Goal: Task Accomplishment & Management: Use online tool/utility

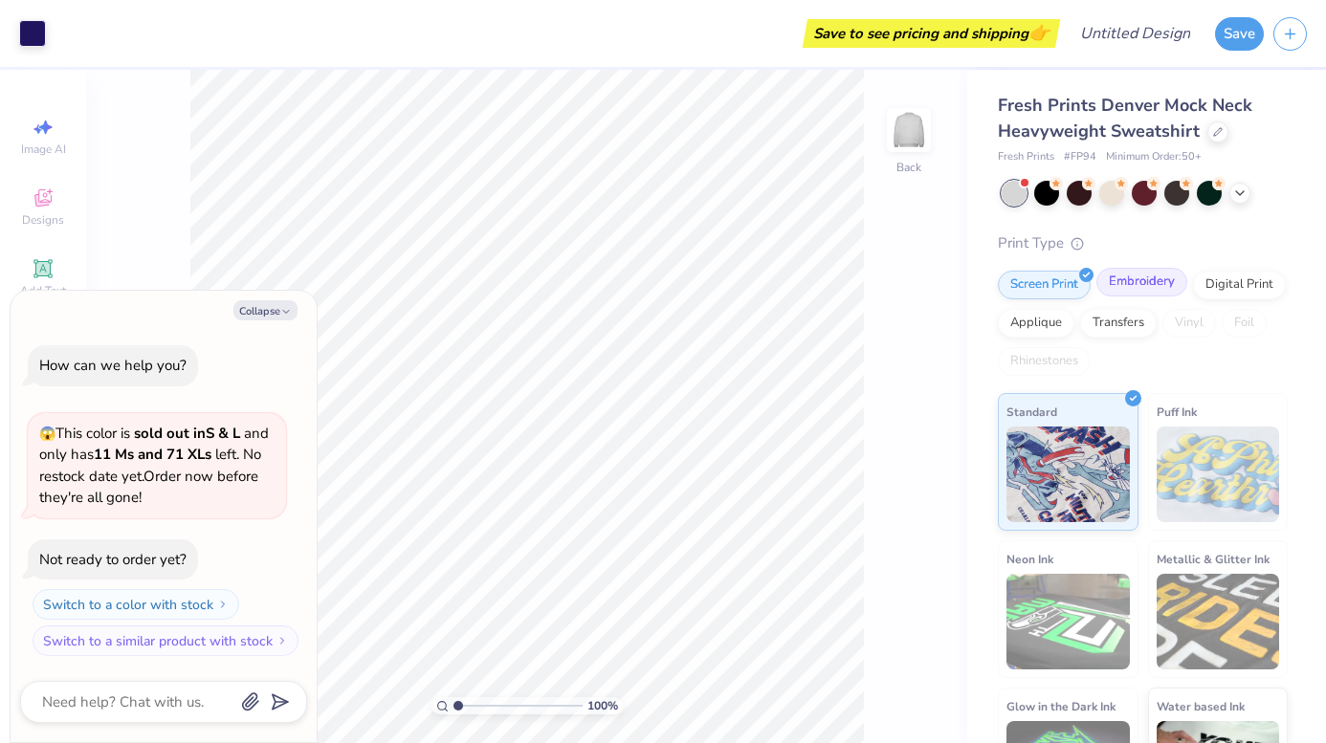
click at [1154, 292] on div "Embroidery" at bounding box center [1141, 282] width 91 height 29
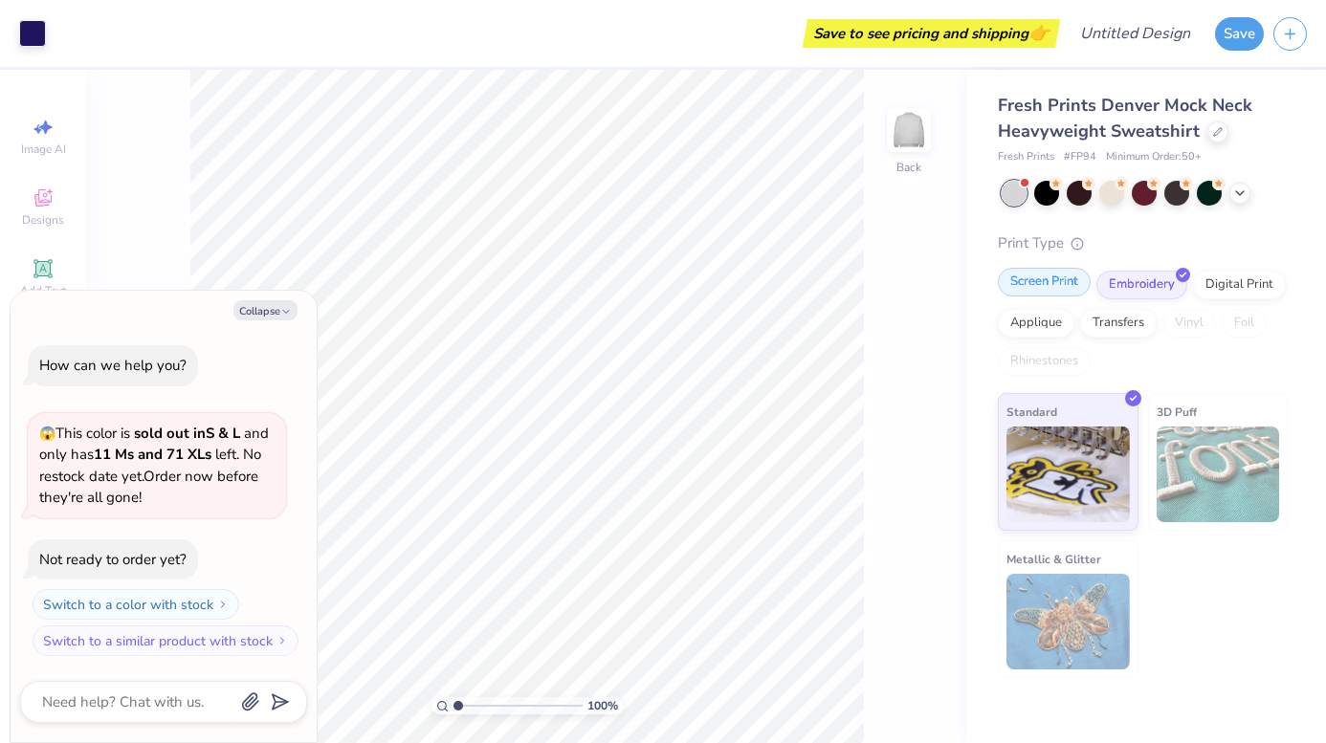
click at [1053, 277] on div "Screen Print" at bounding box center [1044, 282] width 93 height 29
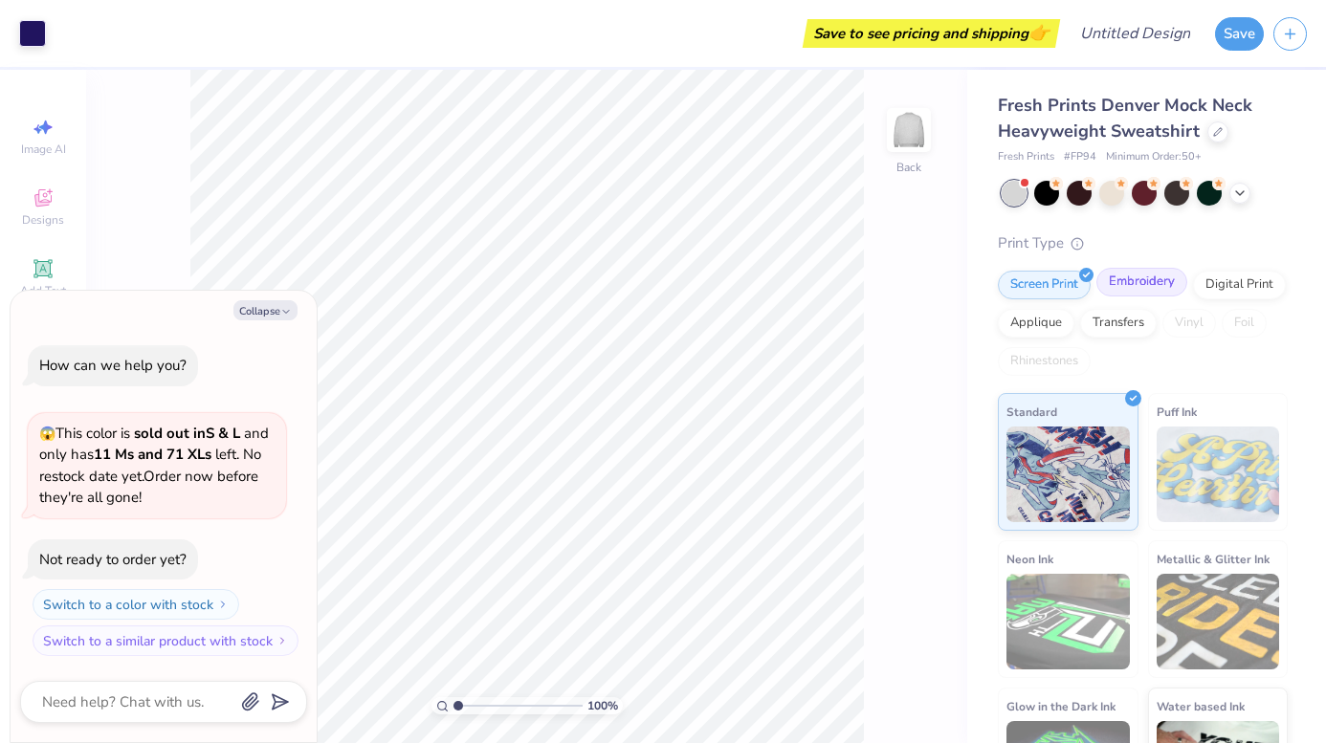
click at [1114, 282] on div "Embroidery" at bounding box center [1141, 282] width 91 height 29
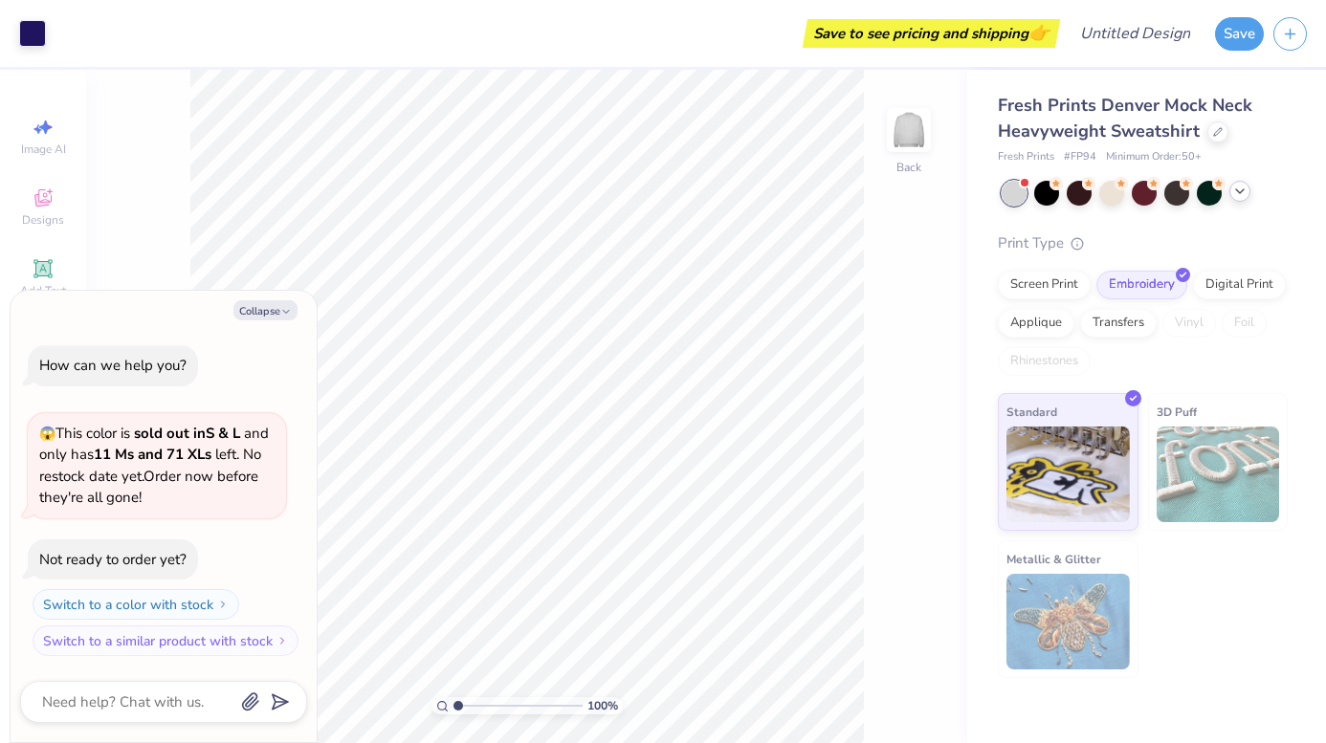
click at [1247, 196] on icon at bounding box center [1239, 191] width 15 height 15
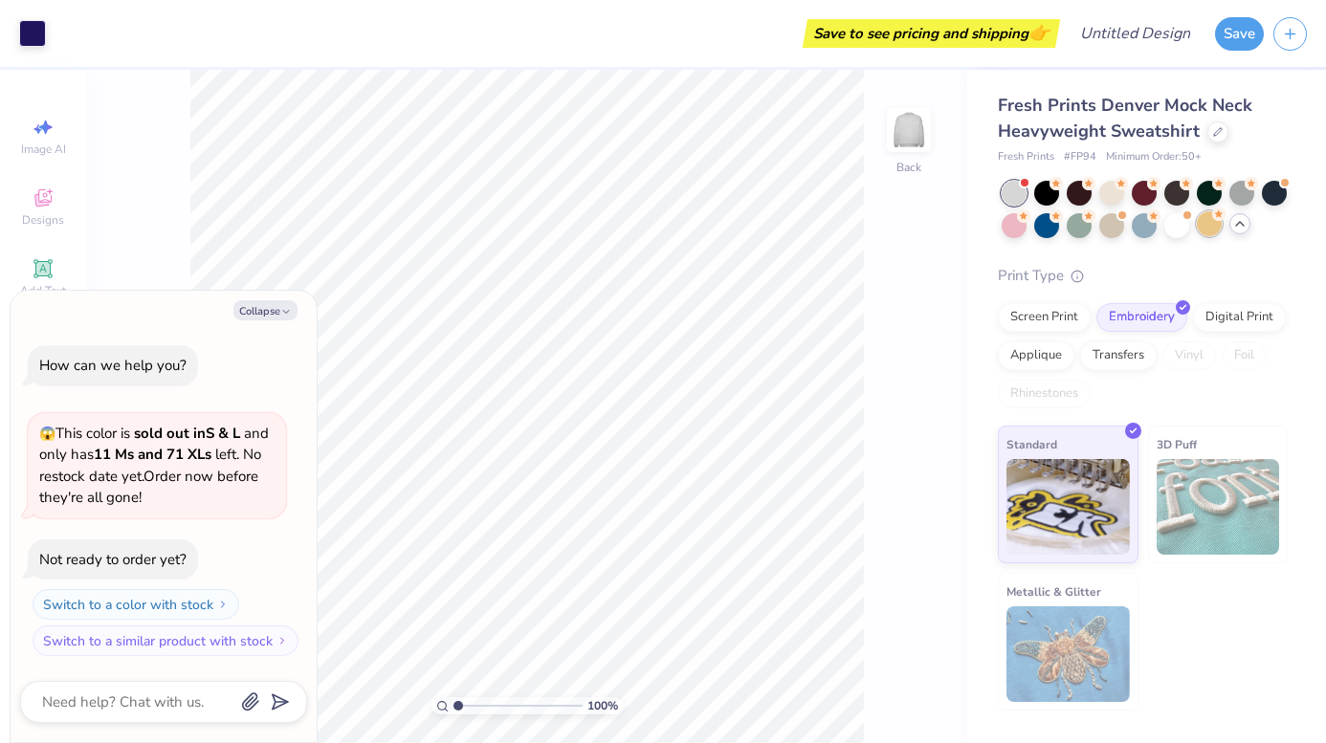
click at [1198, 233] on div at bounding box center [1209, 223] width 25 height 25
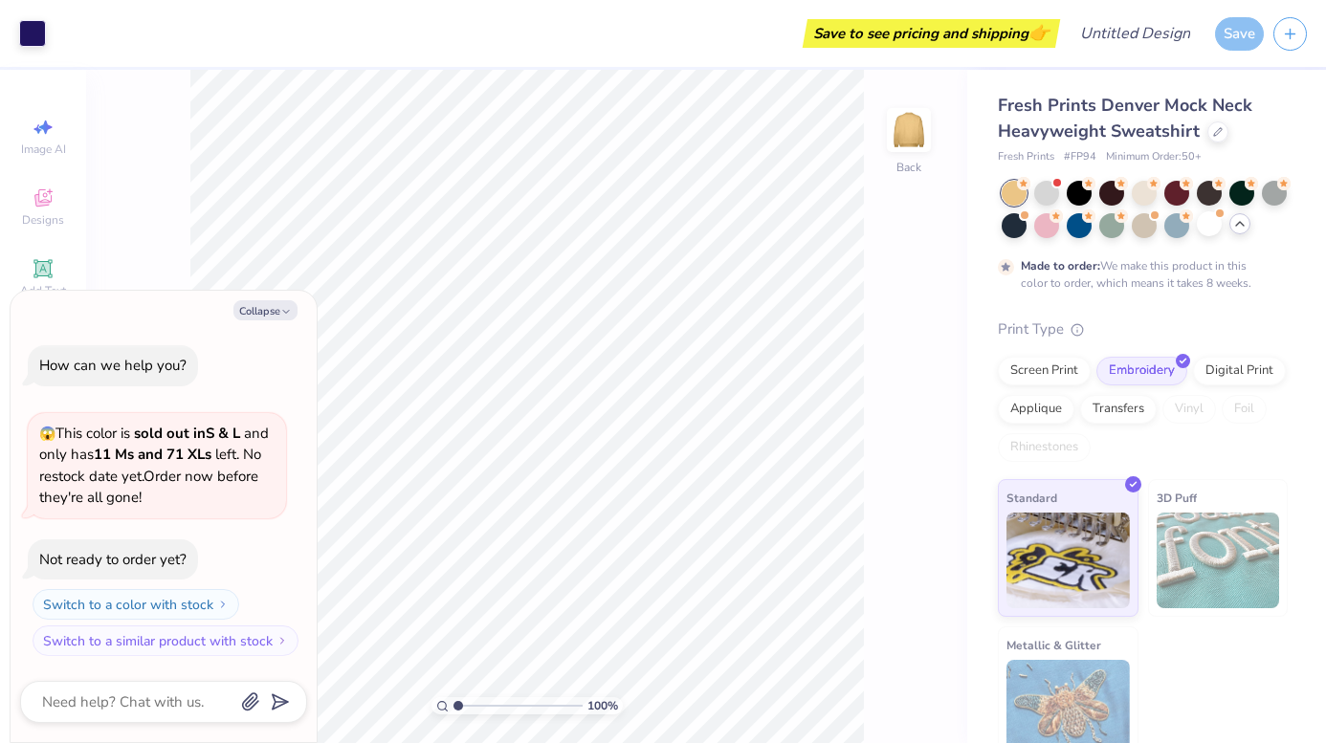
scroll to position [33, 0]
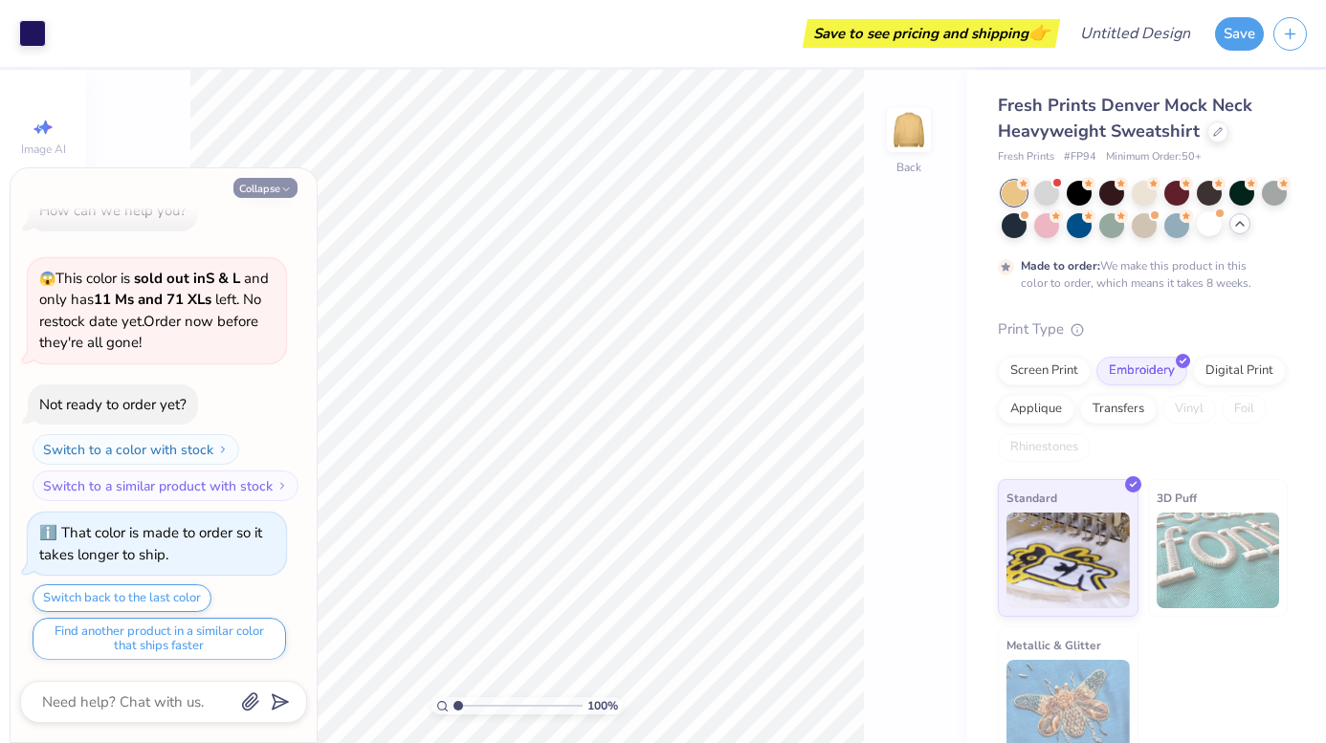
click at [287, 181] on button "Collapse" at bounding box center [265, 188] width 64 height 20
type textarea "x"
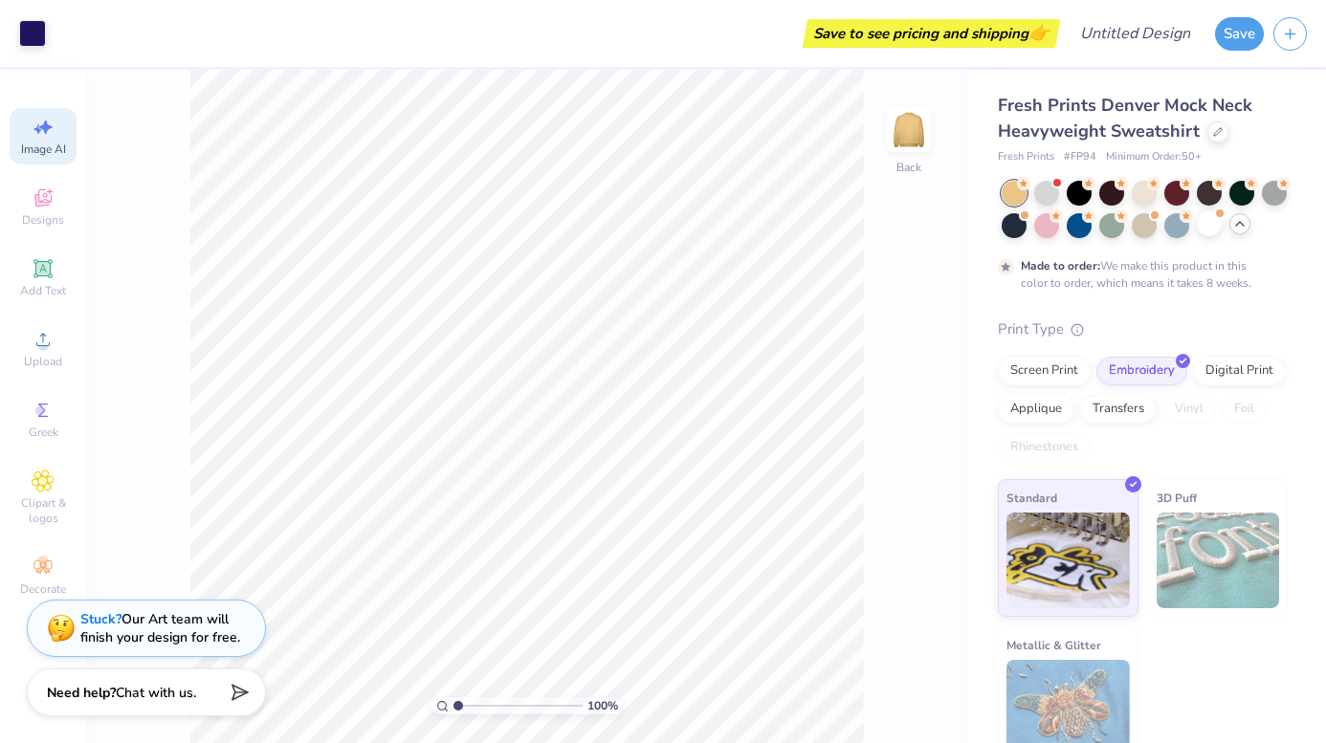
click at [25, 141] on div "Image AI" at bounding box center [43, 136] width 67 height 56
select select "4"
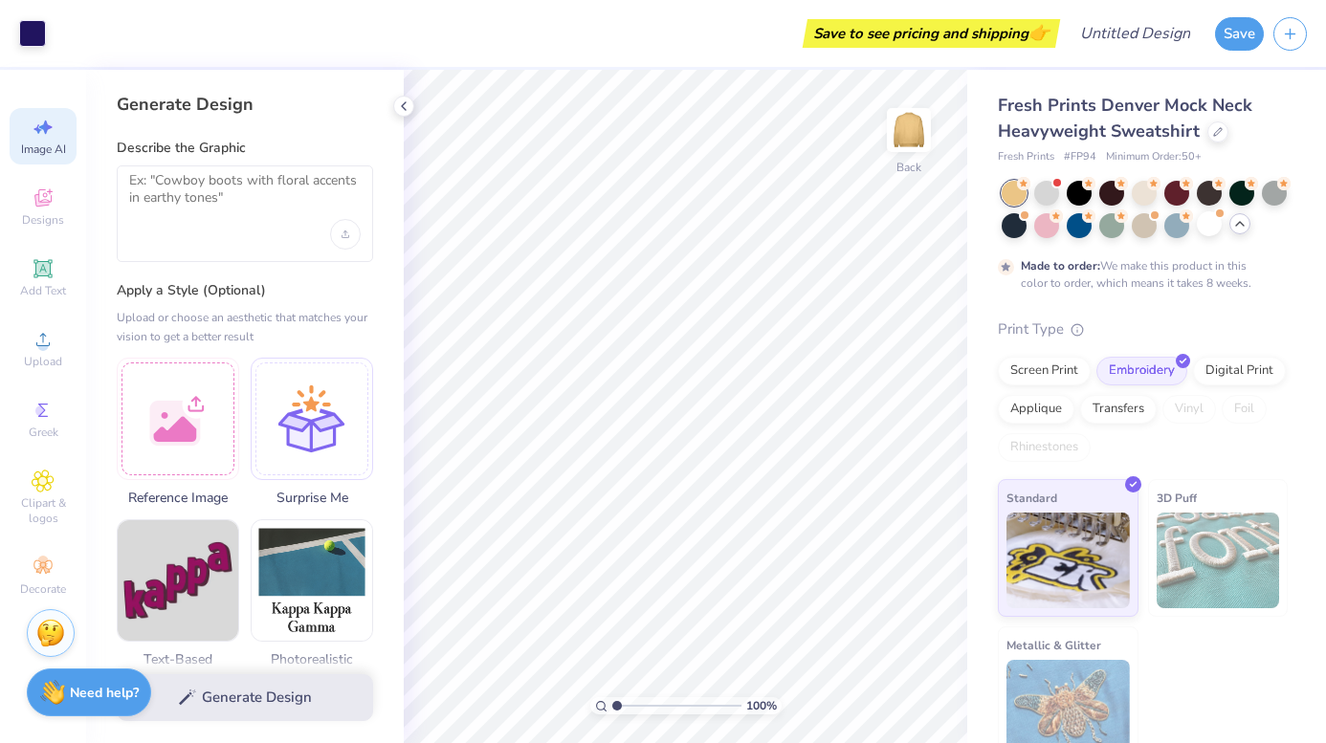
click at [40, 142] on span "Image AI" at bounding box center [43, 149] width 45 height 15
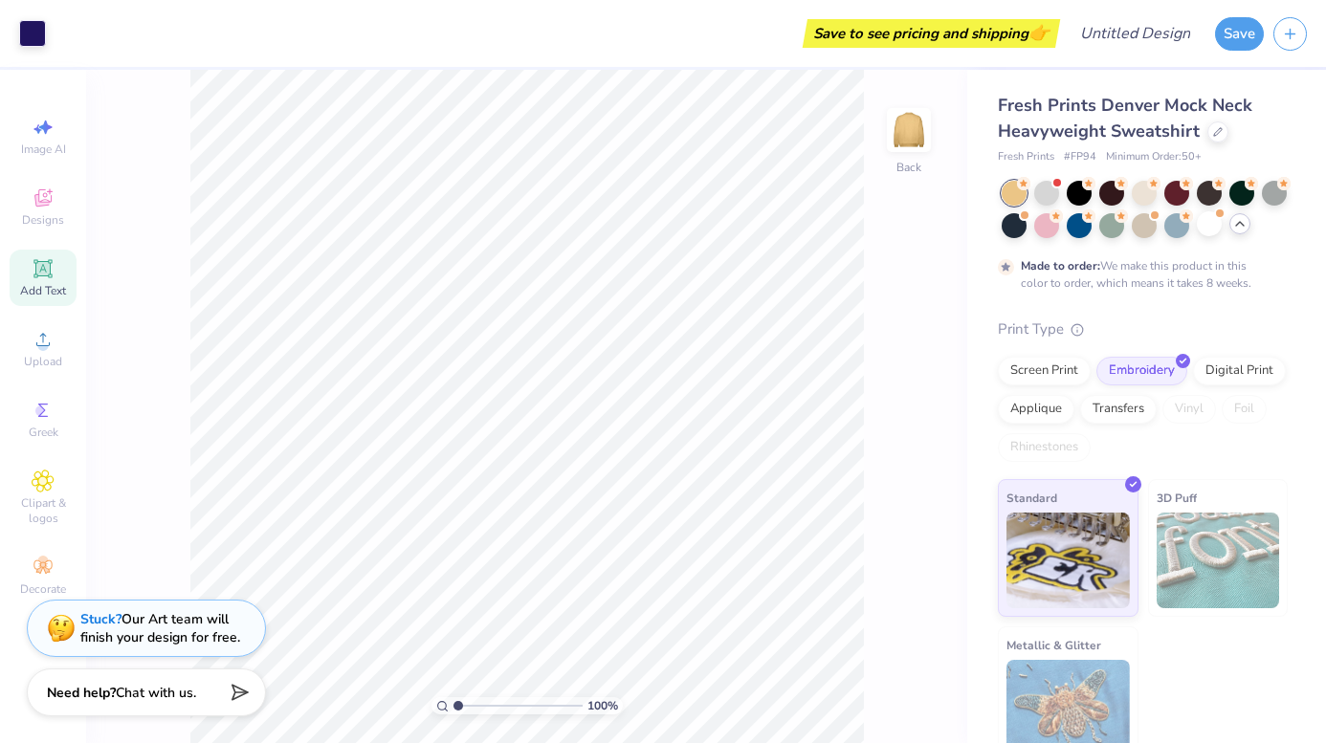
click at [61, 269] on div "Add Text" at bounding box center [43, 278] width 67 height 56
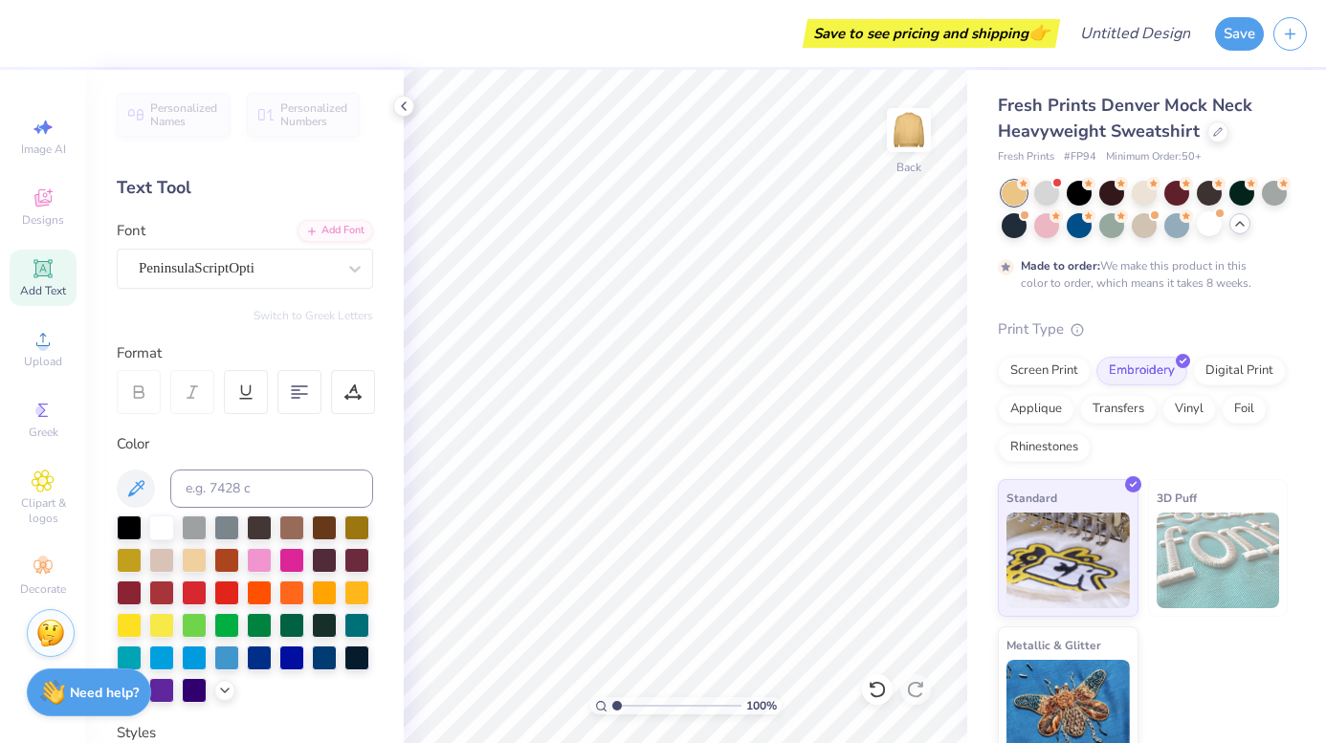
click at [231, 292] on div "Personalized Names Personalized Numbers Text Tool Add Font Font PeninsulaScript…" at bounding box center [245, 407] width 318 height 674
click at [223, 262] on div "PeninsulaScriptOpti" at bounding box center [237, 269] width 201 height 30
click at [227, 197] on div "Text Tool" at bounding box center [245, 188] width 256 height 26
click at [60, 291] on span "Add Text" at bounding box center [43, 290] width 46 height 15
click at [198, 184] on div "Text Tool" at bounding box center [245, 188] width 256 height 26
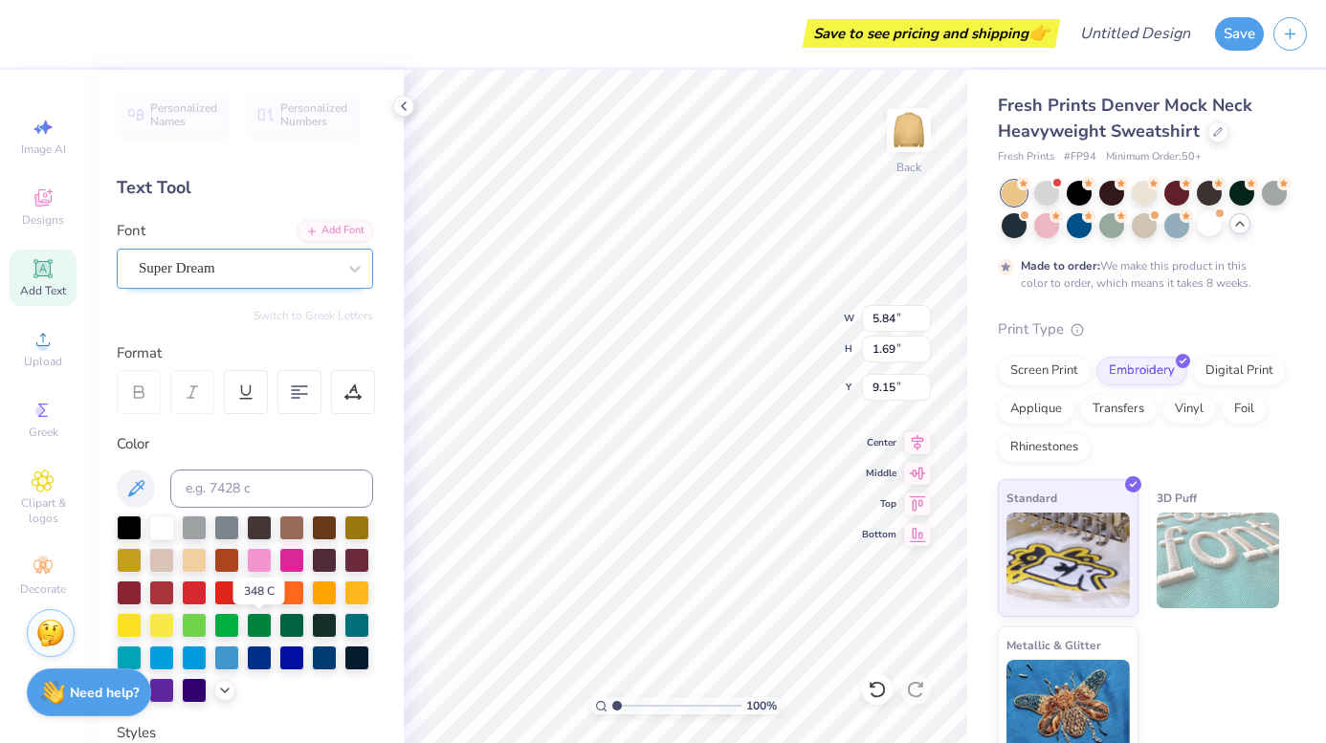
scroll to position [-1, 0]
type textarea "House of Pearls"
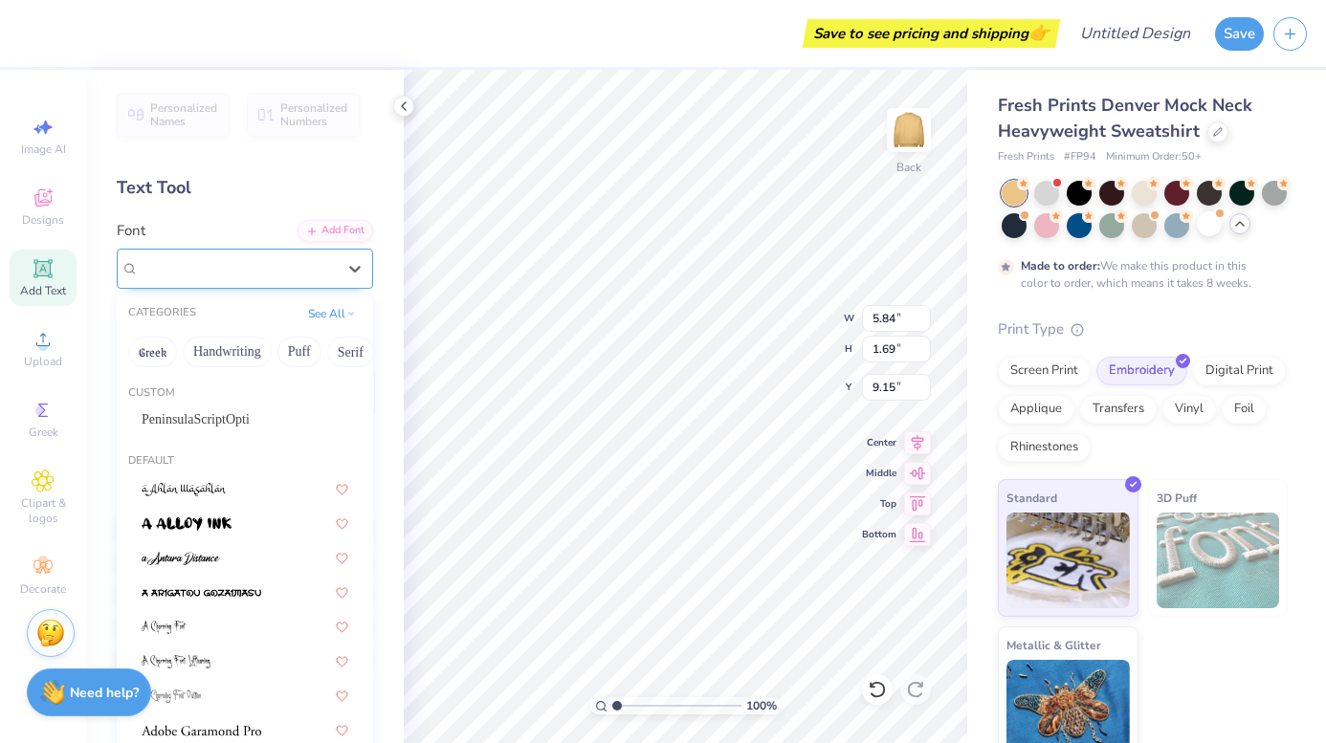
scroll to position [0, 0]
click at [237, 254] on div "Super Dream" at bounding box center [237, 269] width 201 height 30
click at [216, 423] on div "PeninsulaScriptOpti" at bounding box center [245, 419] width 207 height 20
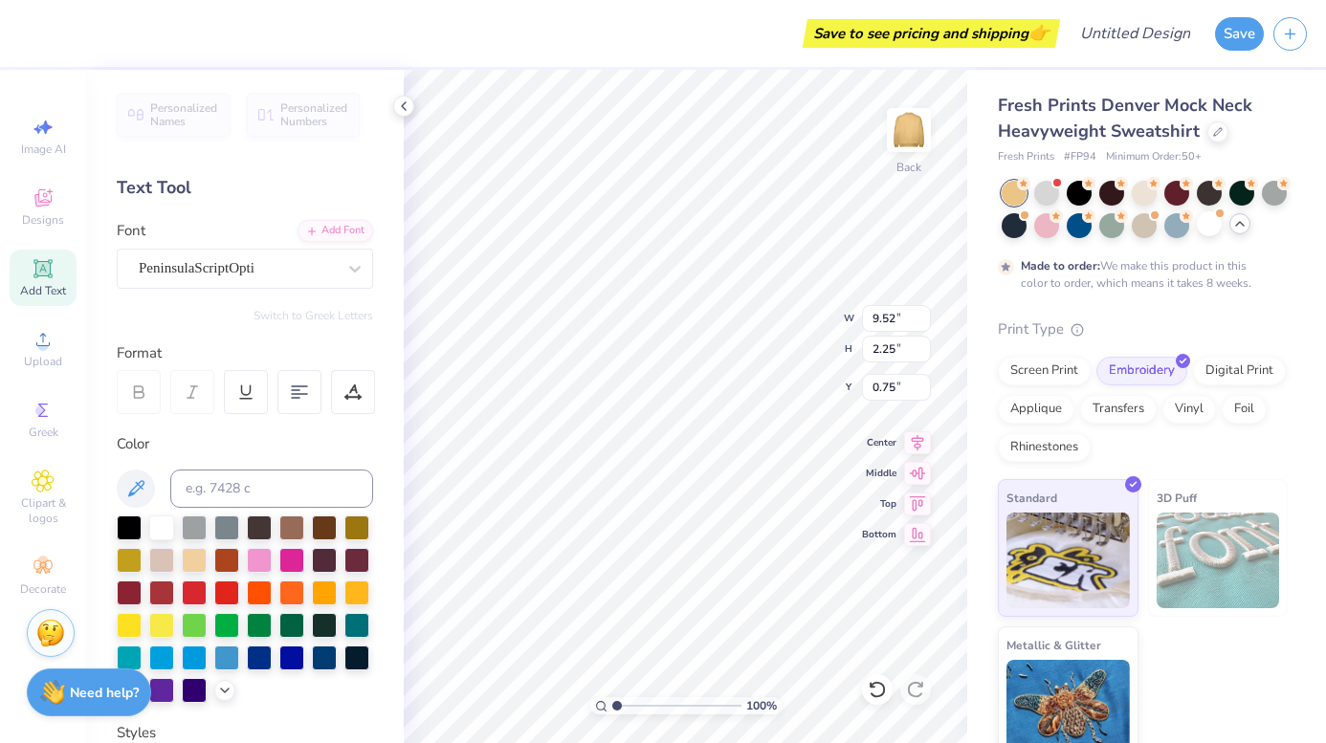
type input "1.02"
click at [147, 390] on div at bounding box center [139, 392] width 44 height 44
click at [259, 269] on div "PeninsulaScriptOpti" at bounding box center [237, 269] width 201 height 30
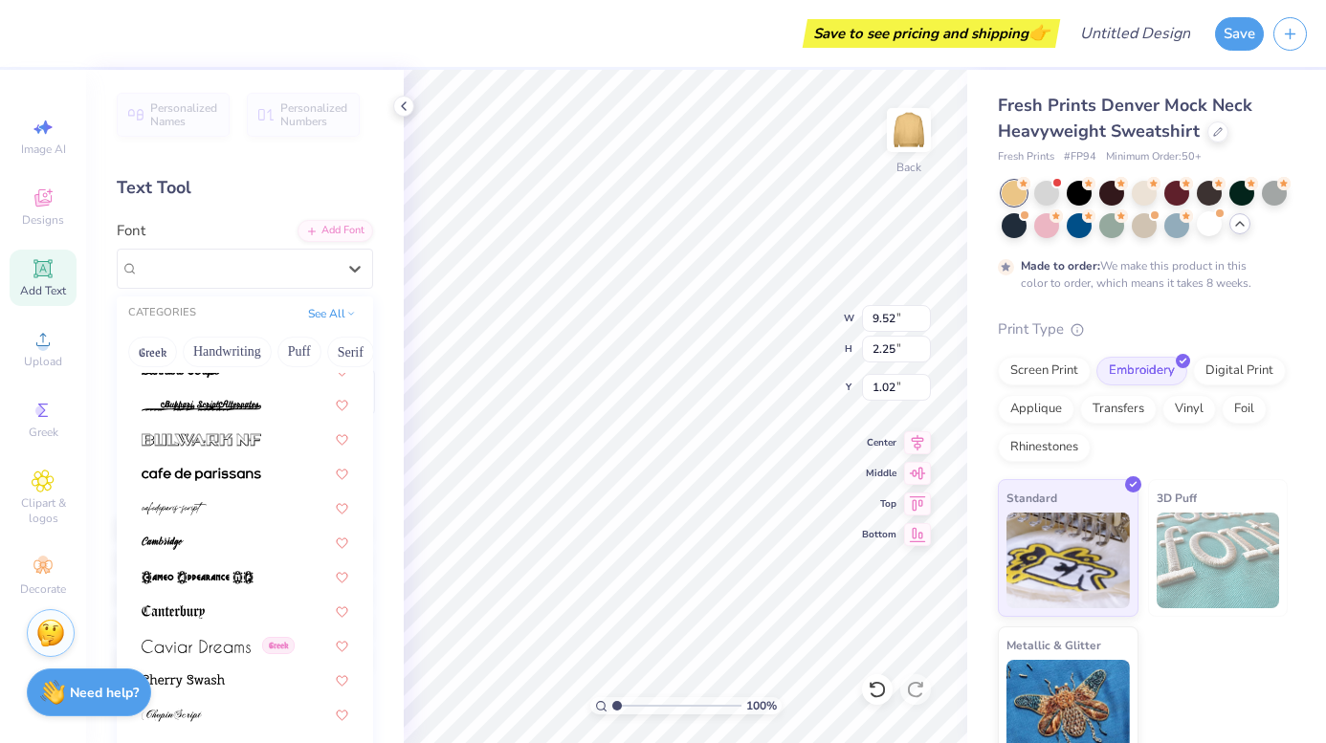
scroll to position [1916, 0]
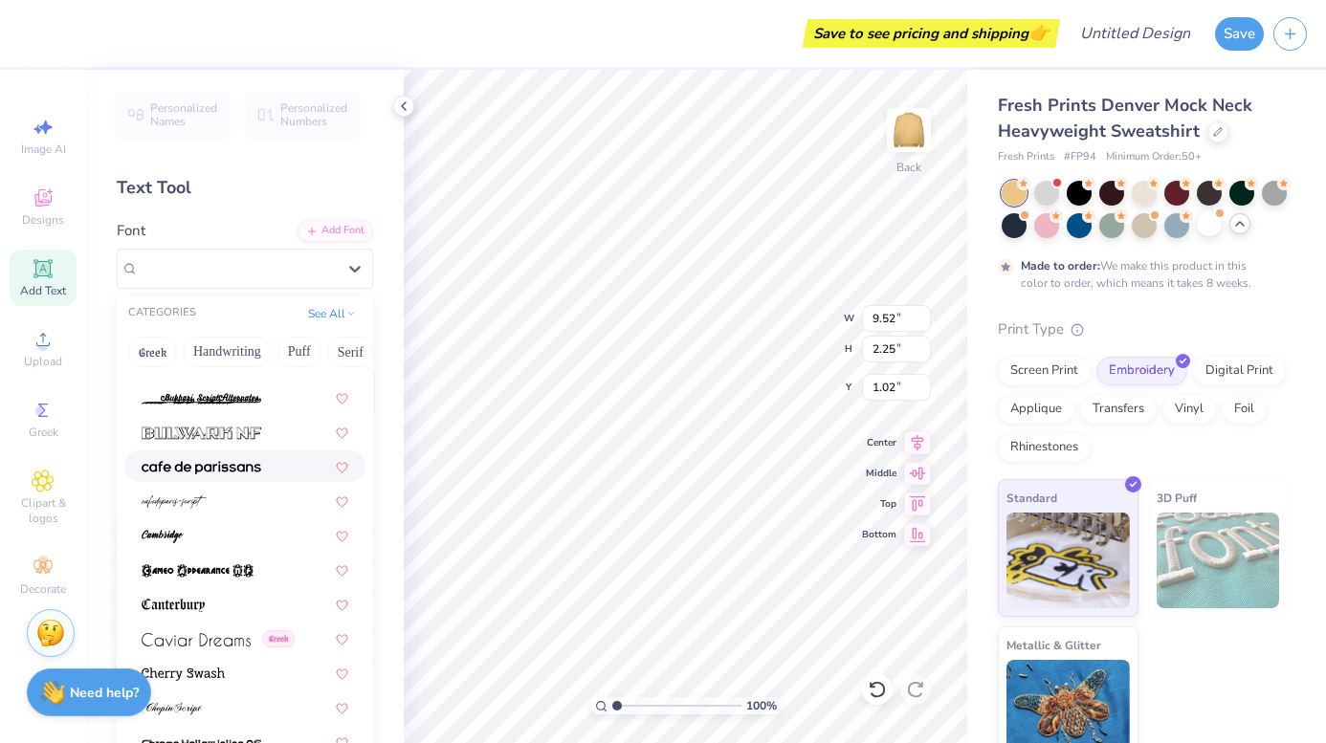
click at [210, 474] on img at bounding box center [202, 467] width 120 height 13
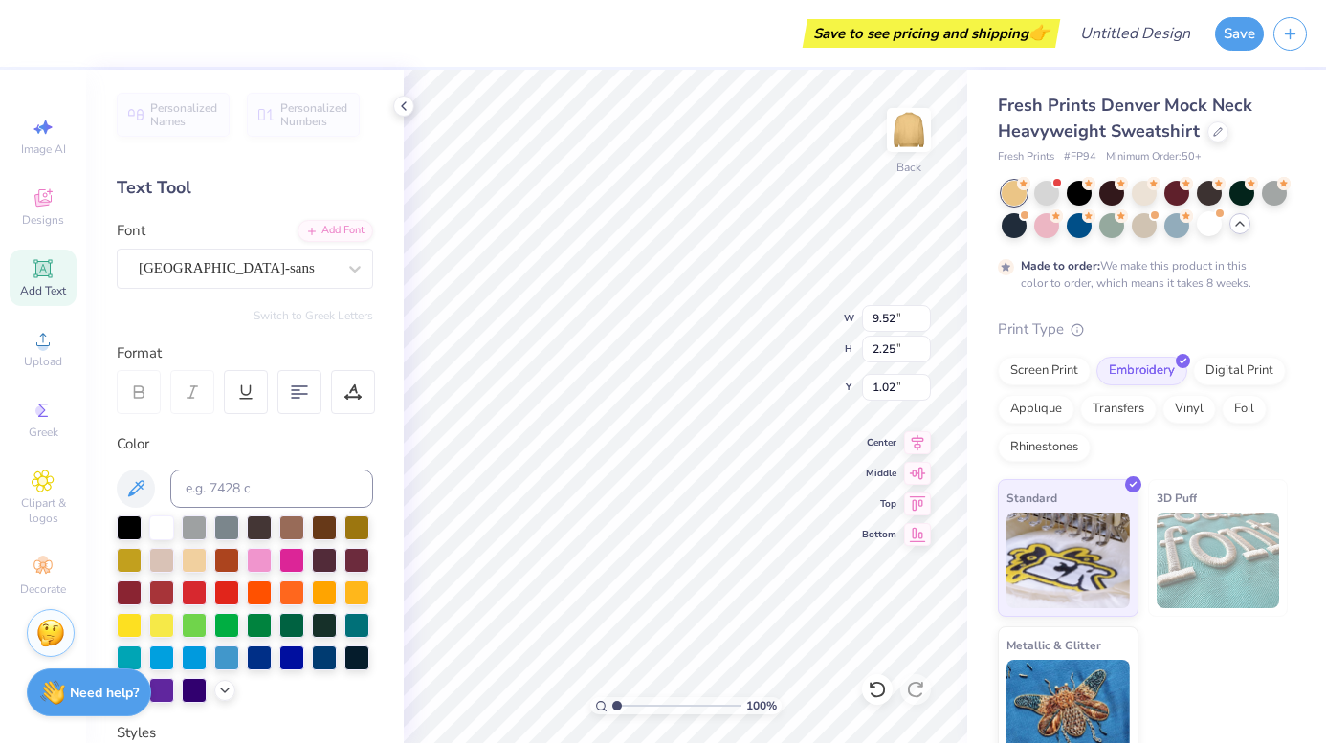
type input "11.83"
type input "1.23"
type input "1.53"
type input "1.61"
type textarea "j"
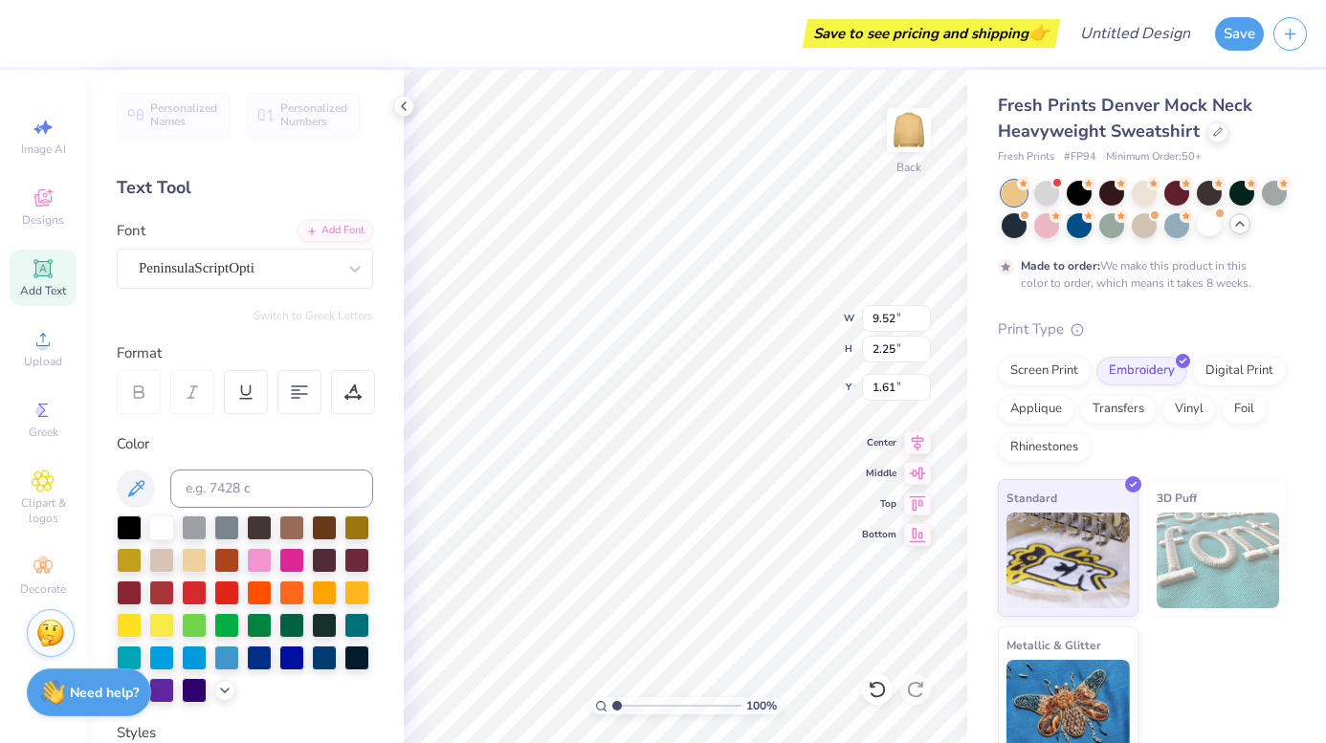
type textarea "o"
type textarea "house of pearls"
type input "6.59"
type input "1.70"
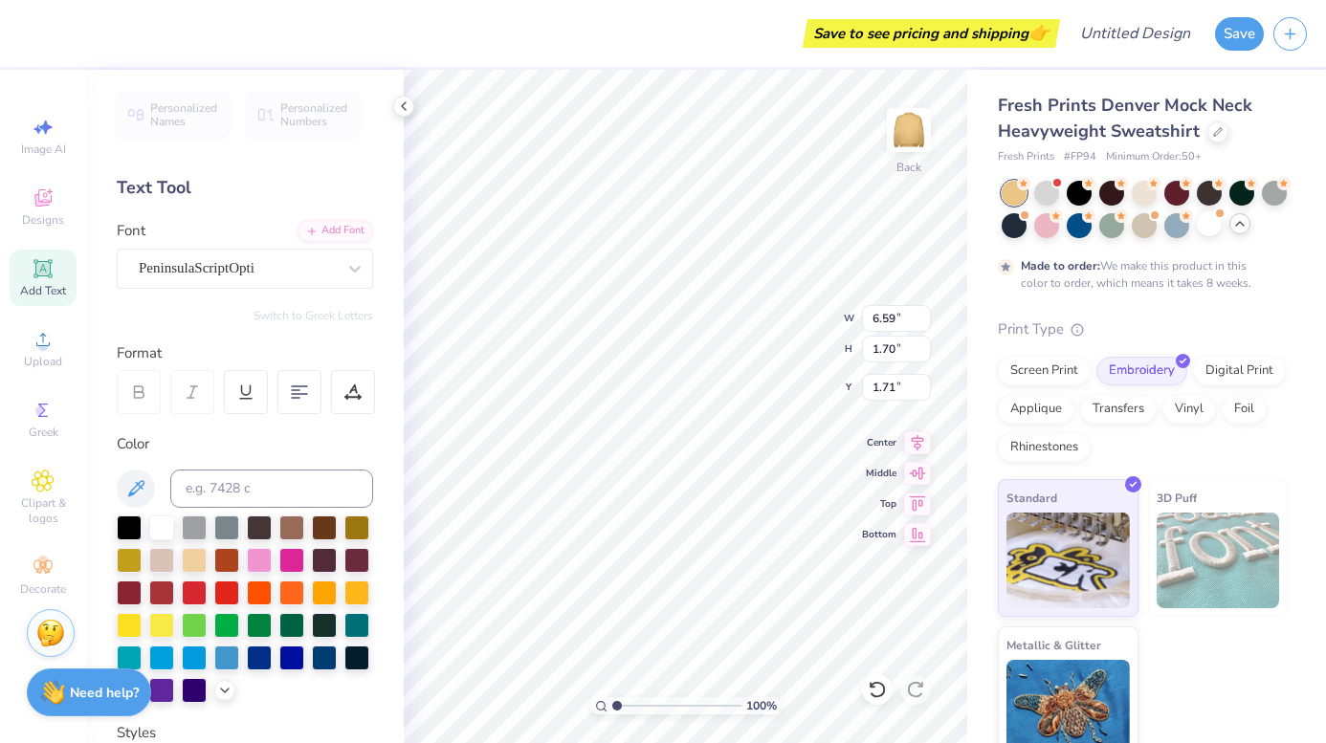
type input "2.75"
click at [355, 525] on div at bounding box center [356, 526] width 25 height 25
click at [62, 269] on div "Add Text" at bounding box center [43, 278] width 67 height 56
type textarea "HOU"
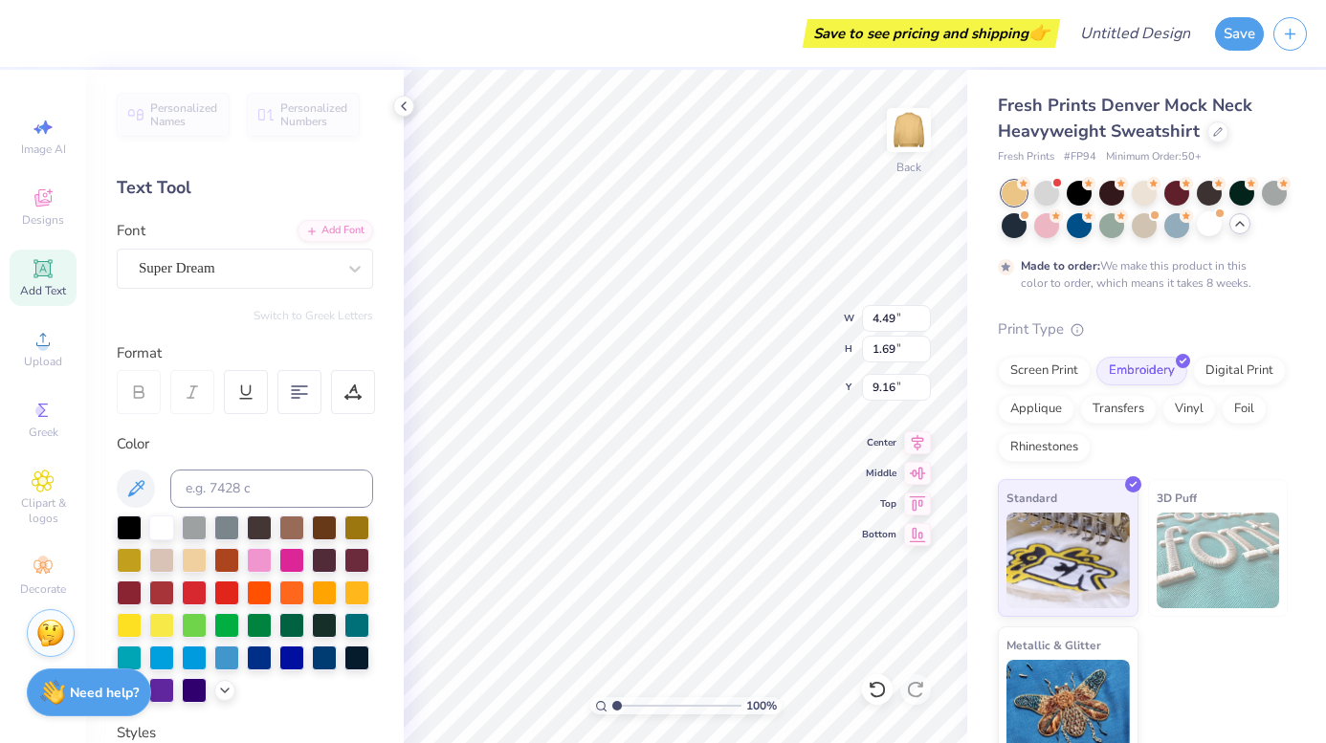
type textarea "HU"
type textarea "HOUSE OF"
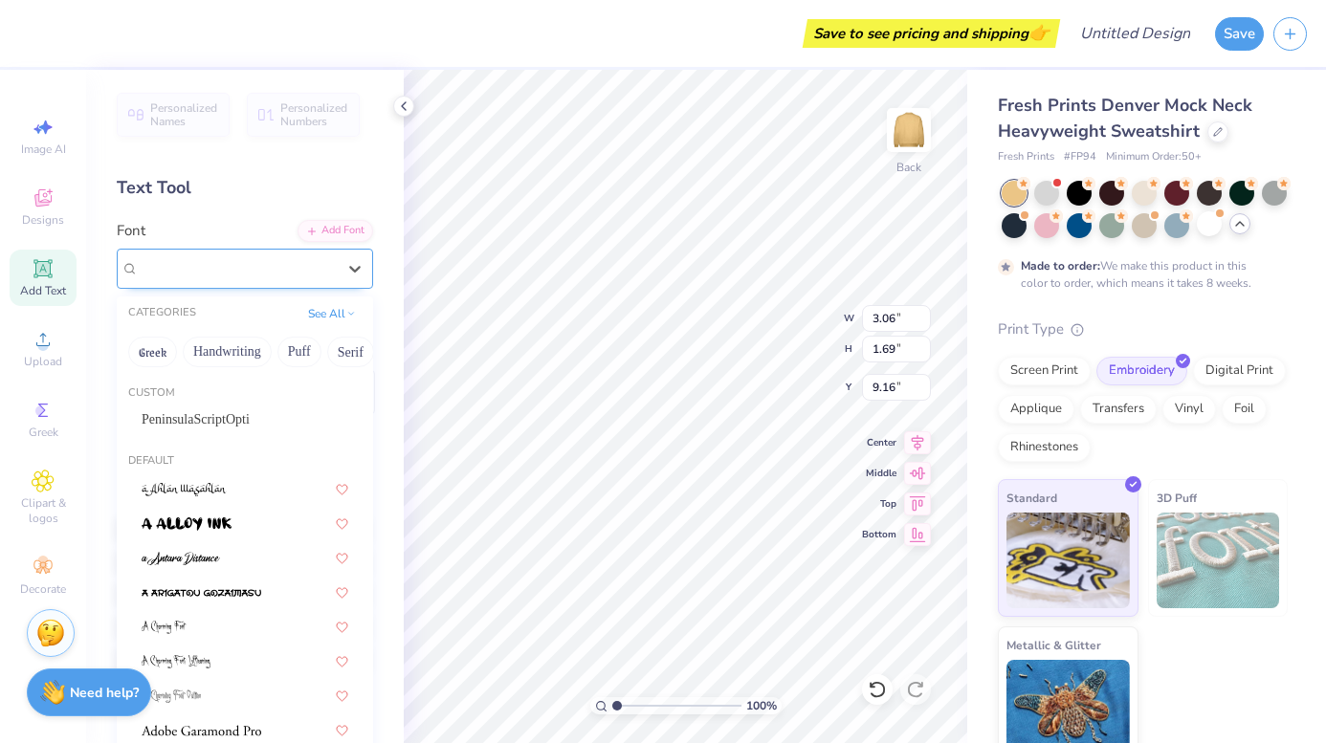
click at [268, 276] on div "Super Dream" at bounding box center [237, 269] width 201 height 30
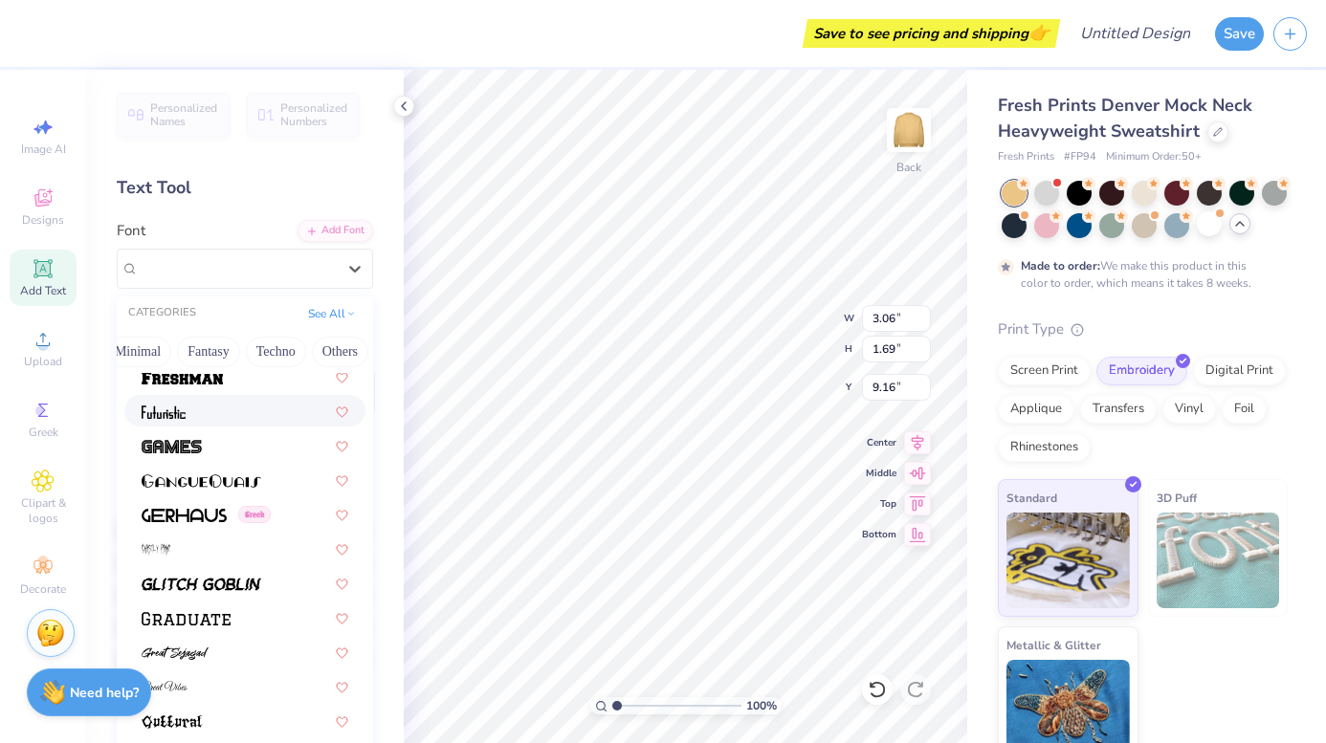
scroll to position [4345, 0]
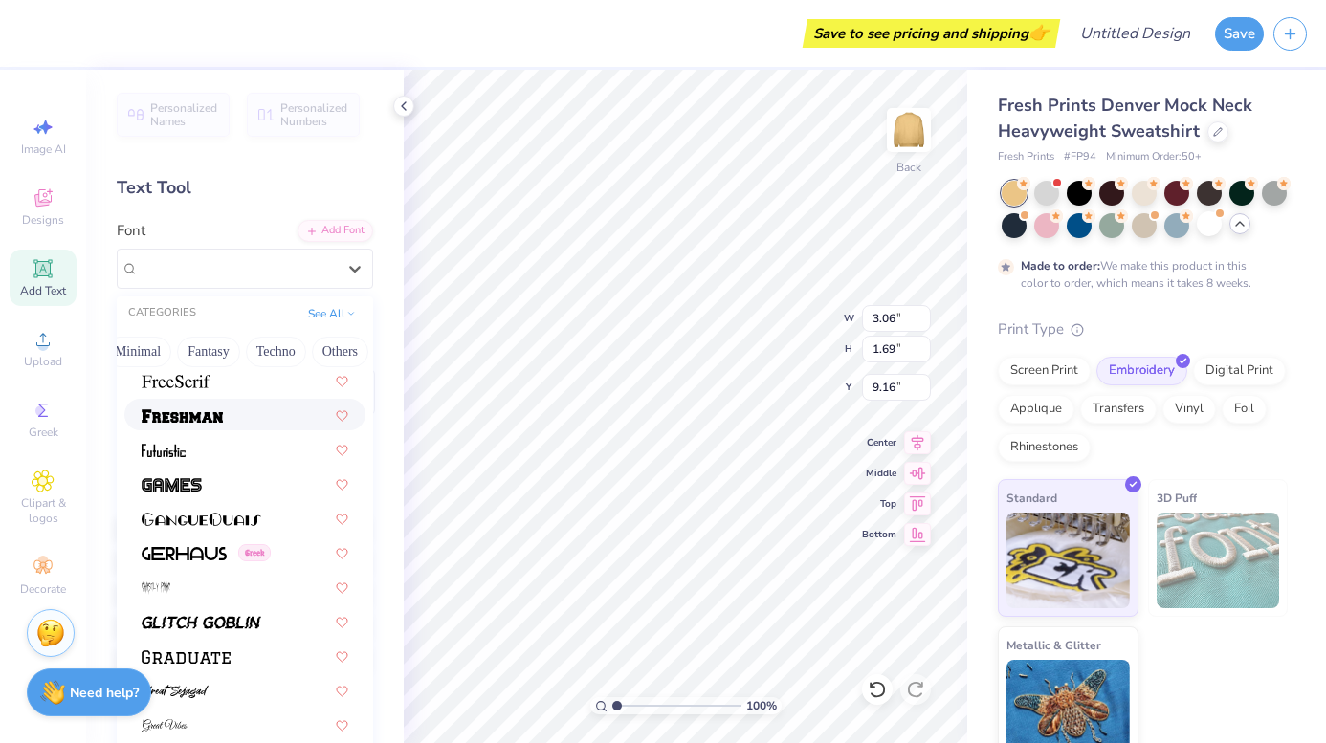
click at [231, 405] on div at bounding box center [244, 415] width 241 height 32
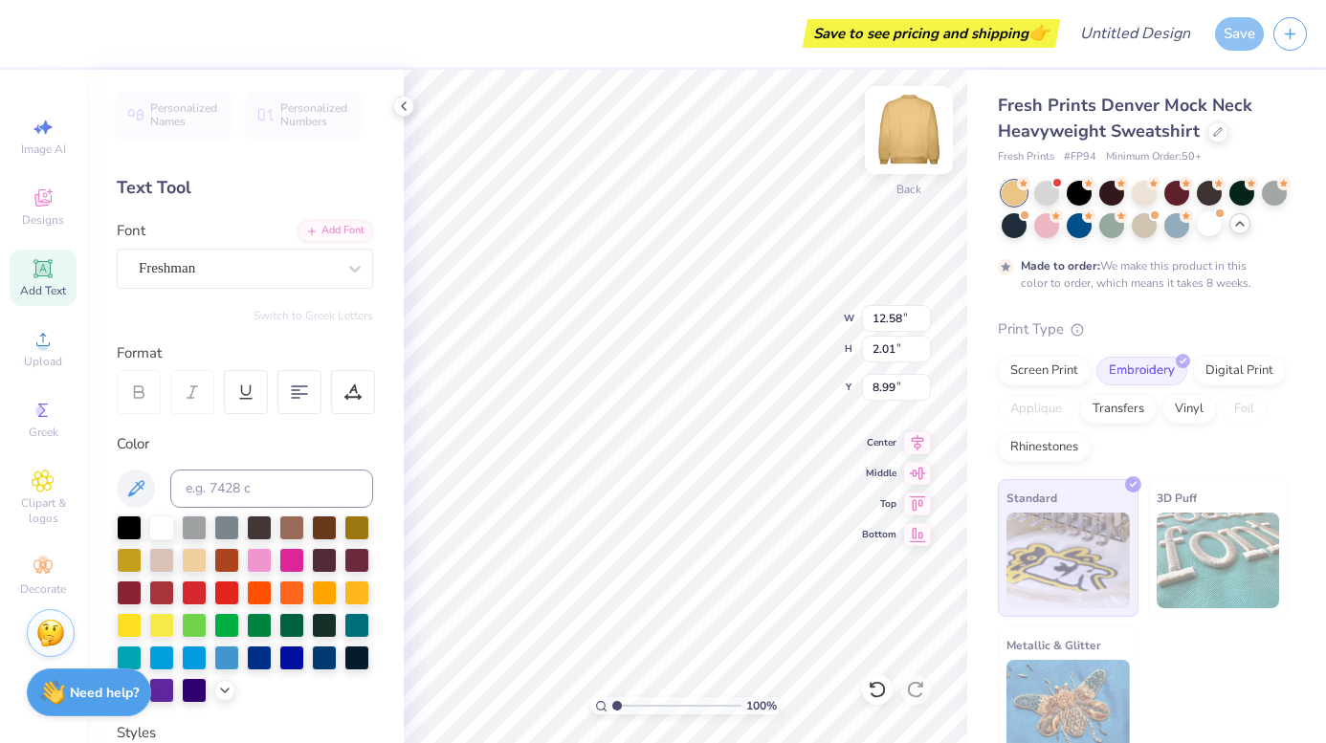
type input "1.23"
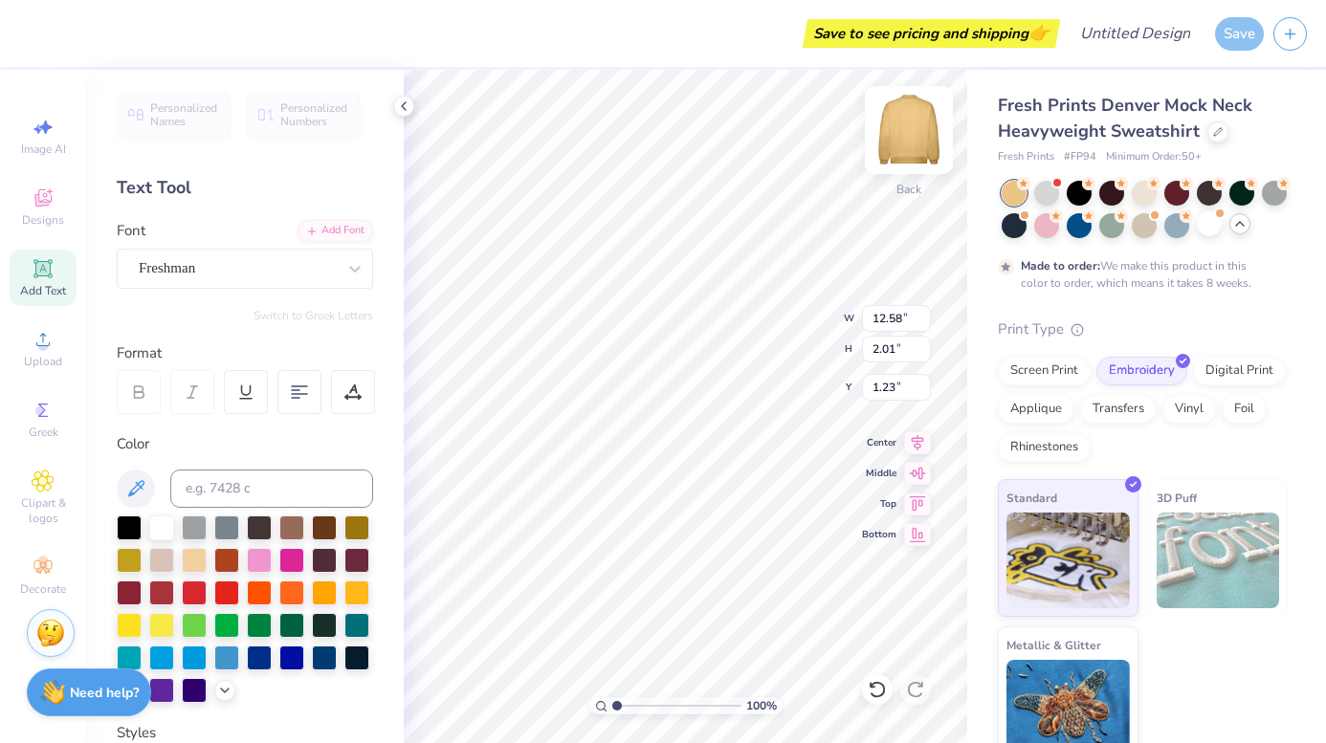
type input "9.23"
type input "1.48"
type input "3.00"
type textarea "PEARLS"
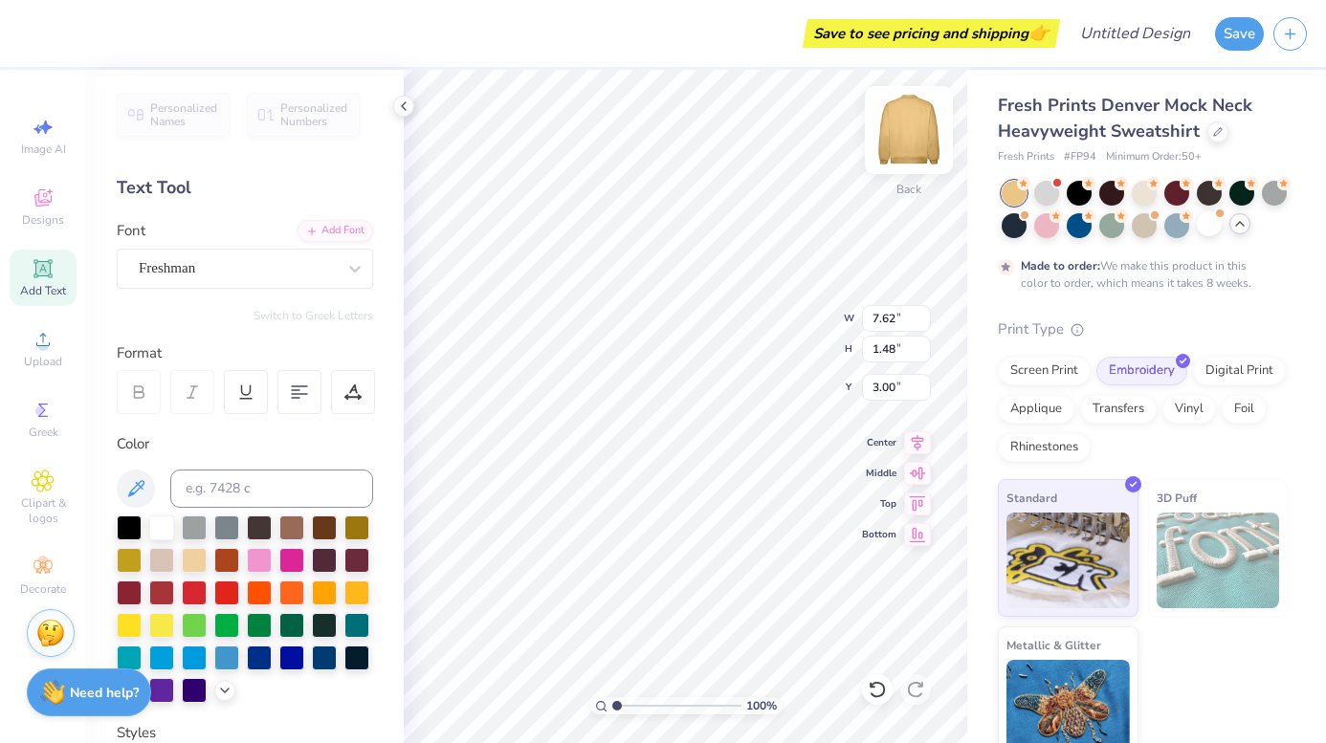
type input "11.31"
type input "2.19"
type input "2.50"
click at [31, 285] on span "Add Text" at bounding box center [43, 290] width 46 height 15
type textarea "house of"
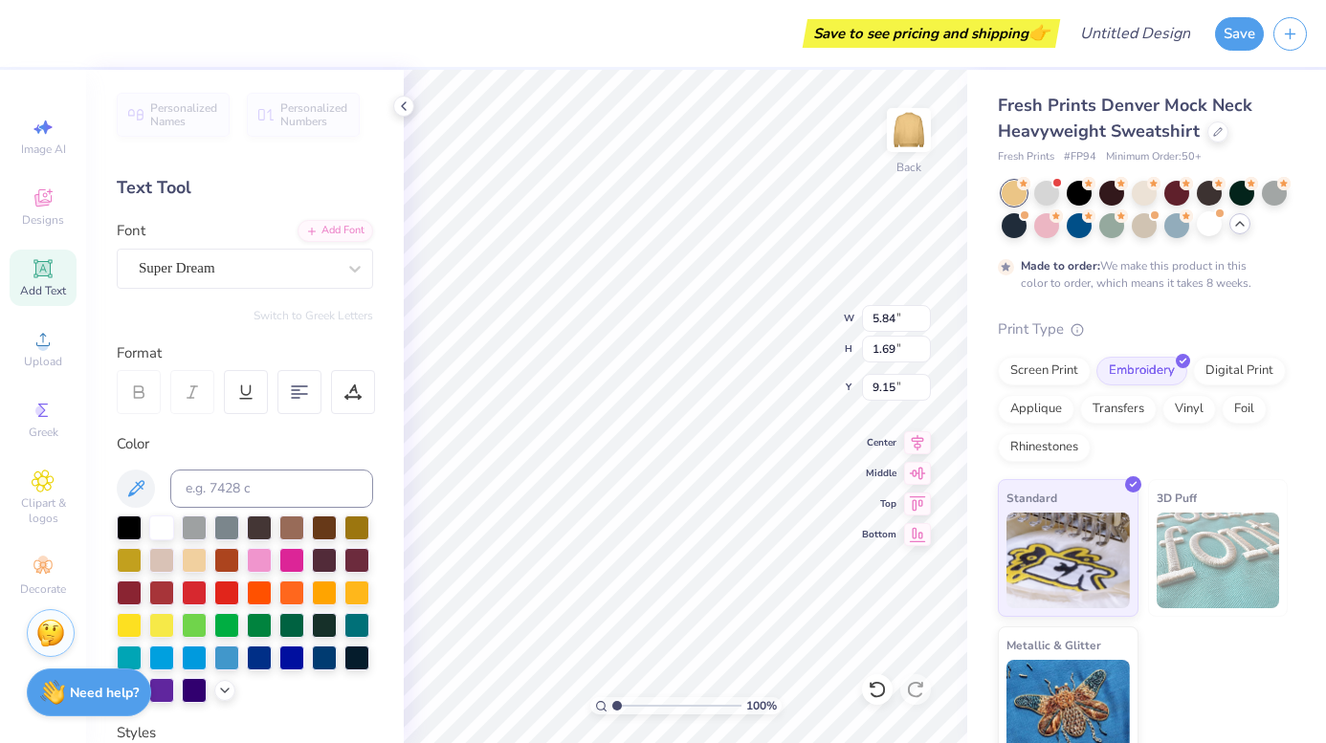
click at [255, 290] on div "Personalized Names Personalized Numbers Text Tool Add Font Font Super Dream Swi…" at bounding box center [245, 407] width 318 height 674
click at [265, 274] on div "Super Dream" at bounding box center [237, 269] width 201 height 30
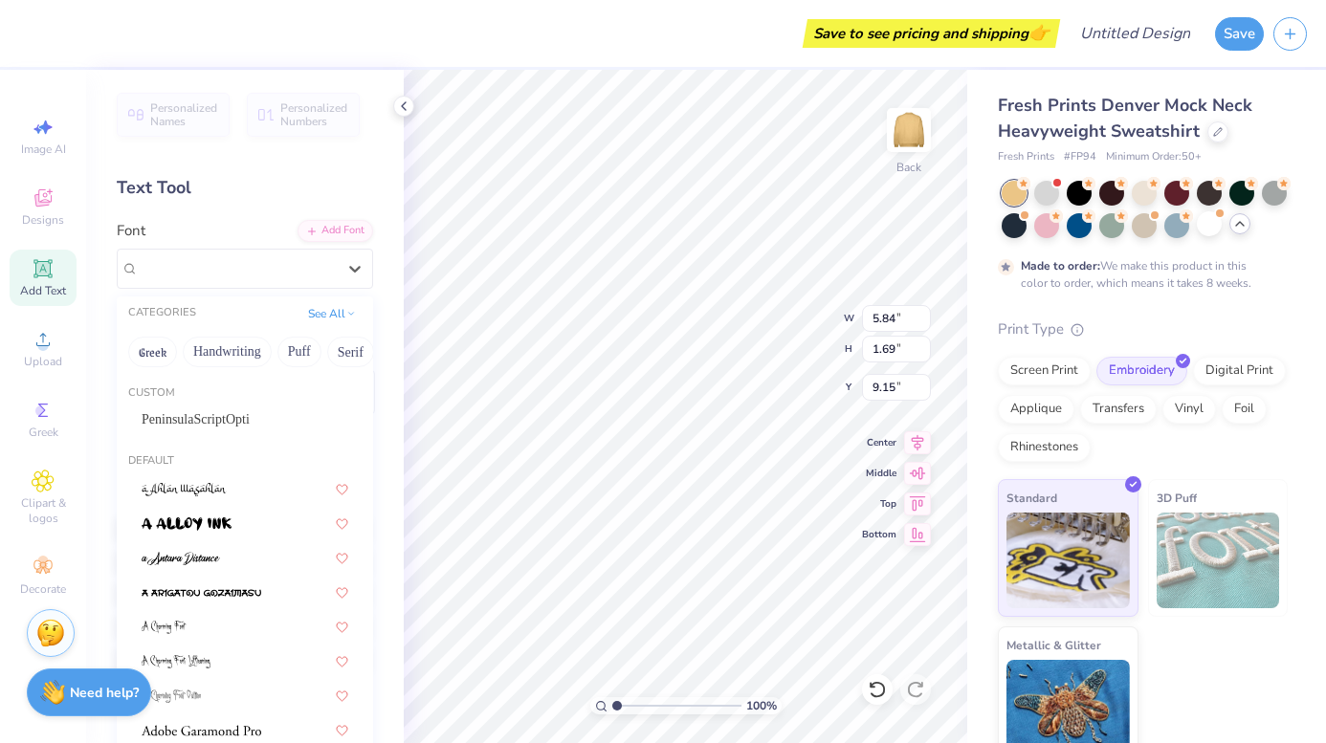
click at [252, 402] on div "Custom" at bounding box center [245, 394] width 256 height 16
click at [252, 422] on div "PeninsulaScriptOpti" at bounding box center [245, 419] width 207 height 20
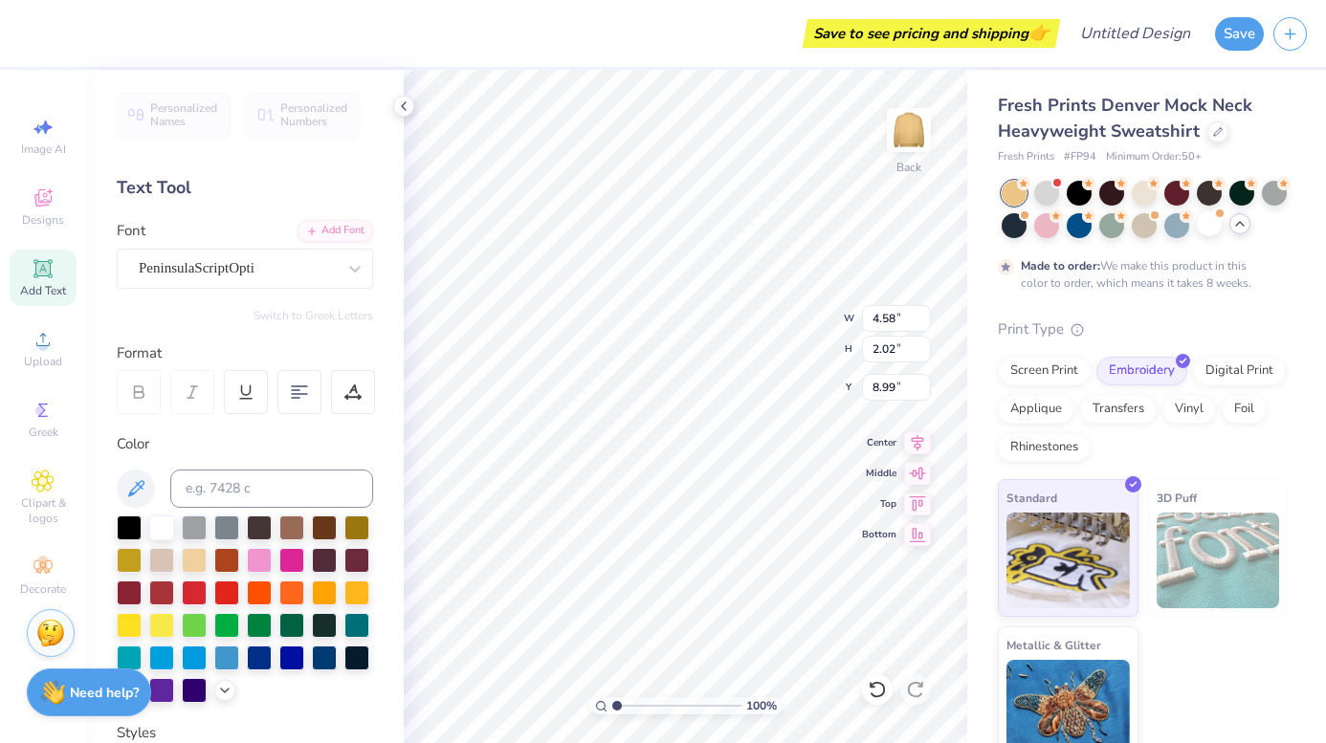
type input "0.50"
type input "3.00"
type input "5.57"
type input "3.99"
type input "4.58"
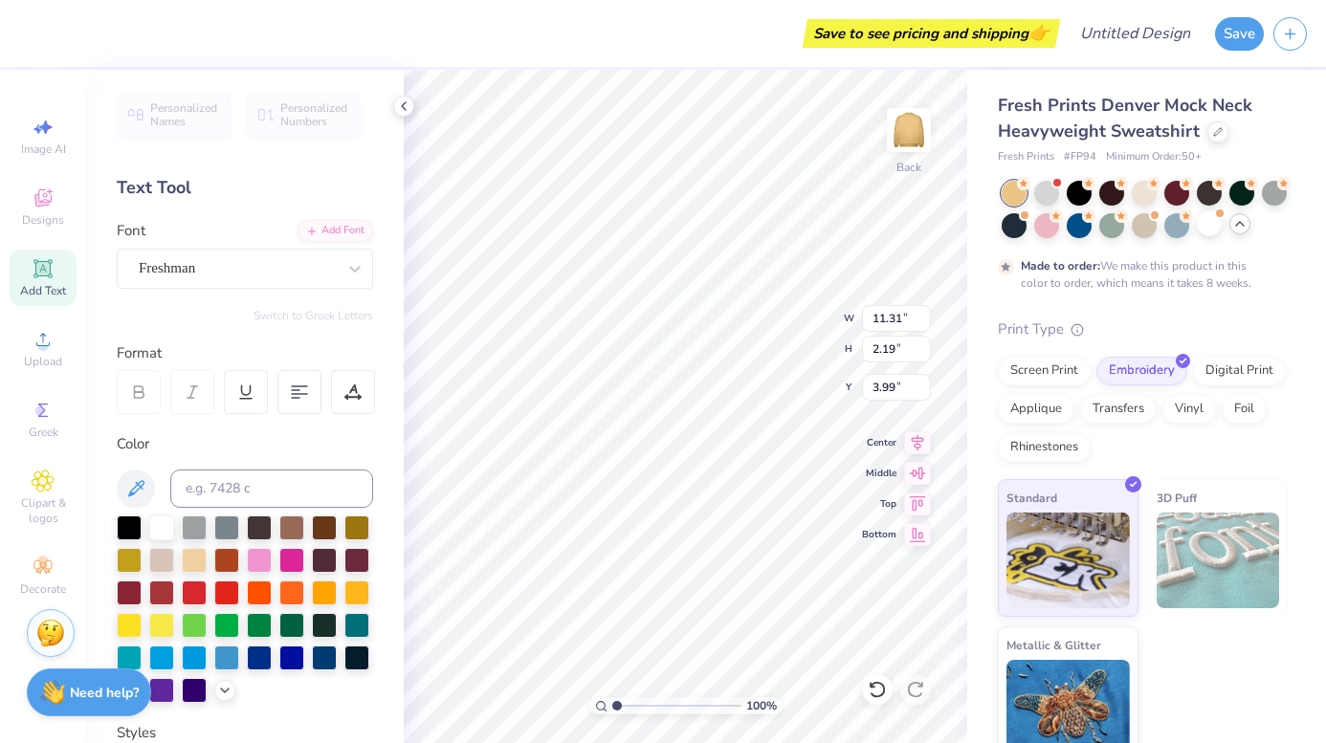
type input "2.02"
type input "0.98"
type input "3.60"
type input "1.59"
type input "1.41"
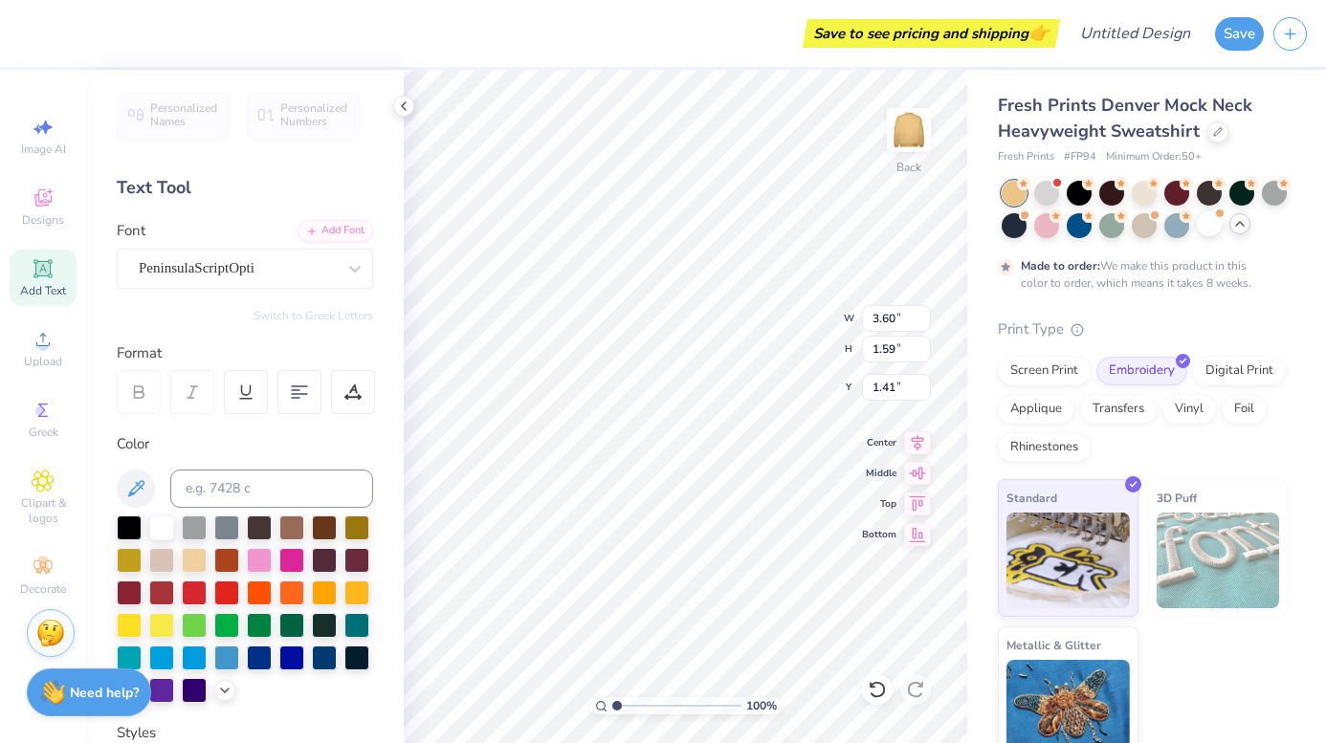
type input "1.82"
type input "11.31"
type input "2.19"
type input "3.41"
click at [337, 412] on div at bounding box center [353, 392] width 44 height 44
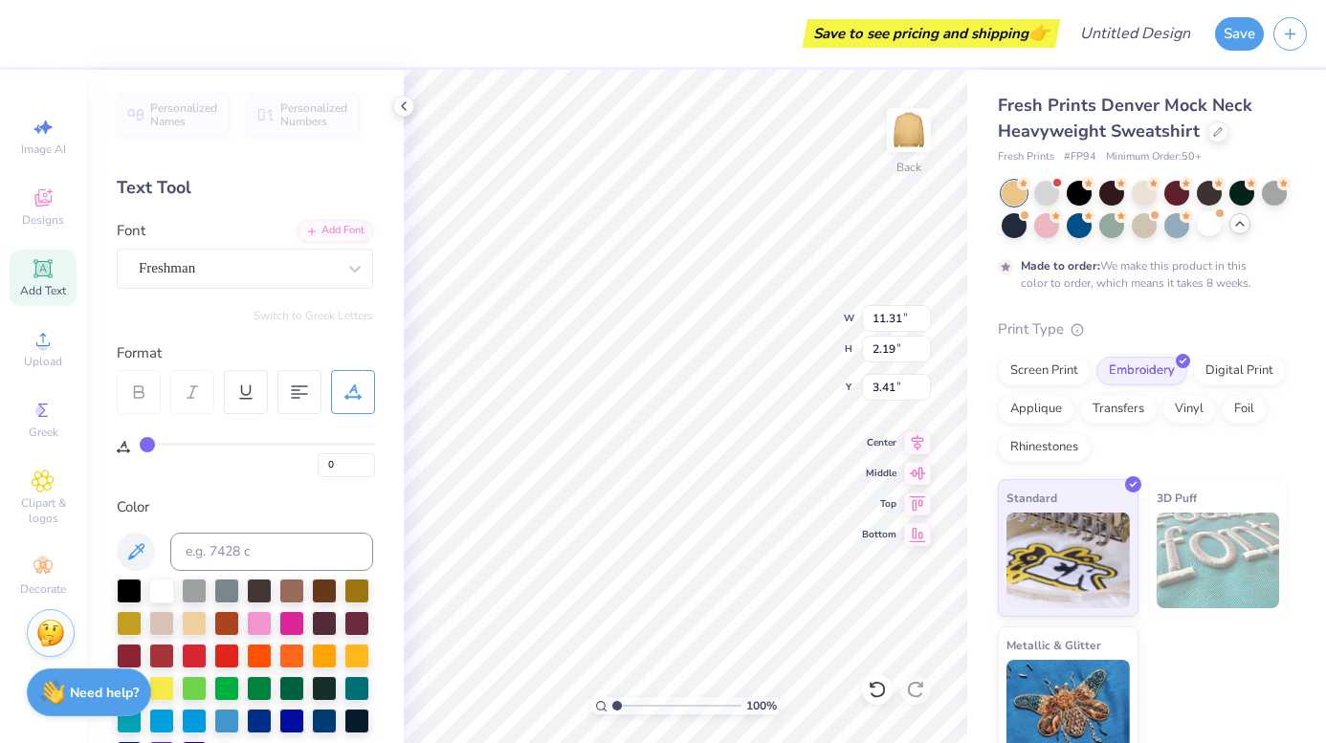
click at [337, 412] on div at bounding box center [353, 392] width 44 height 44
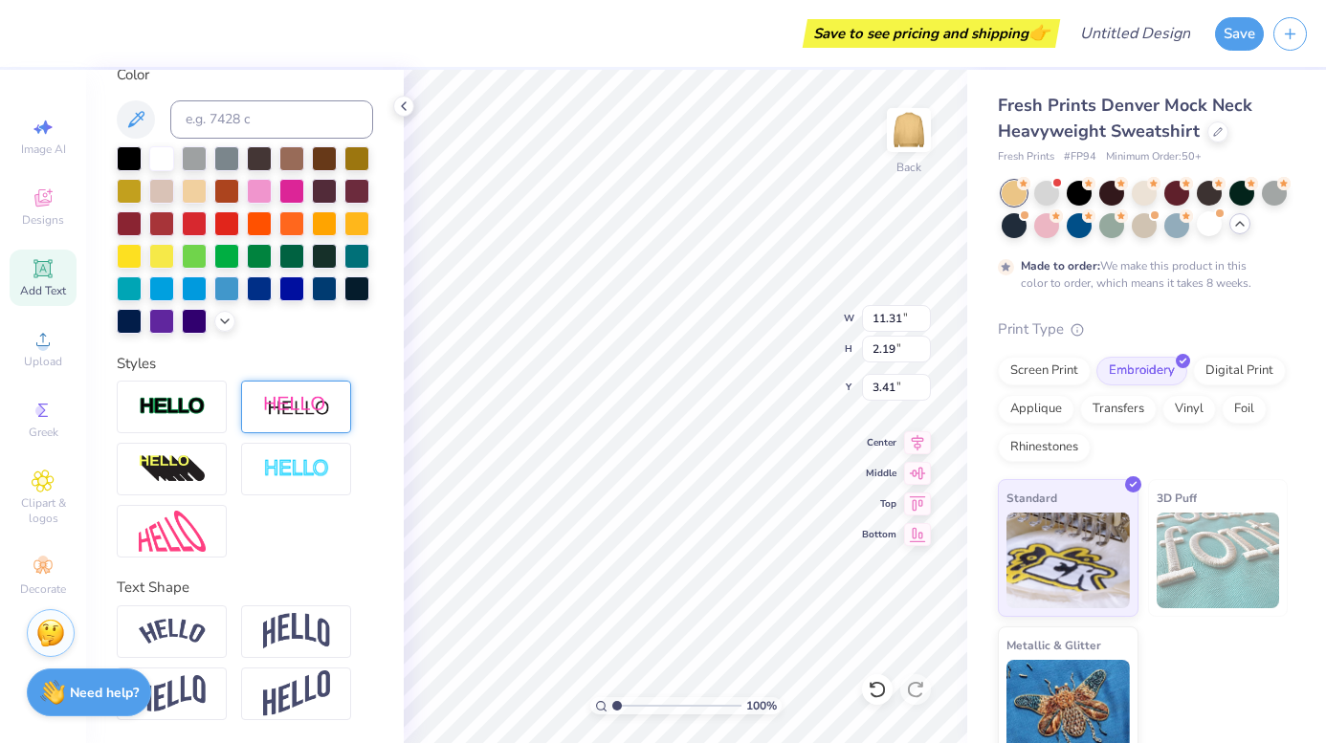
scroll to position [369, 0]
click at [329, 458] on div at bounding box center [296, 469] width 110 height 53
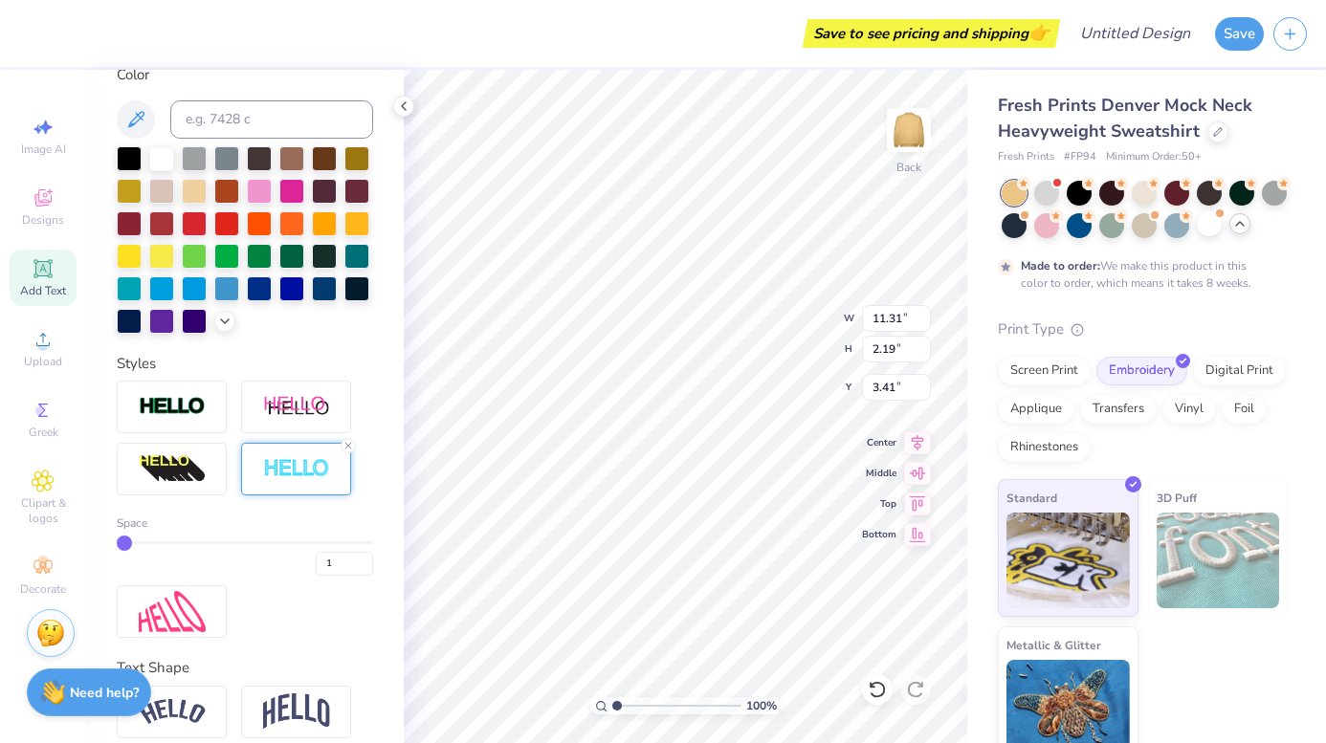
type input "11.34"
type input "2.23"
type input "3.39"
type input "2"
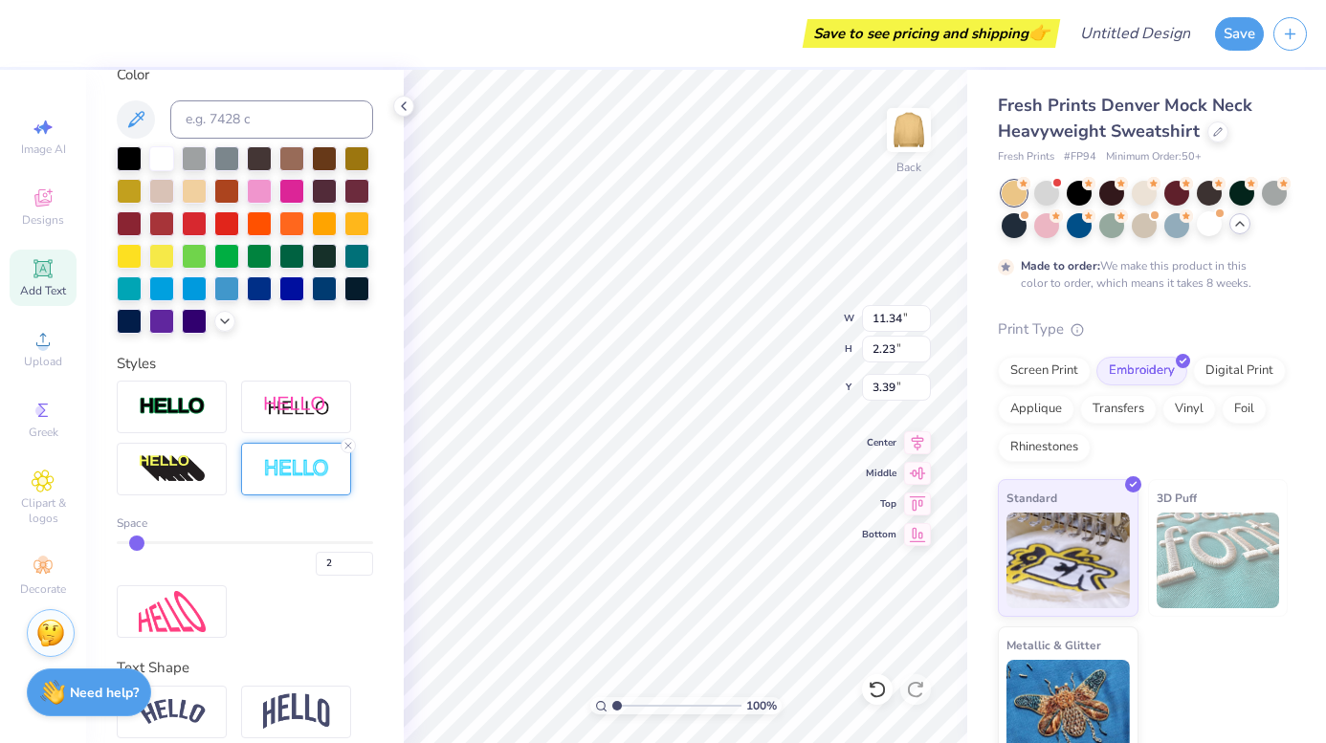
type input "3"
type input "4"
drag, startPoint x: 124, startPoint y: 542, endPoint x: 158, endPoint y: 543, distance: 33.5
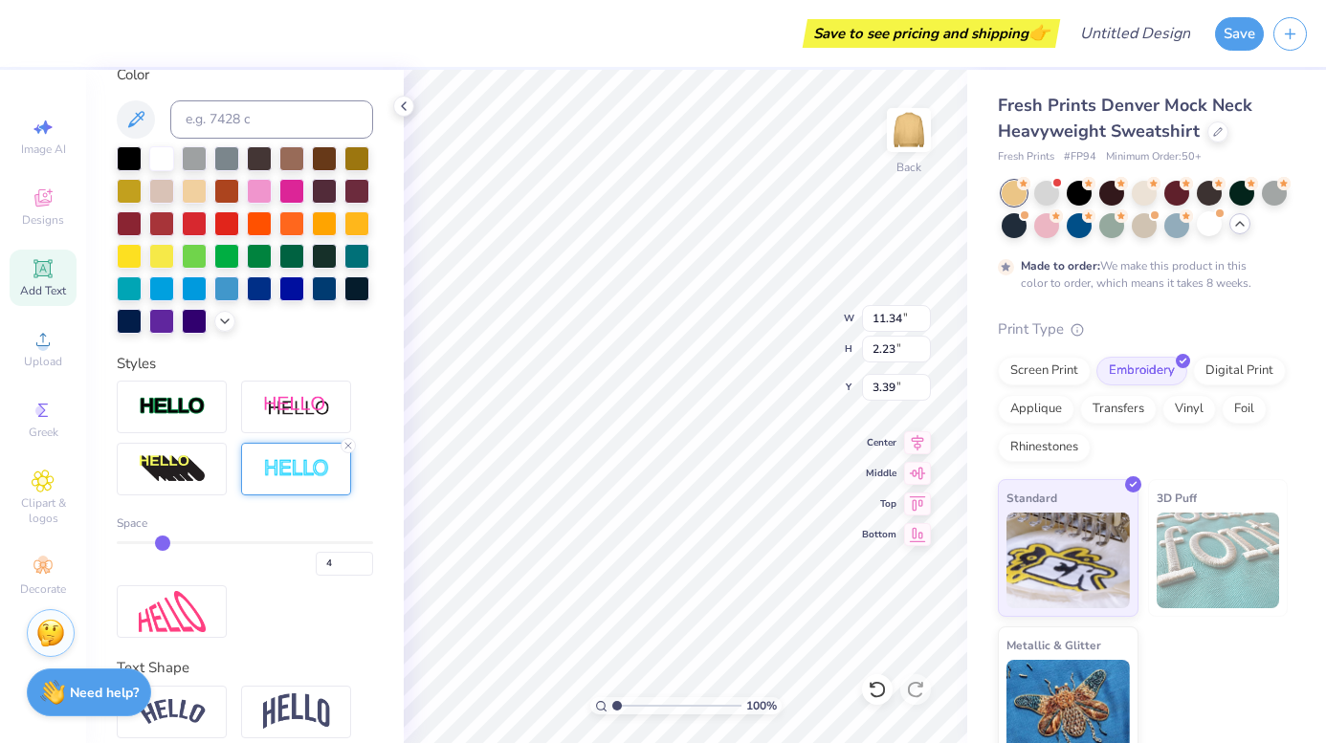
click at [158, 543] on input "range" at bounding box center [245, 543] width 256 height 3
type input "6"
type input "11.45"
type input "2.33"
type input "3.34"
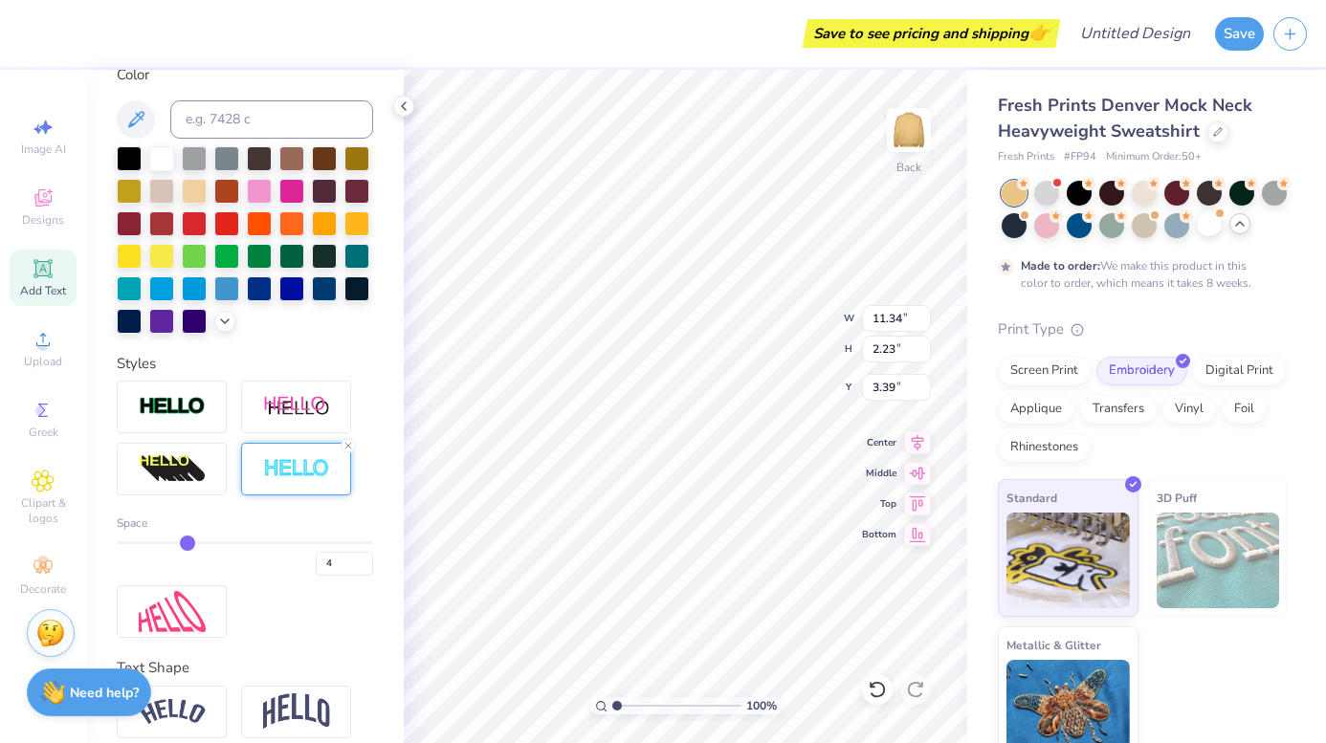
type input "6"
drag, startPoint x: 158, startPoint y: 543, endPoint x: 188, endPoint y: 543, distance: 29.7
type input "6"
click at [188, 543] on input "range" at bounding box center [245, 543] width 256 height 3
type input "11.52"
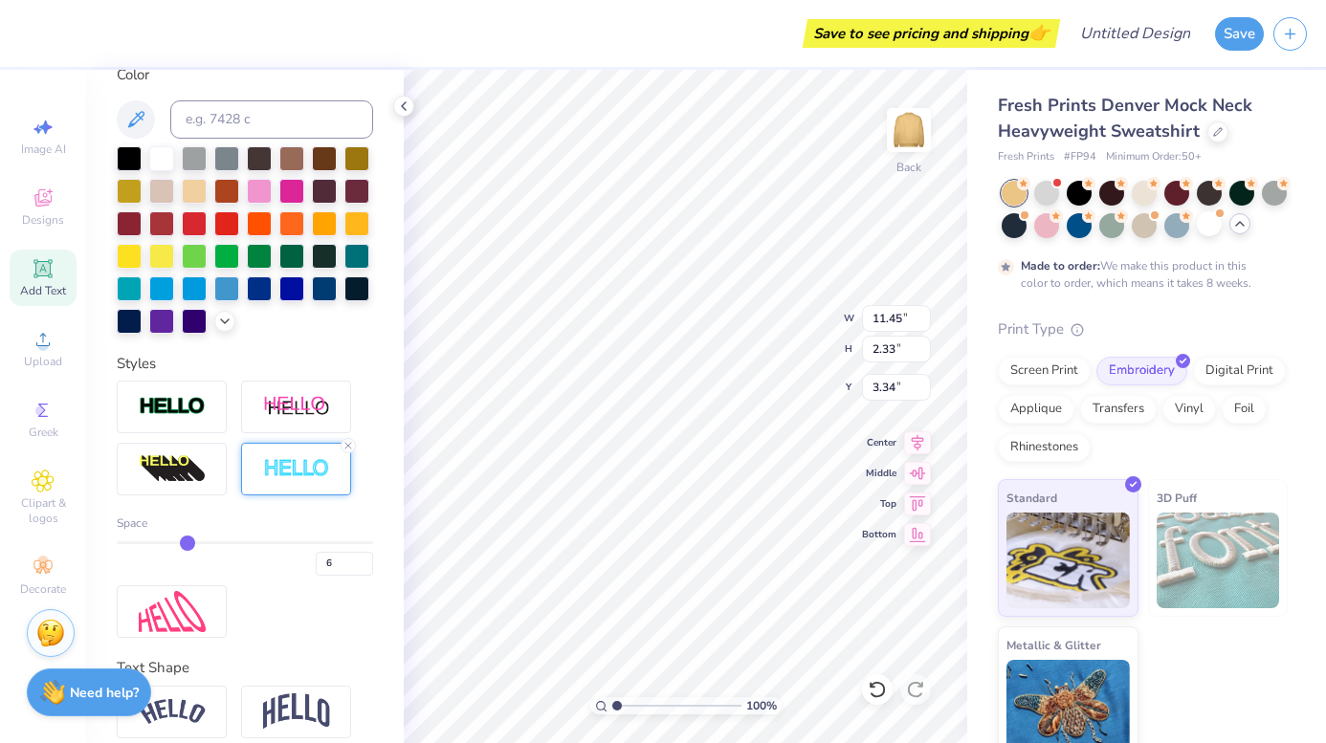
type input "2.40"
type input "3.30"
type input "5"
drag, startPoint x: 188, startPoint y: 543, endPoint x: 171, endPoint y: 542, distance: 16.4
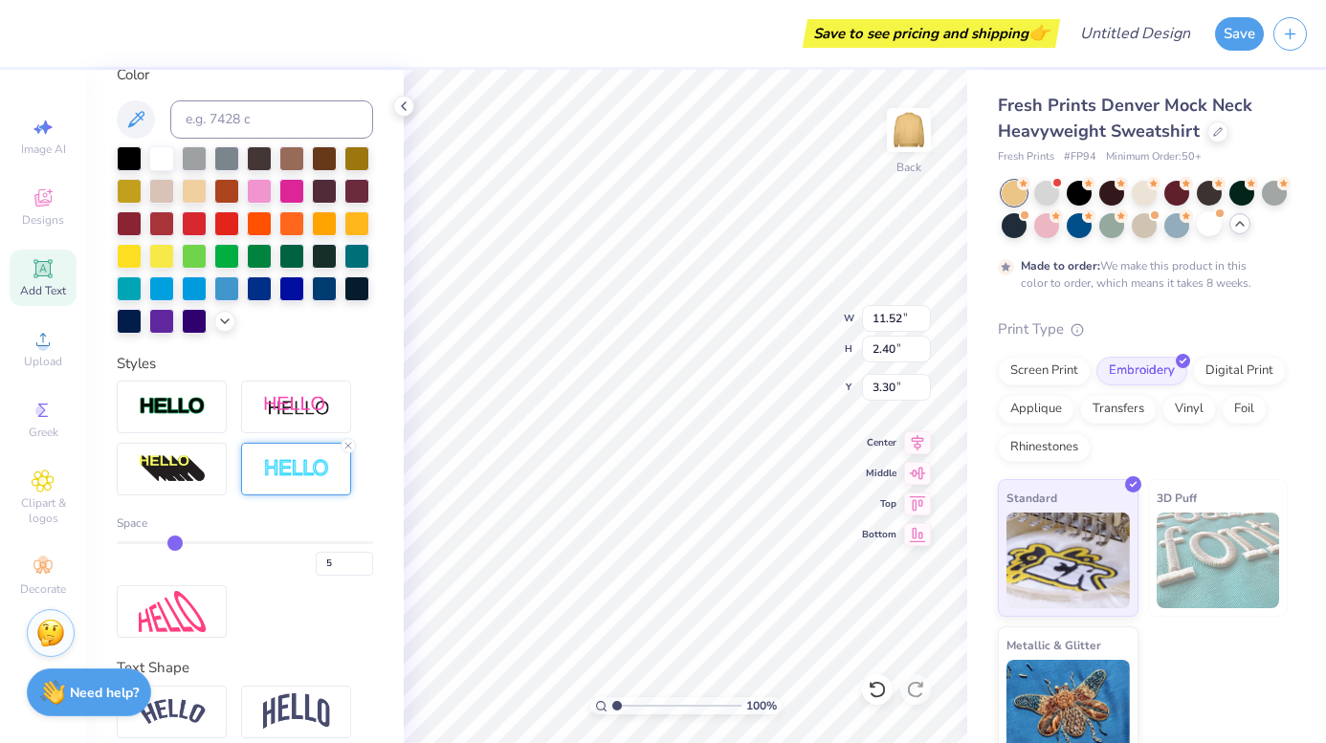
type input "5"
click at [171, 542] on input "range" at bounding box center [245, 543] width 256 height 3
type input "11.48"
type input "2.36"
click at [256, 177] on div at bounding box center [245, 240] width 256 height 188
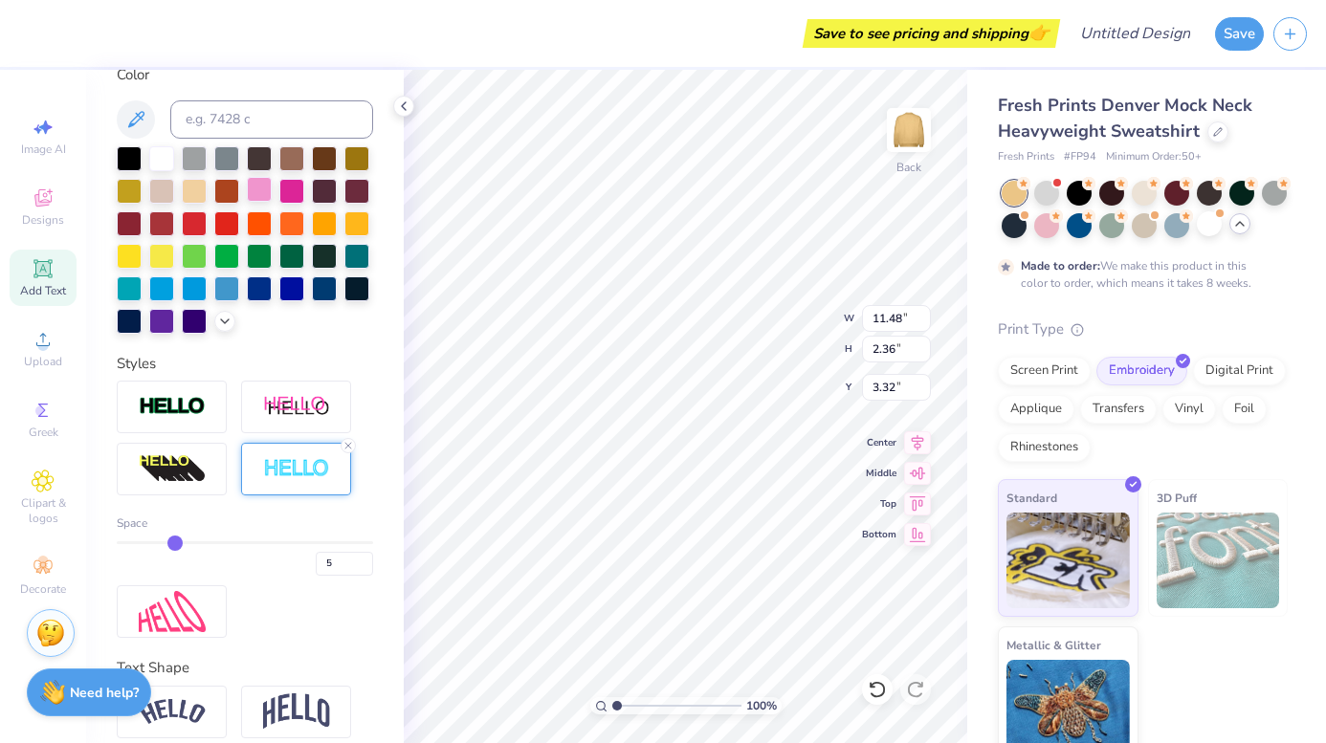
click at [260, 187] on div at bounding box center [259, 189] width 25 height 25
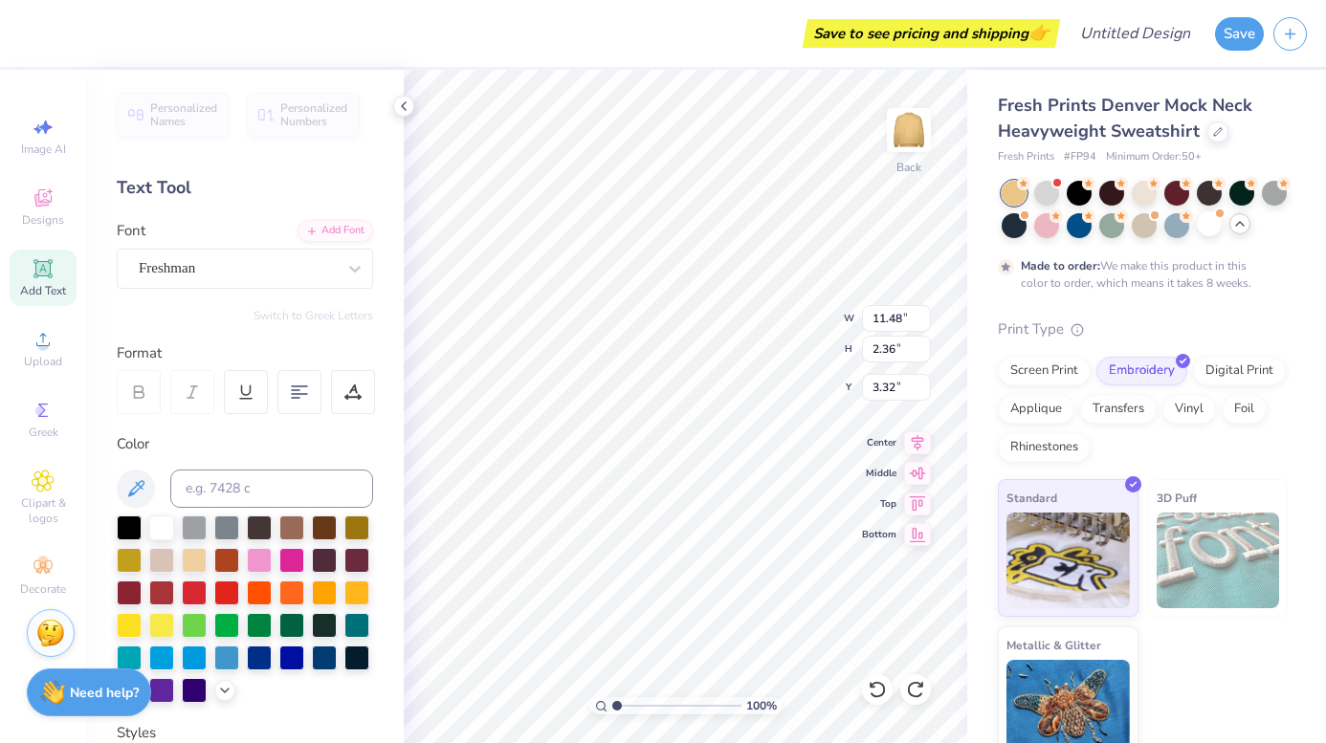
scroll to position [0, 0]
click at [354, 526] on div at bounding box center [356, 526] width 25 height 25
type input "7.25"
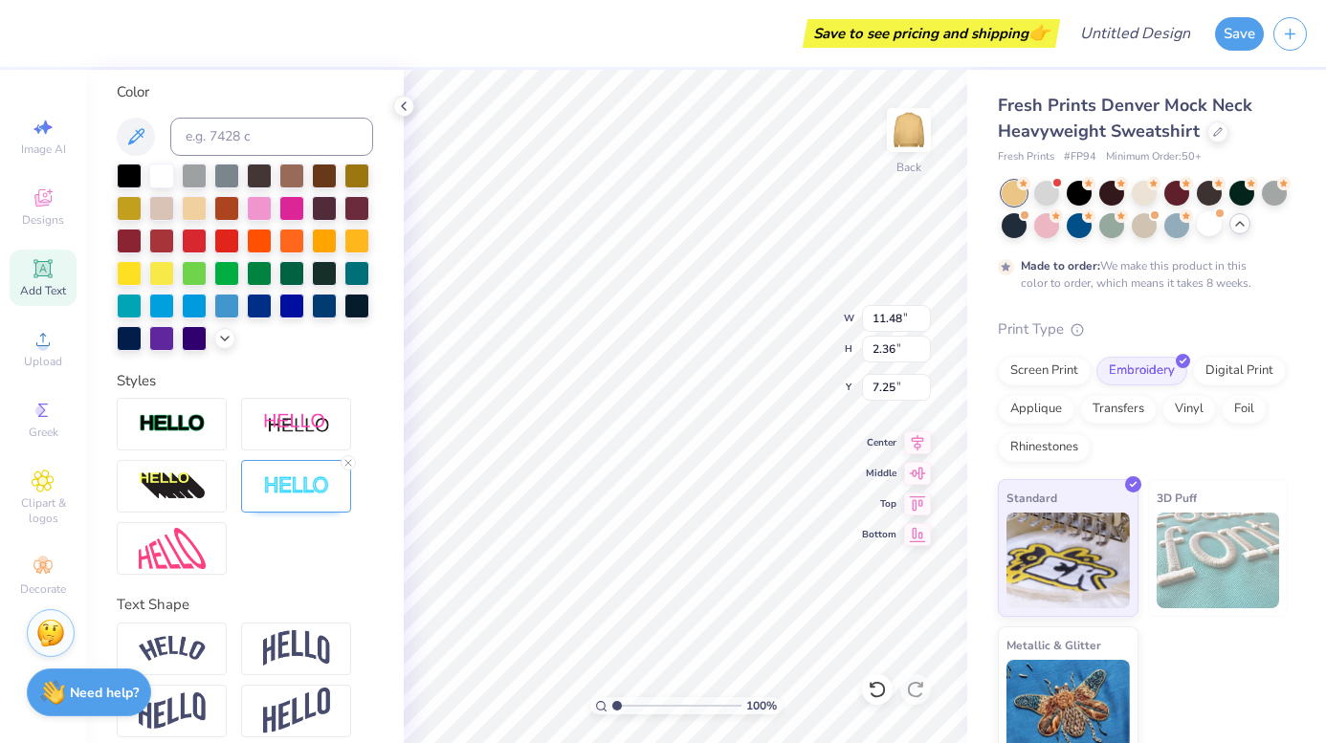
scroll to position [350, 0]
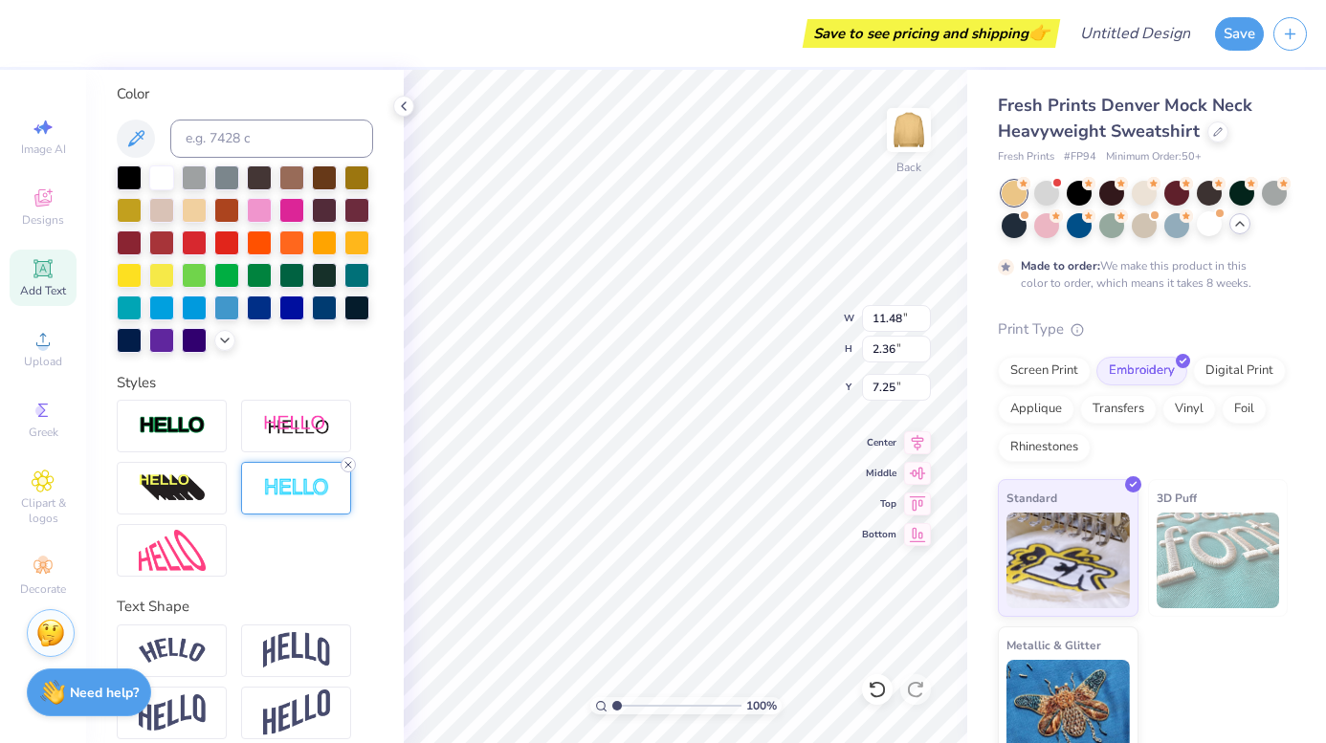
click at [351, 470] on icon at bounding box center [348, 464] width 11 height 11
type input "11.31"
type input "2.19"
type input "7.33"
click at [195, 442] on div at bounding box center [172, 426] width 110 height 53
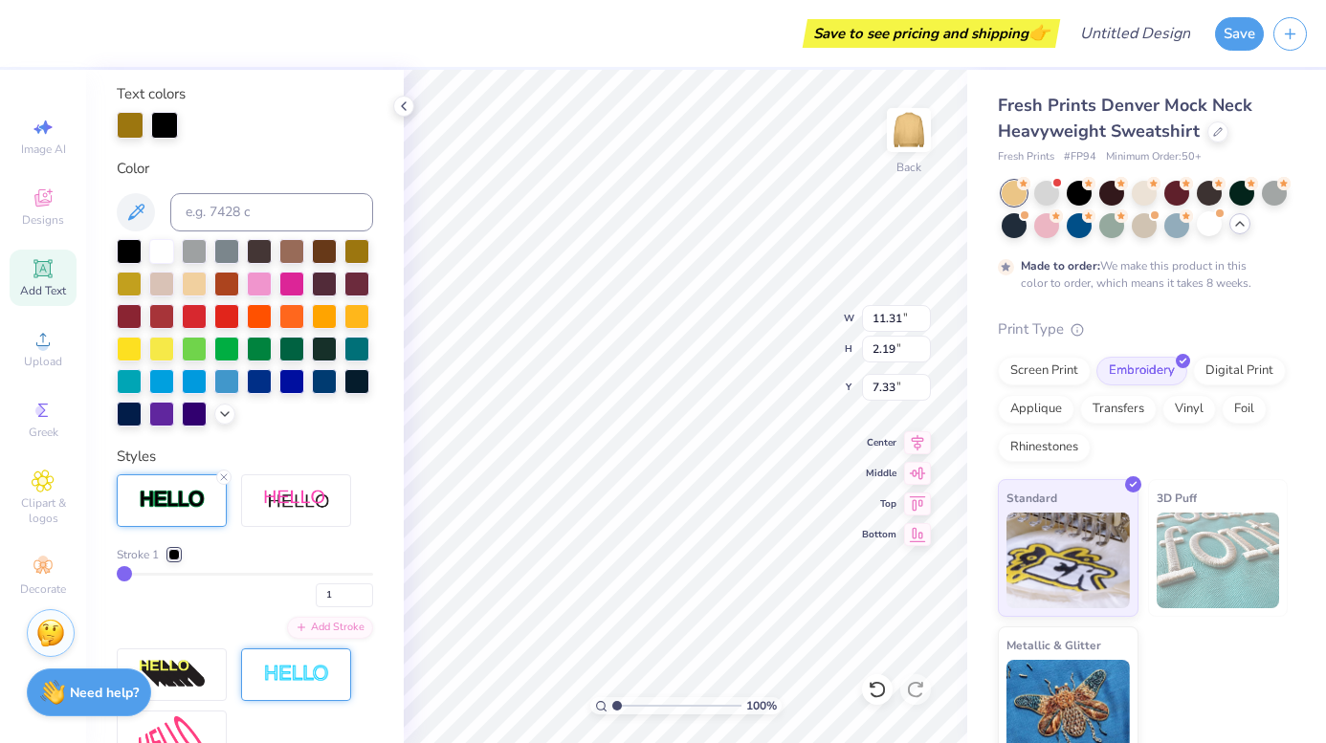
type input "11.34"
type input "2.23"
type input "7.32"
type input "11.48"
type input "2.36"
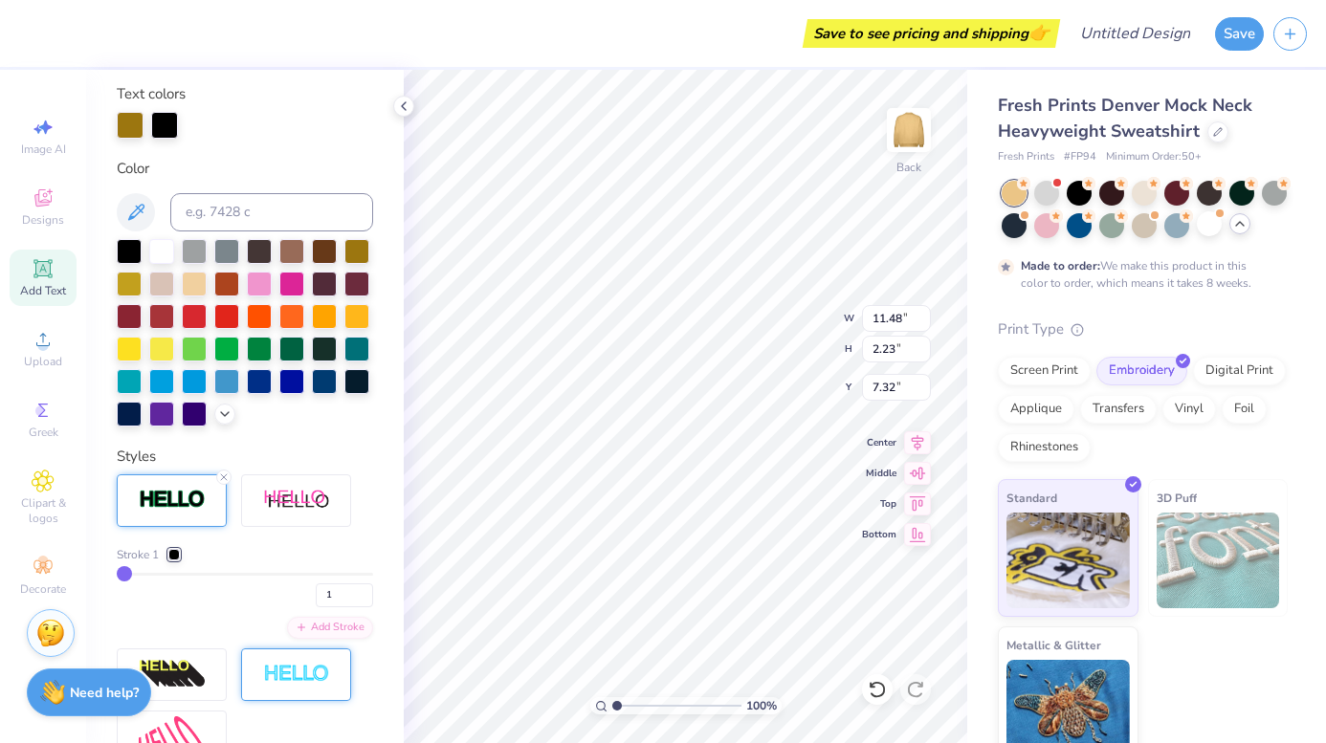
type input "3.32"
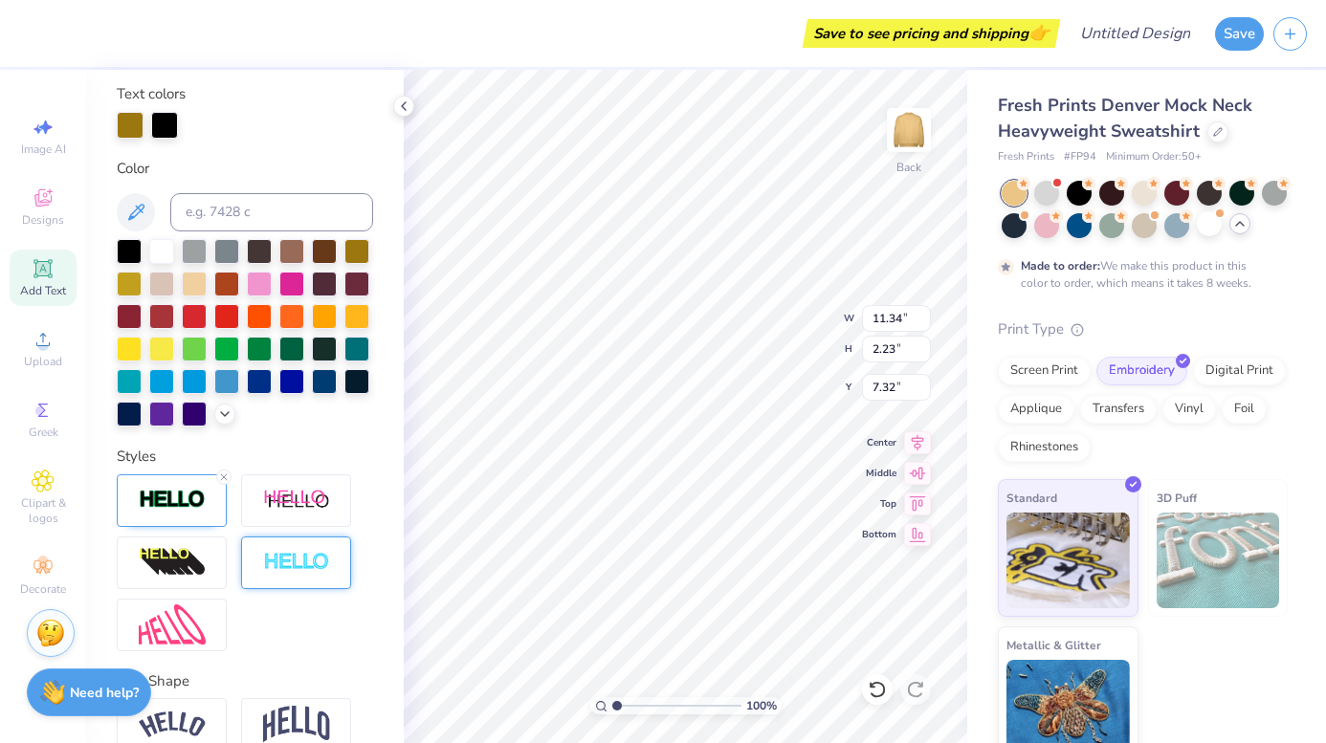
type input "3.41"
click at [175, 122] on div at bounding box center [164, 123] width 27 height 27
click at [354, 254] on div at bounding box center [356, 249] width 25 height 25
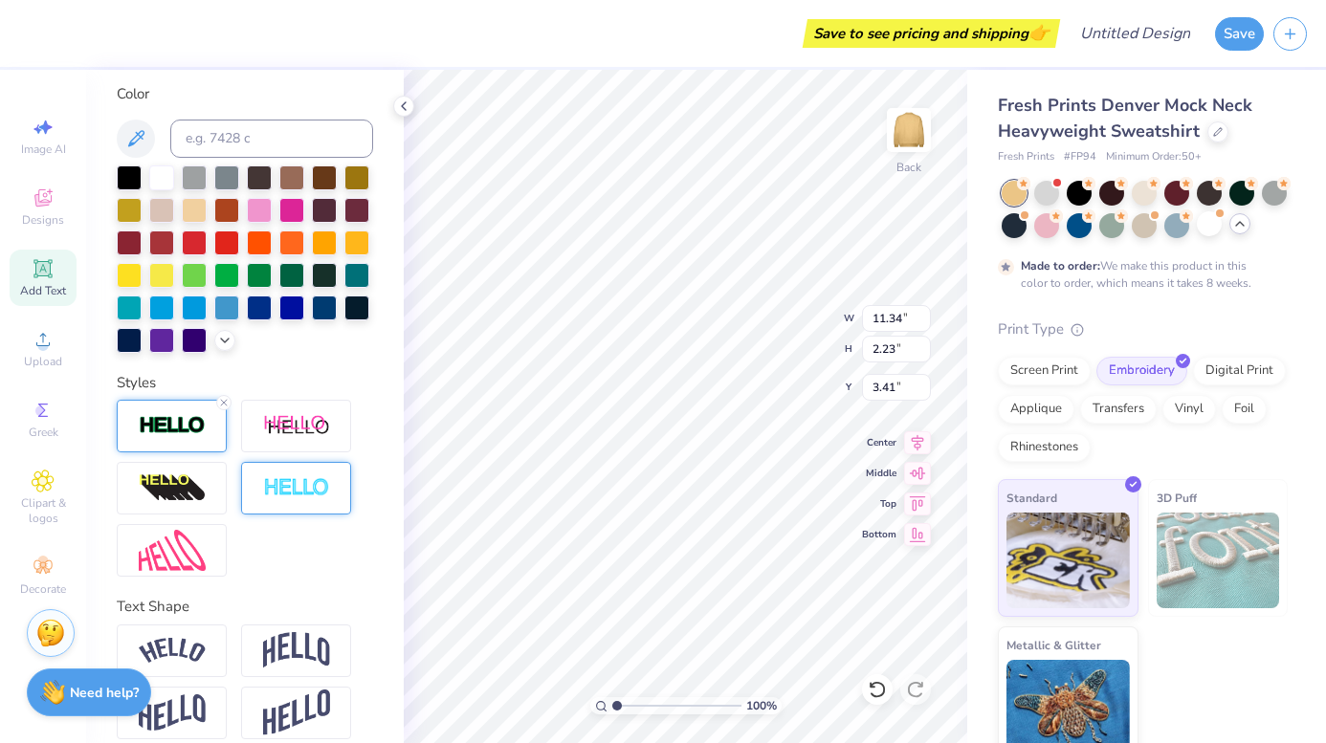
click at [181, 422] on img at bounding box center [172, 426] width 67 height 22
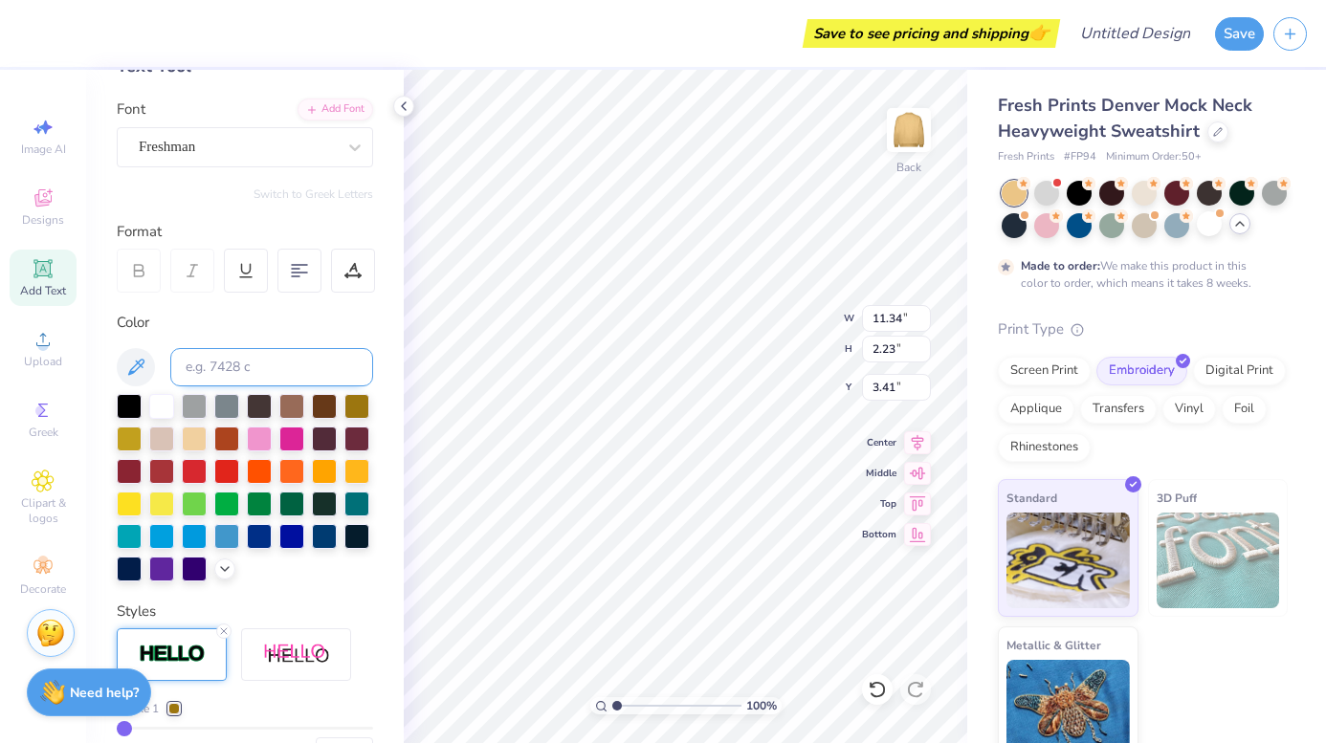
scroll to position [122, 0]
click at [130, 432] on div at bounding box center [129, 436] width 25 height 25
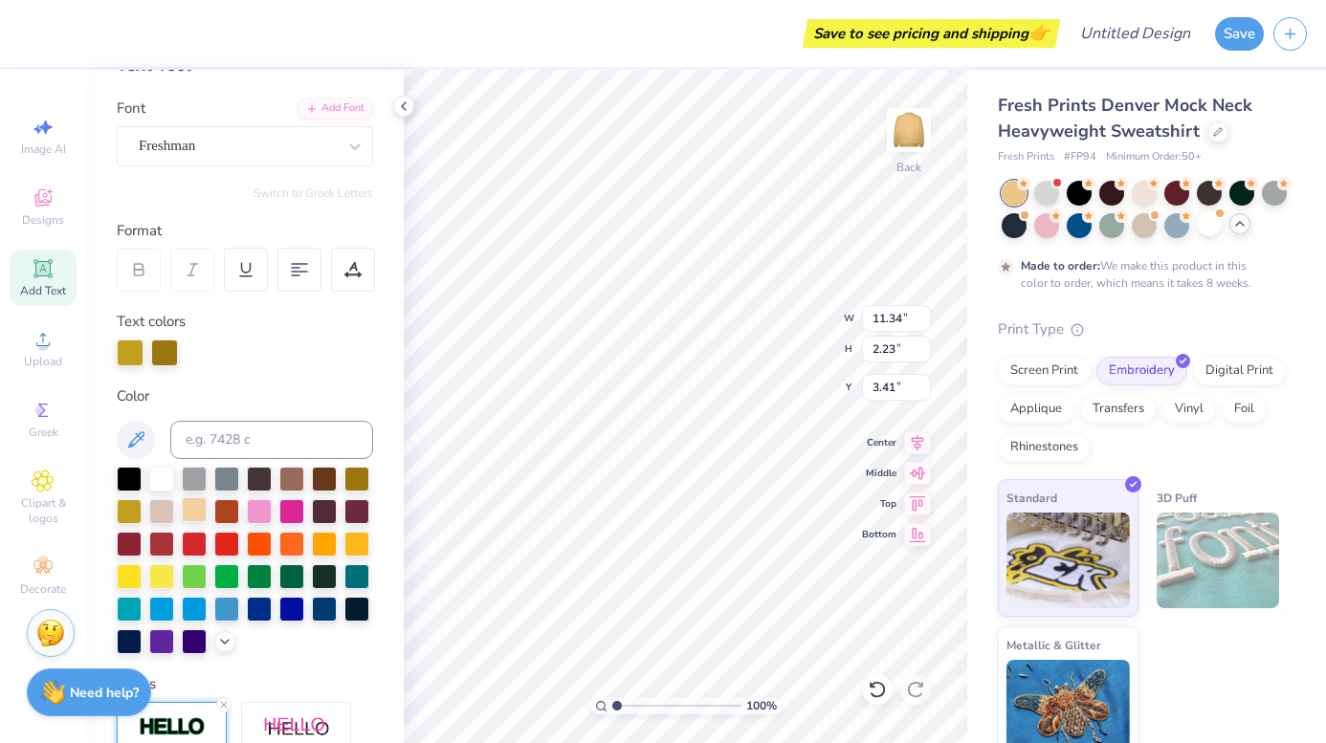
click at [189, 515] on div at bounding box center [194, 510] width 25 height 25
click at [150, 474] on div at bounding box center [161, 477] width 25 height 25
click at [163, 355] on div at bounding box center [164, 353] width 27 height 27
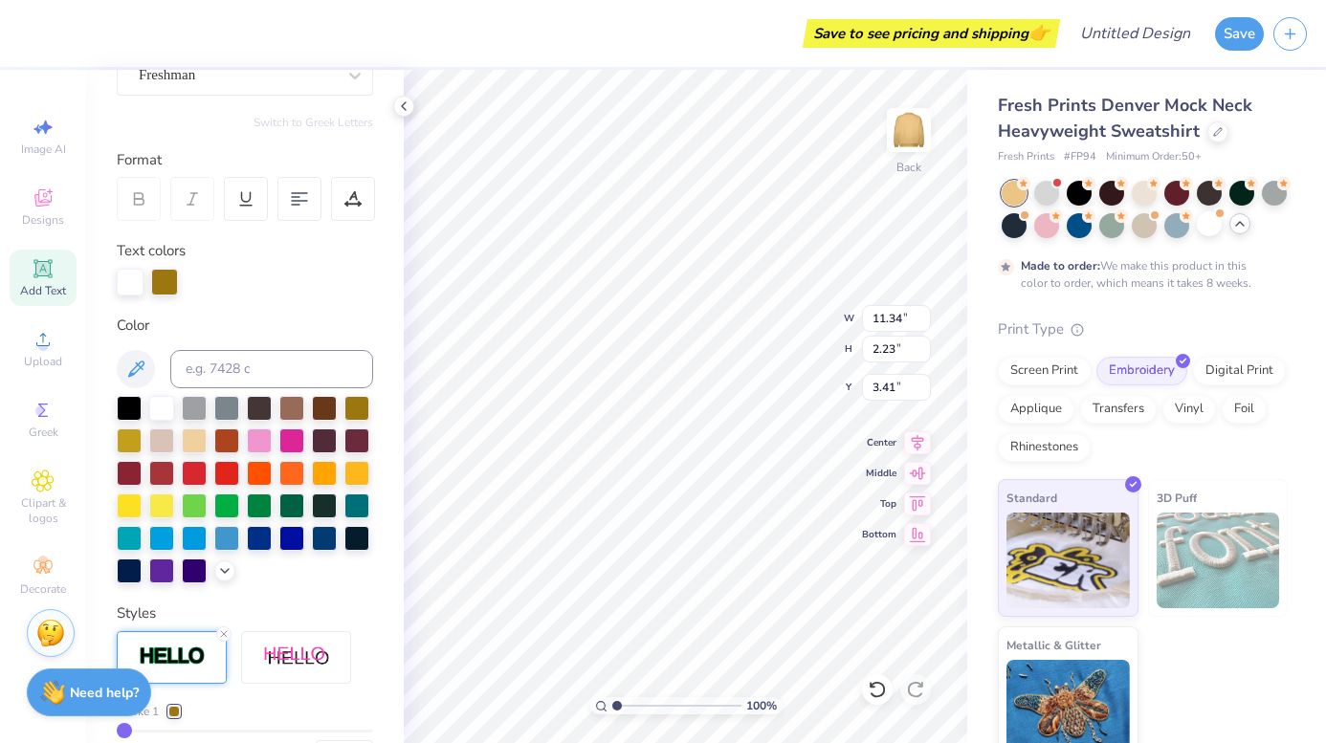
scroll to position [216, 0]
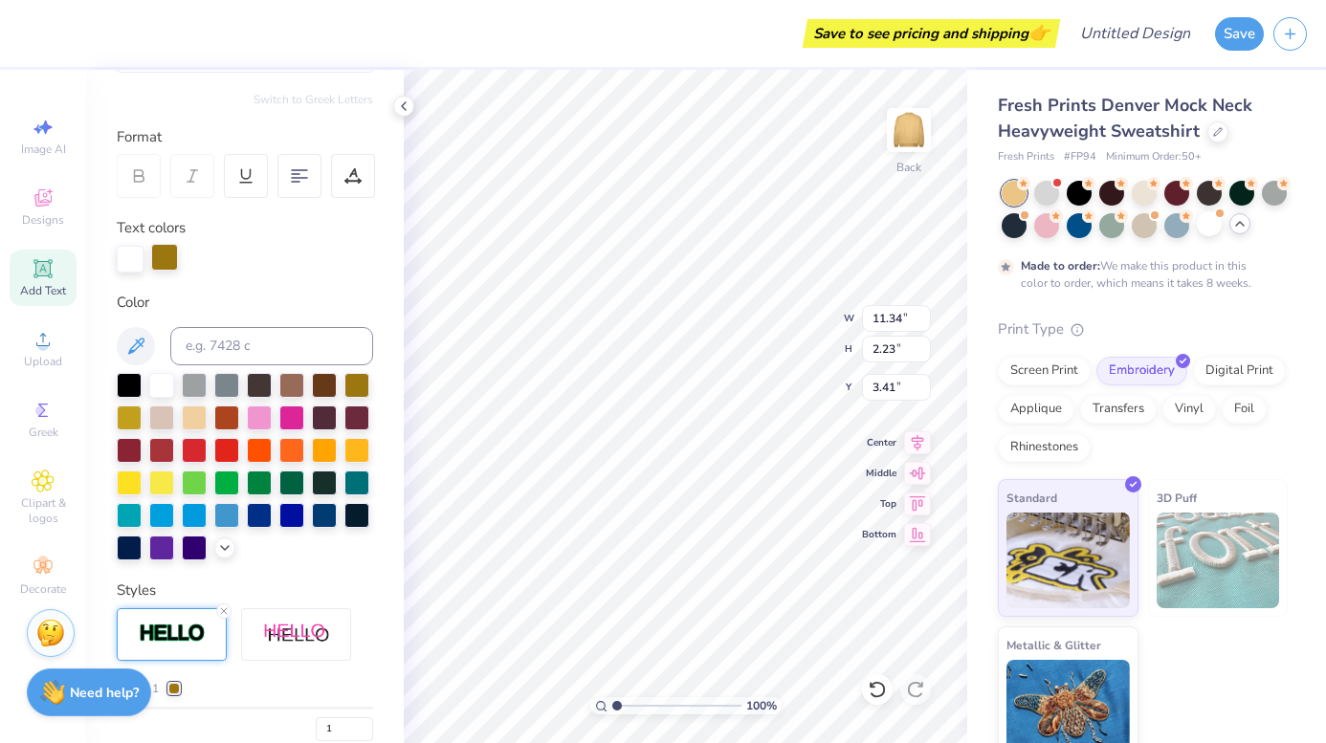
click at [166, 261] on div at bounding box center [164, 257] width 27 height 27
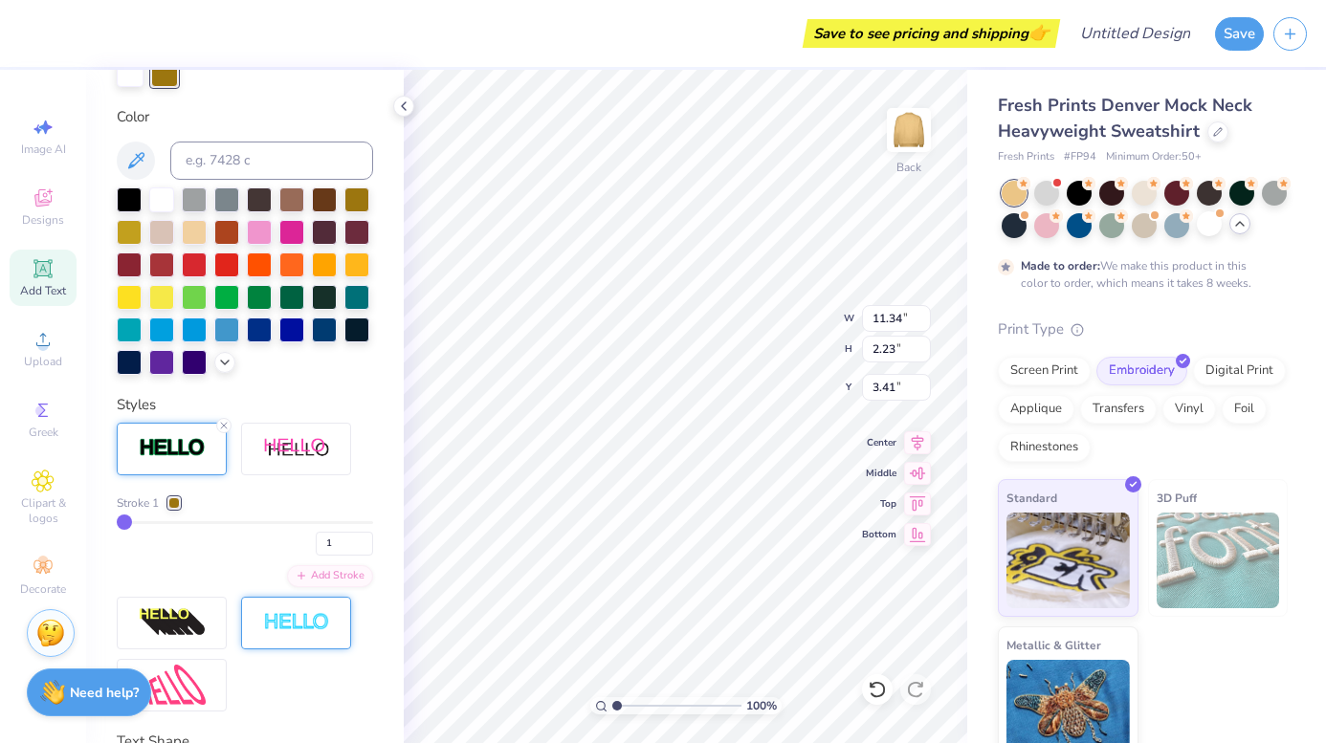
click at [141, 524] on div "1" at bounding box center [245, 538] width 256 height 34
type input "2"
type input "3"
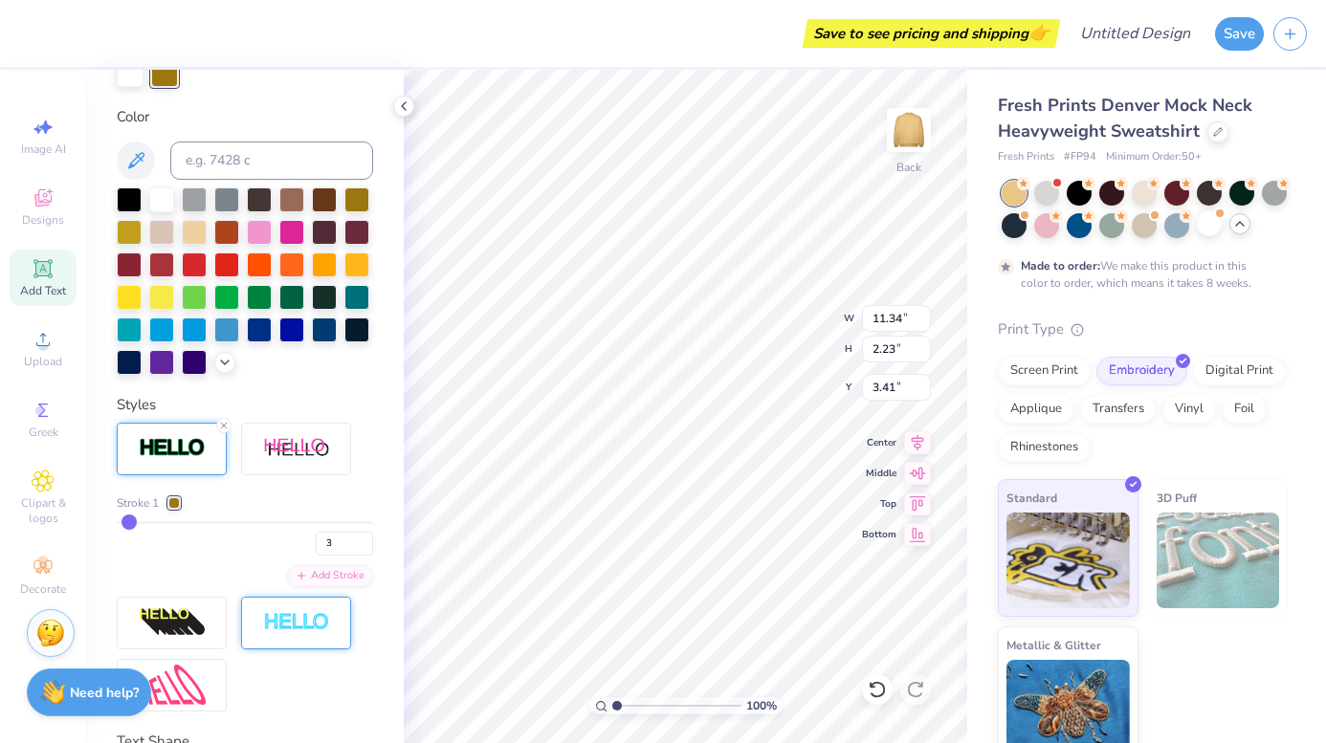
type input "4"
type input "5"
type input "6"
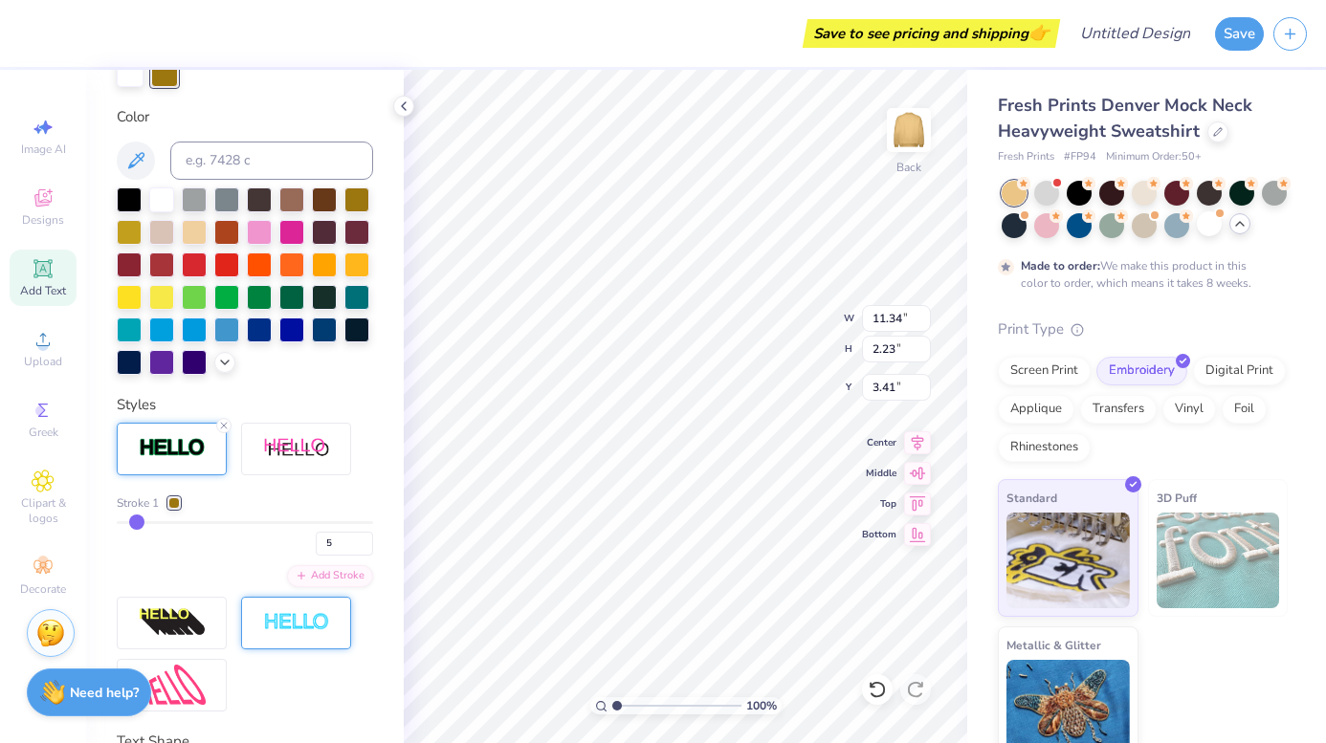
type input "6"
type input "7"
type input "8"
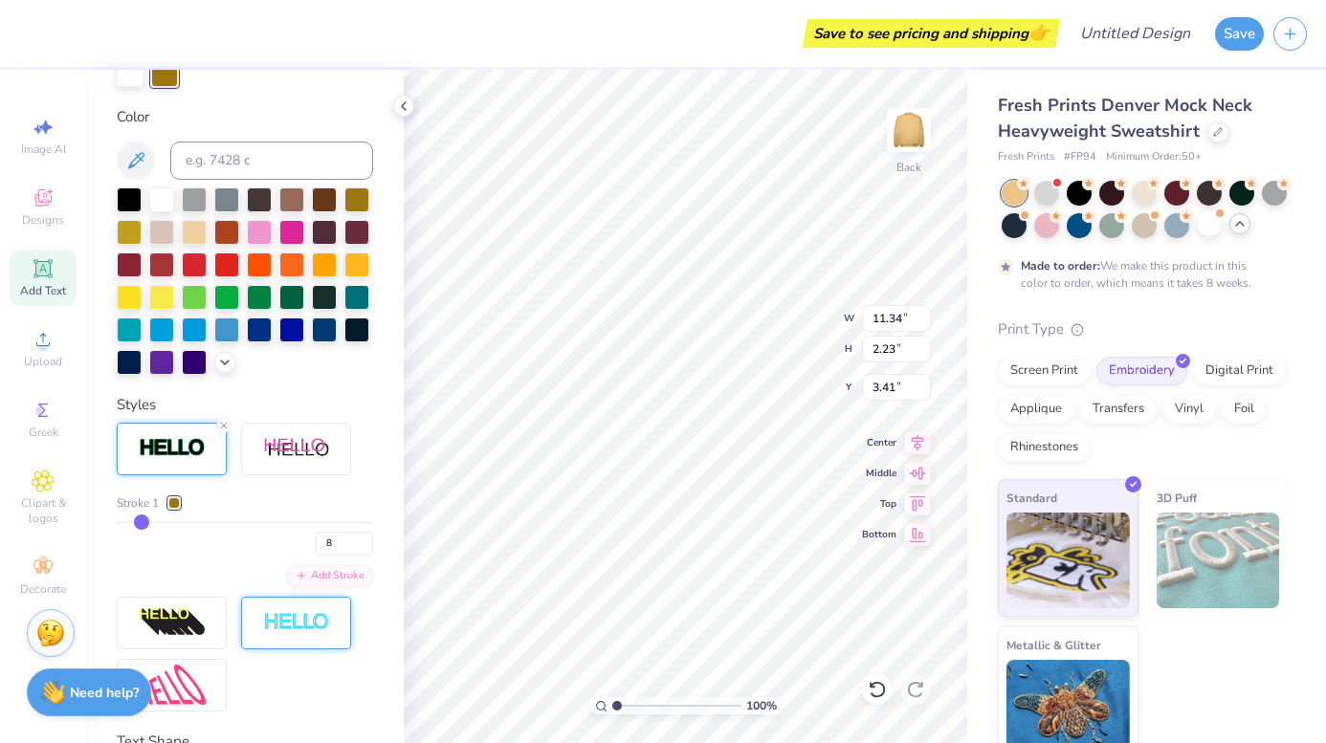
type input "9"
drag, startPoint x: 123, startPoint y: 523, endPoint x: 144, endPoint y: 526, distance: 21.2
type input "9"
click at [144, 524] on input "range" at bounding box center [245, 522] width 256 height 3
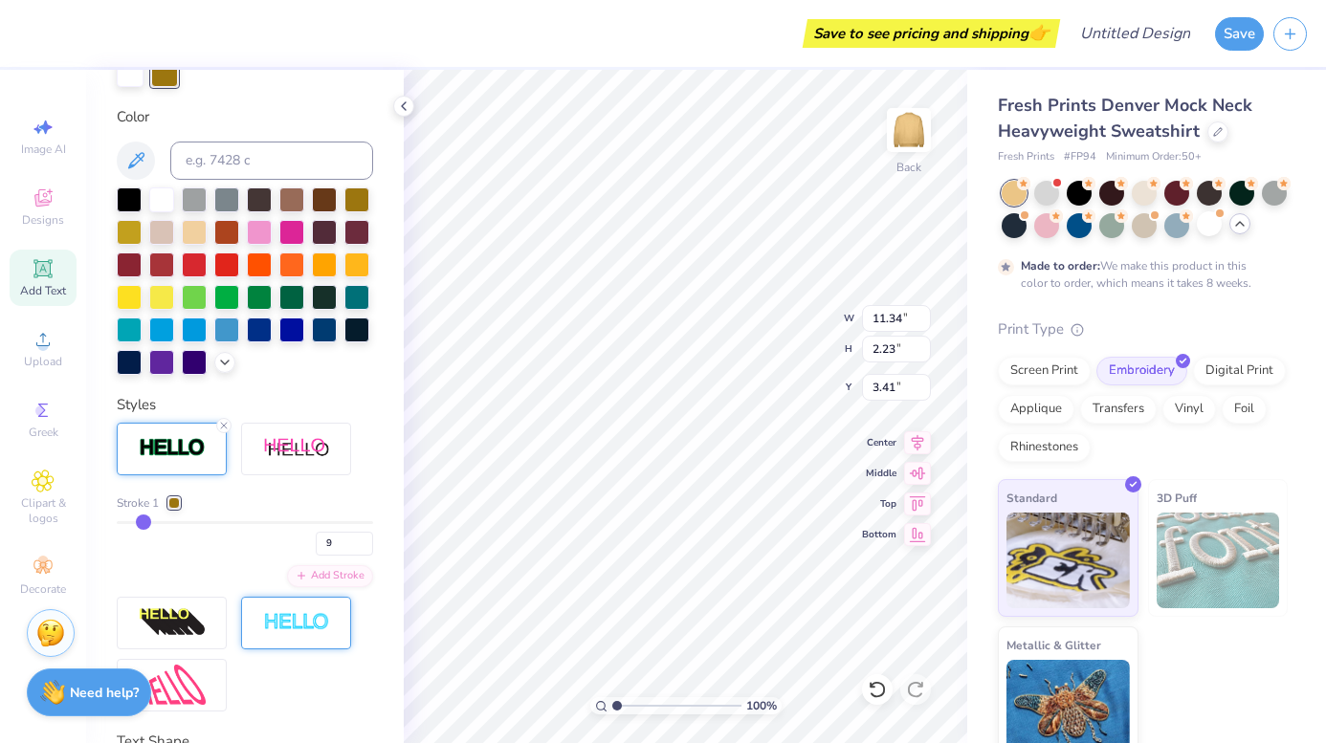
type input "11.62"
type input "2.50"
type input "3.27"
type input "10"
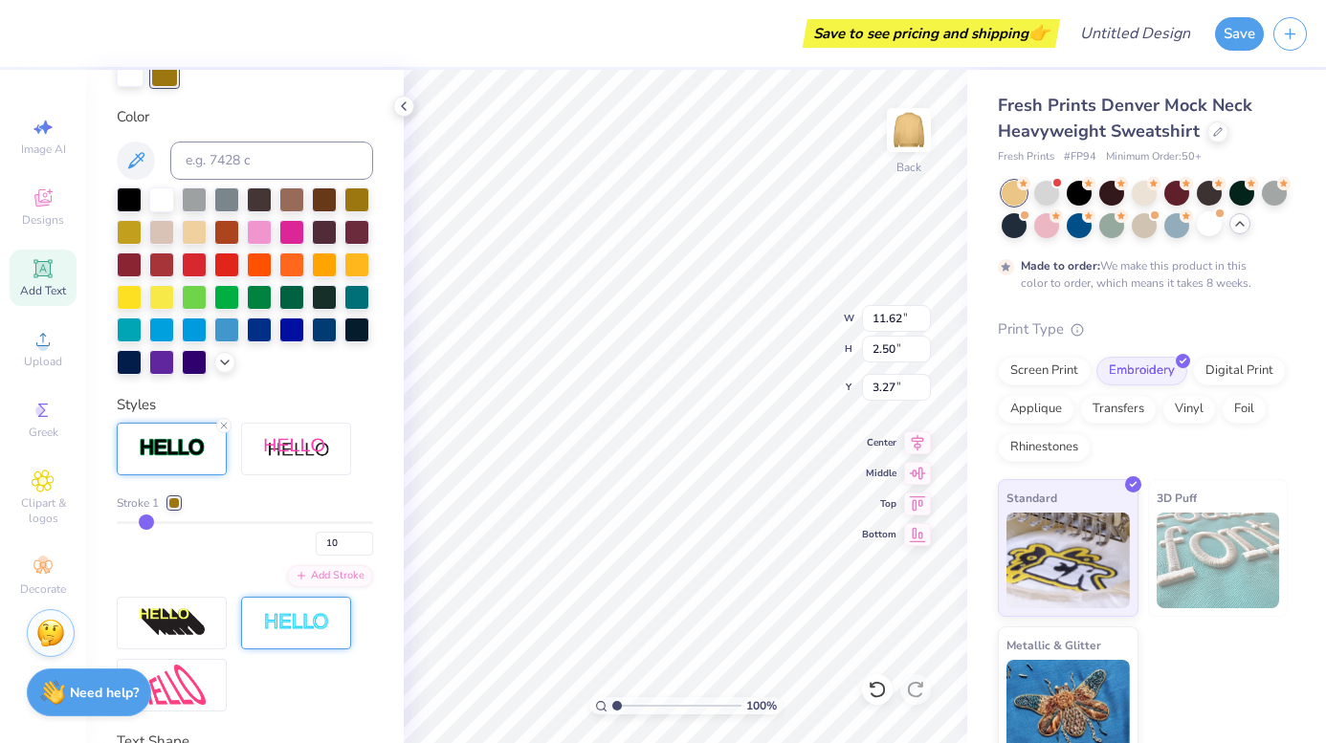
type input "9"
type input "8"
type input "7"
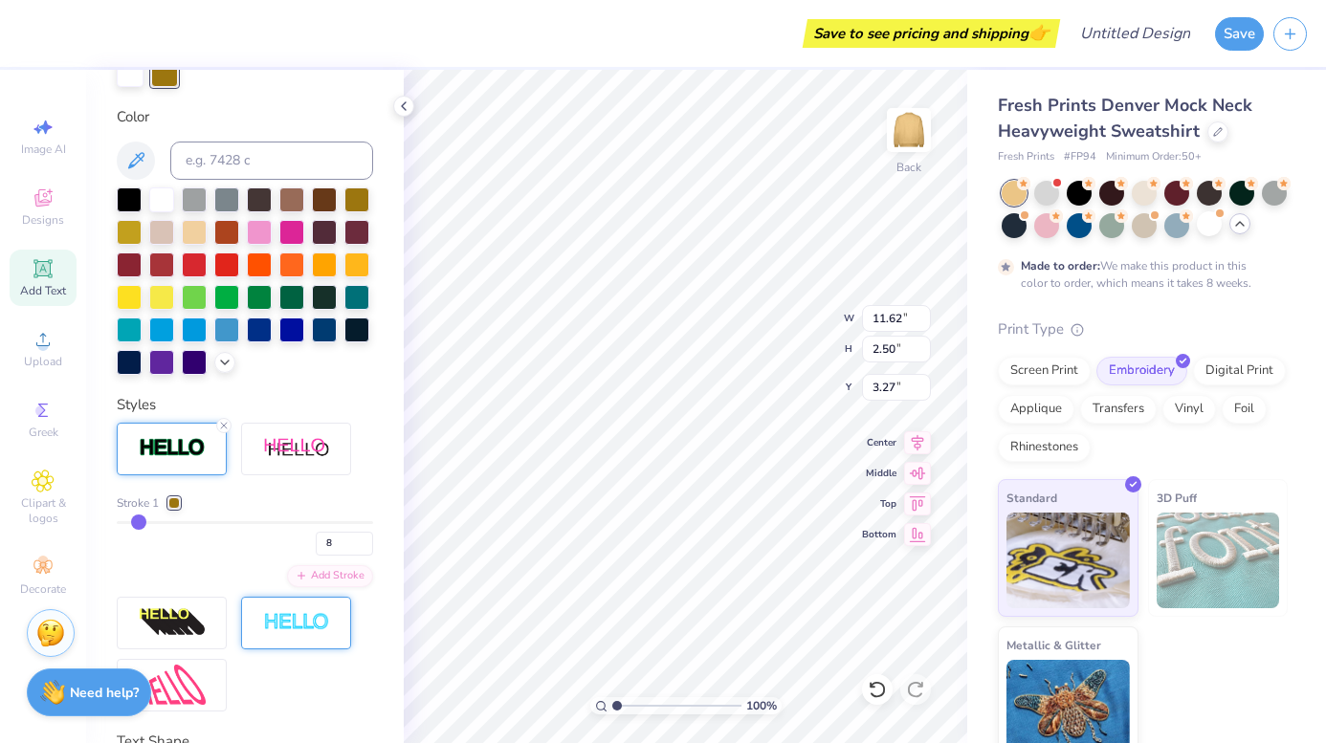
type input "7"
type input "6"
click at [137, 524] on input "range" at bounding box center [245, 522] width 256 height 3
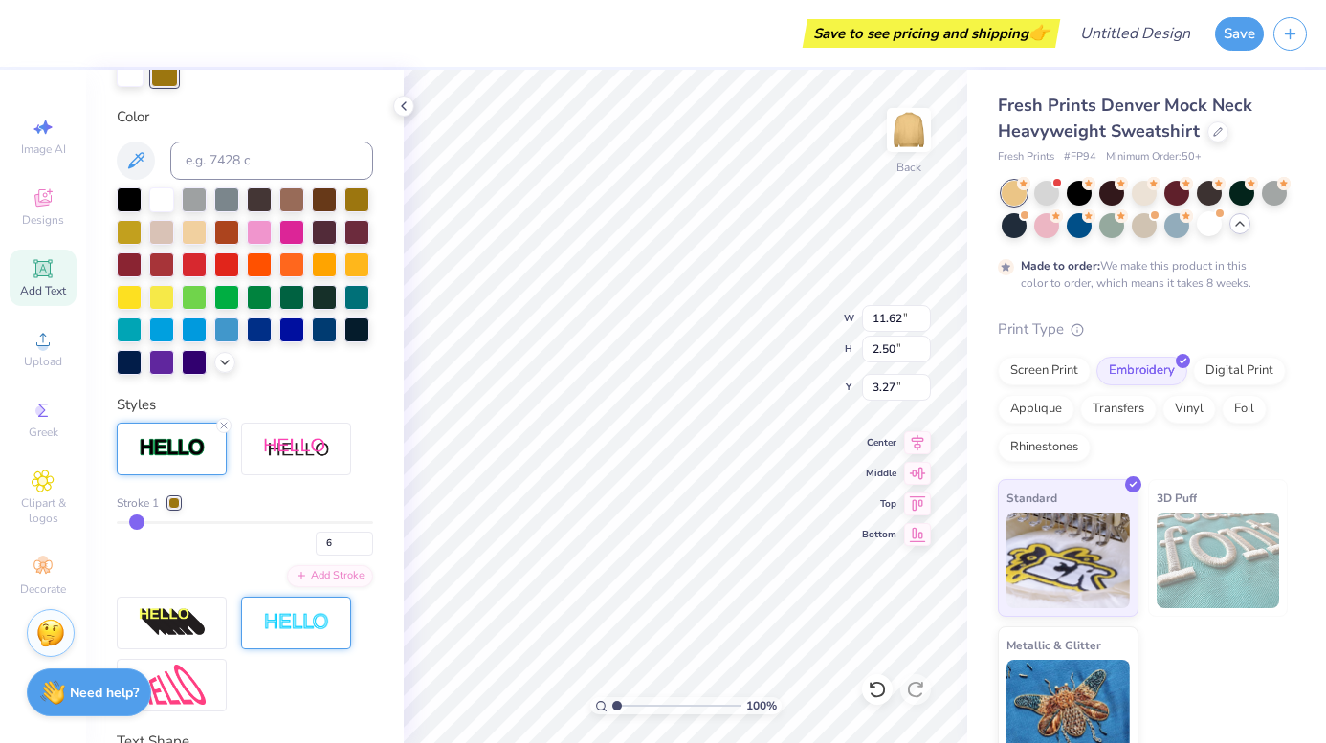
type input "11.52"
type input "2.40"
type input "3.32"
type input "5"
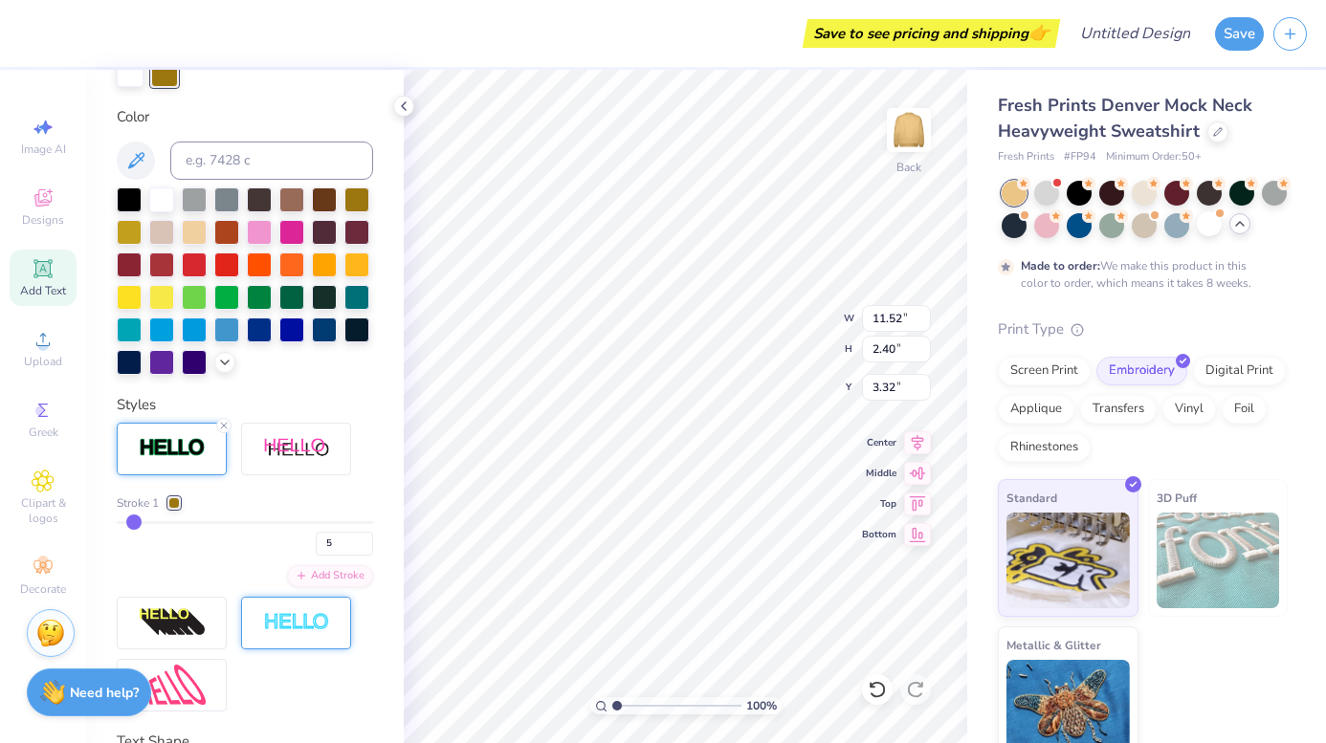
type input "4"
type input "3"
type input "2"
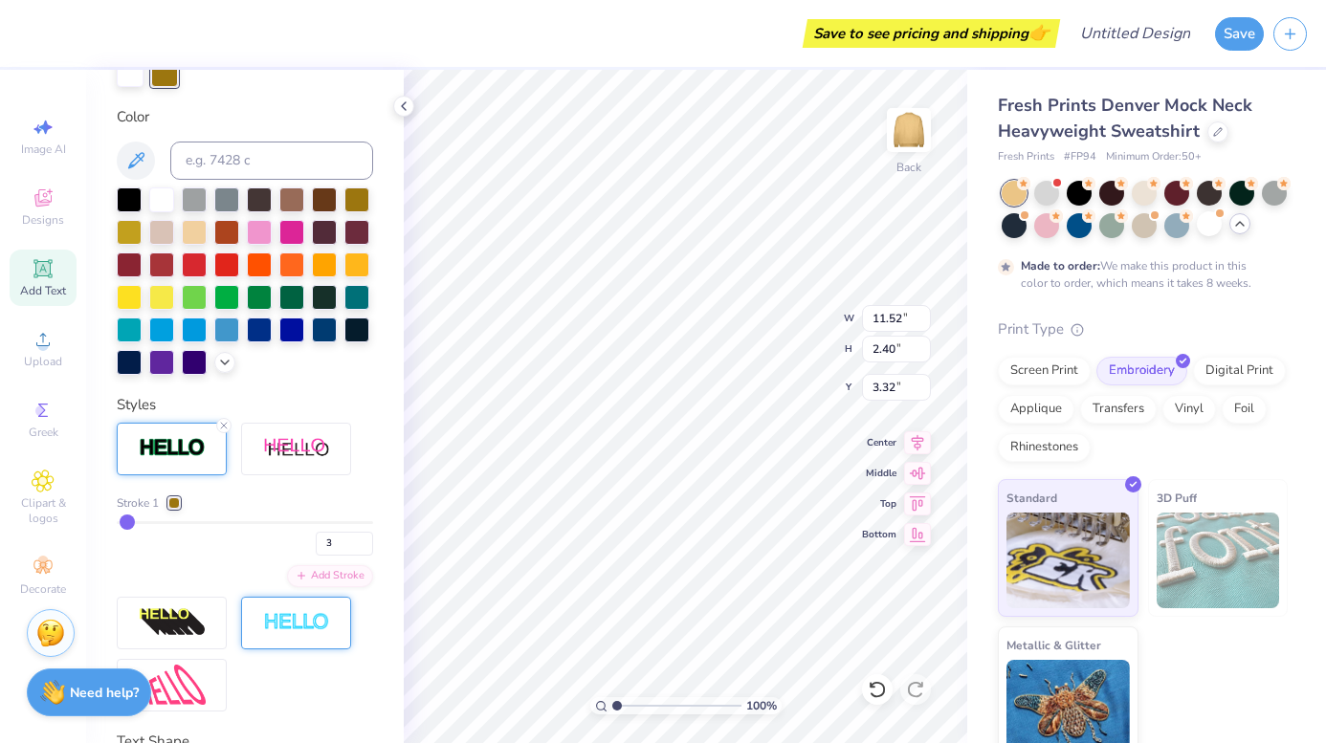
type input "2"
drag, startPoint x: 137, startPoint y: 525, endPoint x: 126, endPoint y: 521, distance: 11.2
type input "2"
click at [126, 521] on input "range" at bounding box center [245, 522] width 256 height 3
type input "11.38"
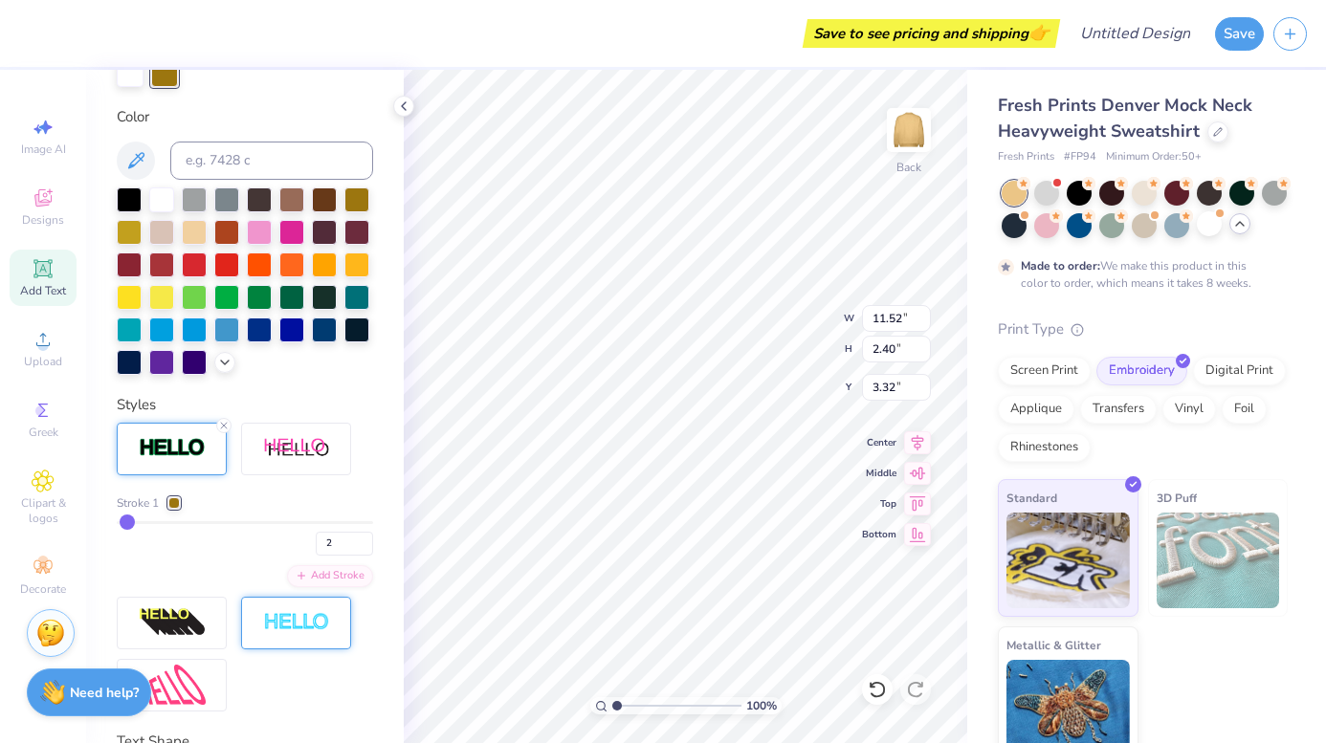
type input "2.26"
type input "3.39"
click at [366, 538] on input "3" at bounding box center [344, 544] width 57 height 24
type input "4"
click at [366, 538] on input "4" at bounding box center [344, 544] width 57 height 24
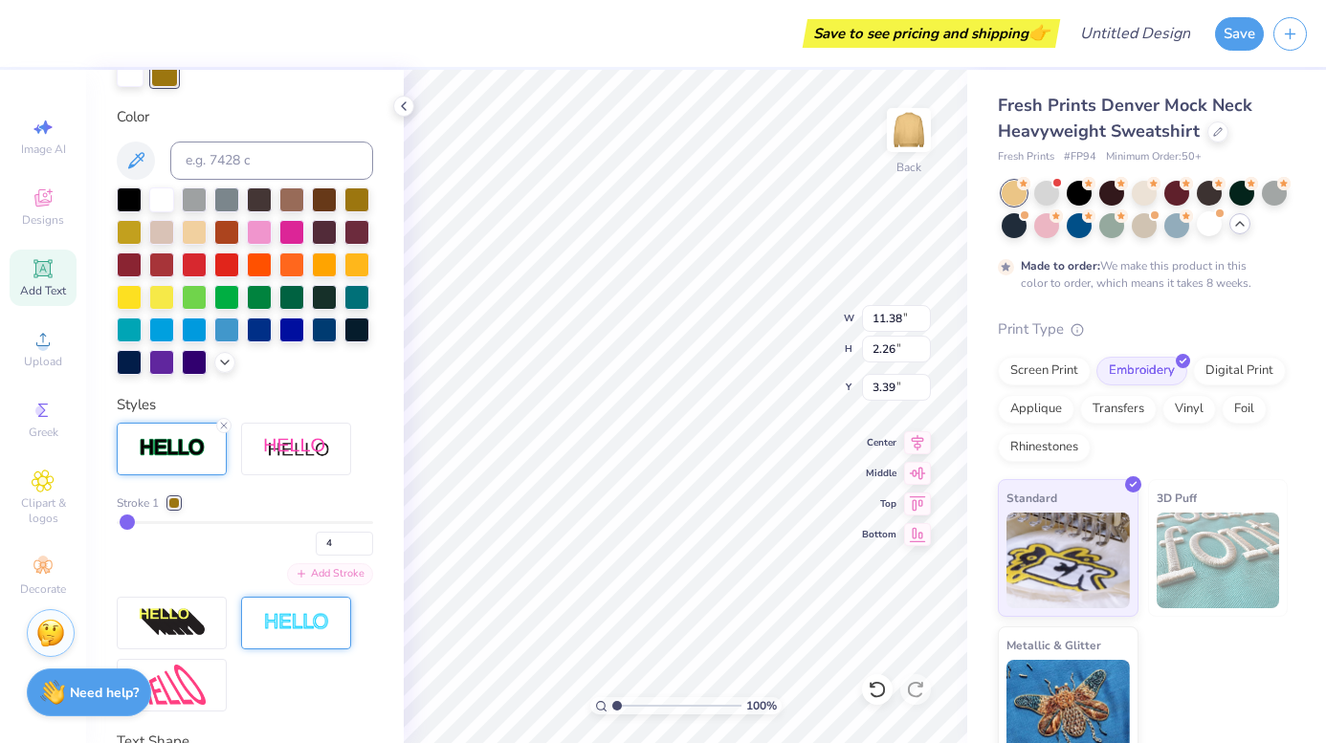
type input "4"
click at [349, 534] on div "Stroke 1 4 Add Stroke" at bounding box center [245, 541] width 256 height 93
type input "11.45"
type input "2.33"
type input "3.35"
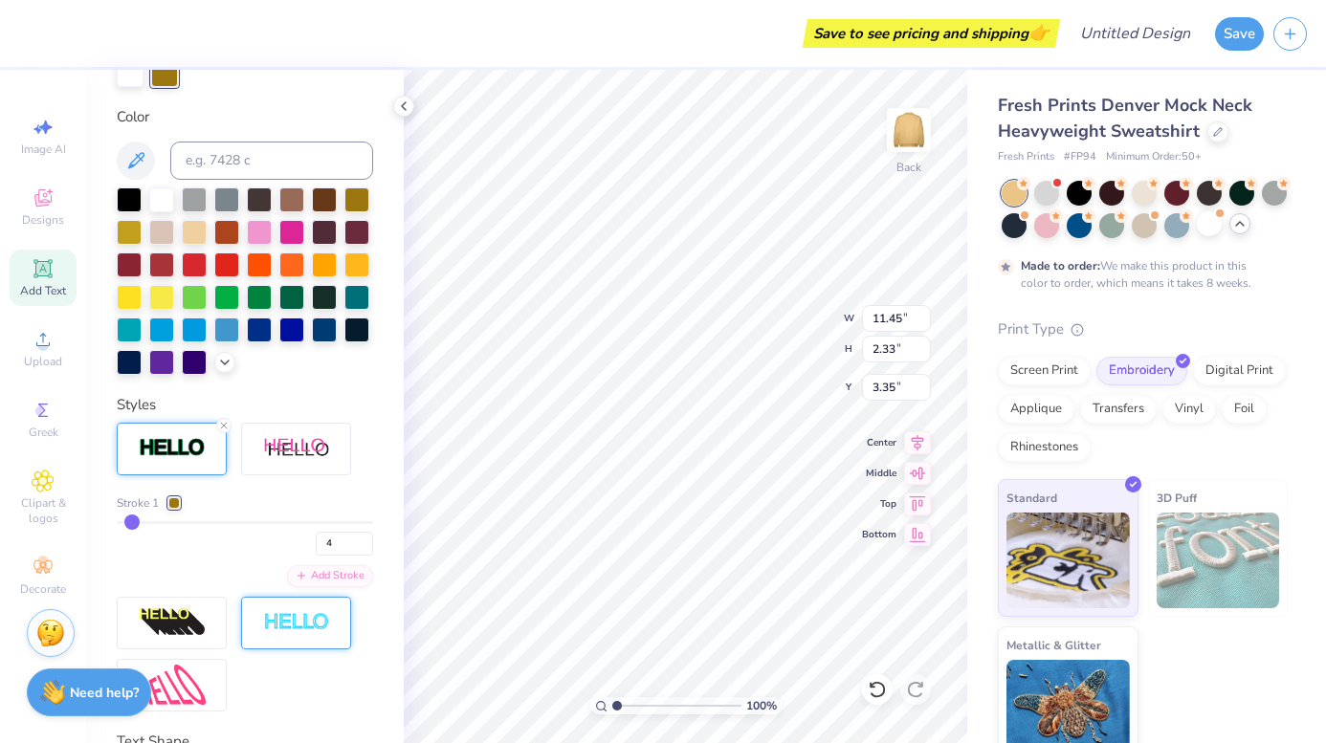
click at [370, 501] on div "Stroke 1" at bounding box center [245, 503] width 256 height 17
type input "5"
click at [368, 539] on input "5" at bounding box center [344, 544] width 57 height 24
type input "5"
click at [368, 492] on div "Stroke 1 5 Add Stroke" at bounding box center [245, 567] width 256 height 289
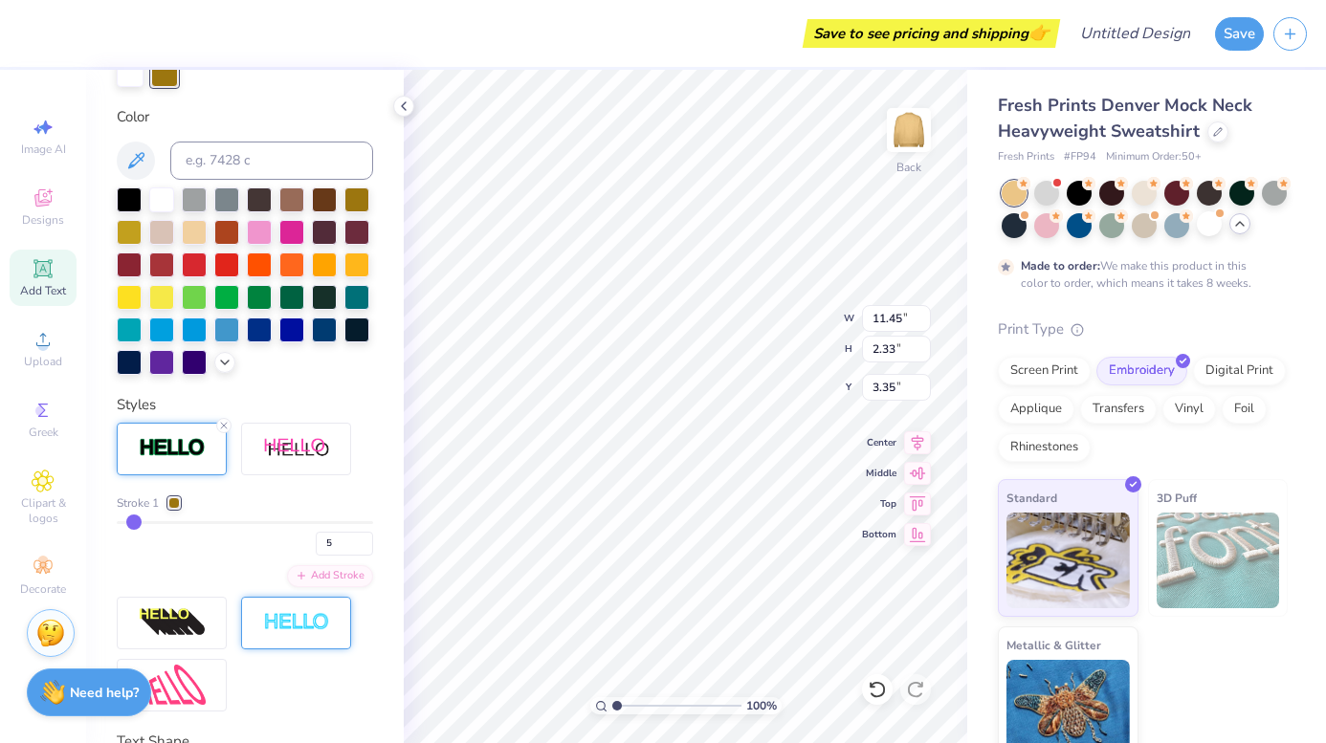
type input "11.48"
type input "2.36"
type input "3.34"
type input "4"
click at [367, 549] on input "4" at bounding box center [344, 544] width 57 height 24
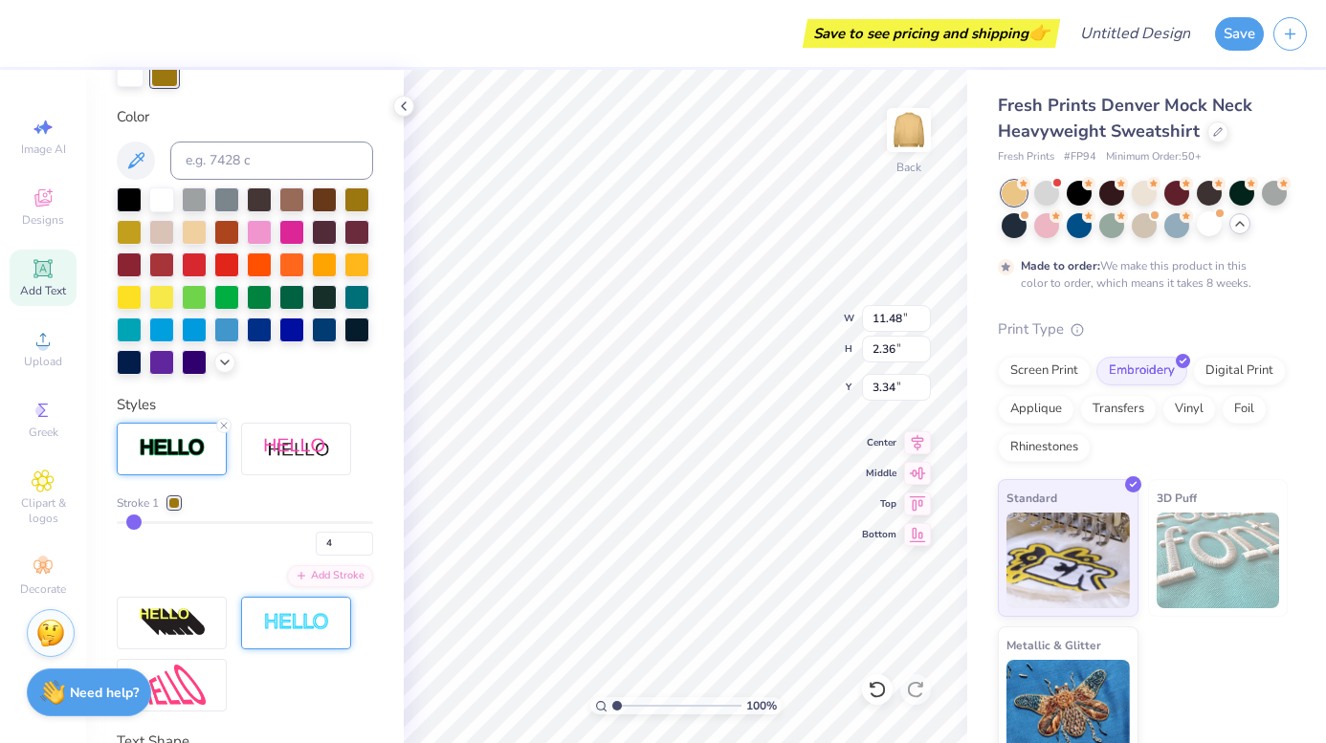
type input "3.60"
type input "1.59"
type input "1.82"
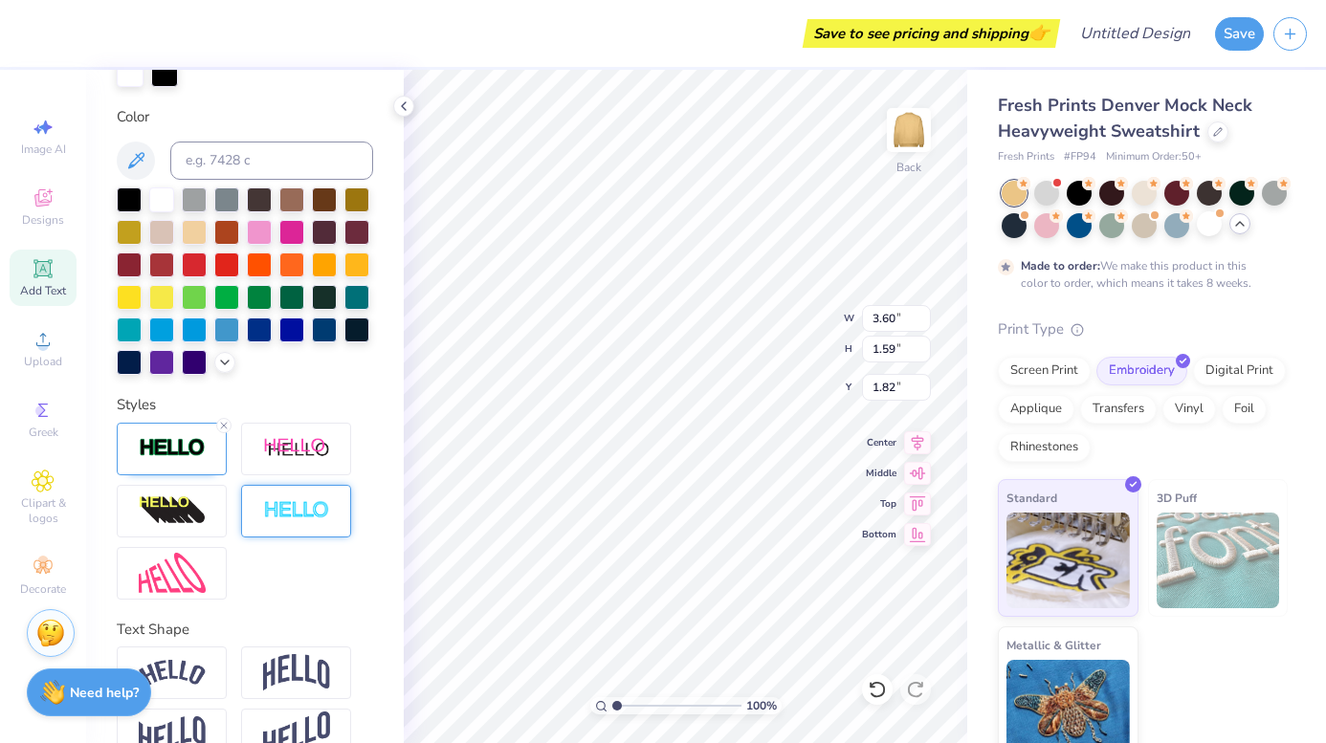
type input "3.62"
type input "1.61"
type input "1.81"
click at [359, 199] on div at bounding box center [356, 198] width 25 height 25
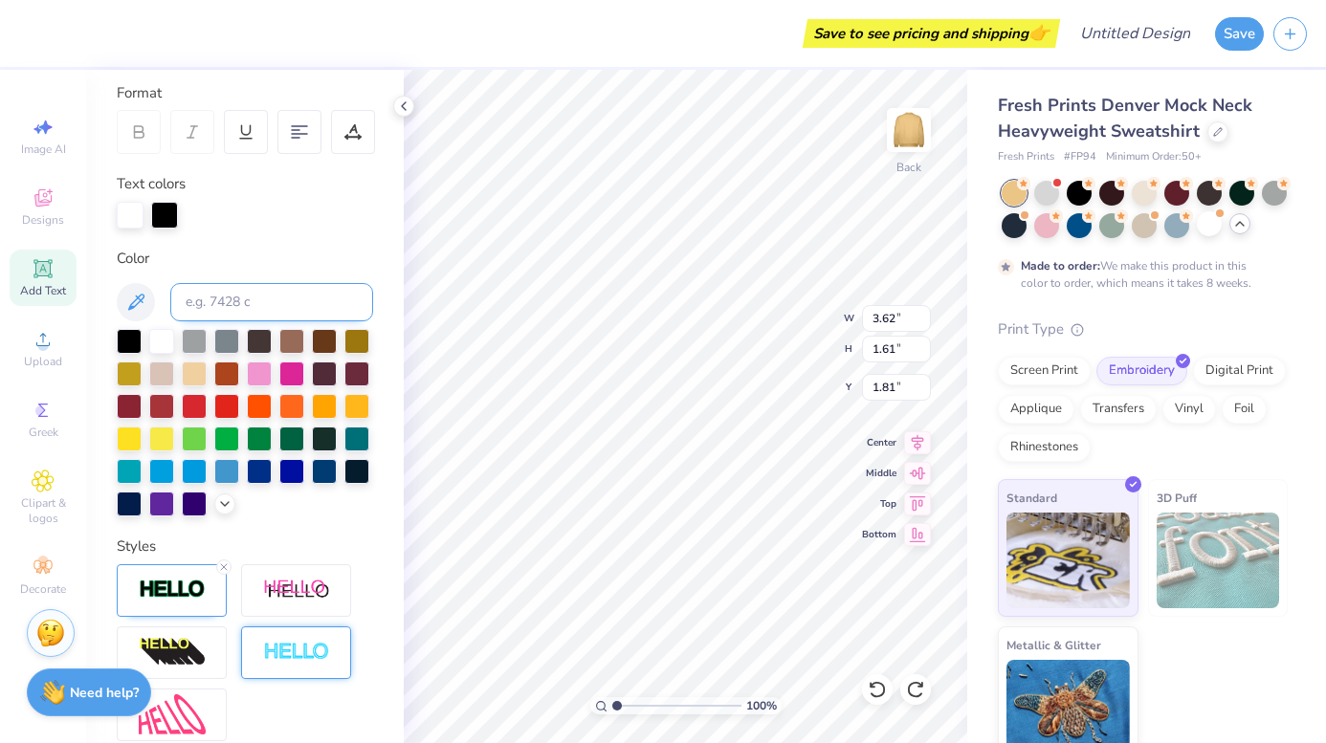
scroll to position [277, 0]
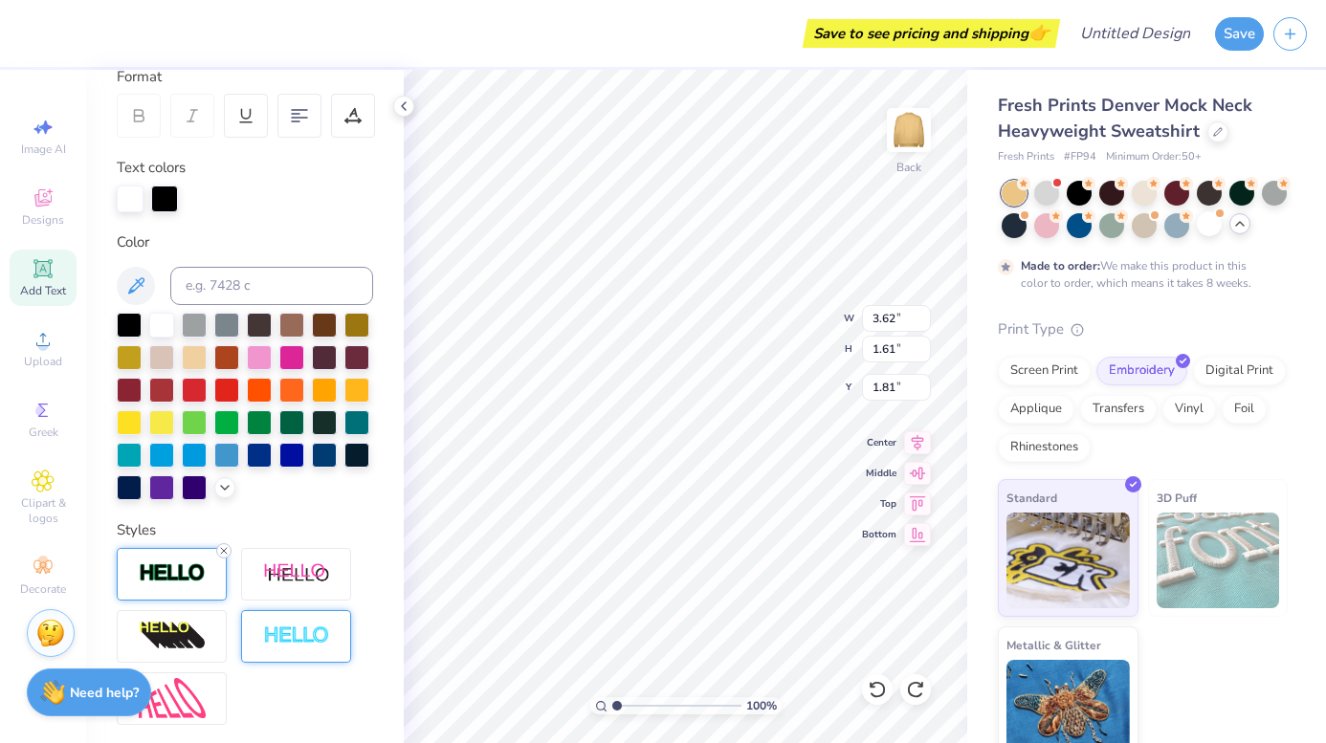
click at [224, 547] on icon at bounding box center [223, 550] width 11 height 11
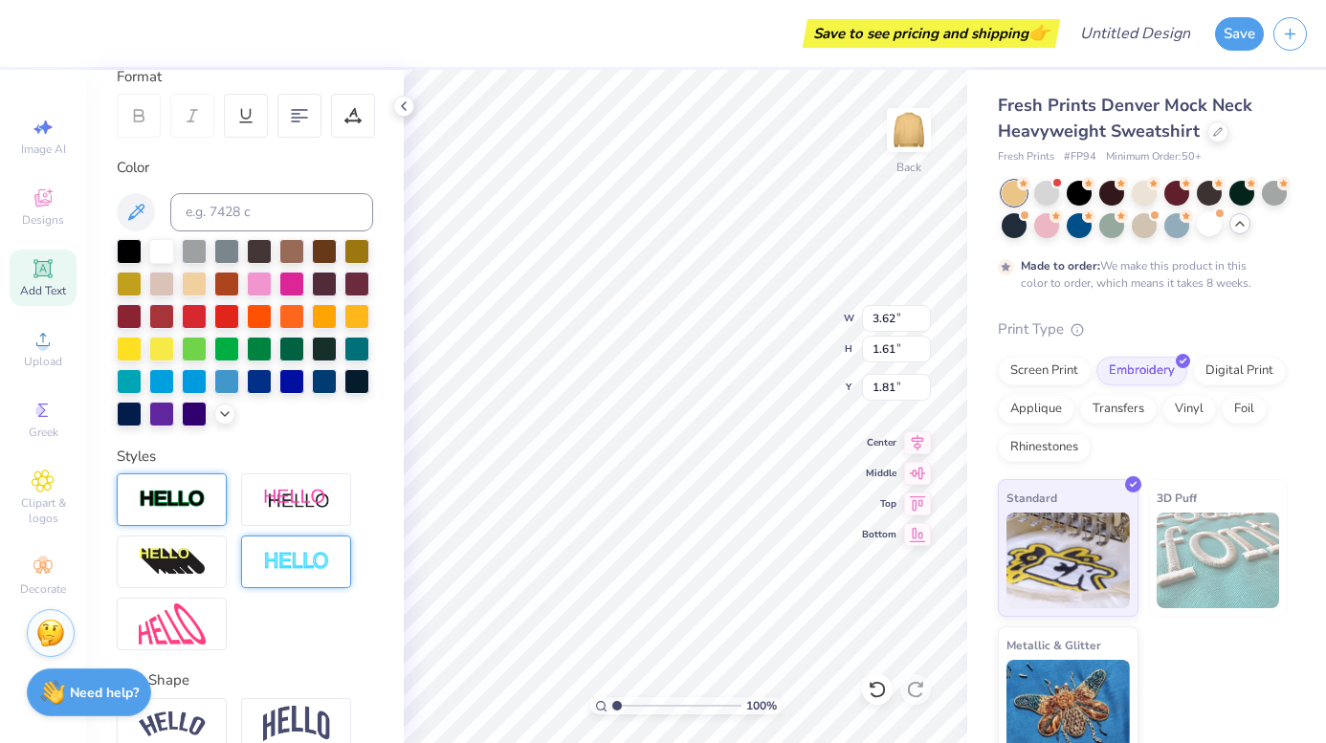
type input "3.60"
type input "1.59"
type input "1.82"
click at [349, 253] on div at bounding box center [356, 249] width 25 height 25
type input "1.82"
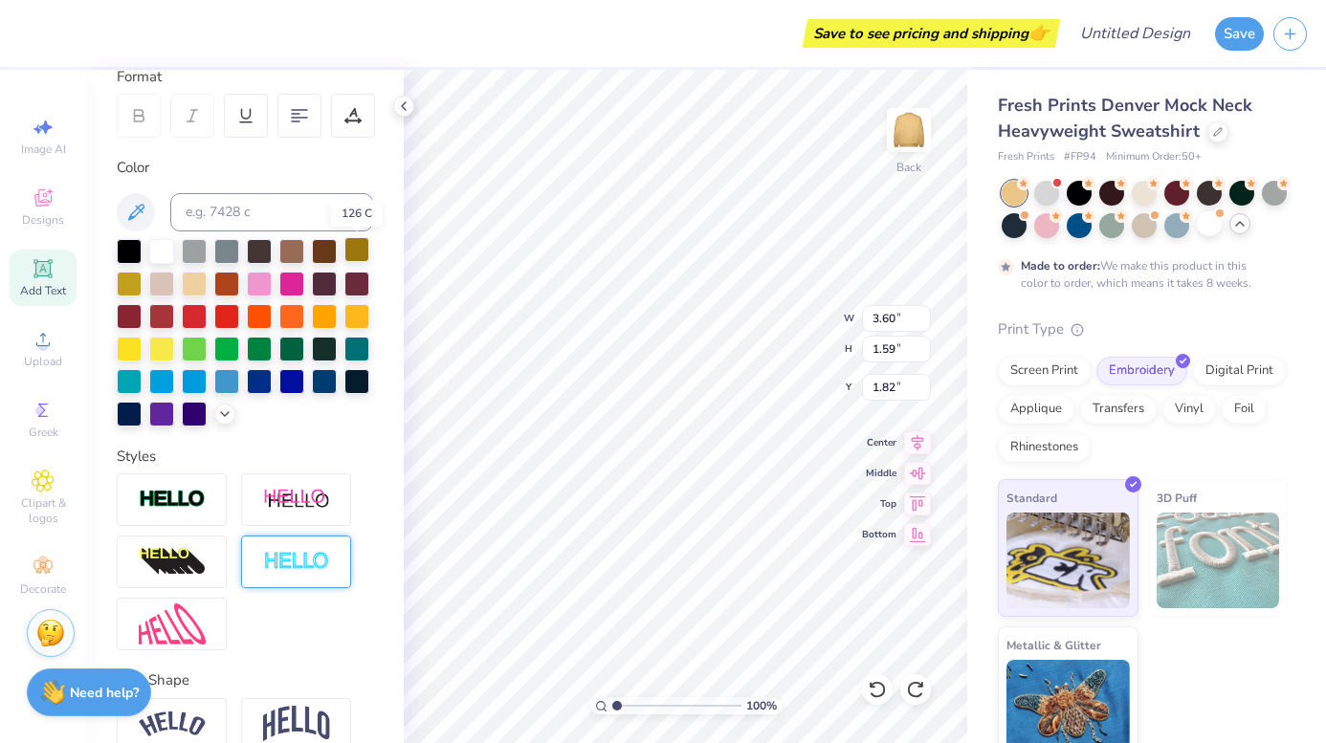
click at [351, 250] on div at bounding box center [356, 249] width 25 height 25
type input "1.75"
click at [495, 1] on div "Save to see pricing and shipping 👉" at bounding box center [542, 33] width 1027 height 67
click at [63, 393] on div "Greek" at bounding box center [43, 419] width 67 height 56
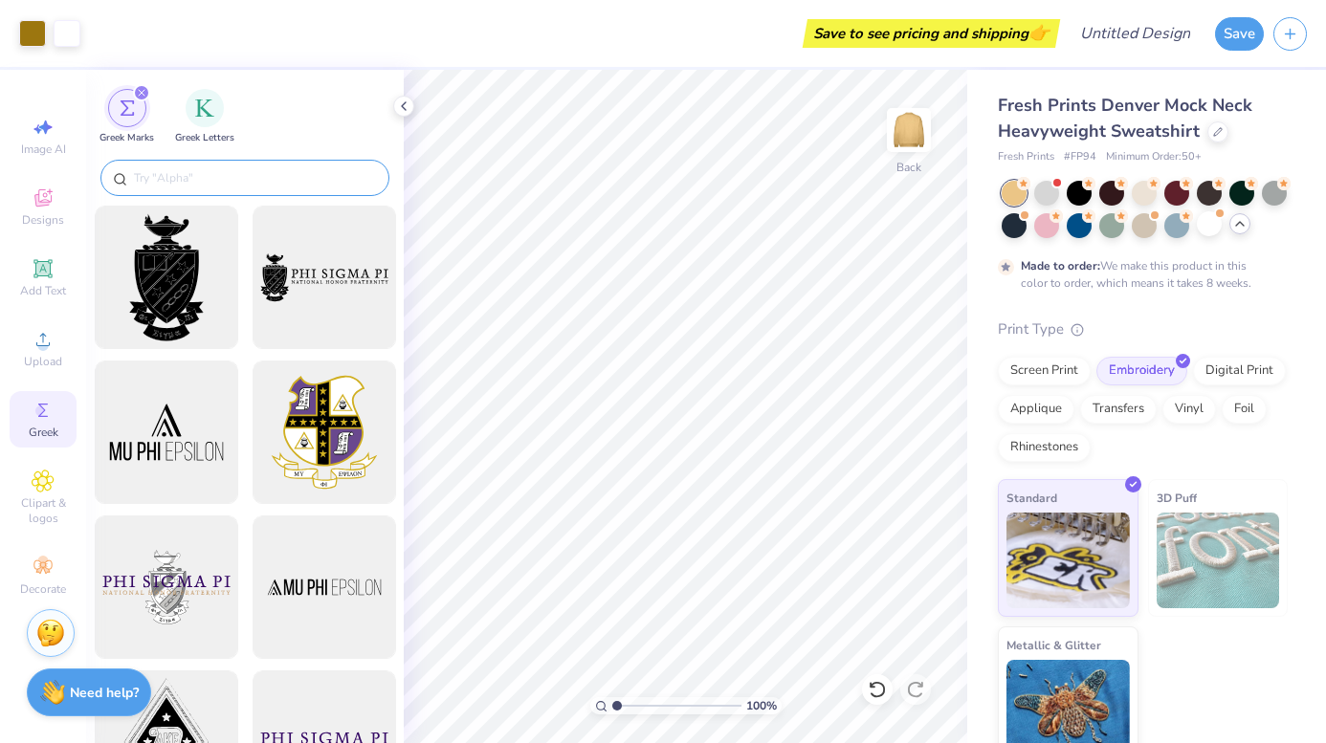
scroll to position [0, 0]
click at [182, 188] on div at bounding box center [244, 178] width 289 height 36
click at [182, 182] on input "text" at bounding box center [254, 177] width 245 height 19
click at [192, 110] on div "filter for Greek Letters" at bounding box center [205, 106] width 38 height 38
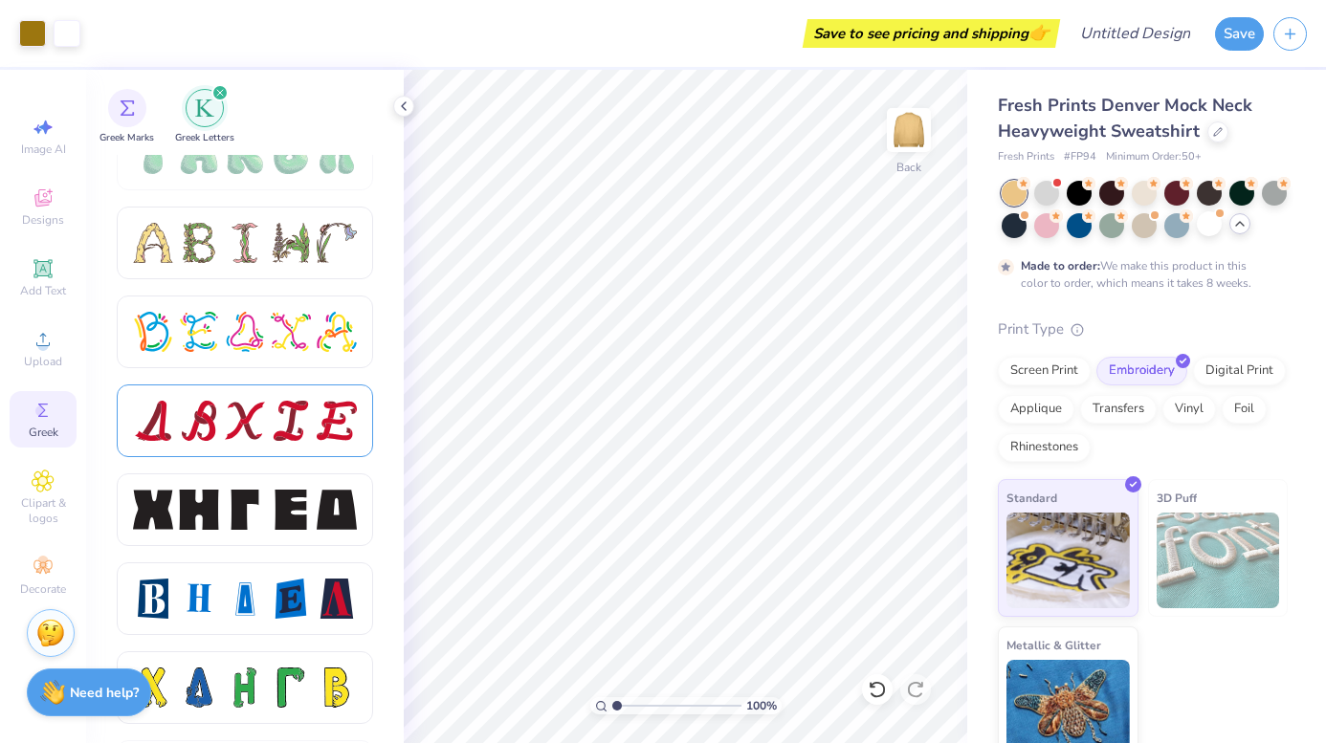
scroll to position [2266, 0]
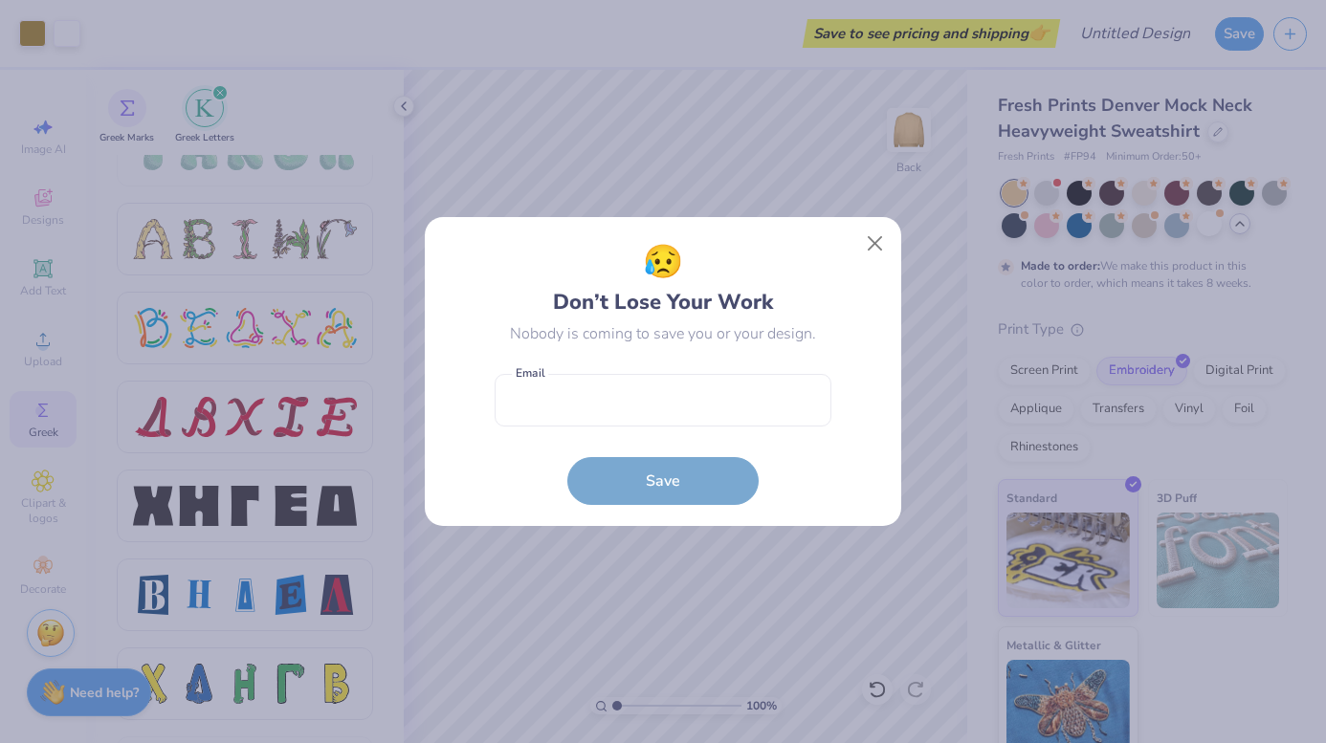
click at [855, 260] on div "😥 Don’t Lose Your Work Nobody is coming to save you or your design. Email is a …" at bounding box center [663, 371] width 433 height 267
click at [865, 247] on button "Close" at bounding box center [875, 244] width 36 height 36
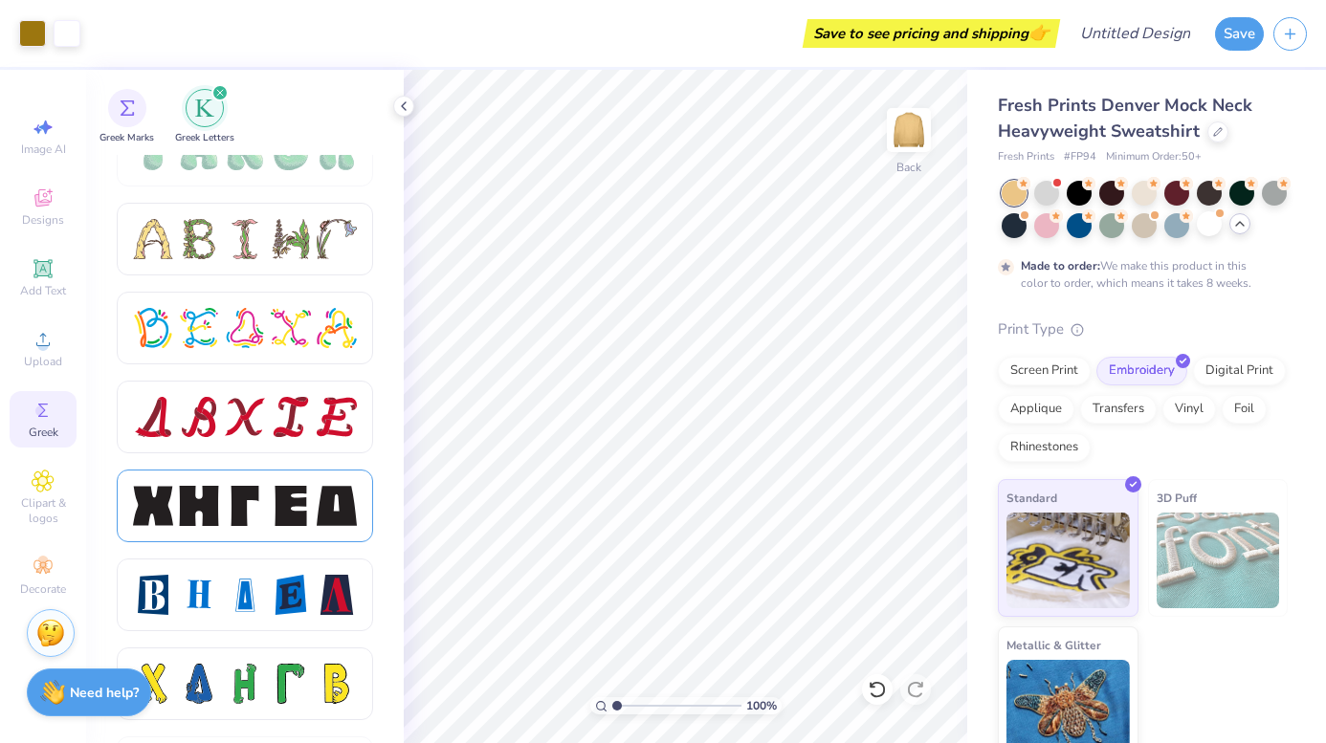
click at [352, 482] on div at bounding box center [245, 506] width 256 height 73
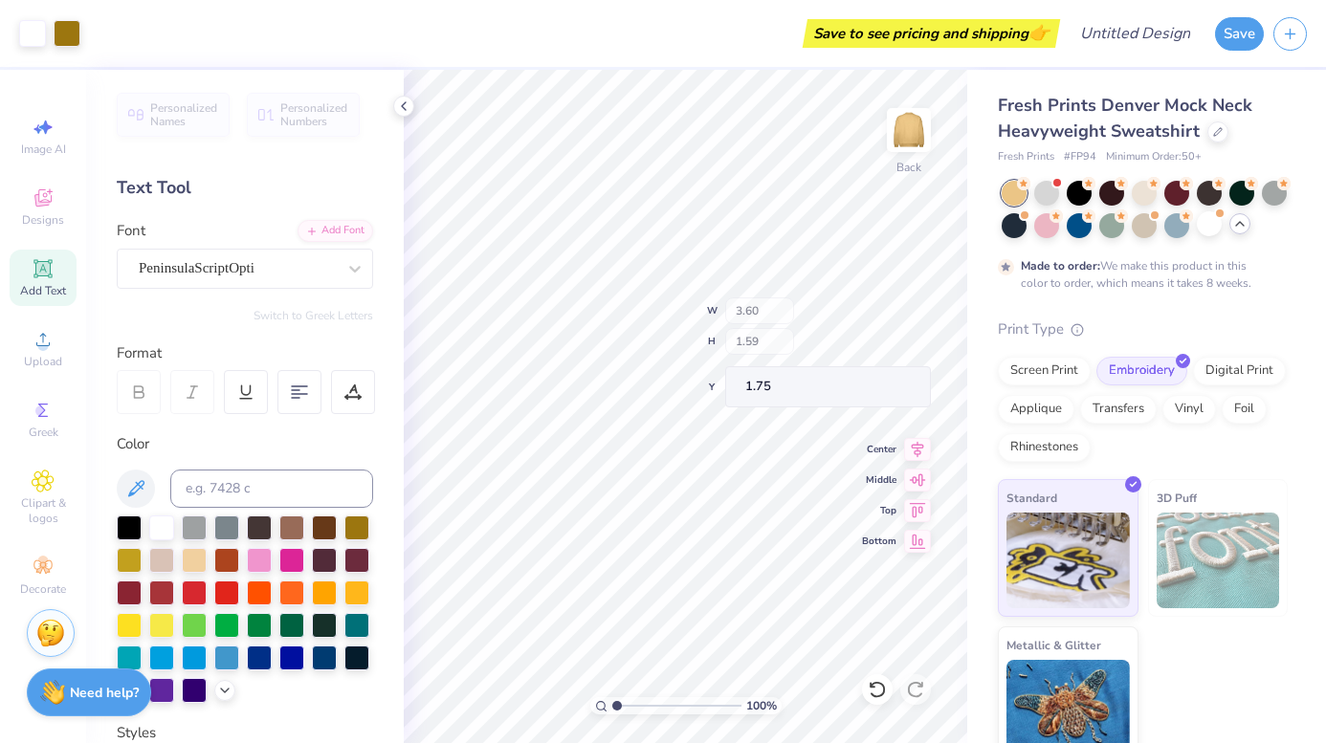
type input "11.48"
type input "2.36"
type input "3.34"
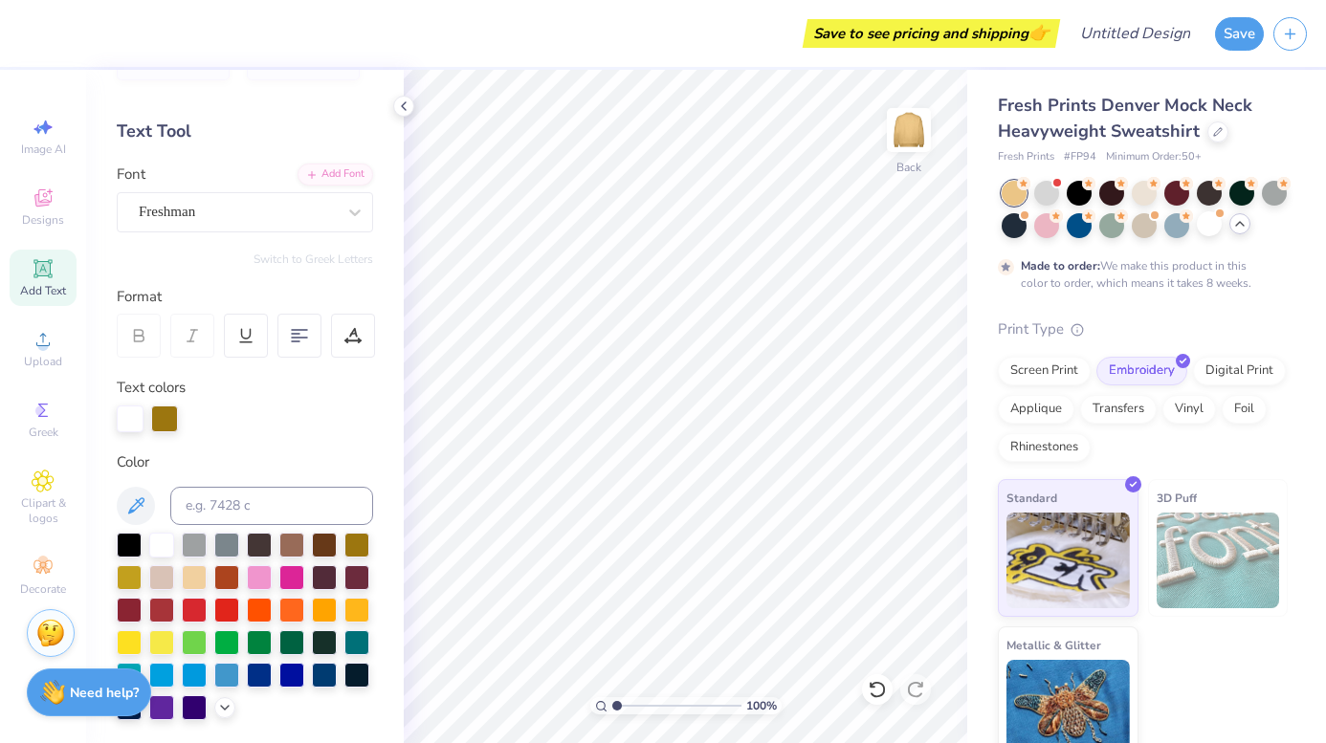
scroll to position [78, 0]
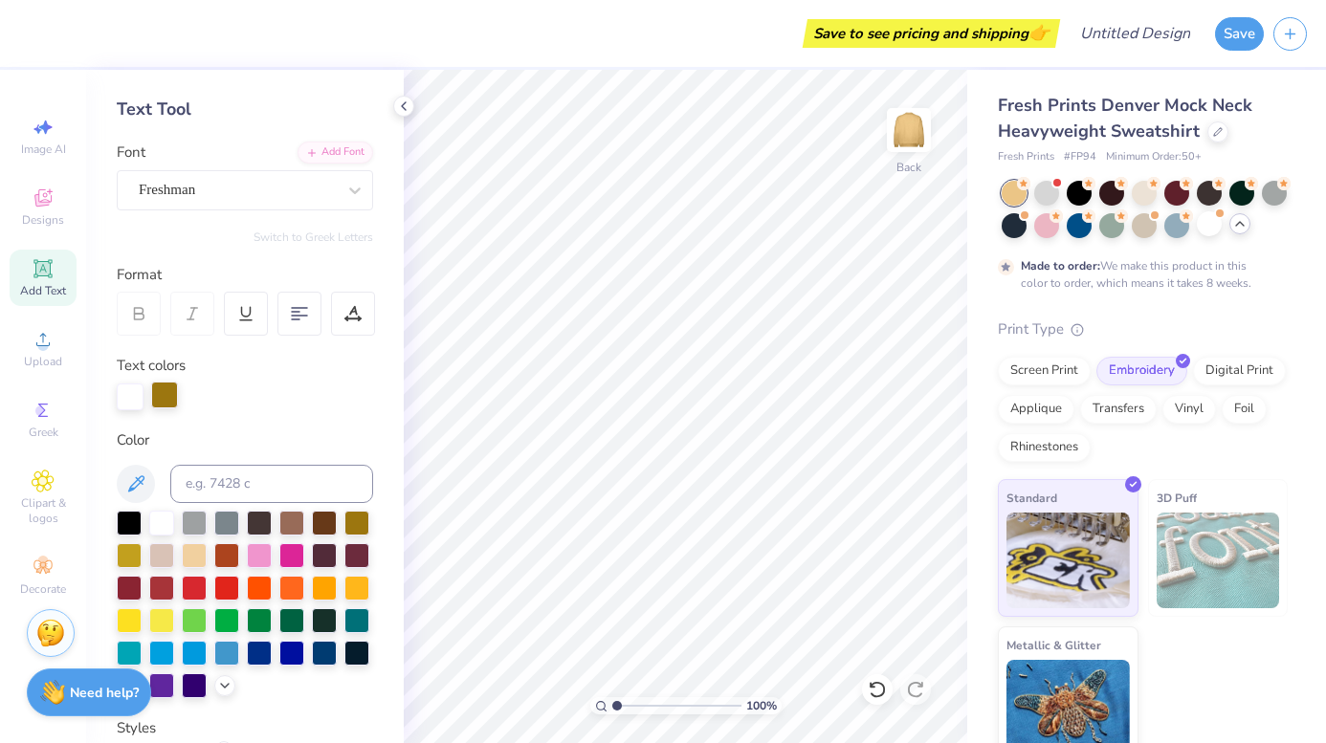
click at [168, 391] on div at bounding box center [164, 395] width 27 height 27
click at [51, 409] on icon at bounding box center [43, 410] width 23 height 23
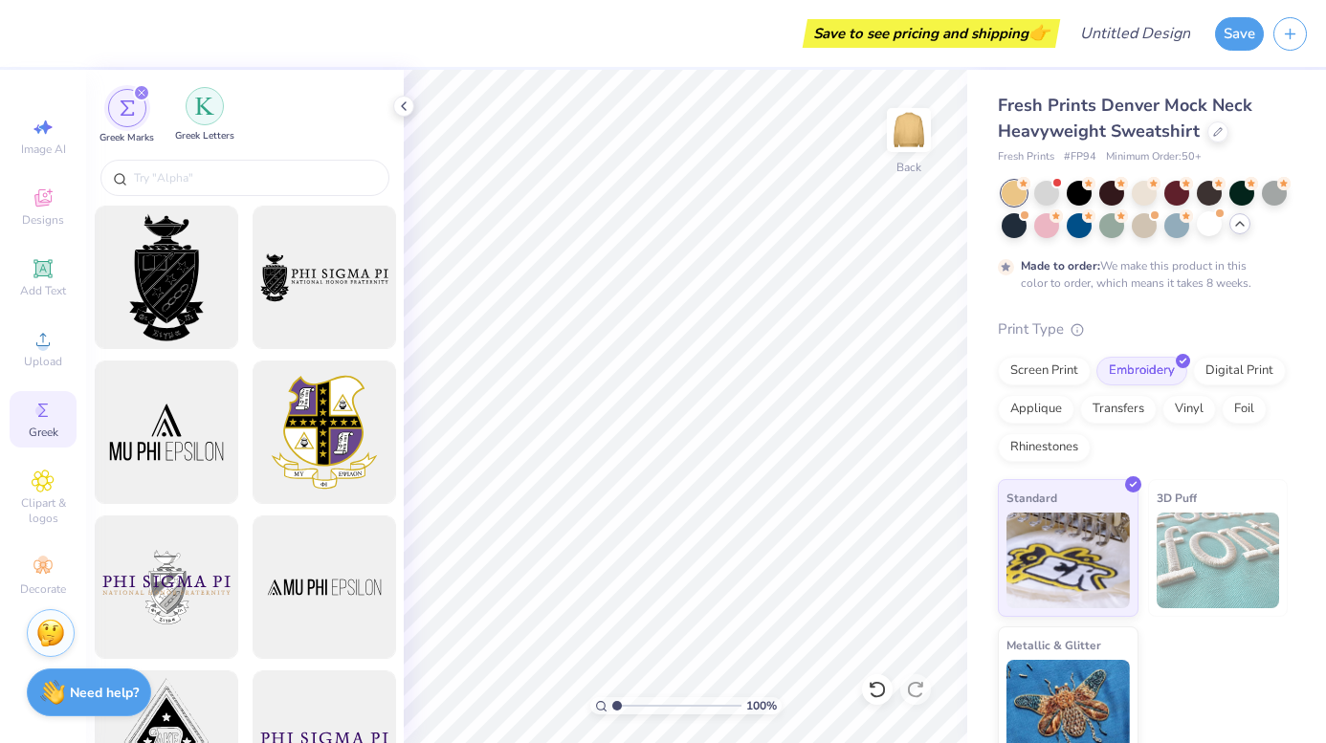
click at [210, 103] on img "filter for Greek Letters" at bounding box center [204, 106] width 19 height 19
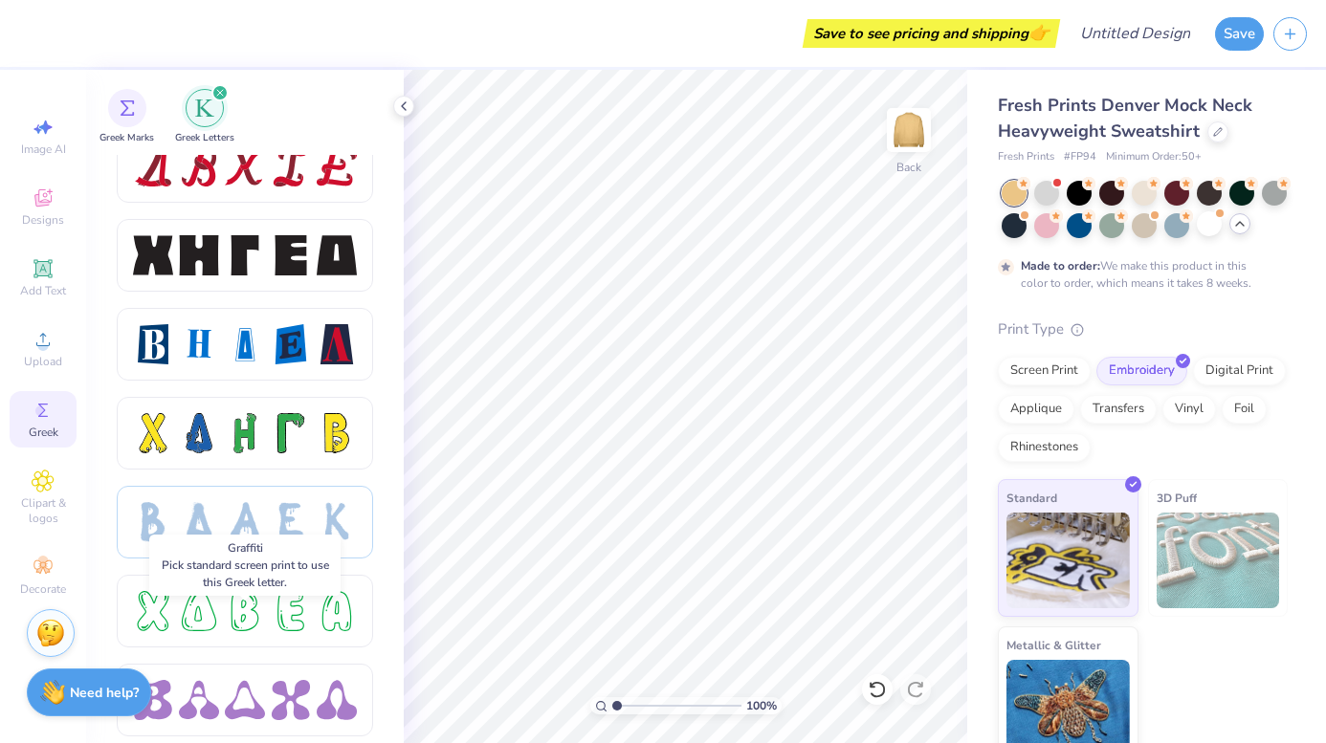
scroll to position [2317, 0]
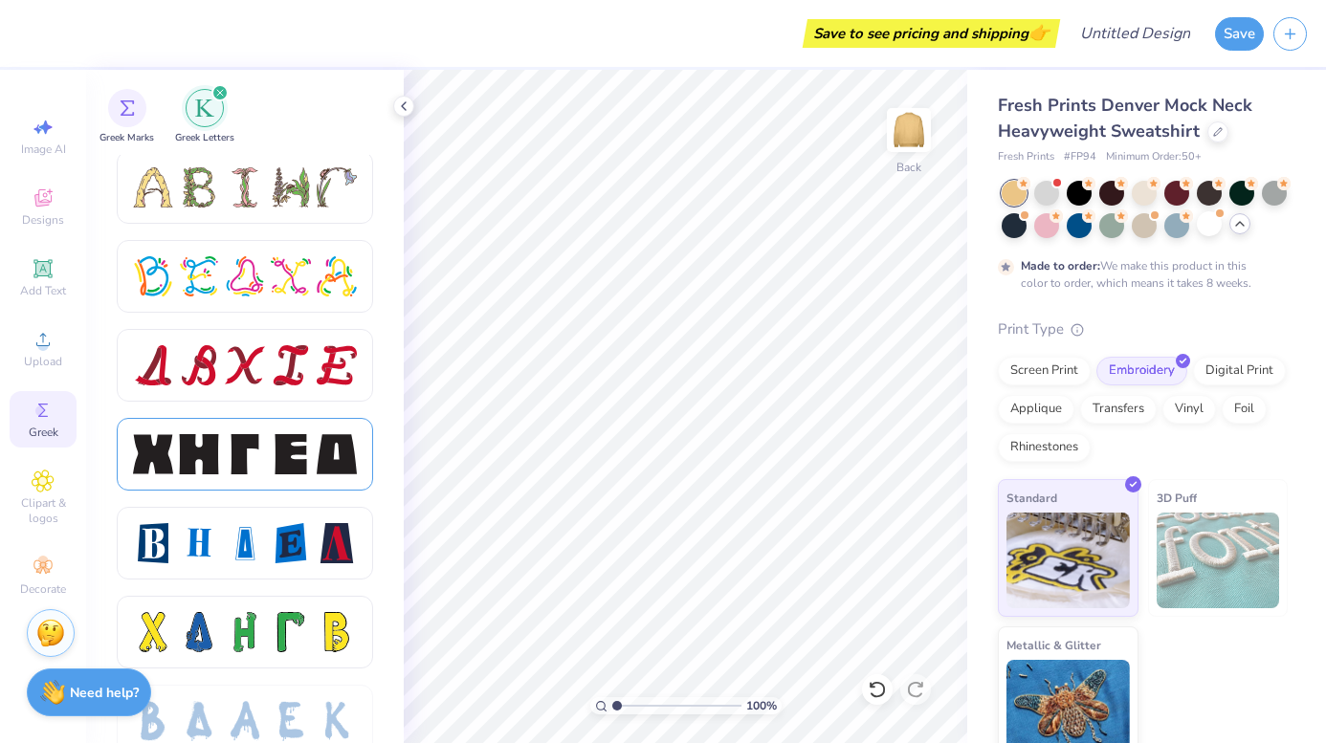
click at [231, 458] on div at bounding box center [245, 454] width 40 height 40
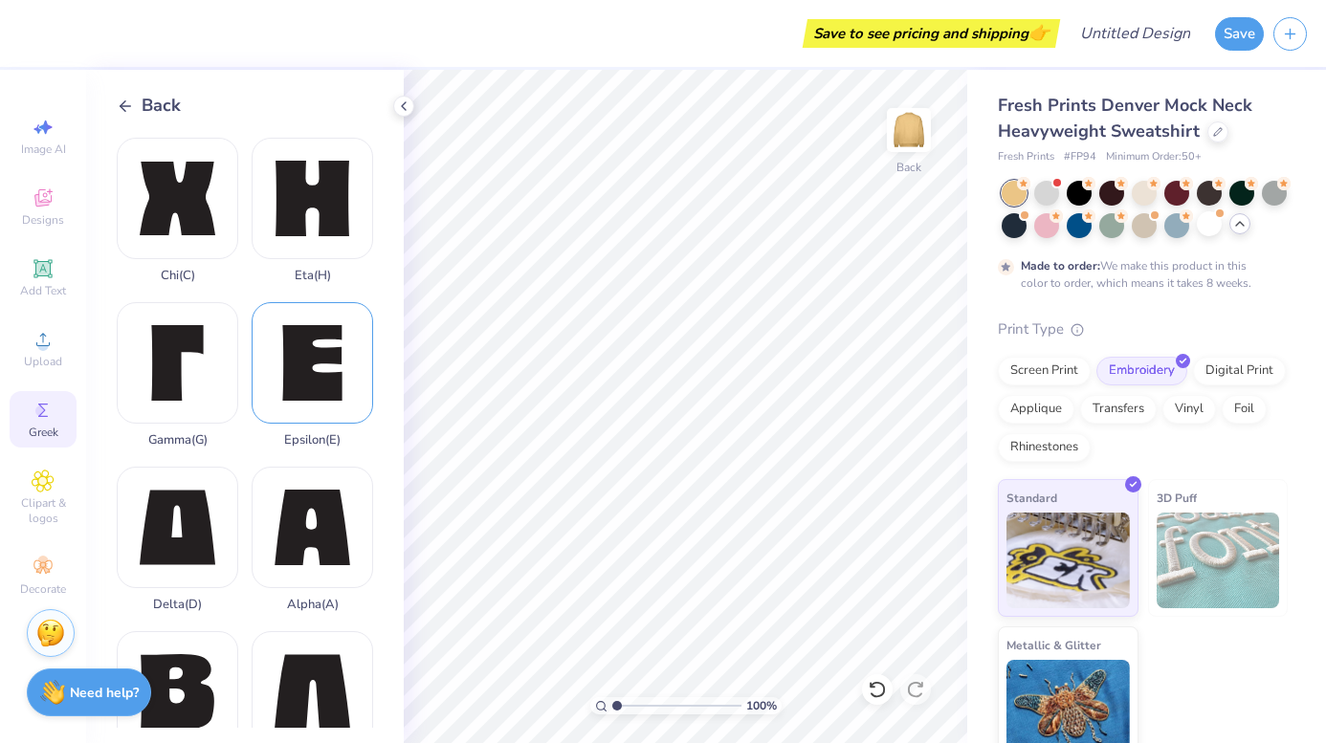
scroll to position [0, 0]
click at [319, 517] on div "Alpha ( A )" at bounding box center [313, 539] width 122 height 145
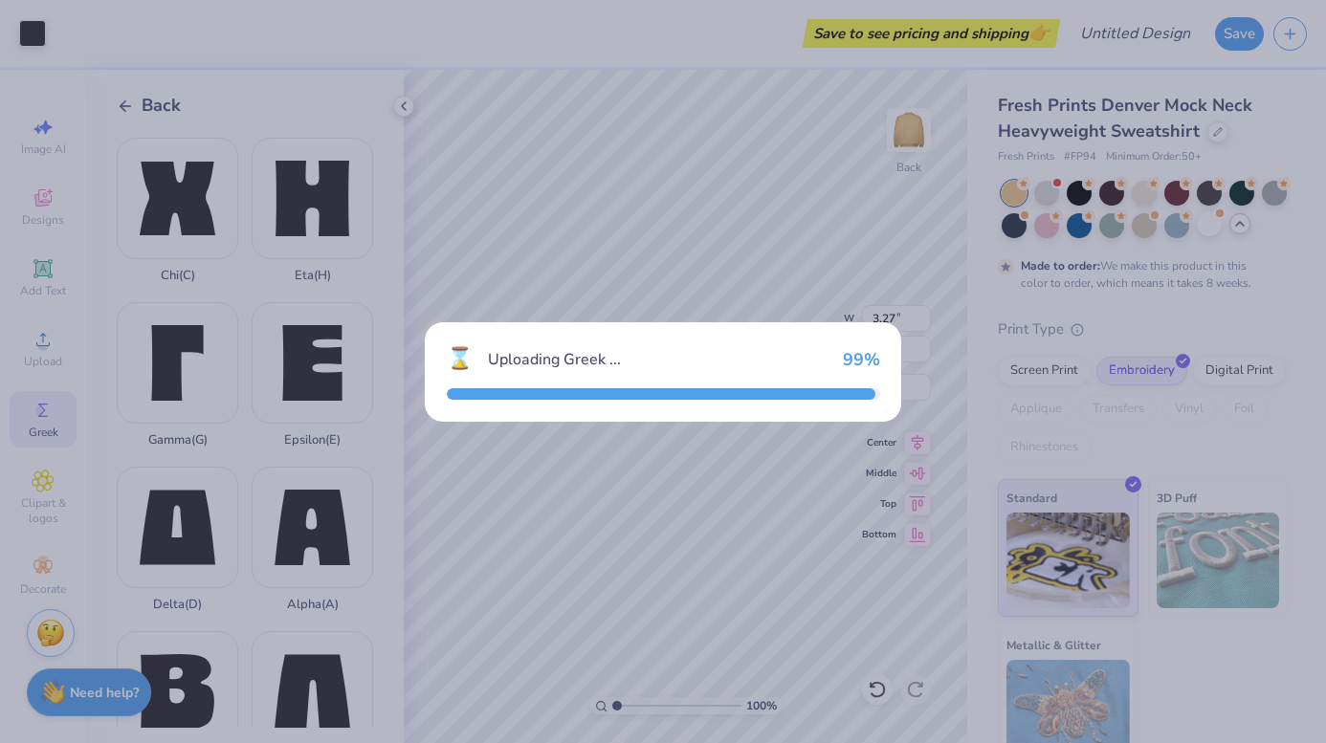
click at [204, 412] on div "⌛ Uploading Greek ... 99 %" at bounding box center [663, 371] width 1326 height 743
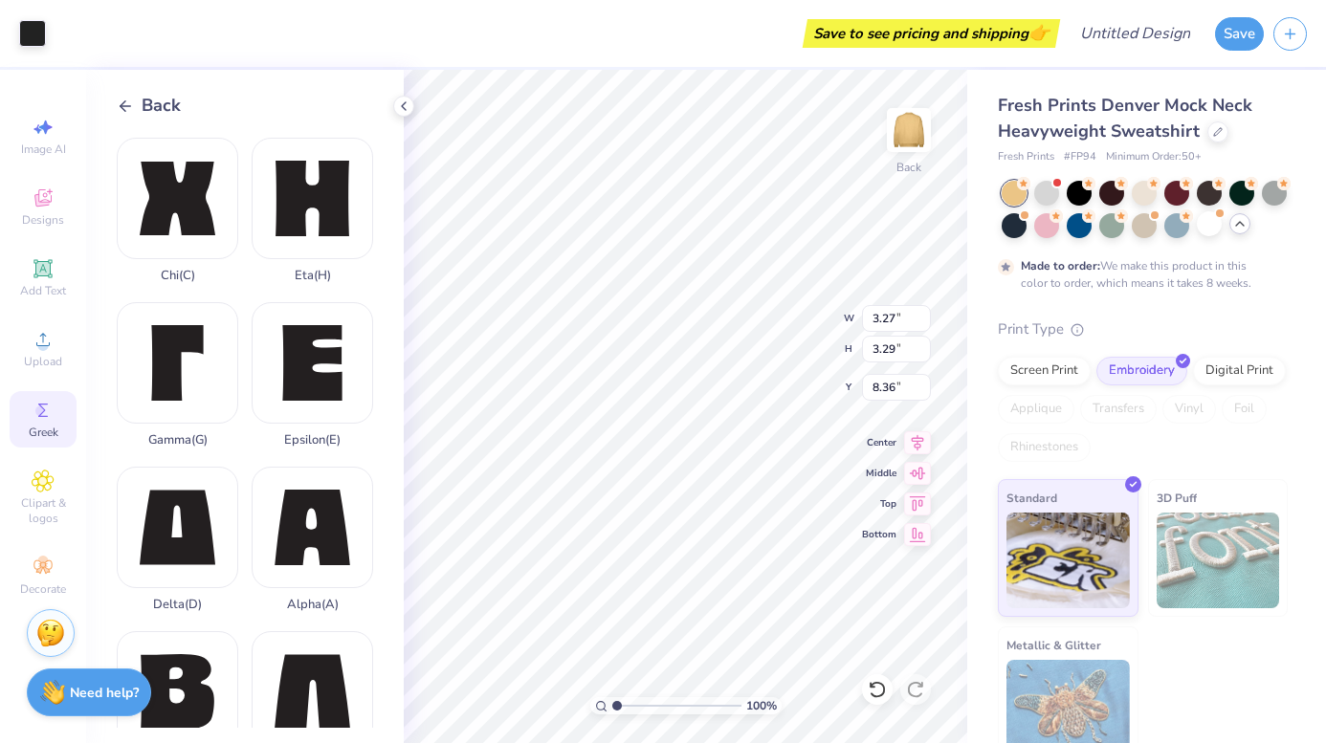
click at [204, 412] on div "Gamma ( G )" at bounding box center [178, 374] width 122 height 145
click at [204, 530] on div "Delta ( D )" at bounding box center [178, 539] width 122 height 145
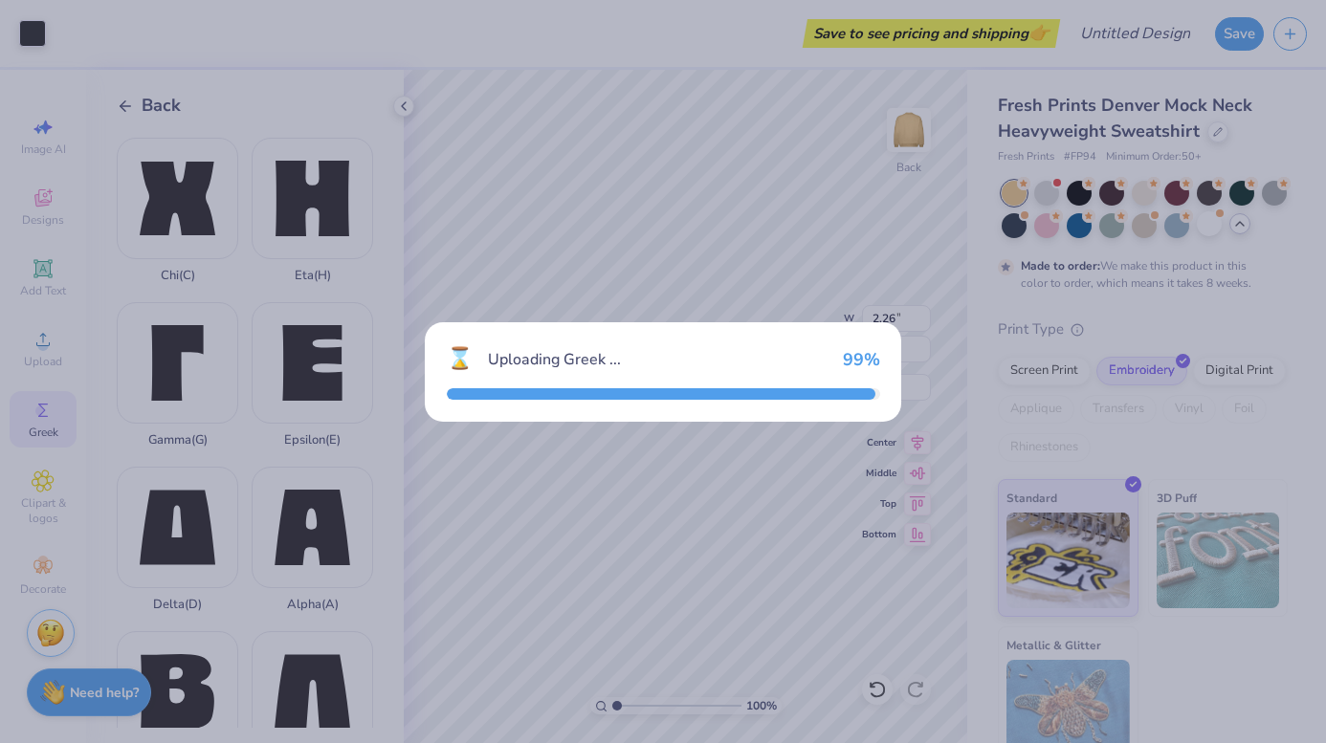
type input "3.33"
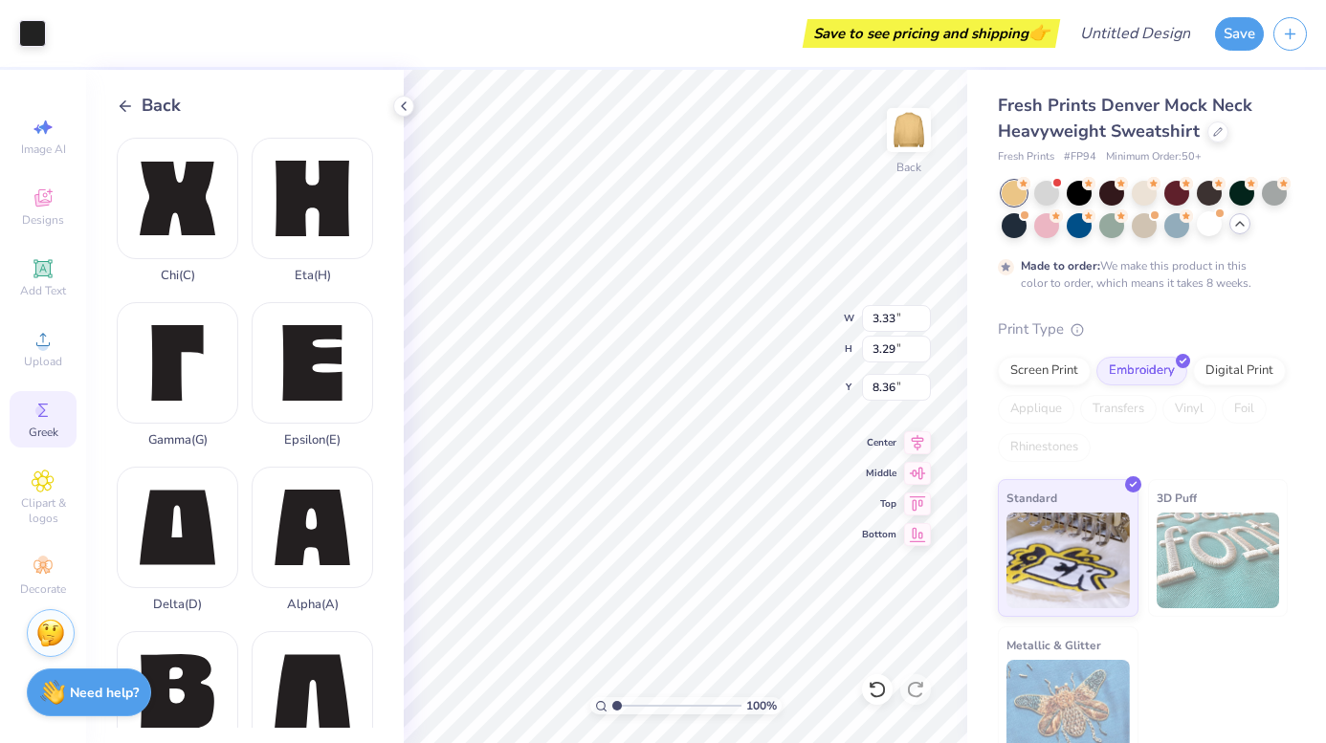
type input "4.07"
type input "3.27"
type input "3.00"
type input "3.33"
type input "3.00"
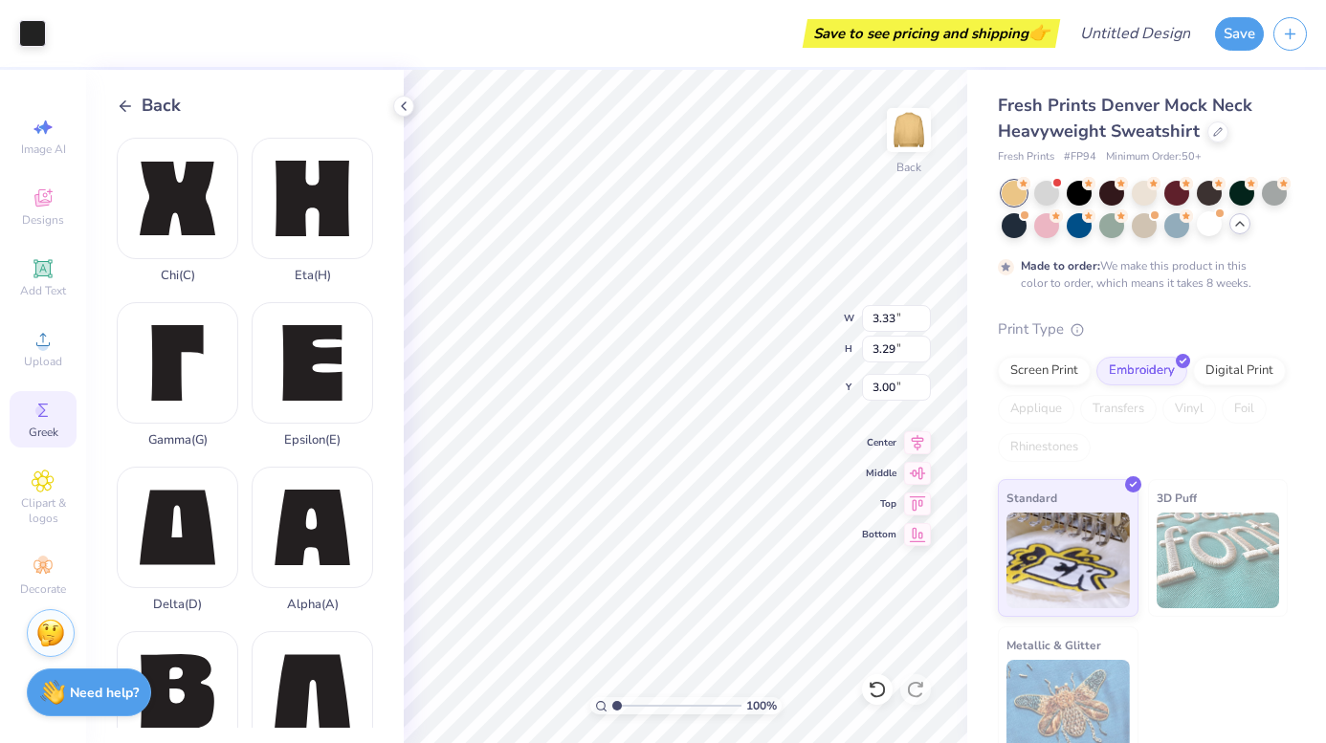
type input "2.26"
type input "3.00"
type input "3.39"
type input "3.76"
type input "2.81"
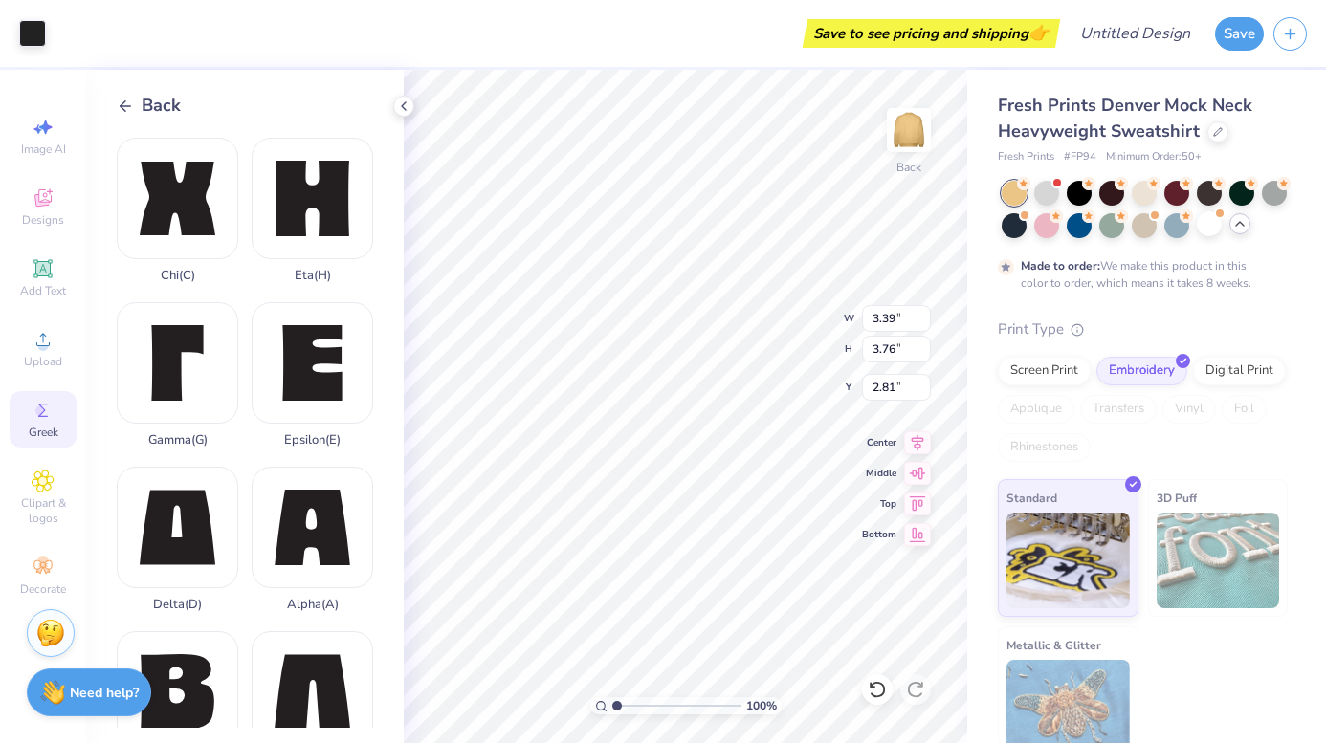
type input "2.26"
type input "3.29"
type input "2.55"
type input "3.33"
type input "3.00"
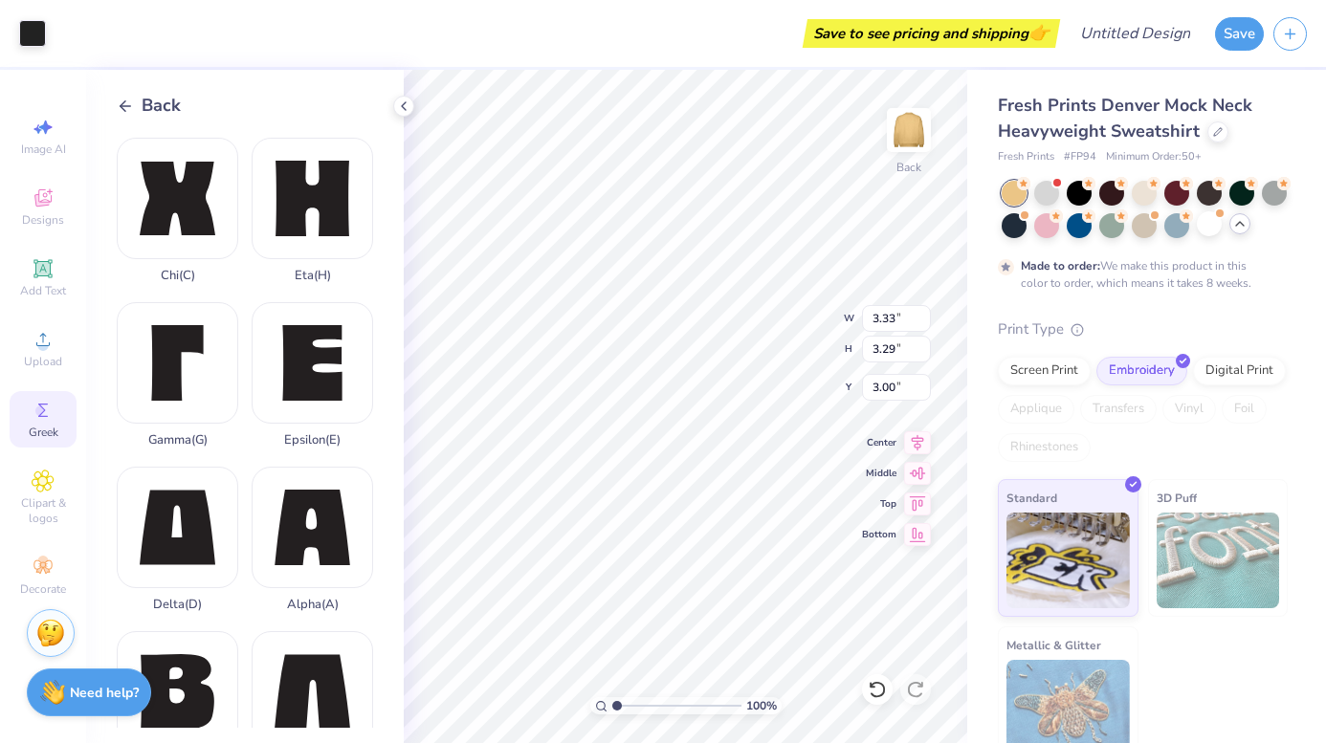
type input "3.63"
type input "2.86"
type input "3.25"
type input "3.53"
type input "2.94"
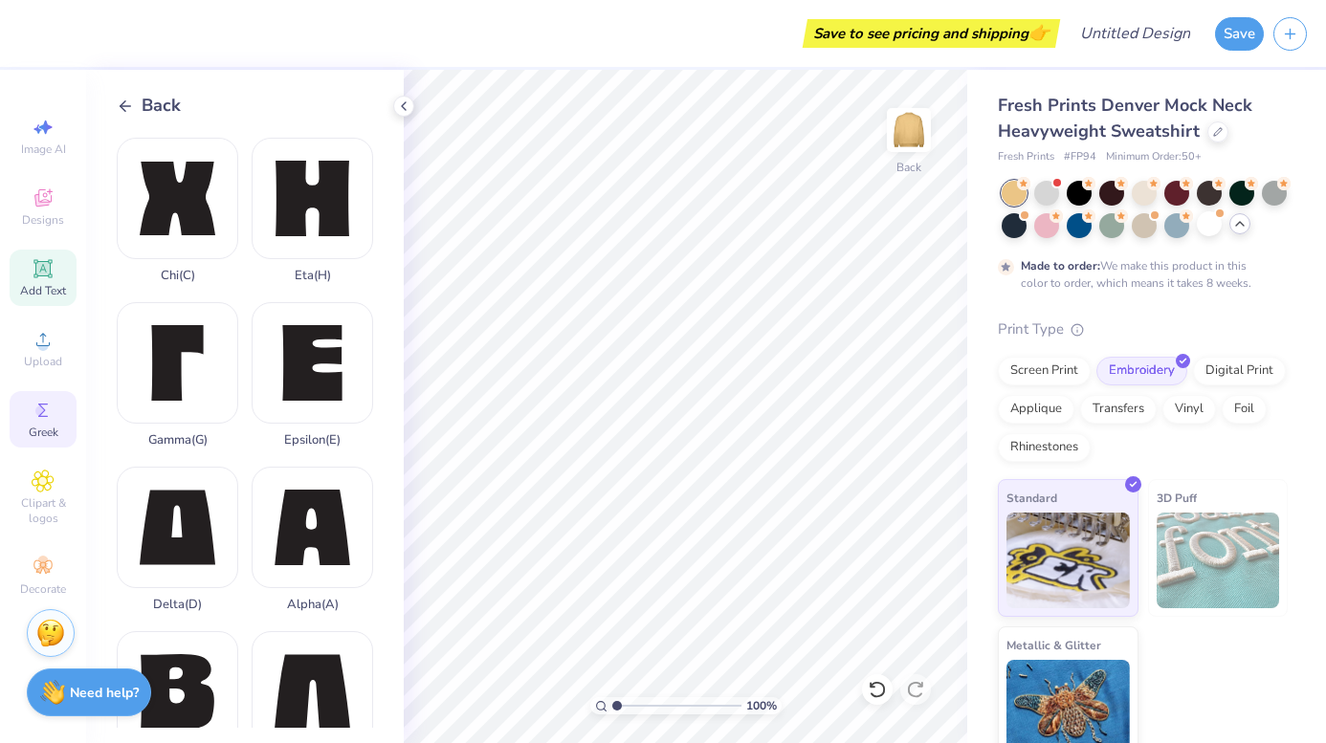
click at [30, 266] on div "Add Text" at bounding box center [43, 278] width 67 height 56
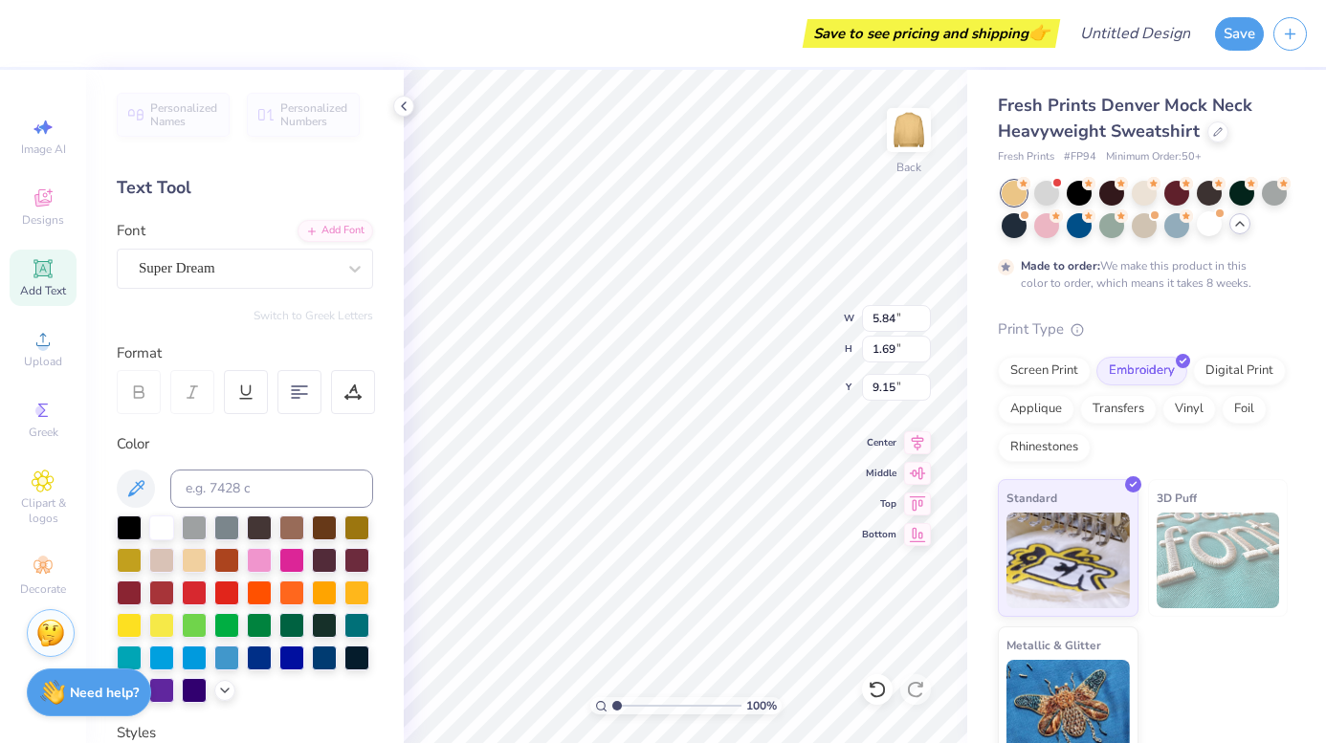
scroll to position [0, 4]
type textarea "ALPHA GAM"
click at [314, 232] on icon at bounding box center [311, 229] width 11 height 11
click at [315, 266] on div "Super Dream" at bounding box center [237, 269] width 201 height 30
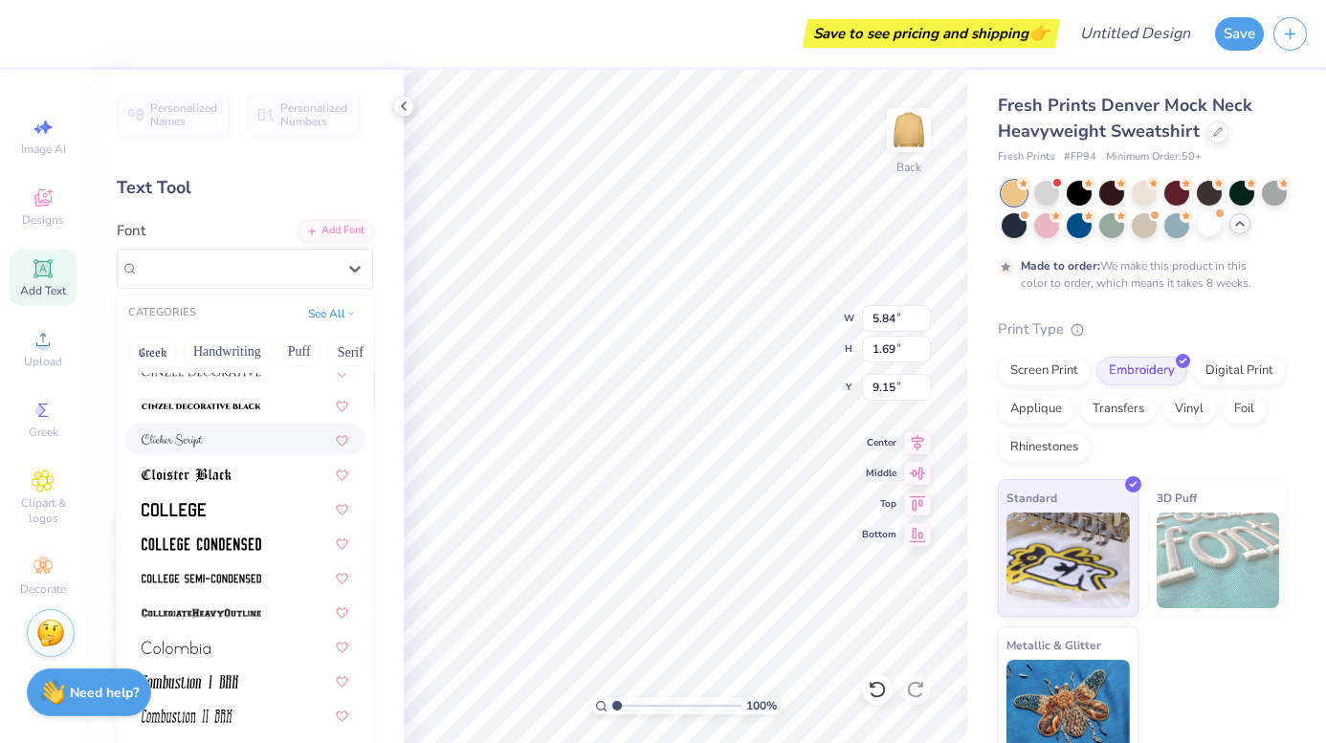
scroll to position [2461, 0]
click at [247, 540] on img at bounding box center [202, 543] width 120 height 13
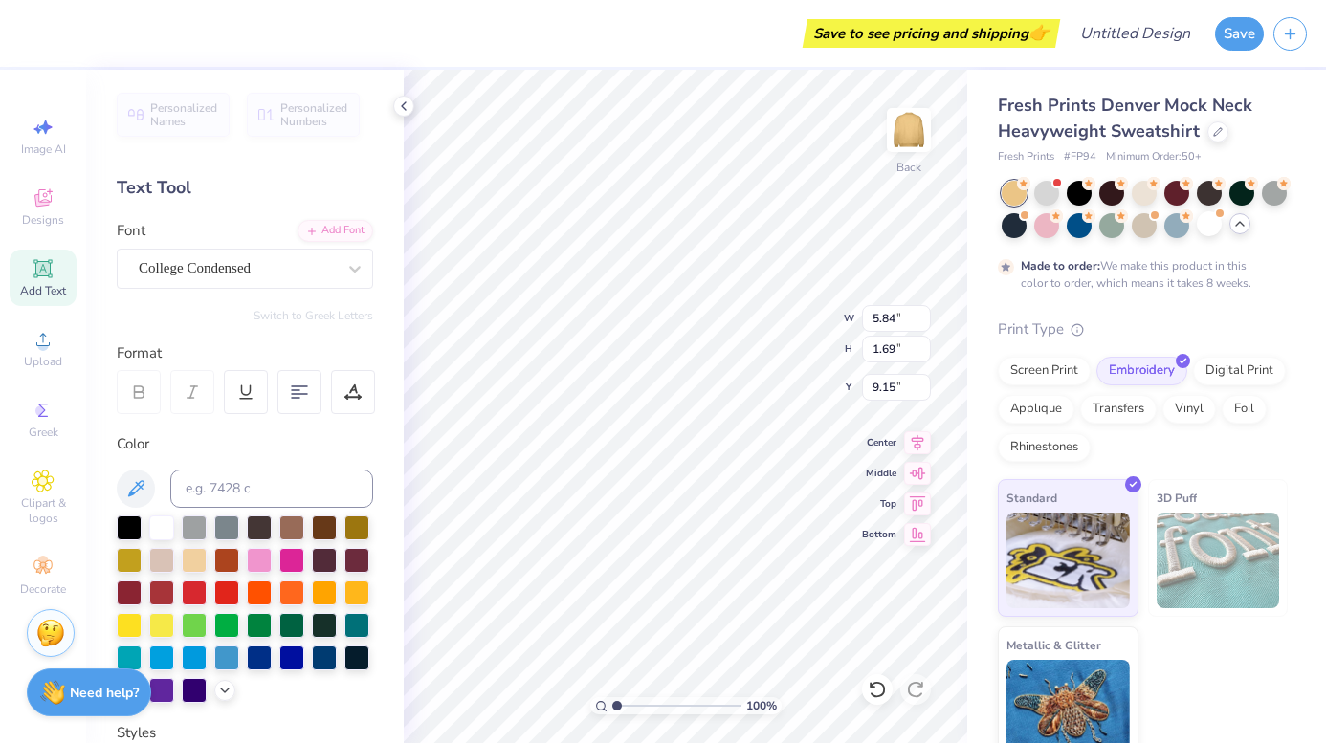
click at [251, 331] on div "Personalized Names Personalized Numbers Text Tool Add Font Font College Condens…" at bounding box center [245, 407] width 318 height 674
click at [128, 379] on div at bounding box center [139, 392] width 44 height 44
click at [235, 272] on div "College Condensed" at bounding box center [237, 269] width 201 height 30
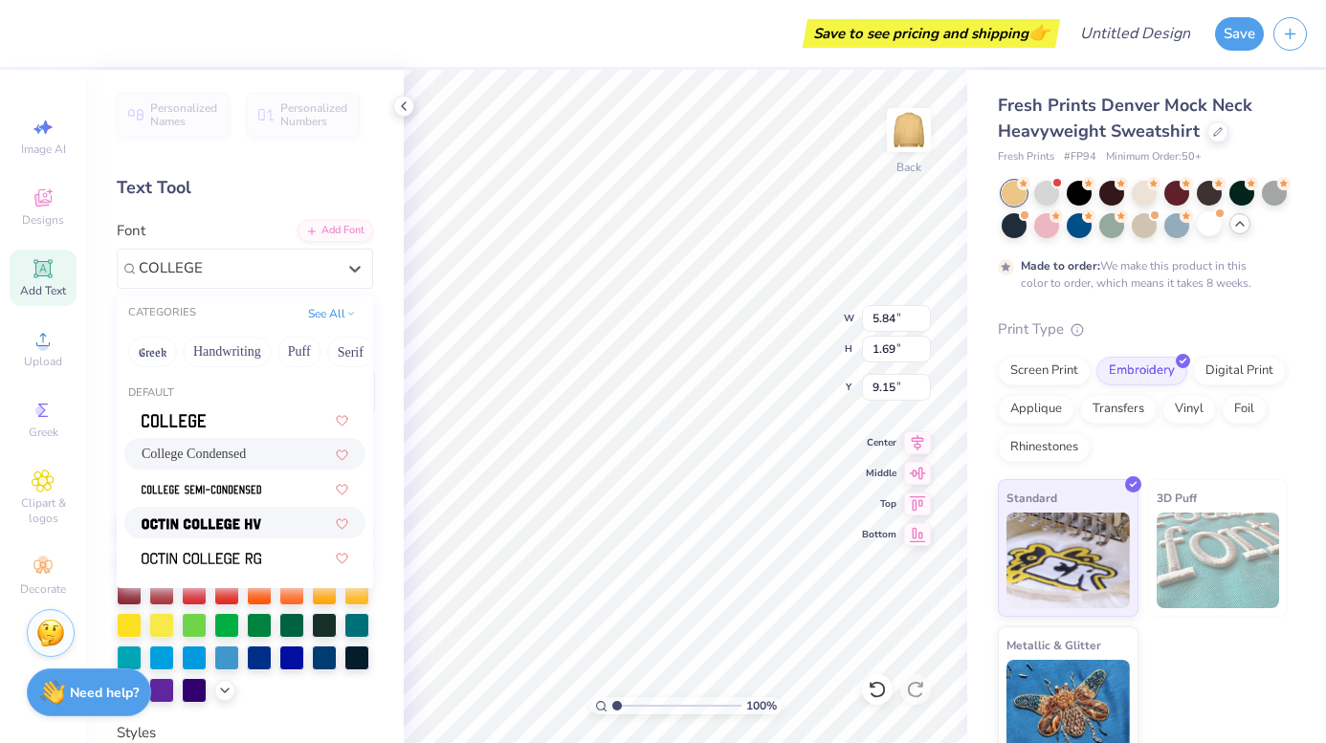
click at [193, 526] on img at bounding box center [202, 524] width 120 height 13
type input "COLLEGE"
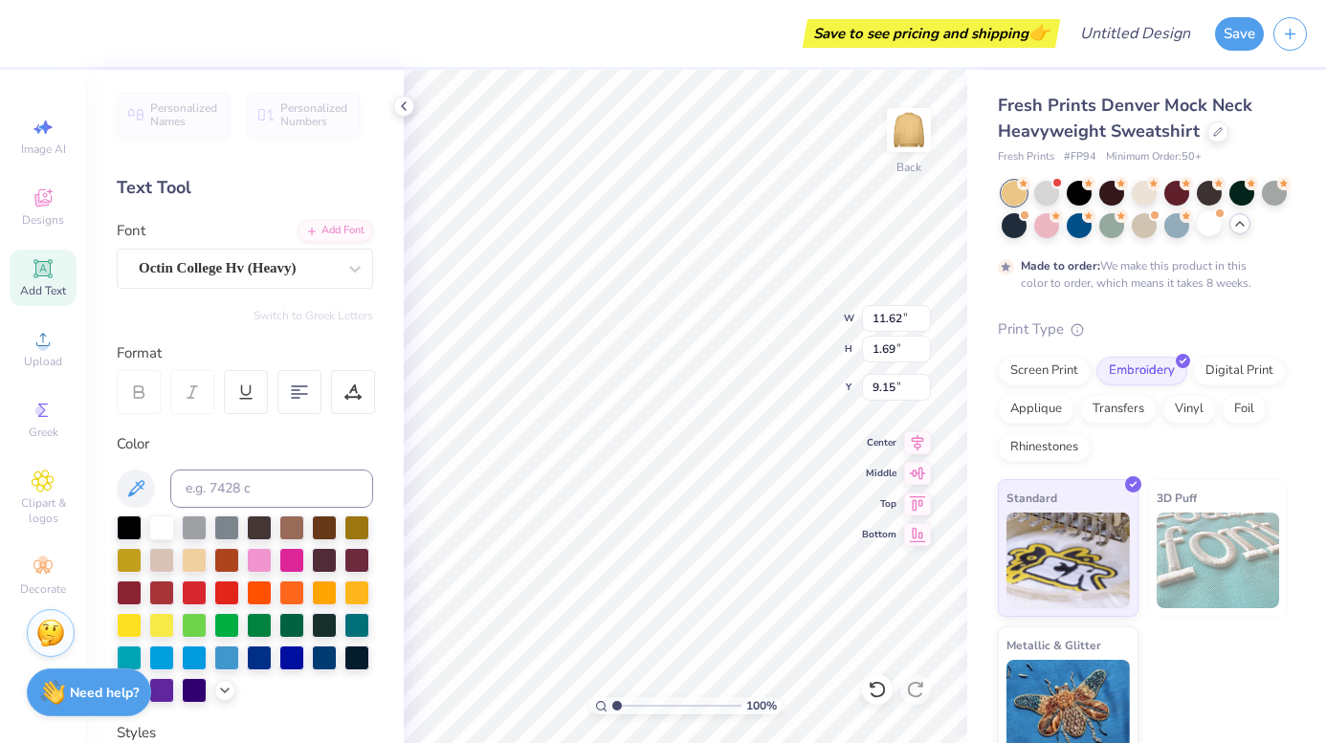
type input "1.31"
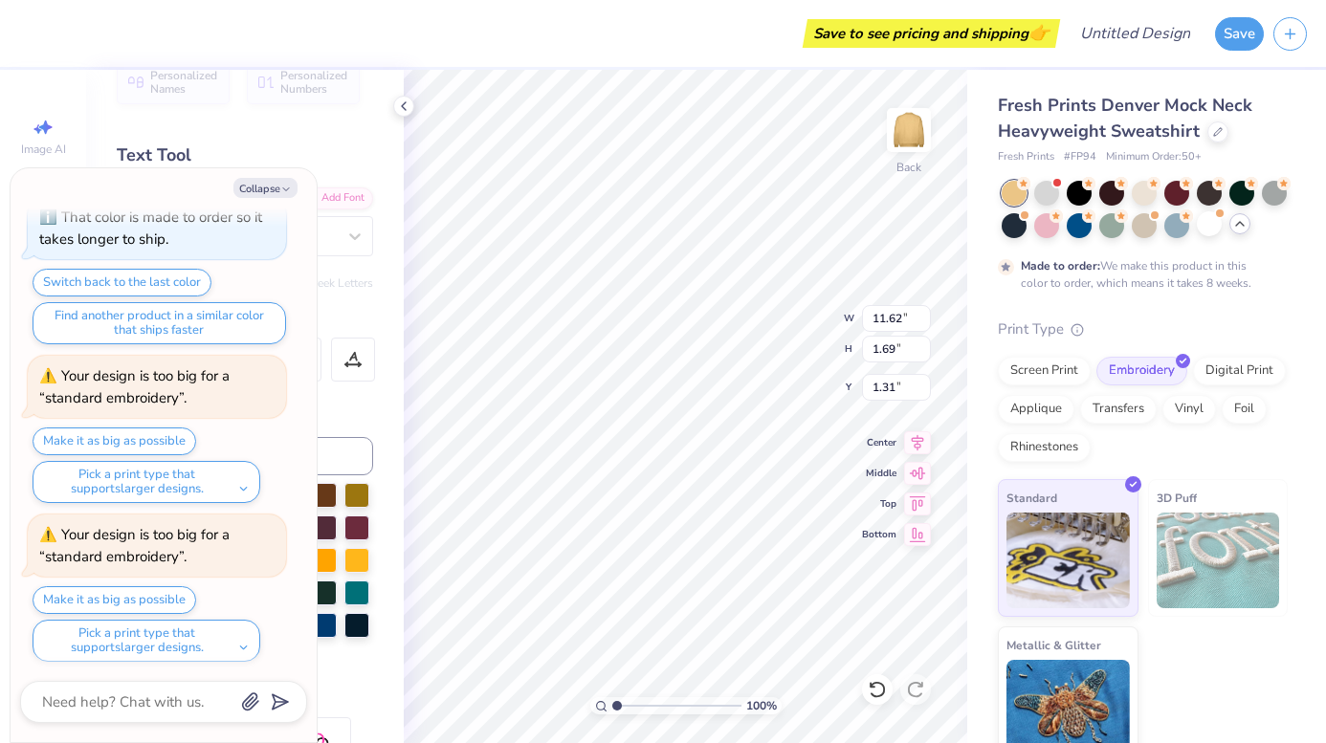
scroll to position [506, 0]
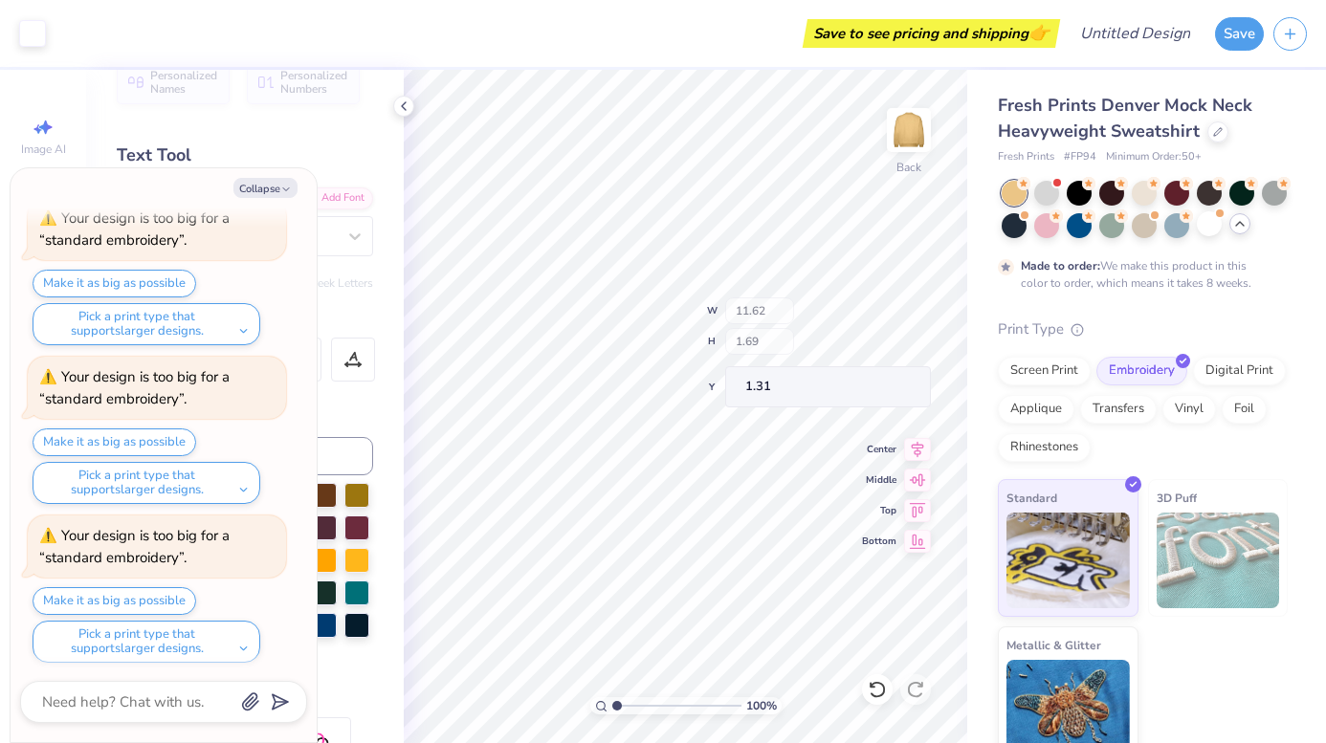
click at [818, 312] on div "100 % Back W 11.62 H 1.69 Y 1.31 Center Middle Top Bottom" at bounding box center [686, 407] width 564 height 674
click at [283, 183] on button "Collapse" at bounding box center [265, 188] width 64 height 20
type textarea "x"
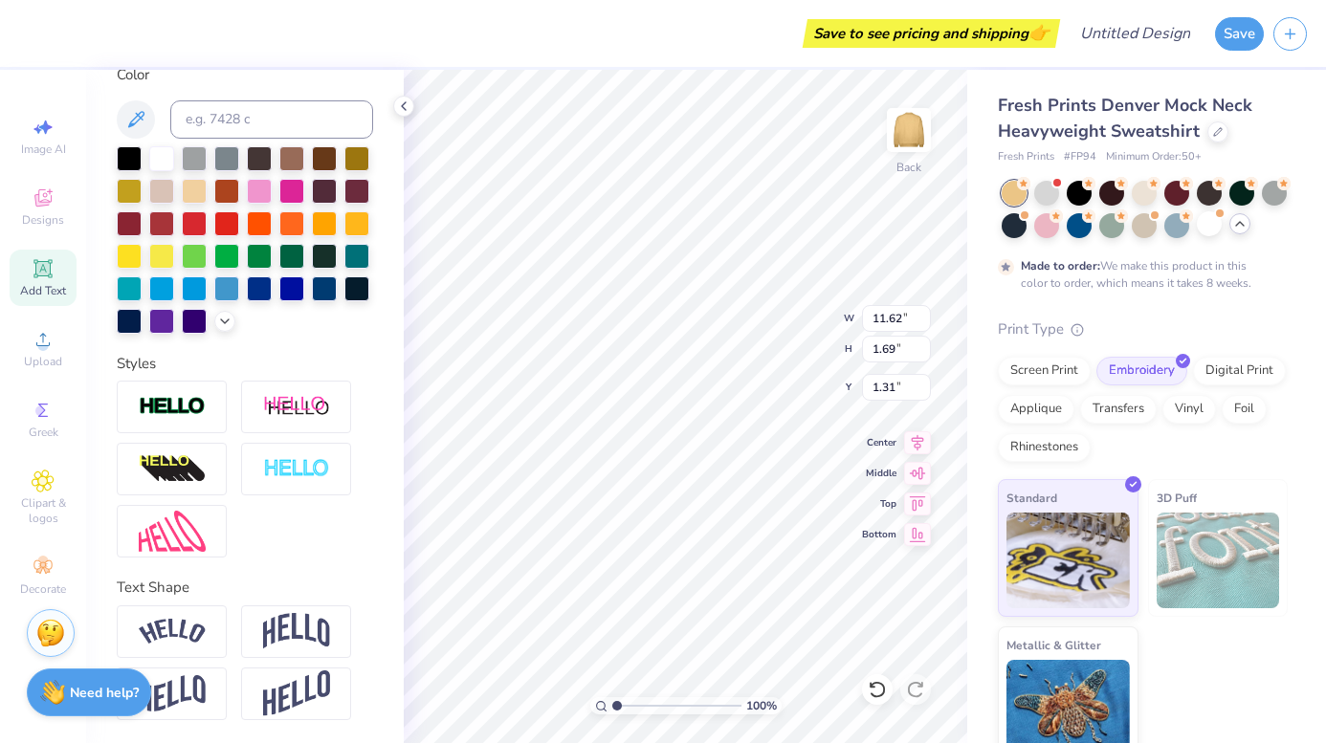
scroll to position [369, 0]
click at [277, 640] on img at bounding box center [296, 631] width 67 height 36
type input "4.10"
type input "0.53"
type input "0.95"
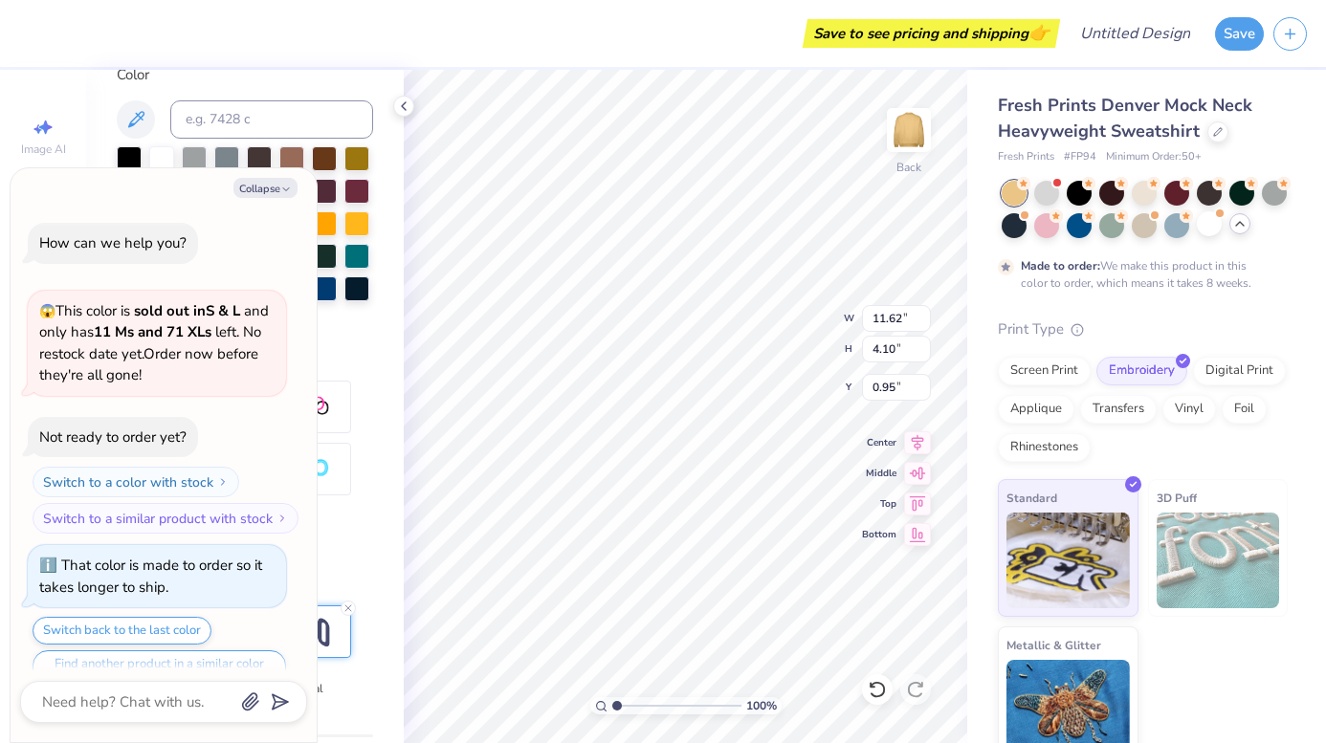
scroll to position [664, 0]
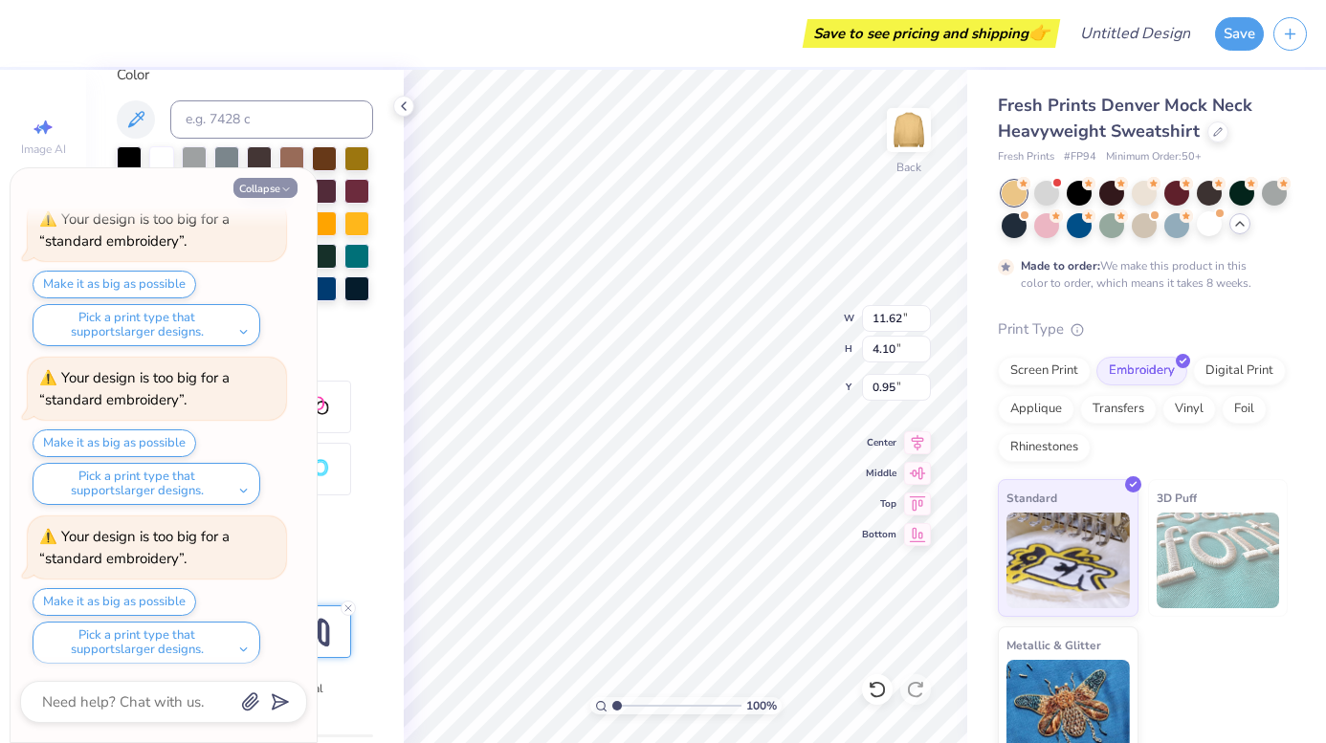
click at [278, 186] on button "Collapse" at bounding box center [265, 188] width 64 height 20
type textarea "x"
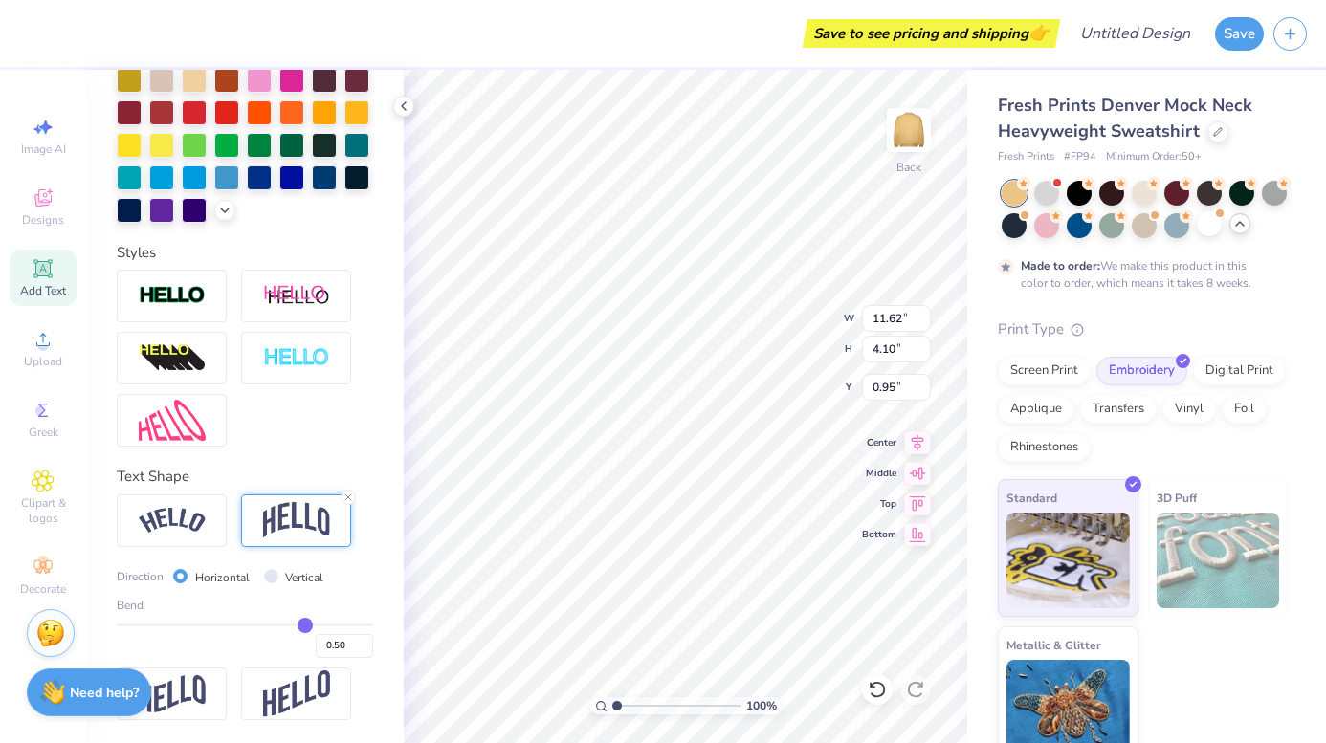
scroll to position [481, 0]
type input "0.43"
click at [297, 626] on input "range" at bounding box center [245, 625] width 256 height 3
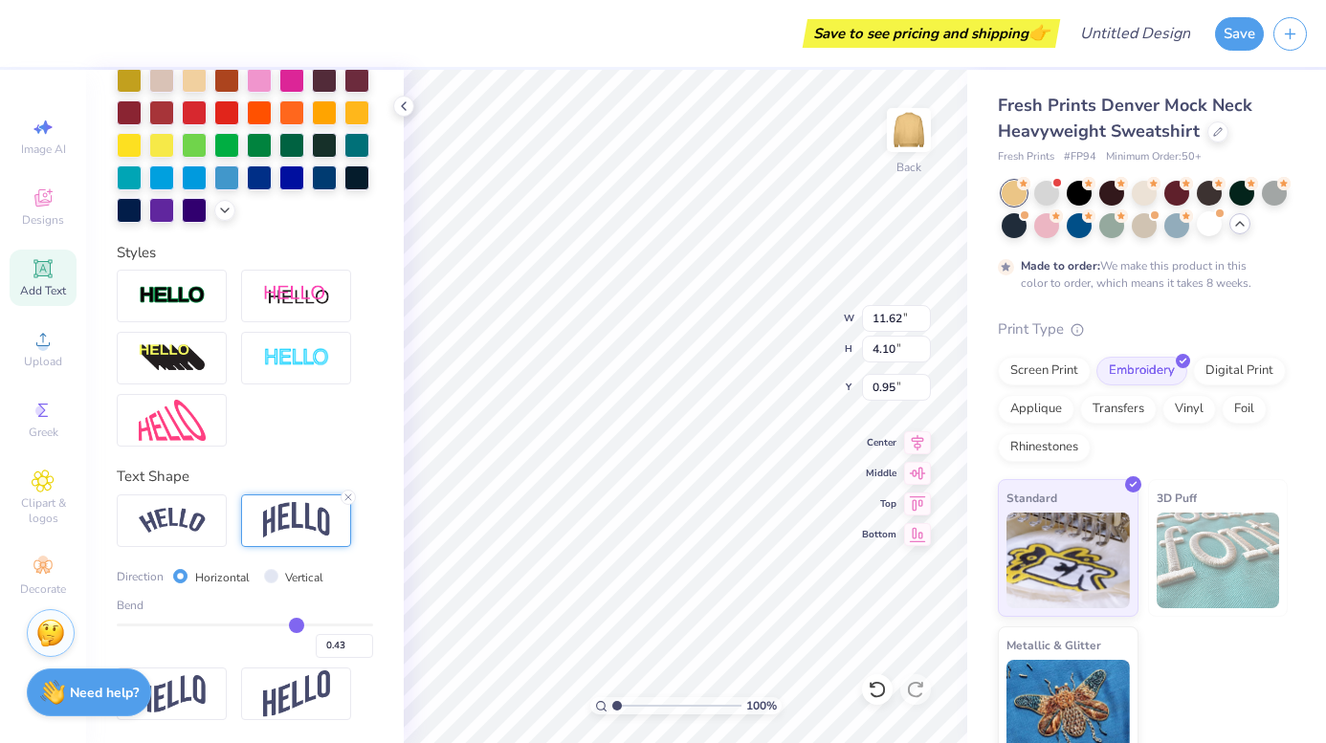
type input "3.73"
type input "1.13"
type input "0.48"
type input "0.46"
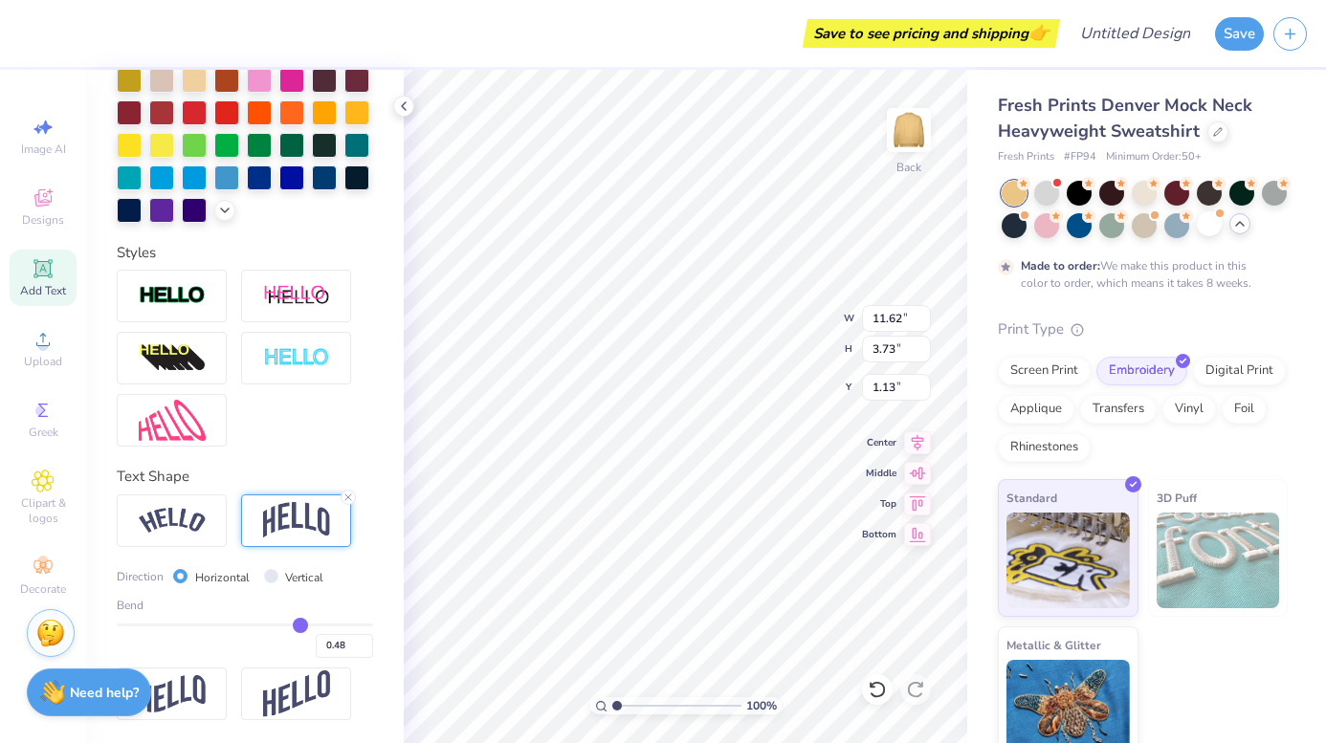
type input "0.46"
type input "0.44"
type input "0.4"
type input "0.40"
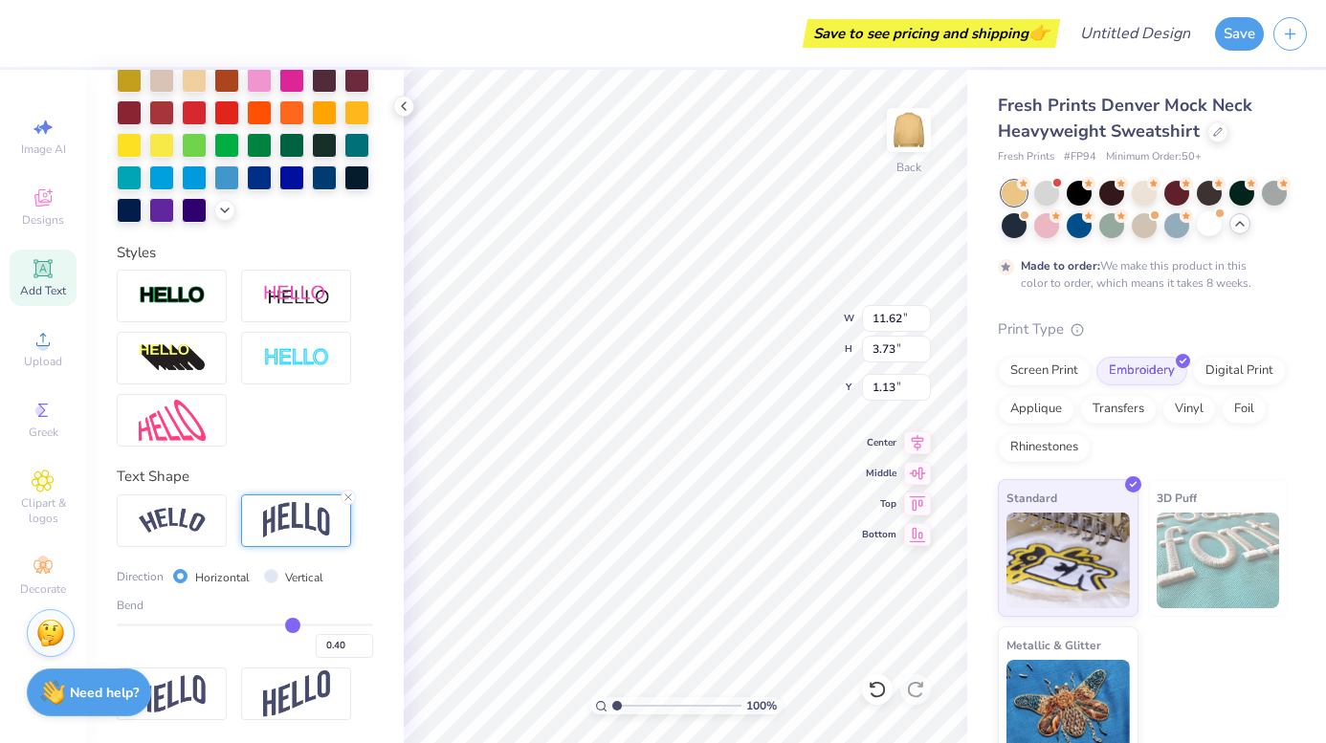
type input "0.37"
type input "0.33"
type input "0.29"
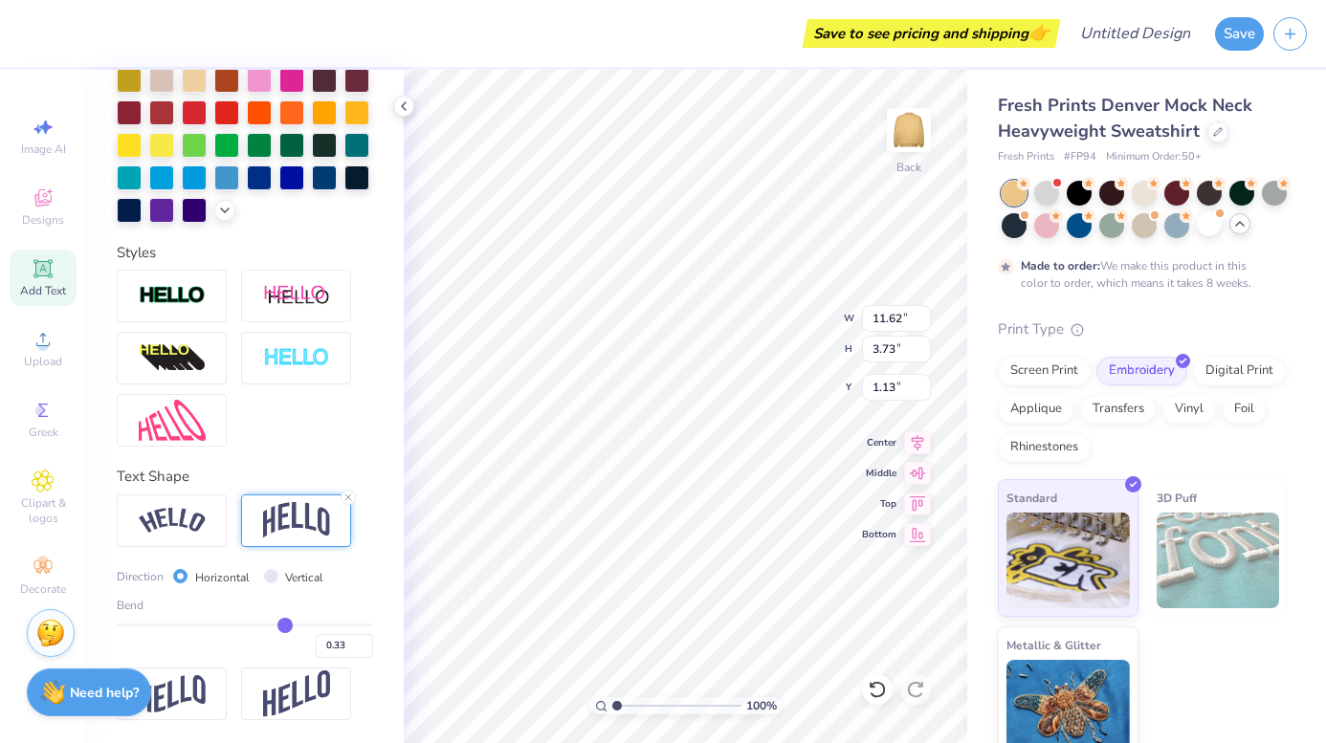
type input "0.29"
type input "0.26"
type input "0.21"
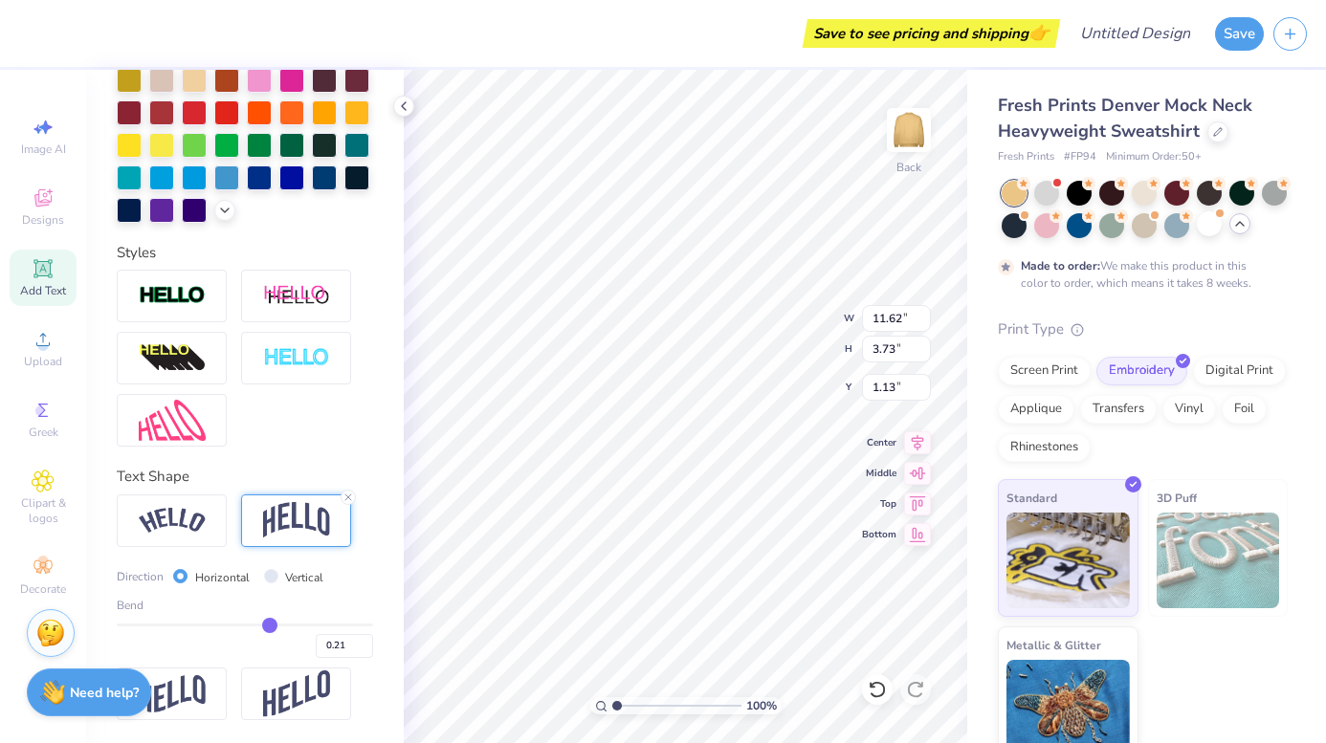
type input "0.16"
drag, startPoint x: 289, startPoint y: 625, endPoint x: 236, endPoint y: 624, distance: 52.6
click at [236, 624] on input "range" at bounding box center [245, 625] width 256 height 3
drag, startPoint x: 236, startPoint y: 624, endPoint x: 290, endPoint y: 622, distance: 53.6
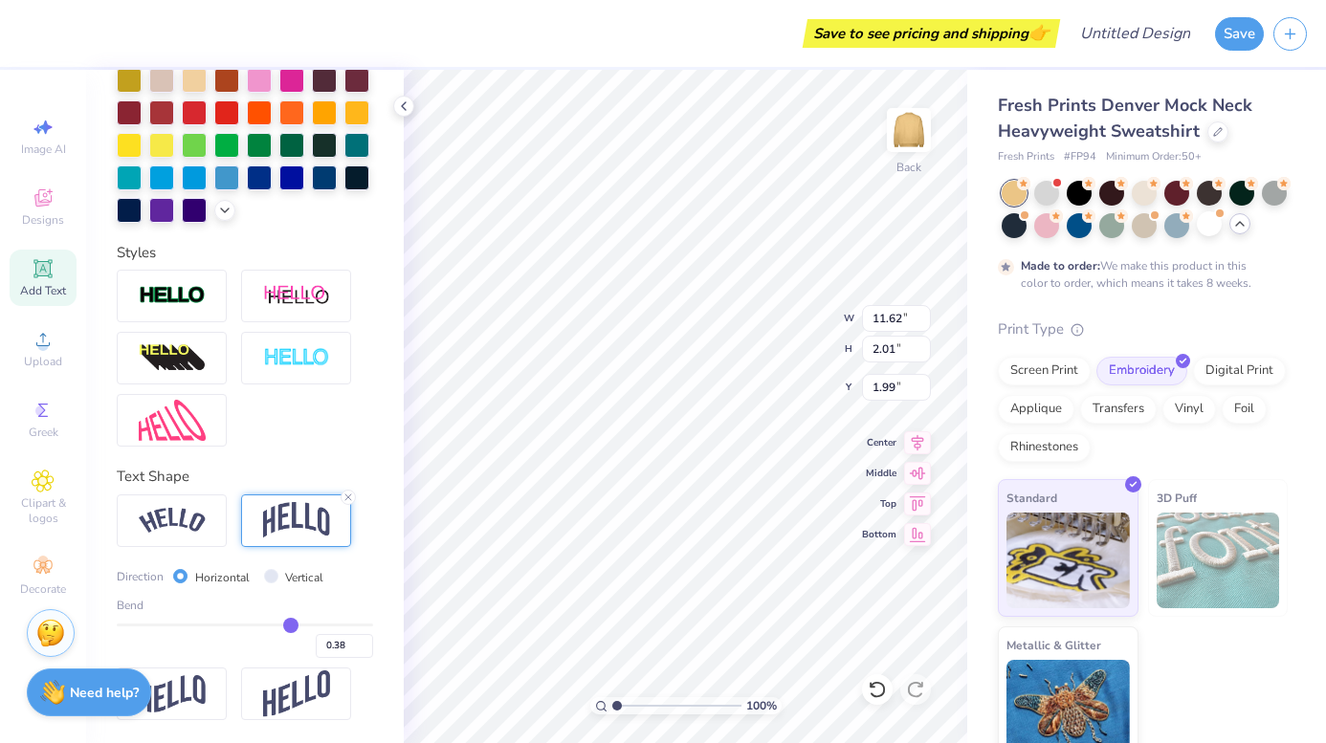
click at [291, 624] on input "range" at bounding box center [245, 625] width 256 height 3
click at [287, 624] on input "range" at bounding box center [245, 625] width 256 height 3
click at [277, 625] on input "range" at bounding box center [245, 625] width 256 height 3
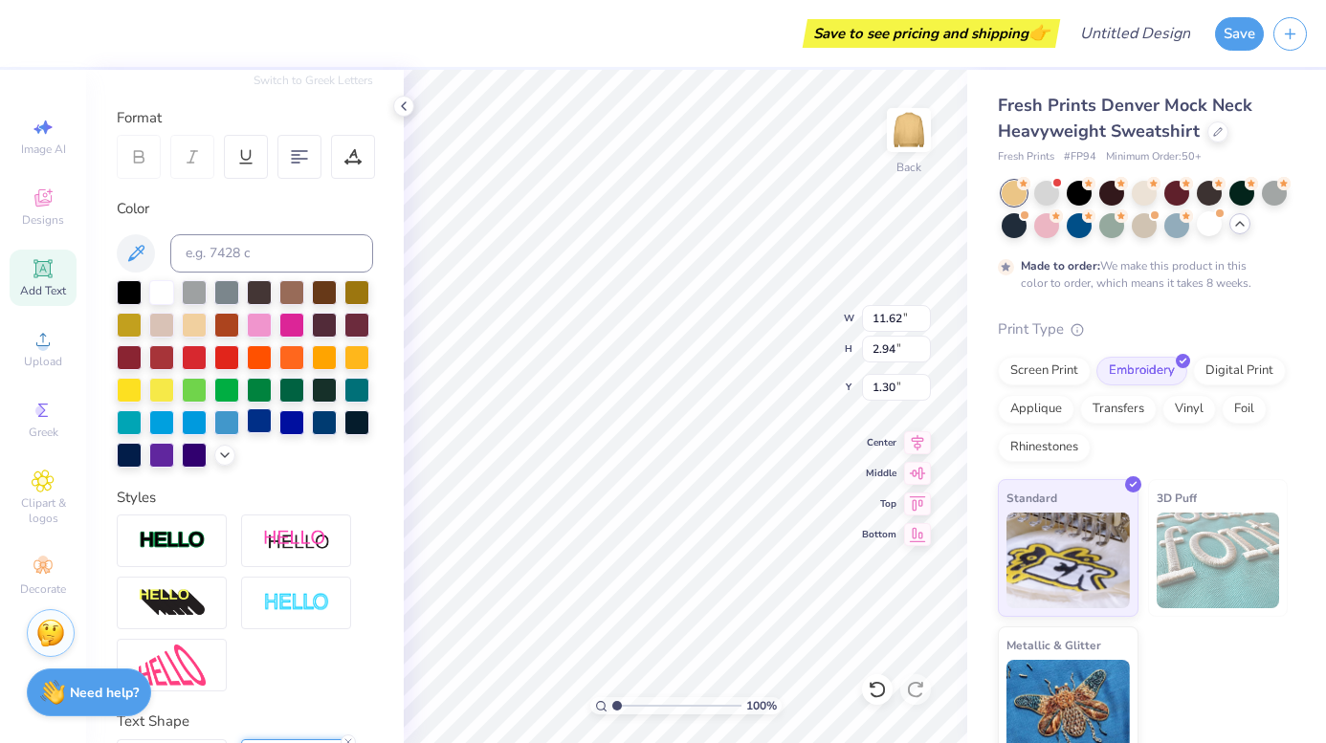
scroll to position [236, 0]
click at [189, 542] on img at bounding box center [172, 540] width 67 height 22
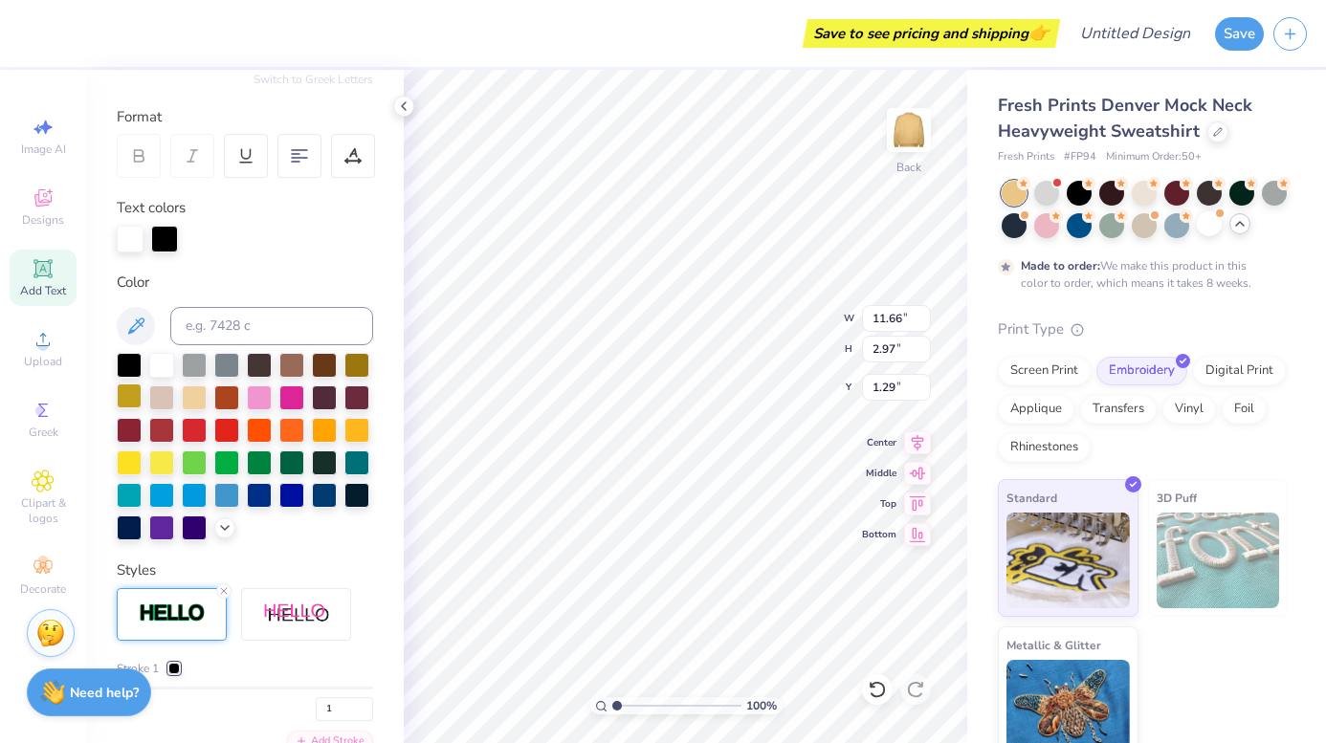
click at [130, 401] on div at bounding box center [129, 396] width 25 height 25
click at [168, 371] on div at bounding box center [161, 363] width 25 height 25
click at [193, 395] on div at bounding box center [194, 396] width 25 height 25
click at [350, 367] on div at bounding box center [356, 363] width 25 height 25
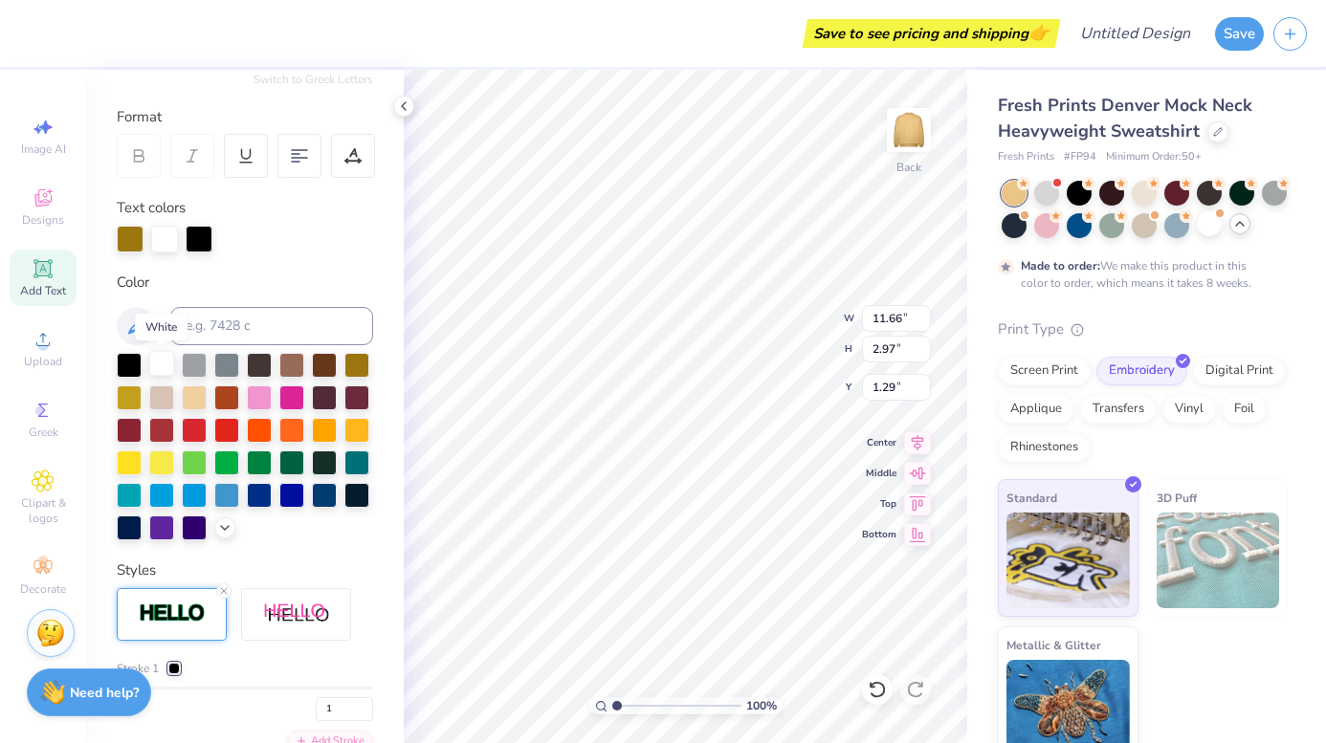
click at [154, 365] on div at bounding box center [161, 363] width 25 height 25
click at [359, 358] on div at bounding box center [356, 363] width 25 height 25
click at [132, 237] on div at bounding box center [130, 237] width 27 height 27
click at [180, 238] on div at bounding box center [245, 239] width 256 height 27
click at [167, 238] on div at bounding box center [164, 237] width 27 height 27
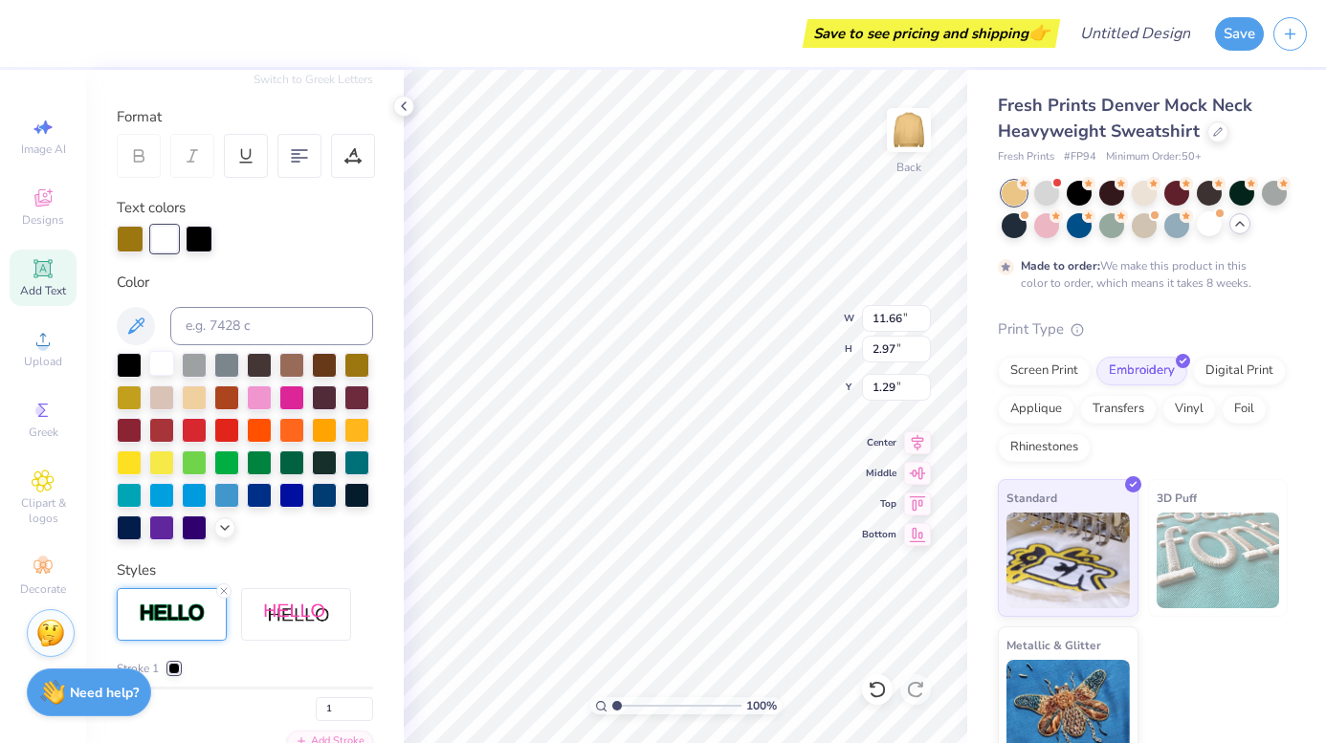
click at [153, 366] on div at bounding box center [161, 363] width 25 height 25
click at [153, 360] on div at bounding box center [161, 363] width 25 height 25
click at [117, 364] on div at bounding box center [129, 363] width 25 height 25
click at [125, 363] on div at bounding box center [129, 363] width 25 height 25
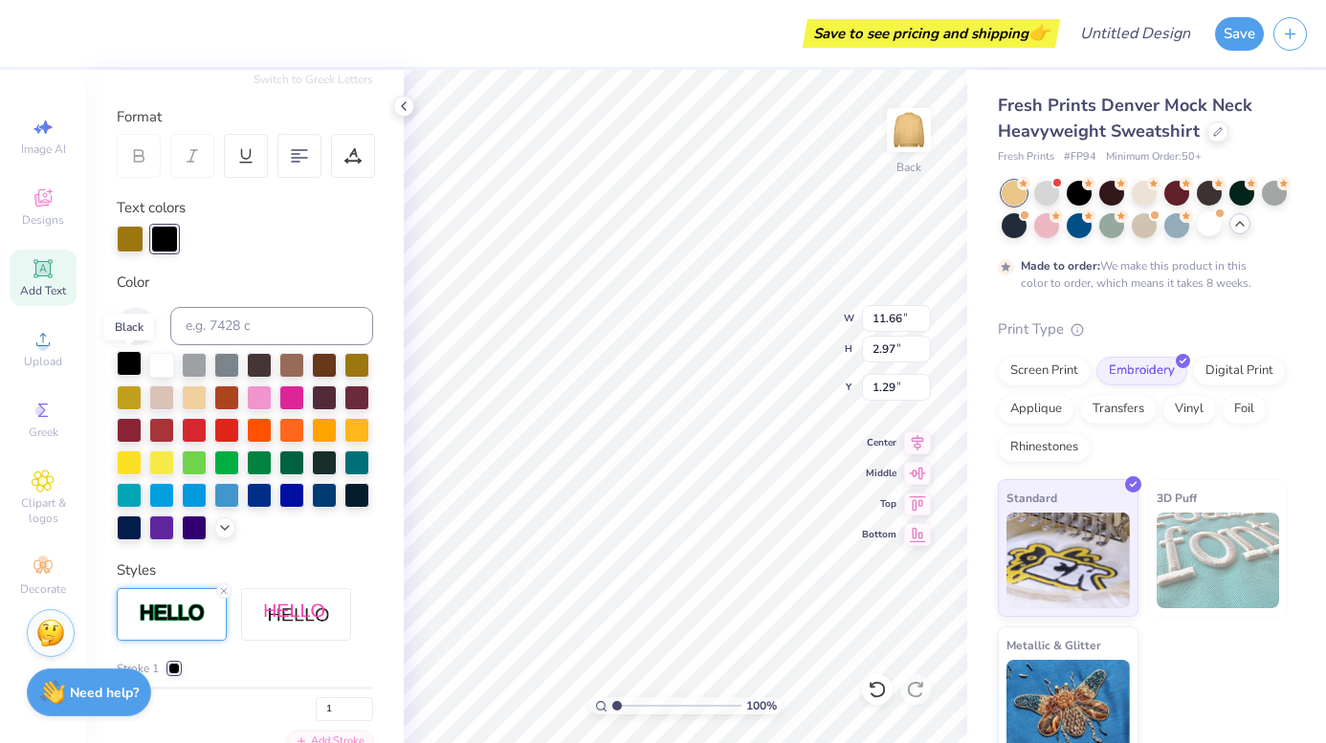
click at [124, 363] on div at bounding box center [129, 363] width 25 height 25
click at [324, 363] on div at bounding box center [324, 363] width 25 height 25
click at [357, 374] on div at bounding box center [356, 363] width 25 height 25
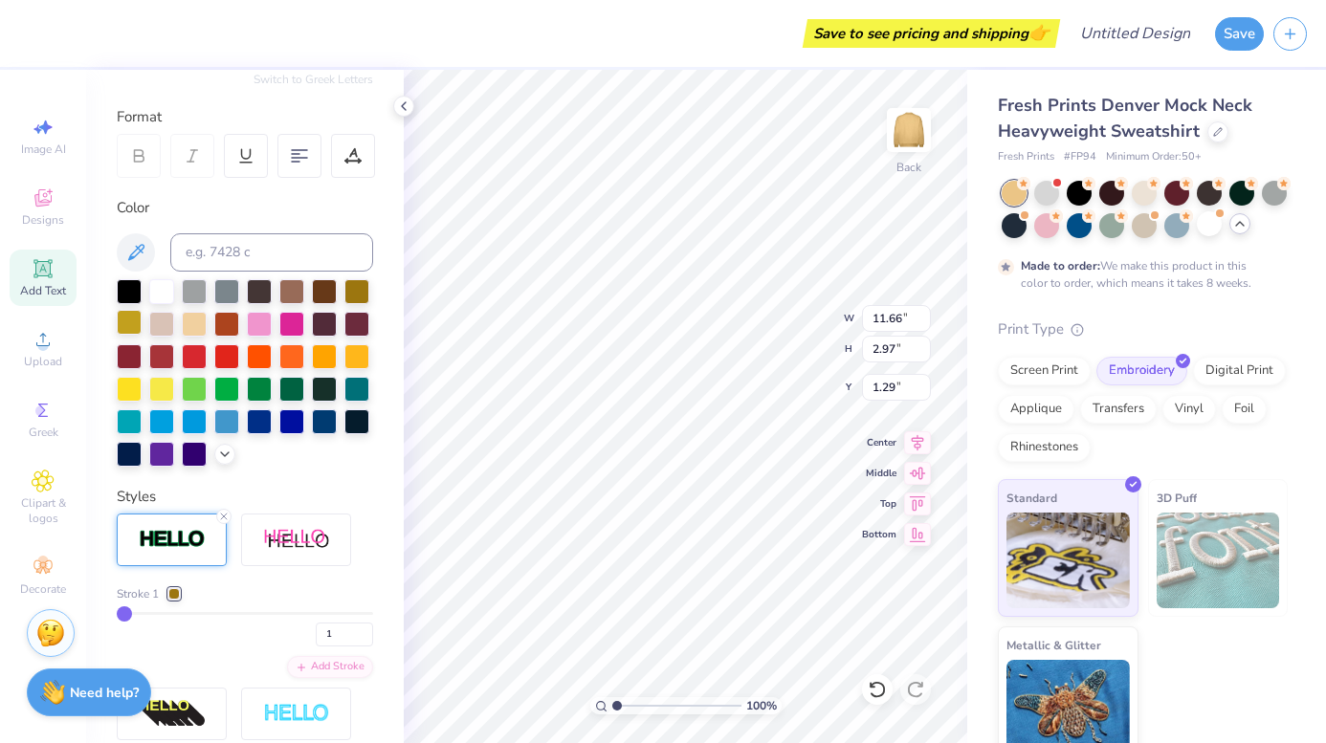
click at [133, 322] on div at bounding box center [129, 322] width 25 height 25
click at [134, 611] on div "Stroke 1 1" at bounding box center [245, 616] width 256 height 61
drag, startPoint x: 122, startPoint y: 616, endPoint x: 146, endPoint y: 616, distance: 23.9
click at [146, 615] on input "range" at bounding box center [245, 613] width 256 height 3
click at [346, 287] on div at bounding box center [356, 289] width 25 height 25
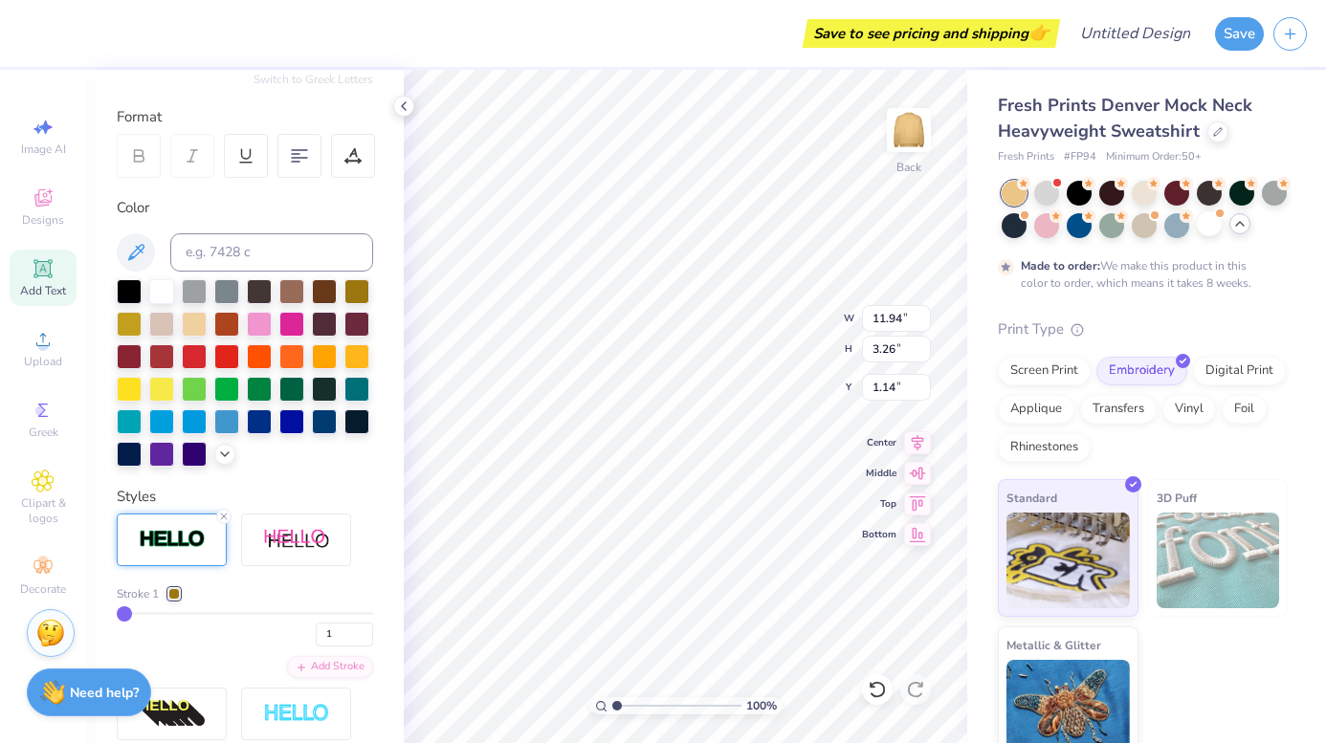
drag, startPoint x: 142, startPoint y: 615, endPoint x: 114, endPoint y: 615, distance: 27.7
click at [115, 615] on div "Personalized Names Personalized Numbers Text Tool Add Font Font Octin College H…" at bounding box center [245, 407] width 318 height 674
click at [366, 632] on input "2" at bounding box center [344, 635] width 57 height 24
click at [366, 632] on input "3" at bounding box center [344, 635] width 57 height 24
click at [368, 638] on input "2" at bounding box center [344, 635] width 57 height 24
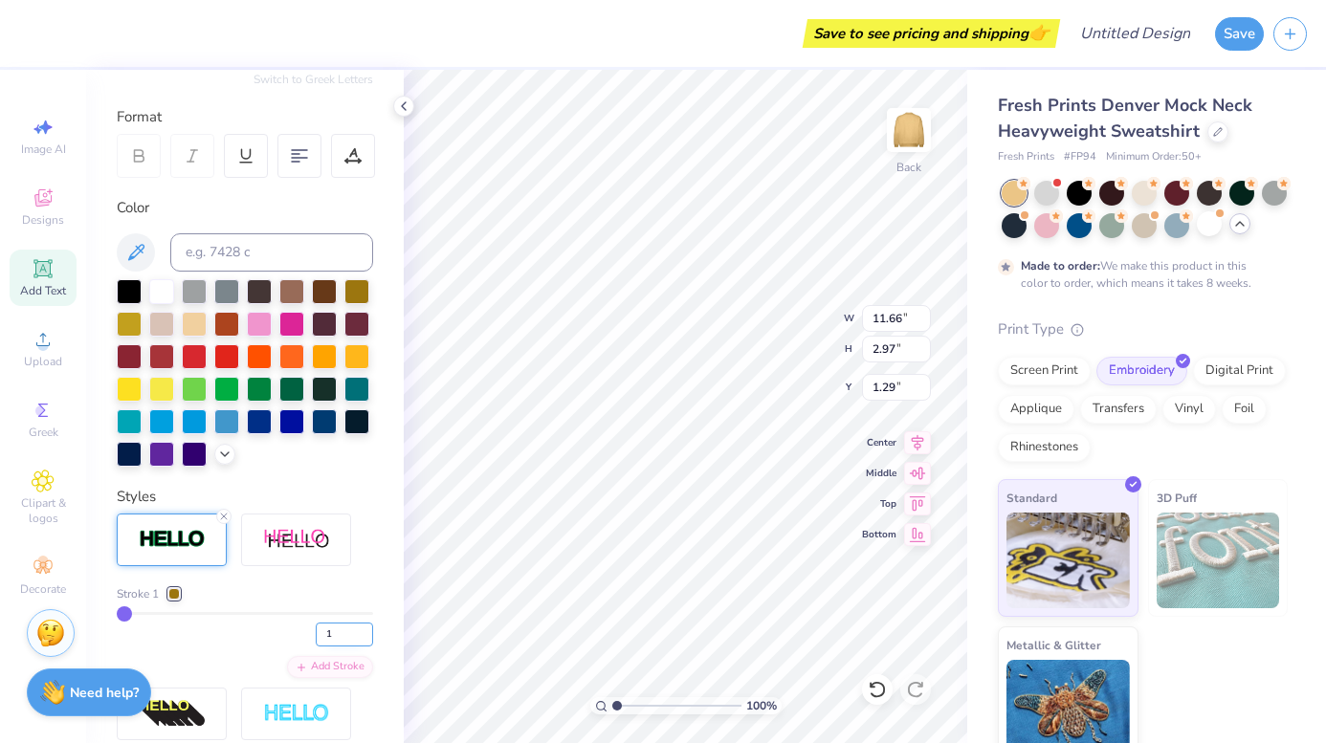
click at [368, 638] on input "1" at bounding box center [344, 635] width 57 height 24
click at [131, 324] on div at bounding box center [129, 322] width 25 height 25
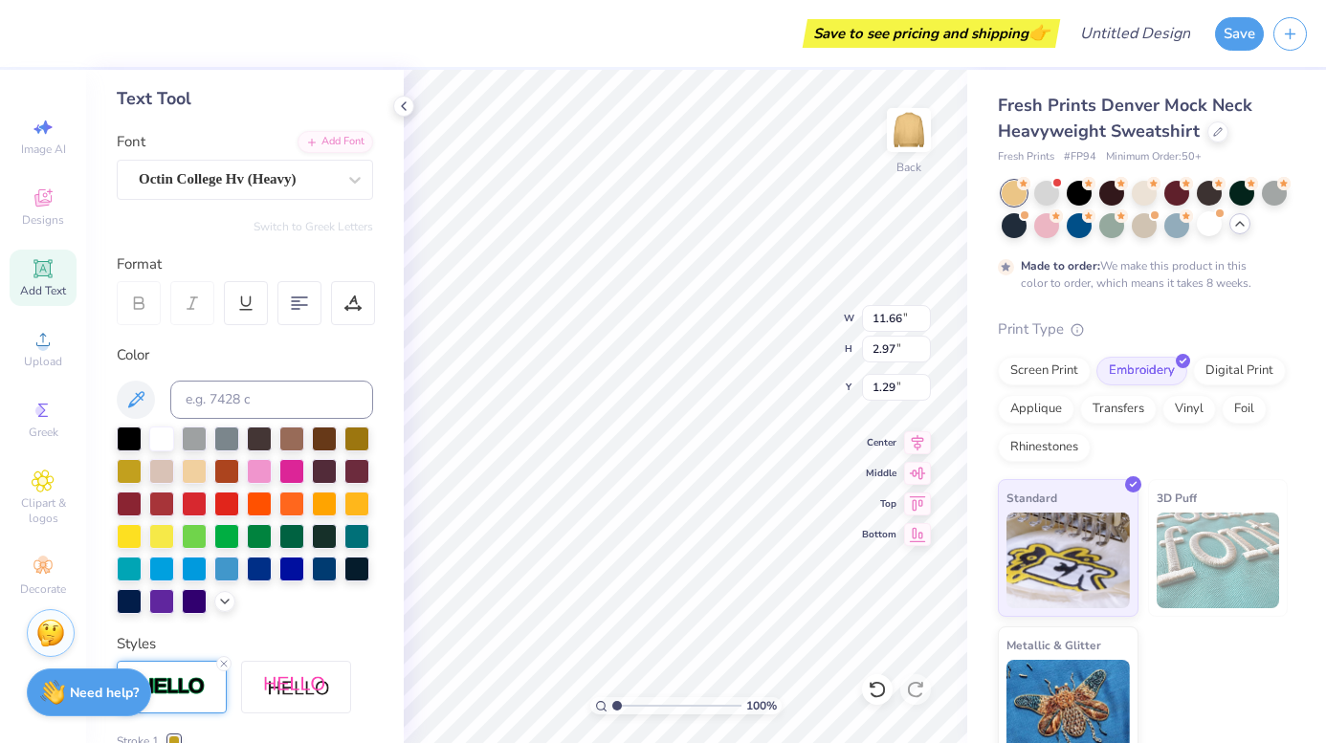
scroll to position [379, 0]
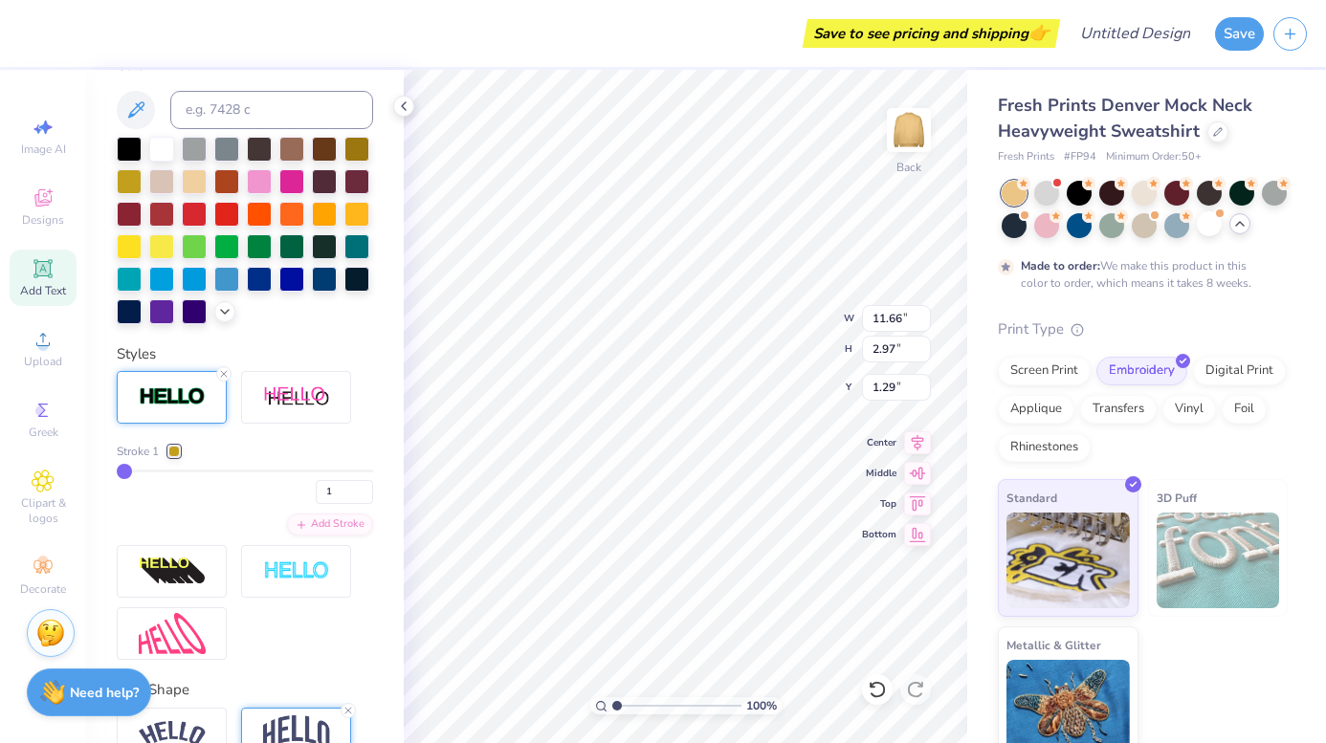
click at [169, 412] on div at bounding box center [172, 397] width 110 height 53
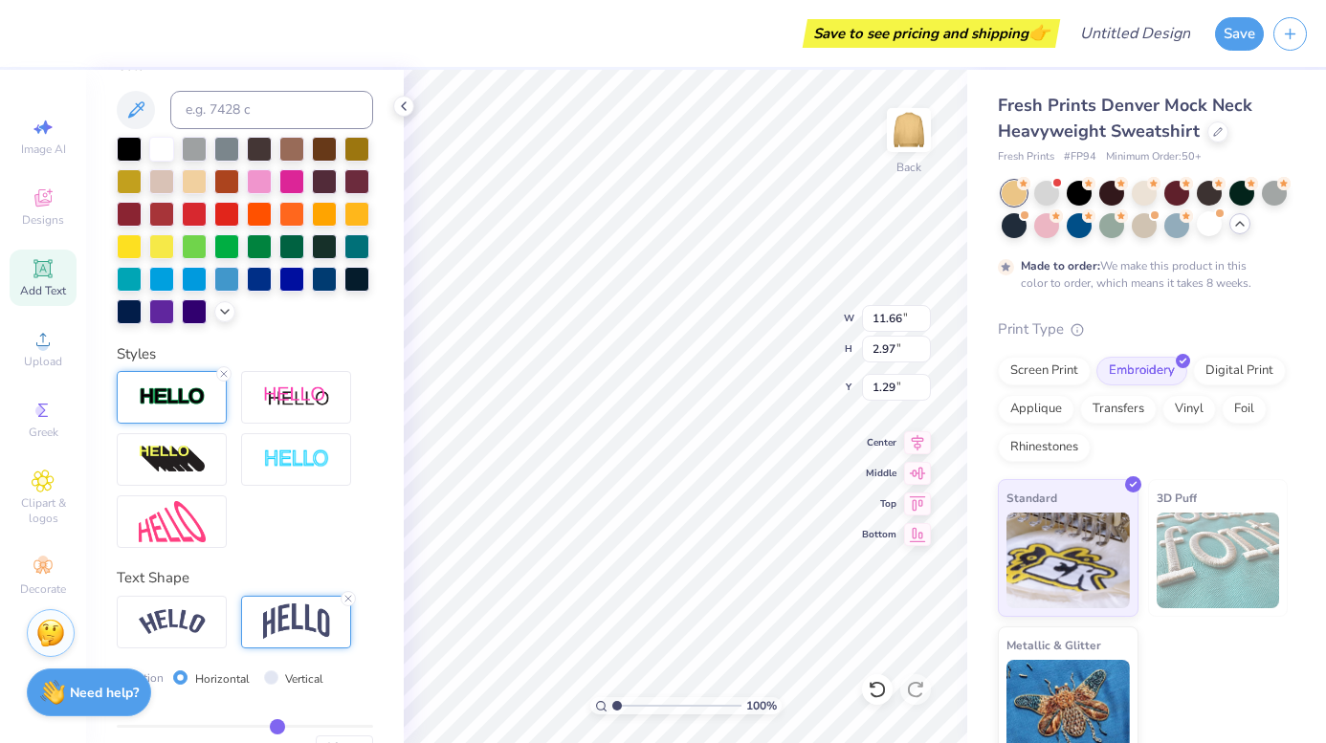
click at [169, 412] on div at bounding box center [172, 397] width 110 height 53
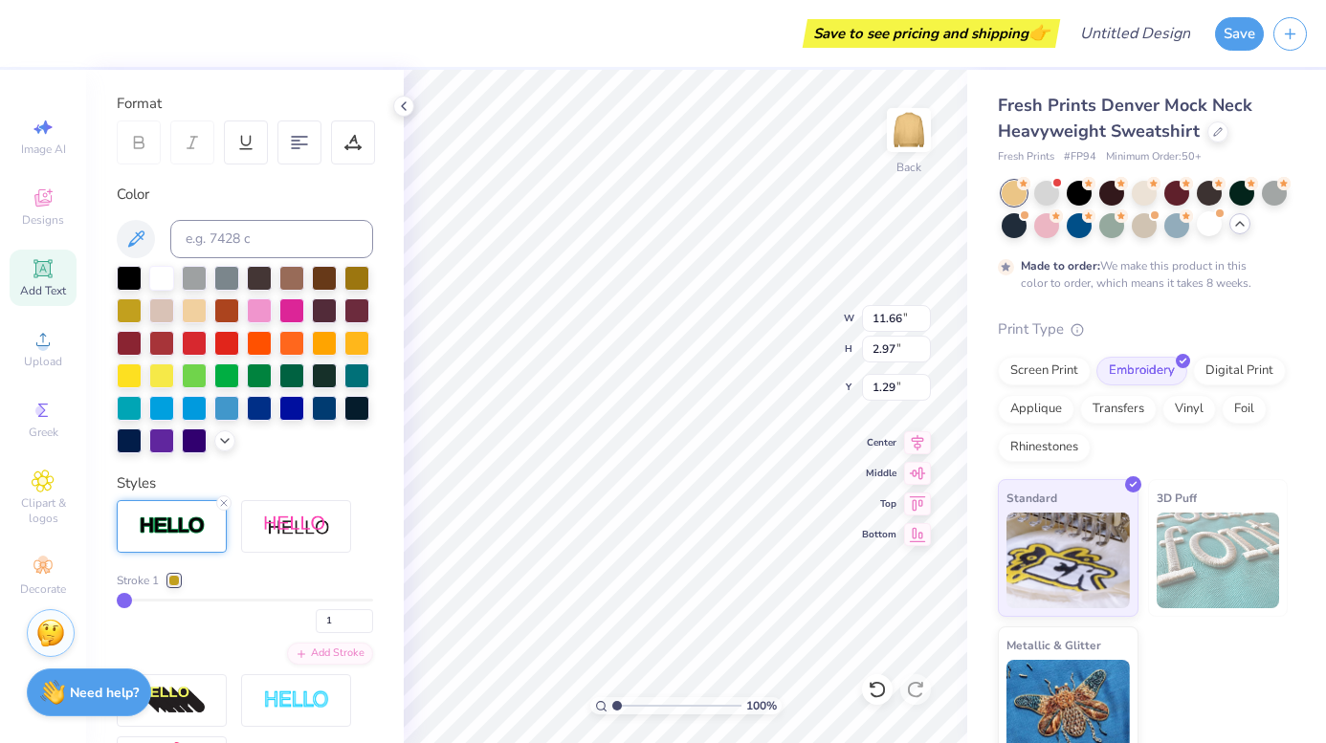
scroll to position [277, 0]
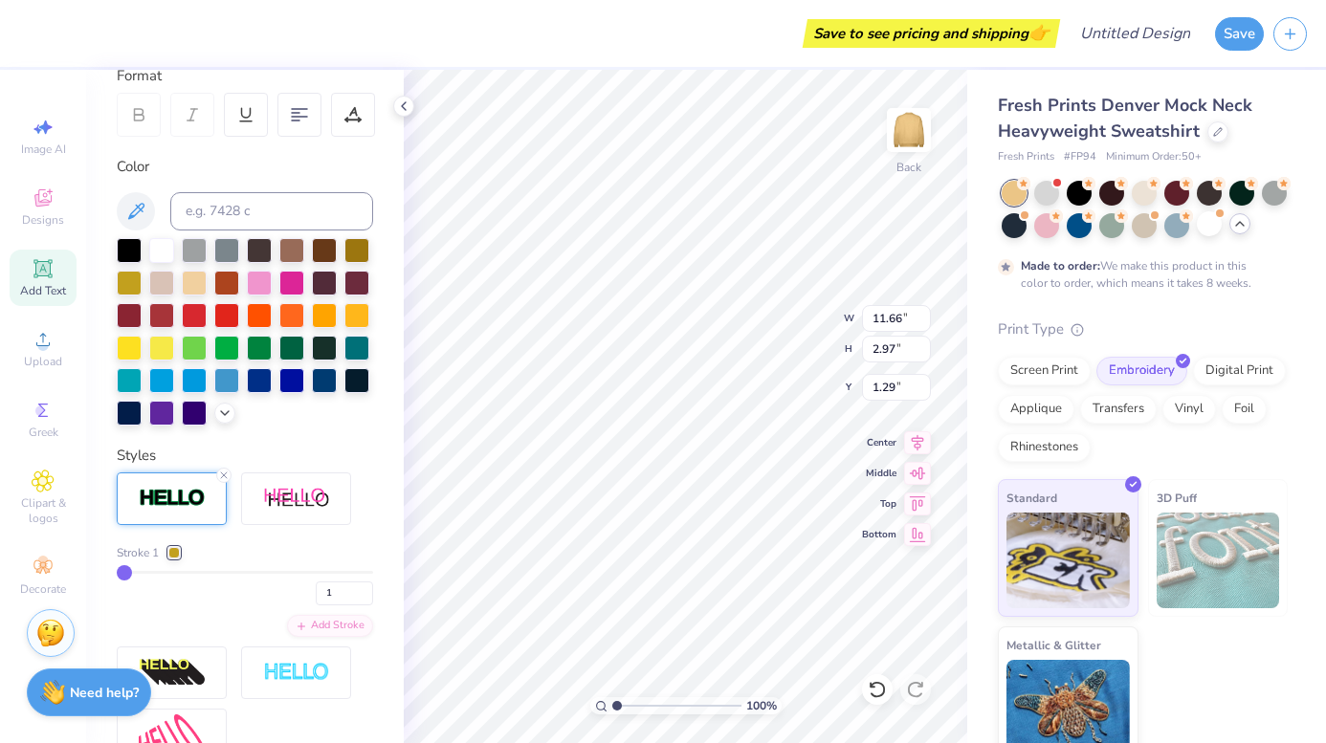
click at [307, 445] on div "Personalized Names Personalized Numbers Text Tool Add Font Font Octin College H…" at bounding box center [245, 407] width 318 height 674
click at [352, 253] on div at bounding box center [356, 248] width 25 height 25
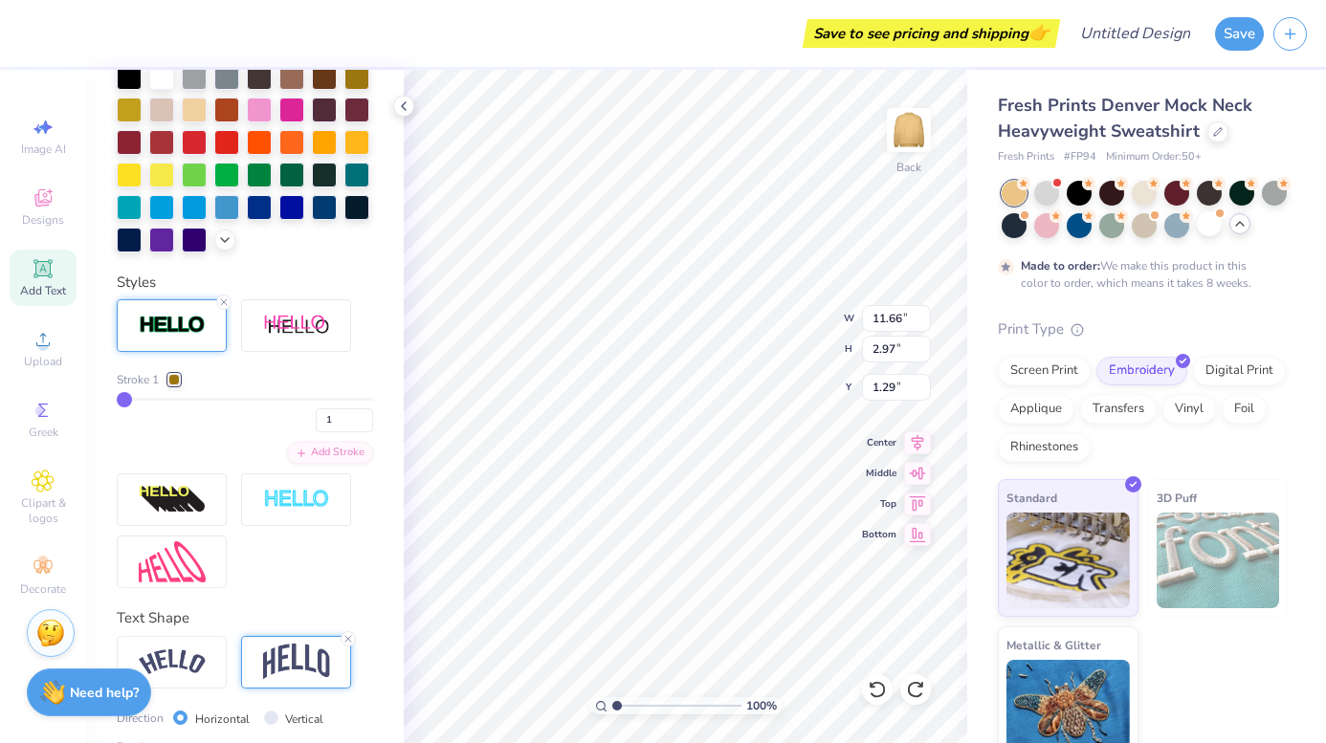
scroll to position [454, 0]
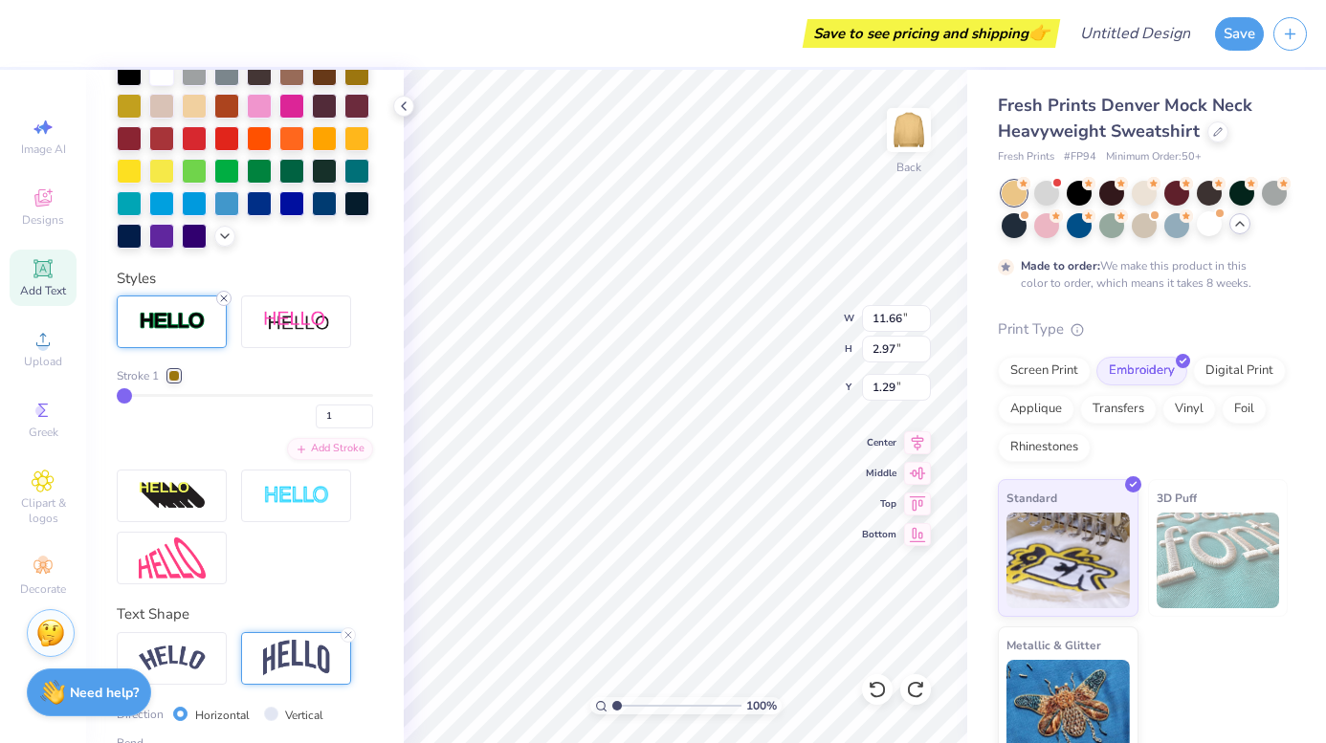
click at [222, 295] on icon at bounding box center [223, 298] width 11 height 11
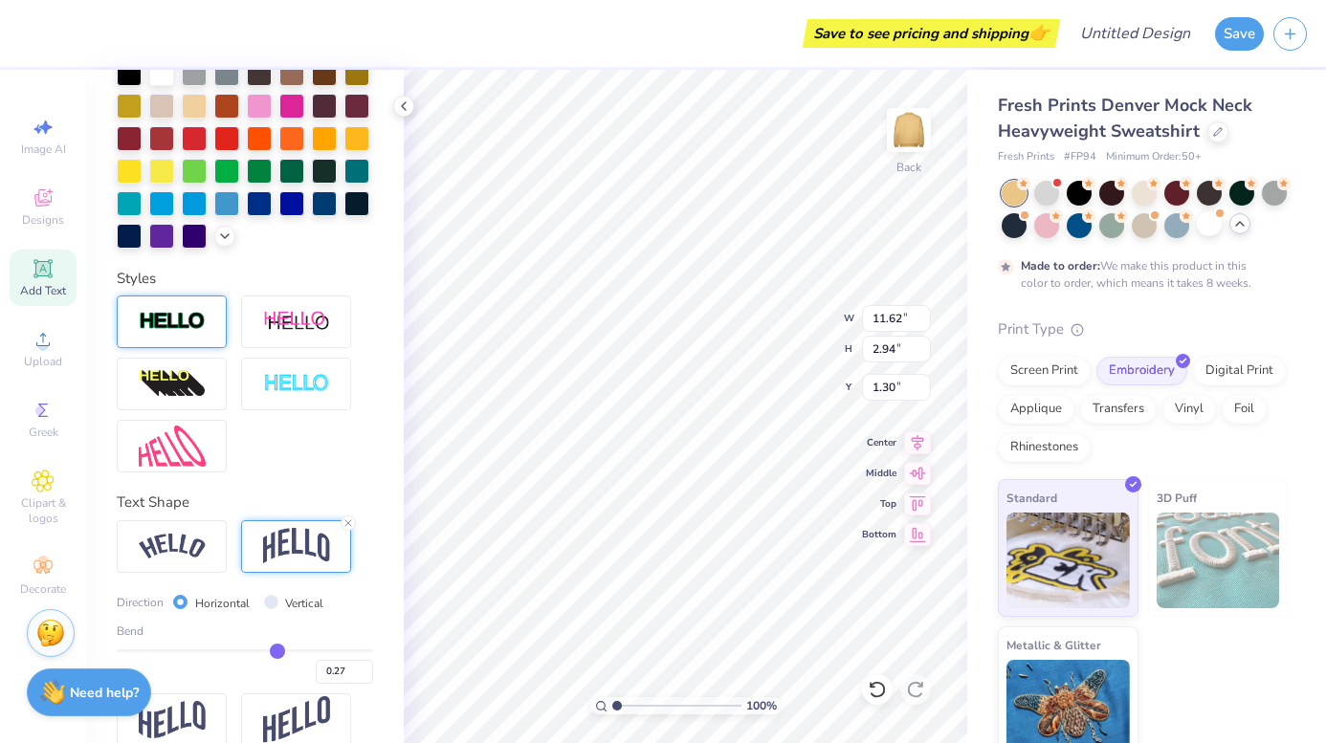
click at [219, 317] on div at bounding box center [172, 322] width 110 height 53
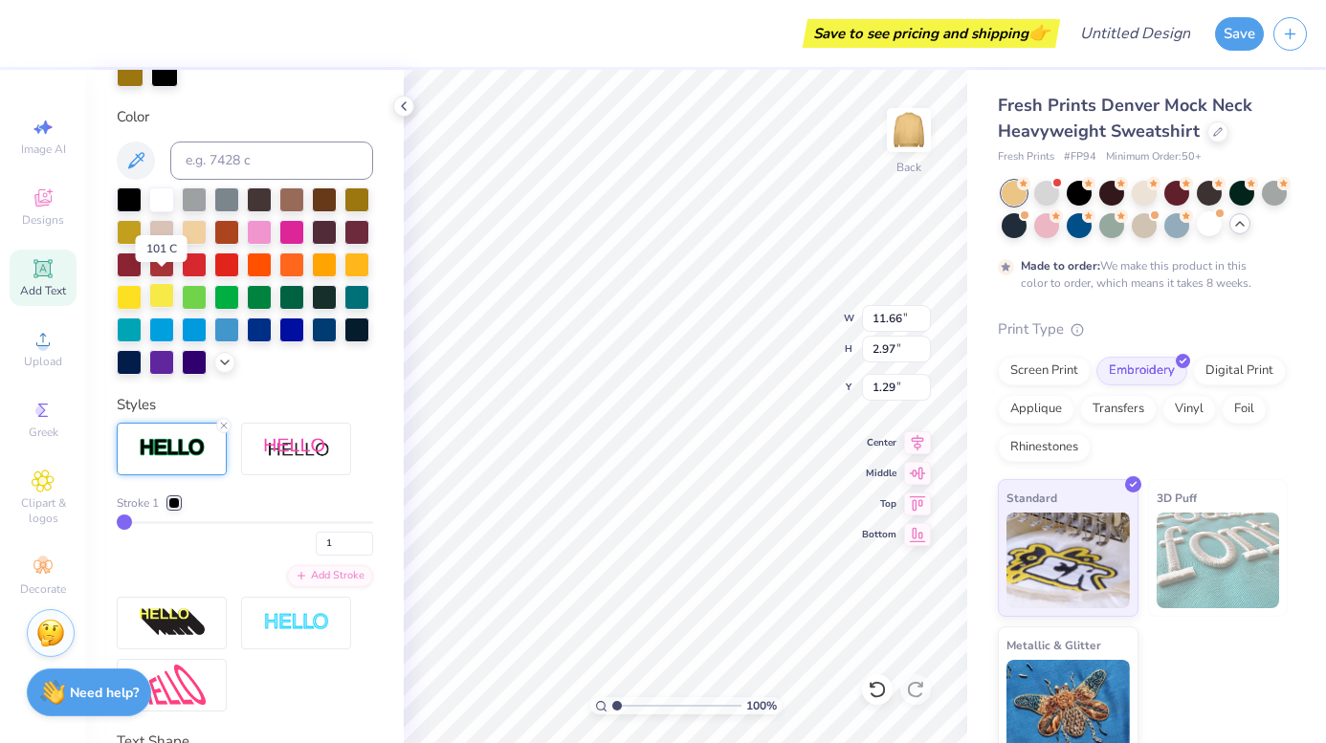
scroll to position [395, 0]
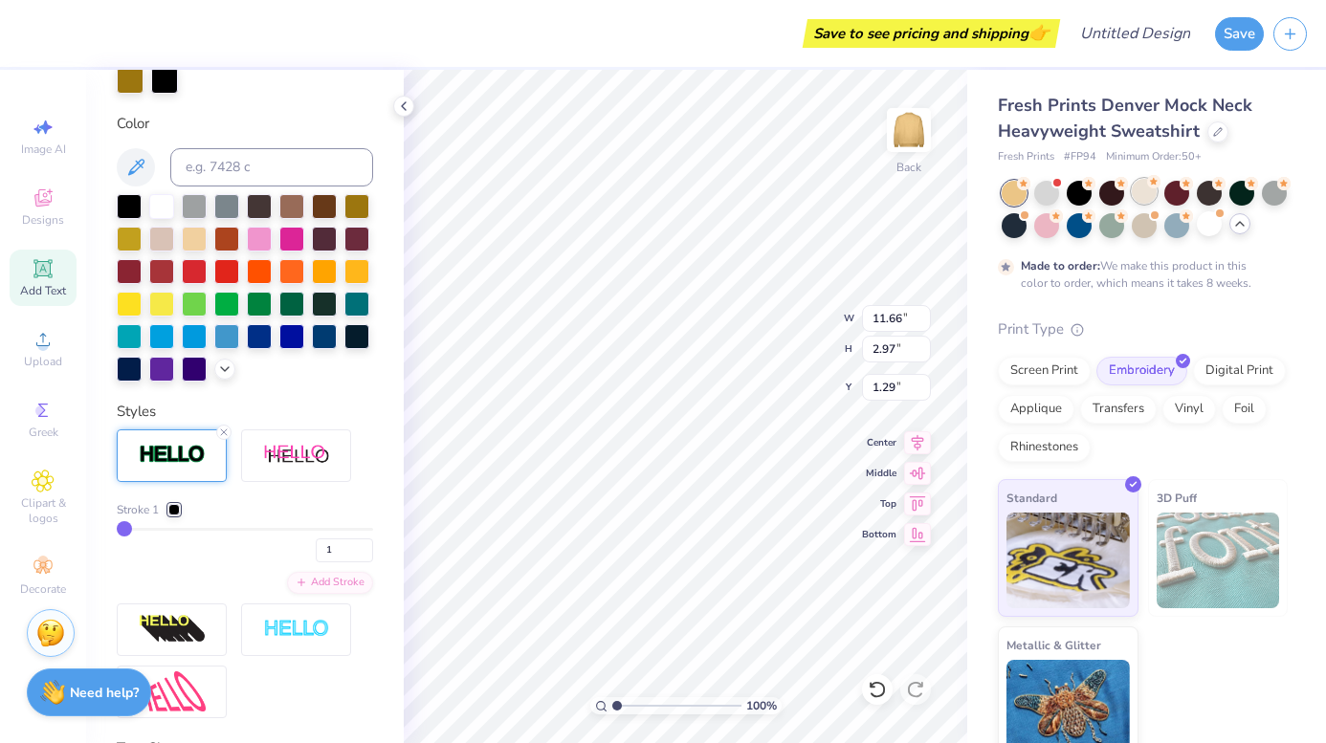
click at [1140, 192] on div at bounding box center [1144, 191] width 25 height 25
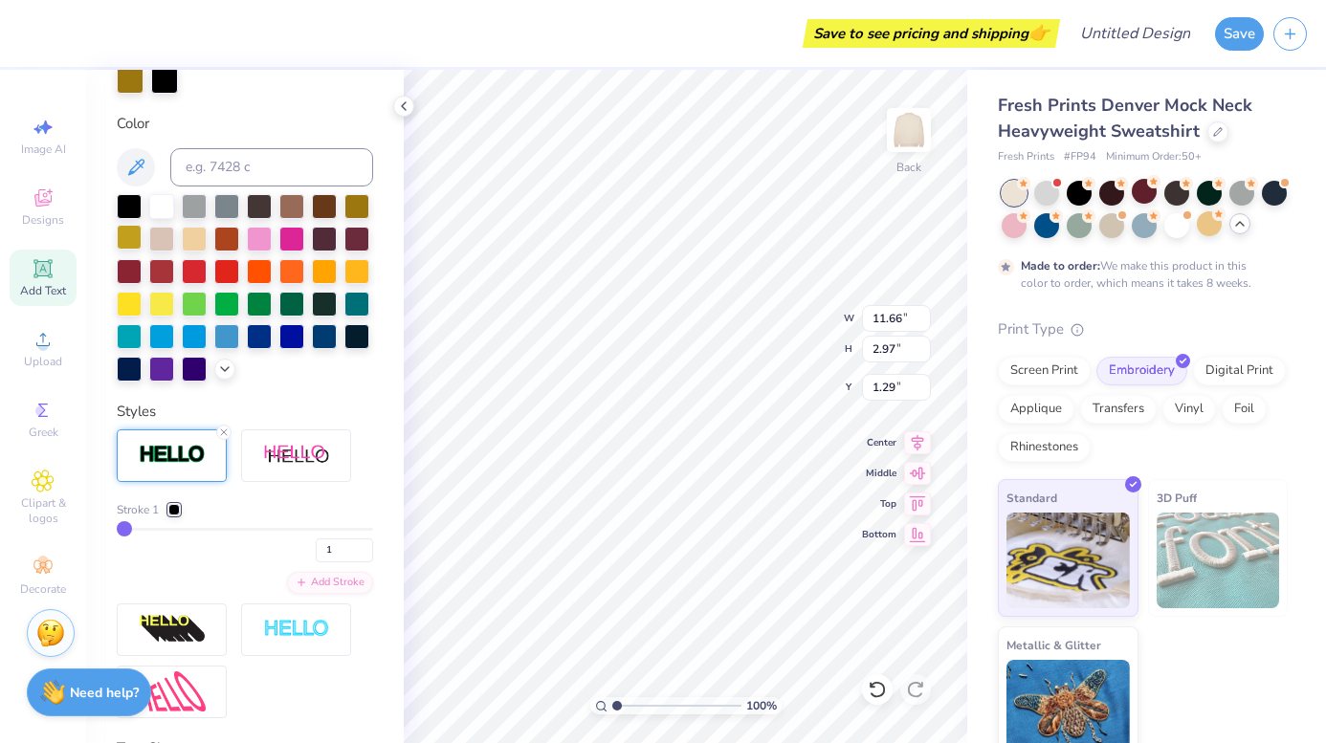
click at [129, 242] on div at bounding box center [129, 237] width 25 height 25
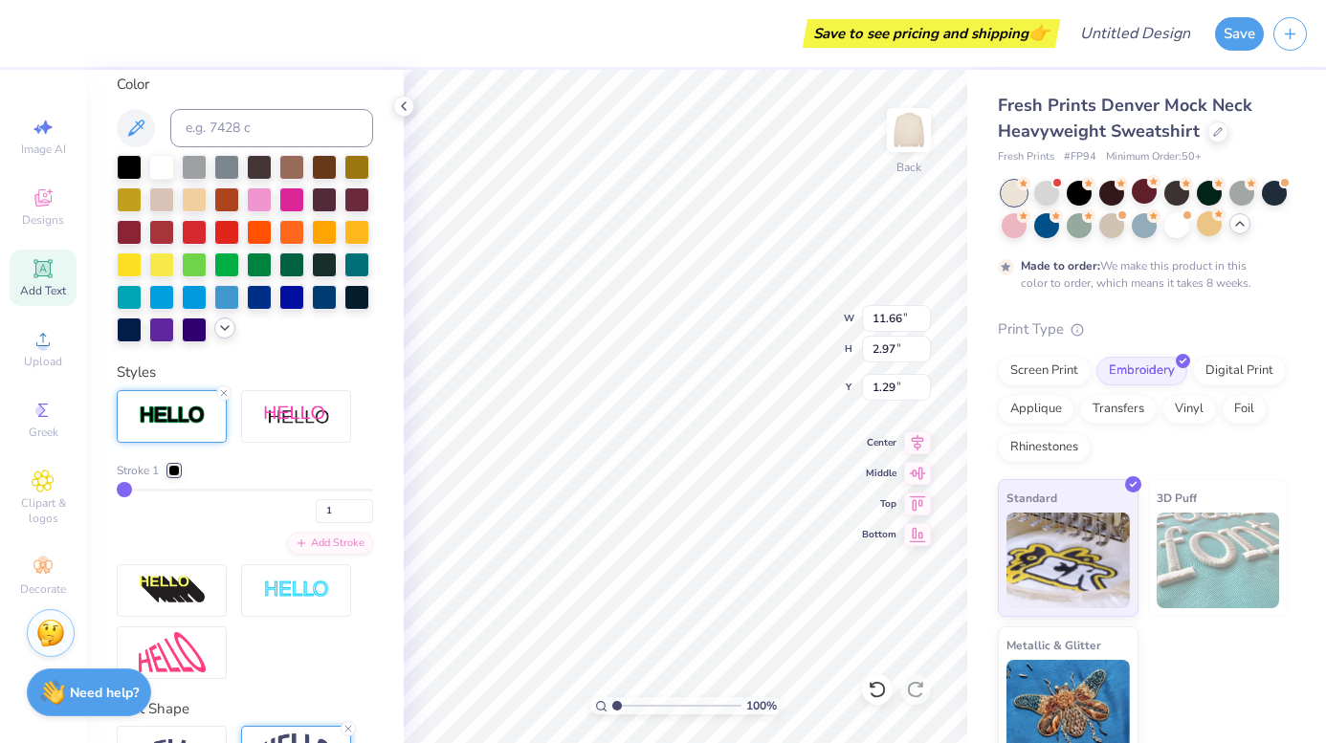
click at [226, 335] on icon at bounding box center [224, 328] width 15 height 15
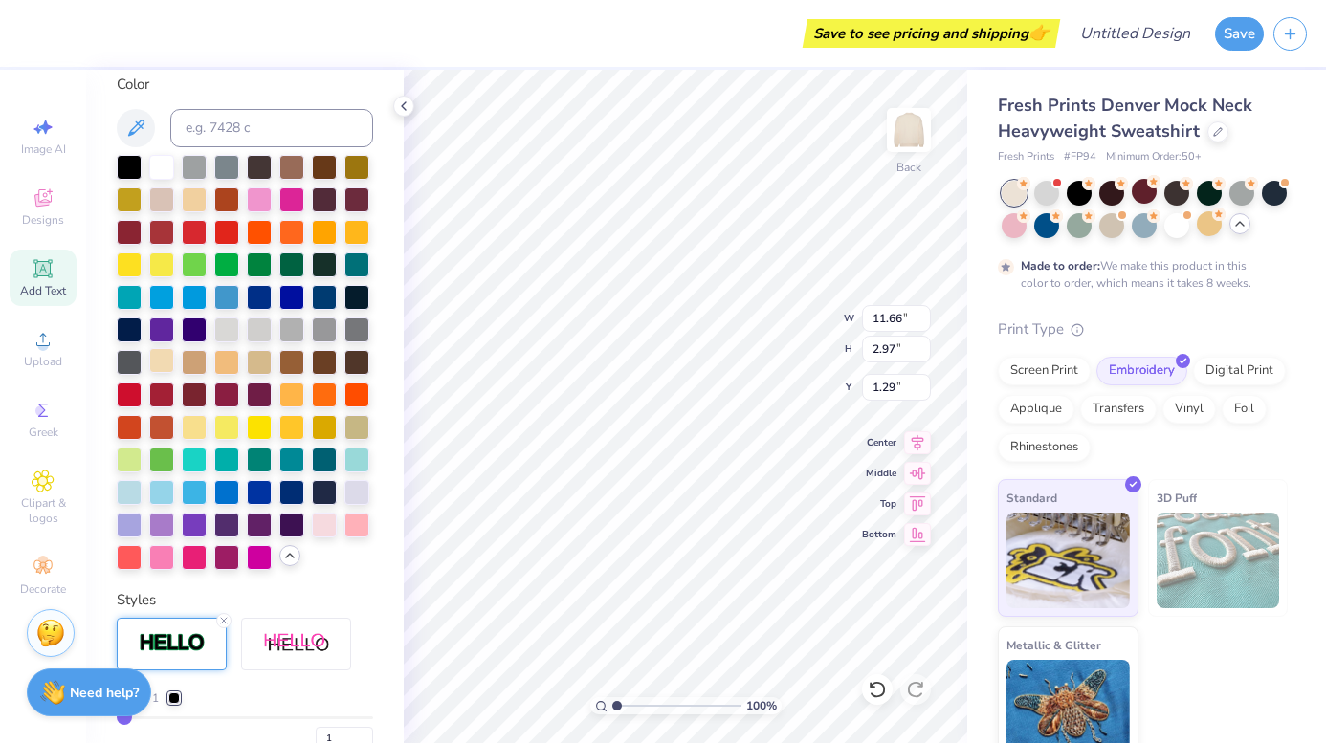
click at [163, 361] on div at bounding box center [161, 360] width 25 height 25
click at [209, 421] on div at bounding box center [245, 362] width 256 height 415
click at [207, 421] on div at bounding box center [194, 425] width 25 height 25
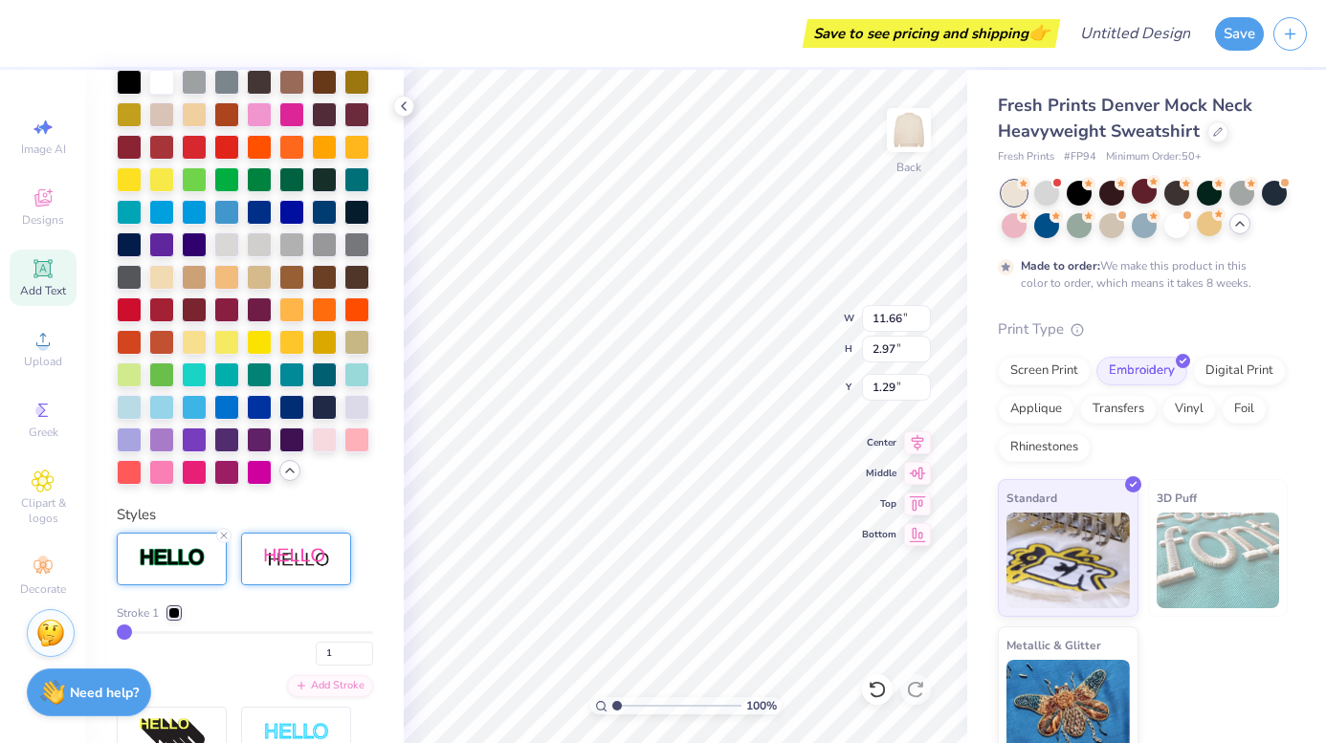
scroll to position [520, 0]
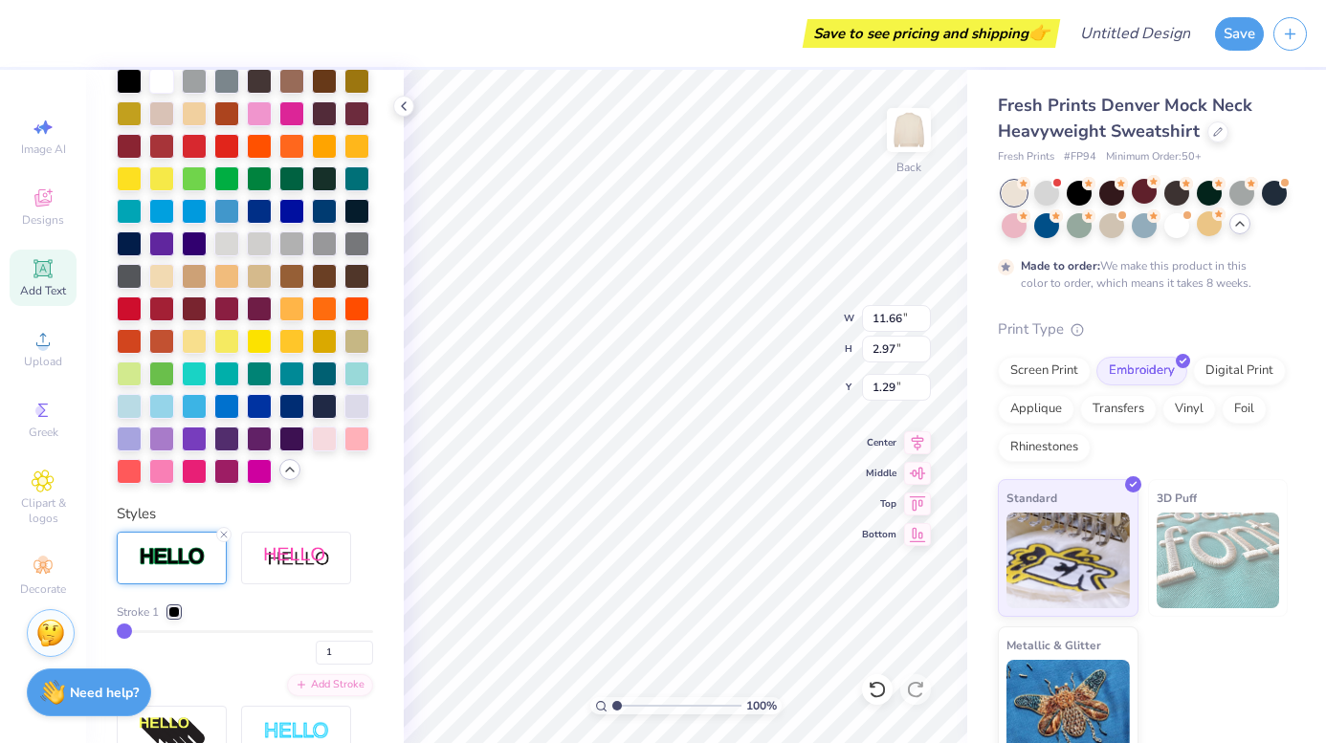
click at [176, 616] on div at bounding box center [173, 612] width 11 height 11
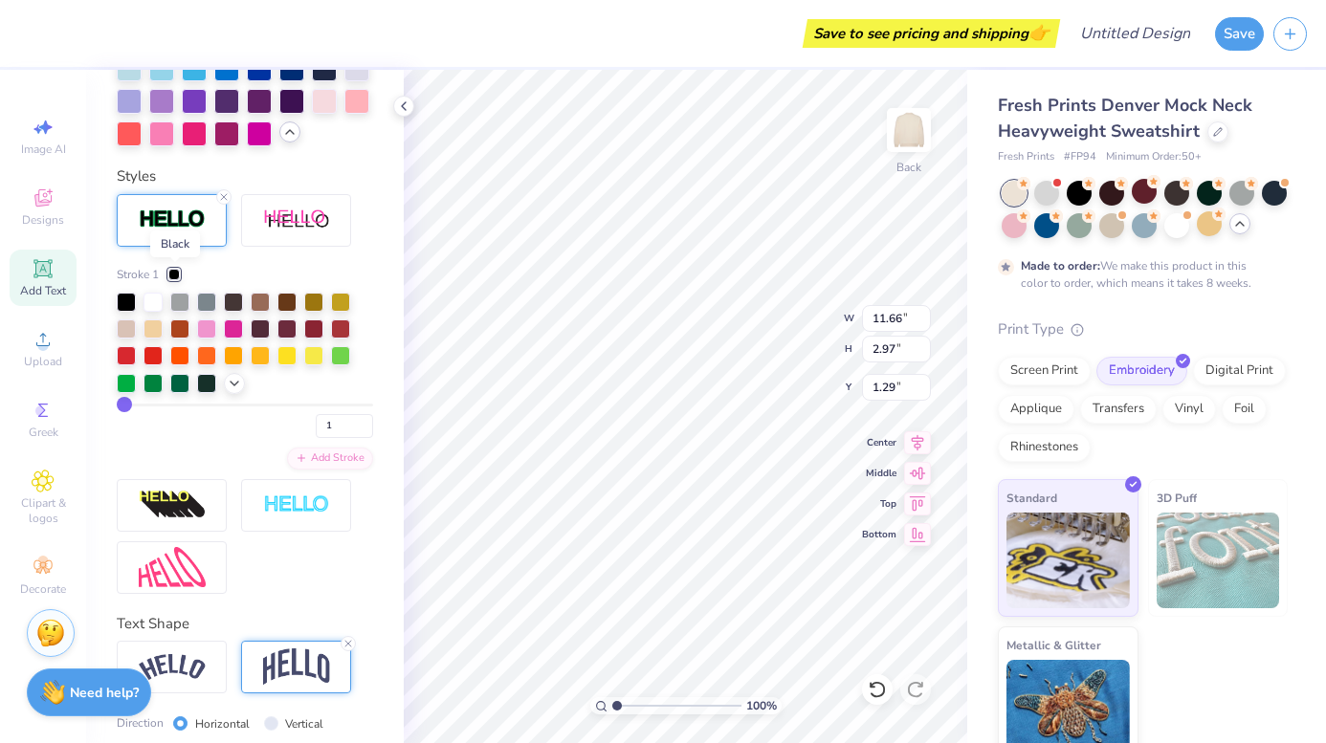
scroll to position [863, 0]
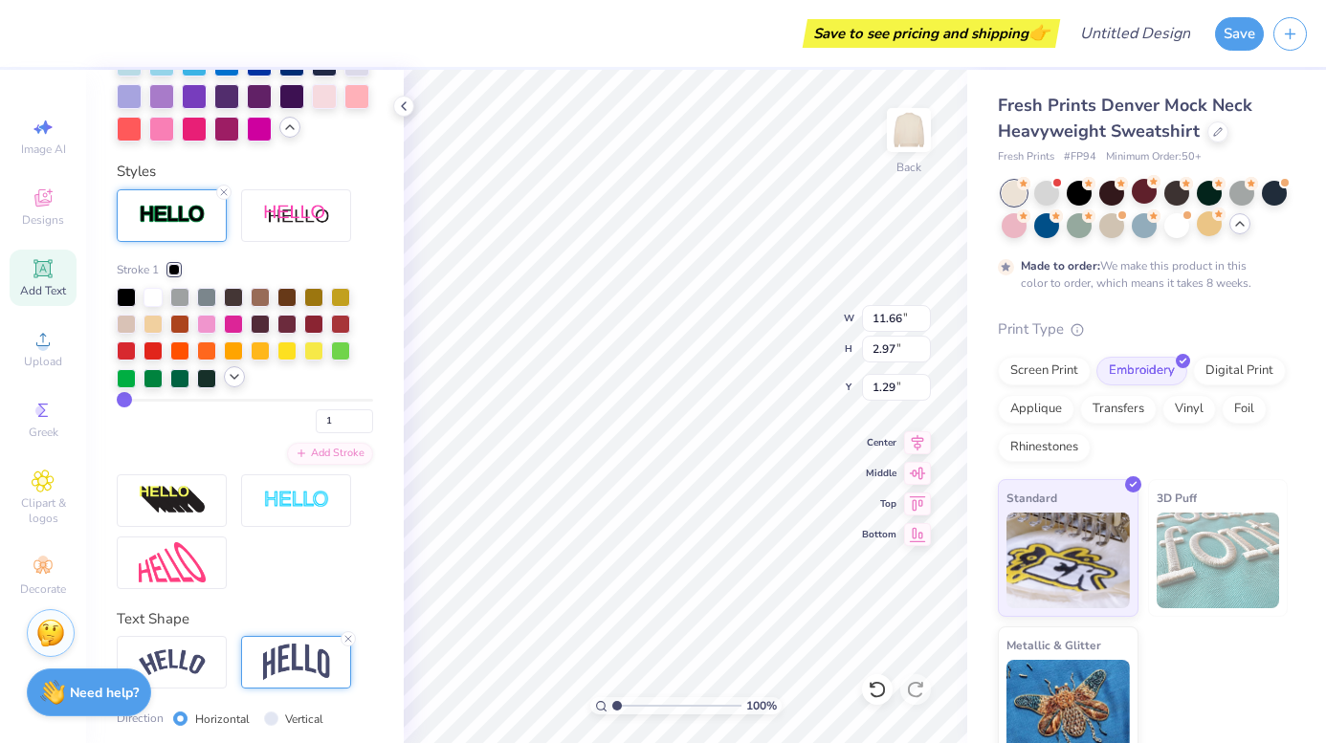
click at [232, 381] on icon at bounding box center [234, 376] width 15 height 15
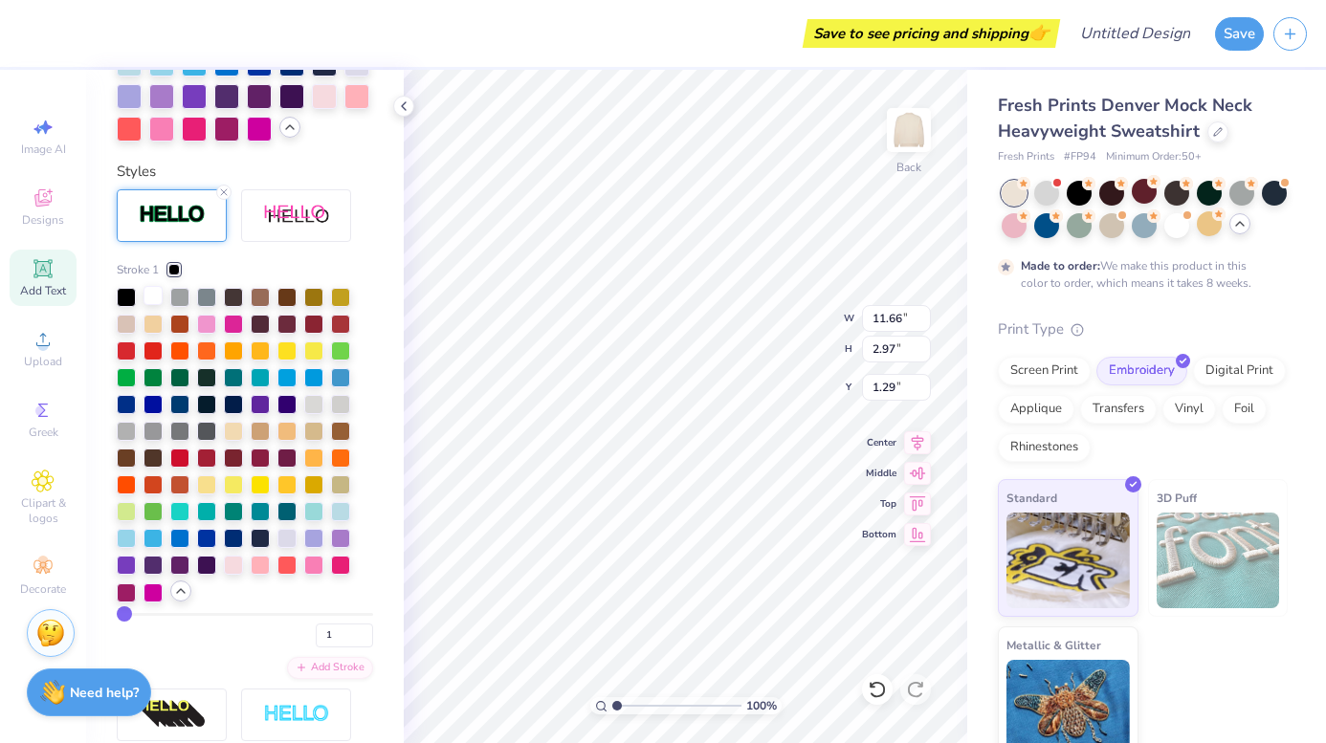
click at [158, 292] on div at bounding box center [153, 295] width 19 height 19
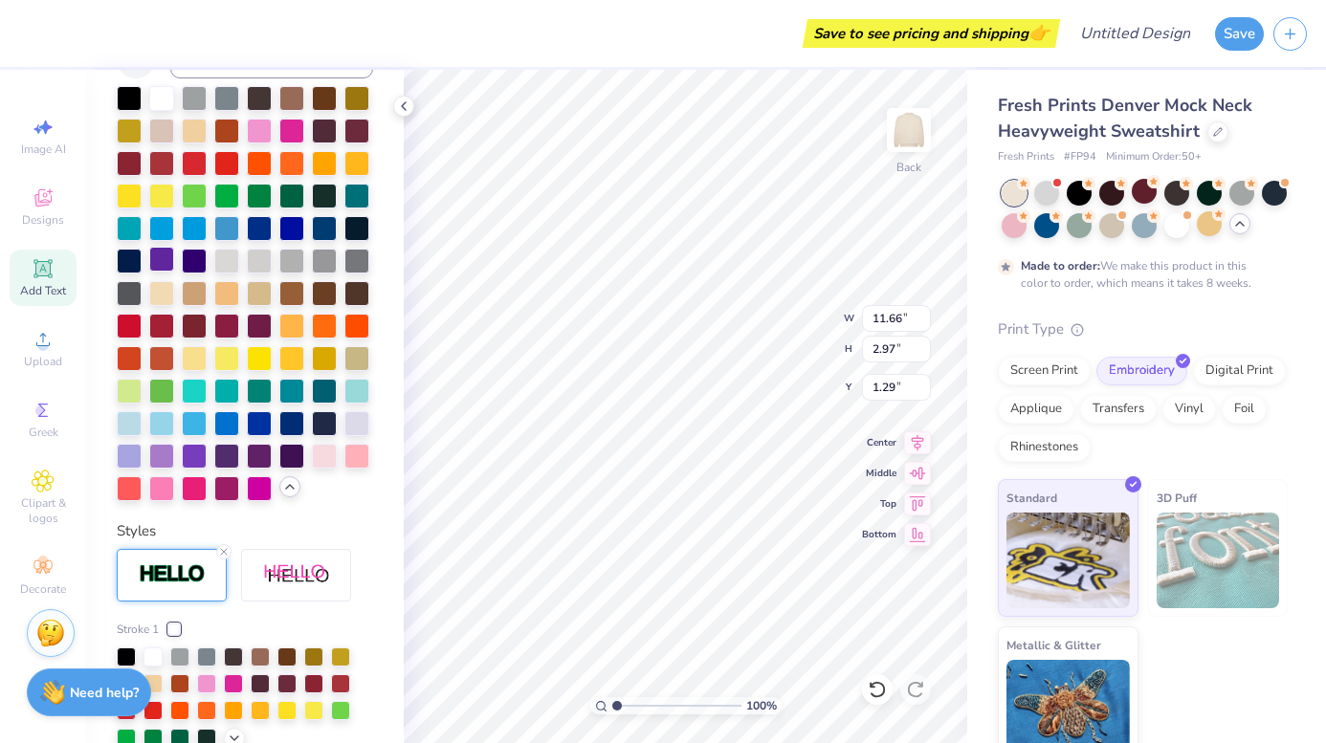
scroll to position [380, 0]
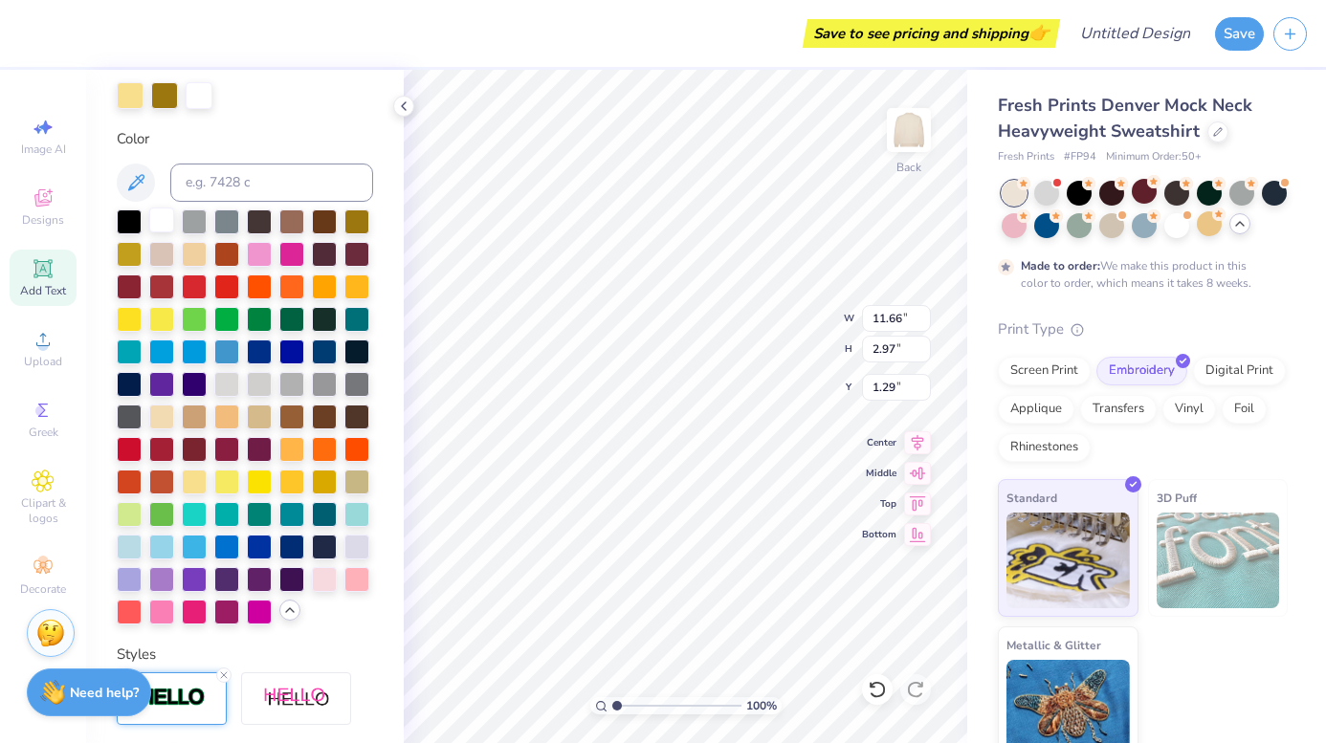
click at [159, 222] on div at bounding box center [161, 220] width 25 height 25
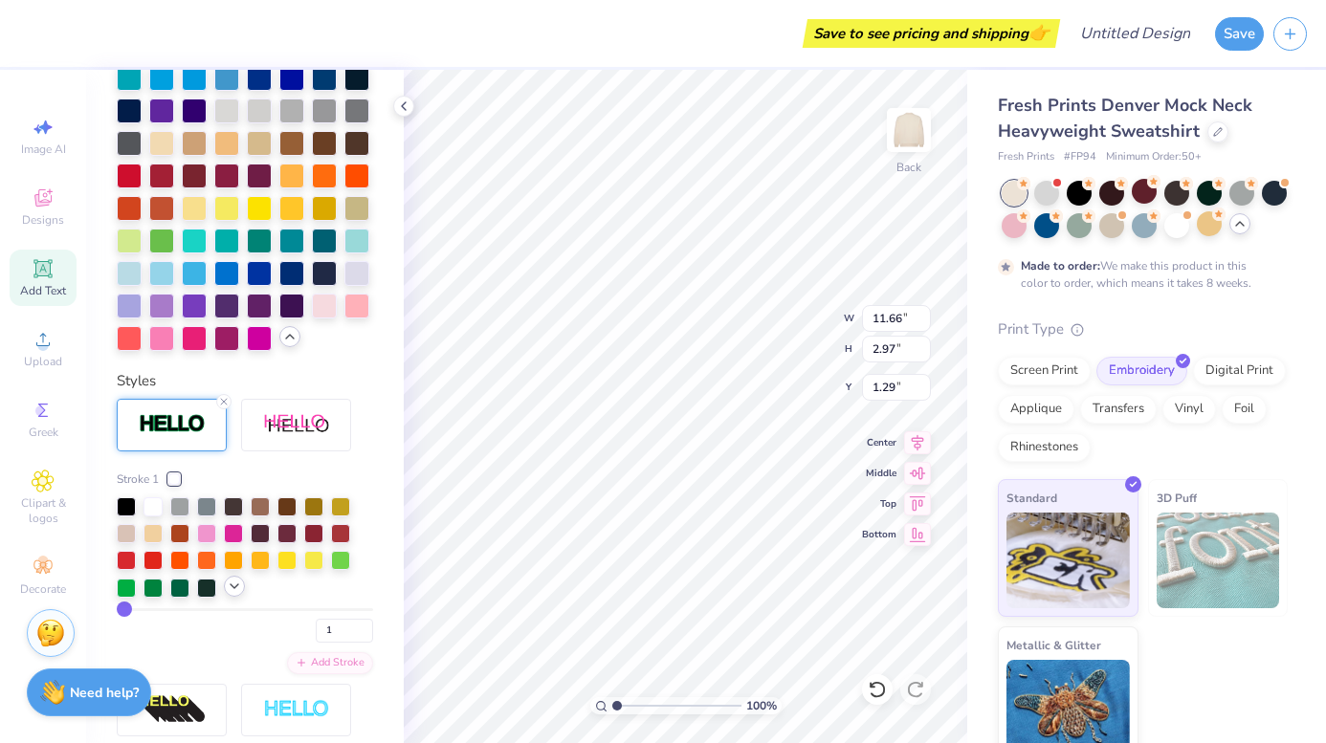
click at [234, 587] on icon at bounding box center [234, 586] width 15 height 15
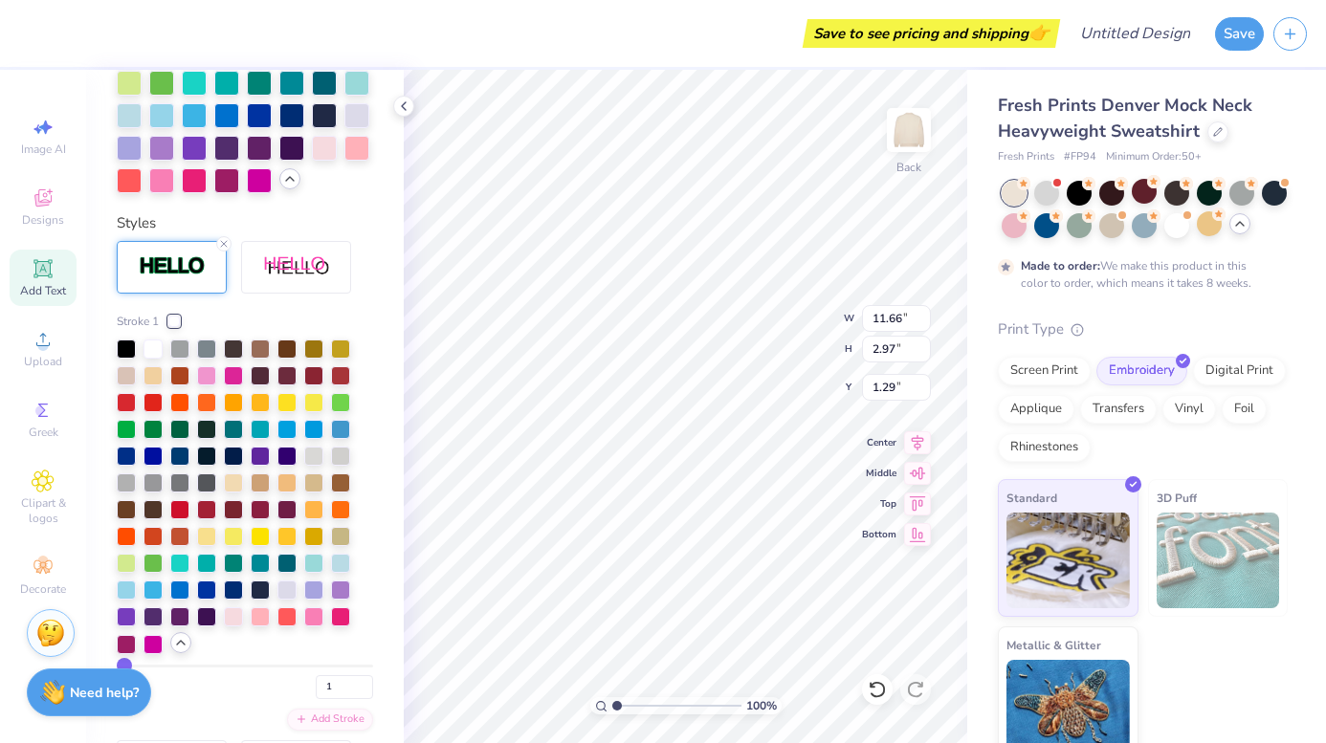
scroll to position [812, 0]
click at [208, 538] on div at bounding box center [206, 533] width 19 height 19
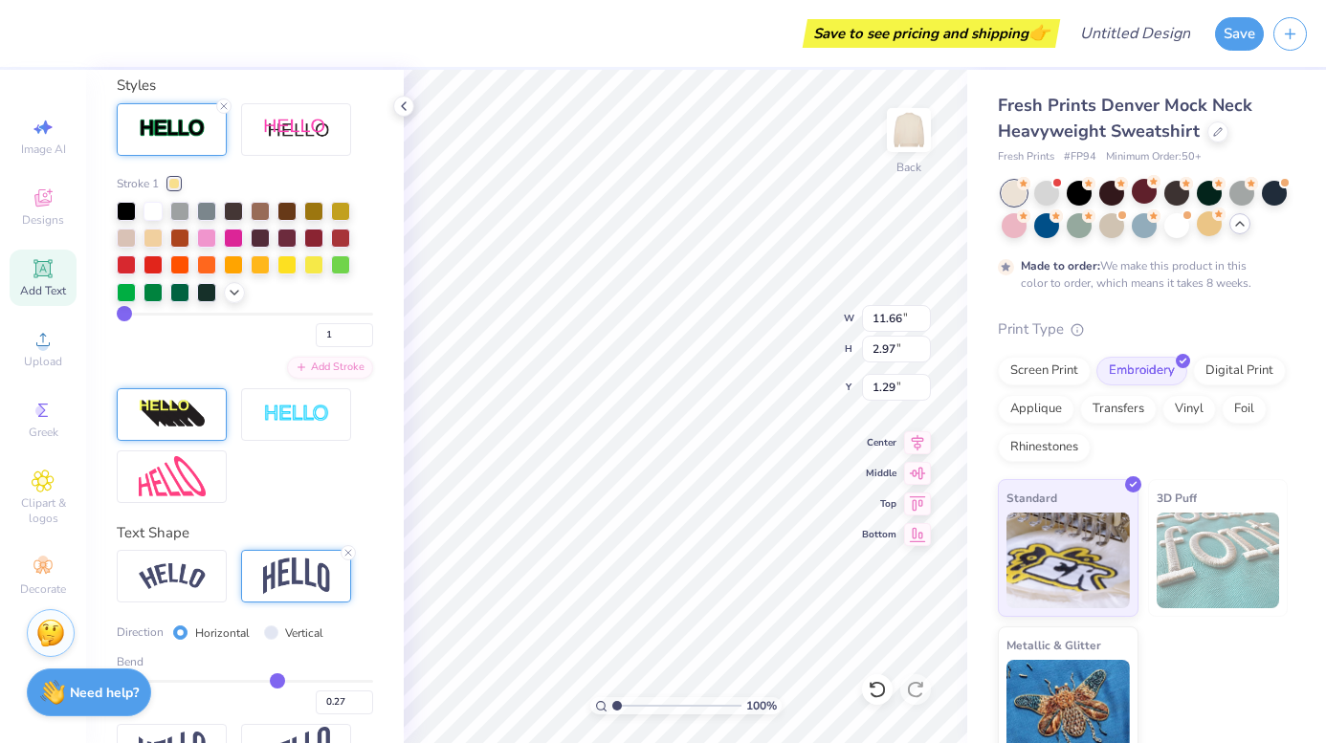
scroll to position [960, 0]
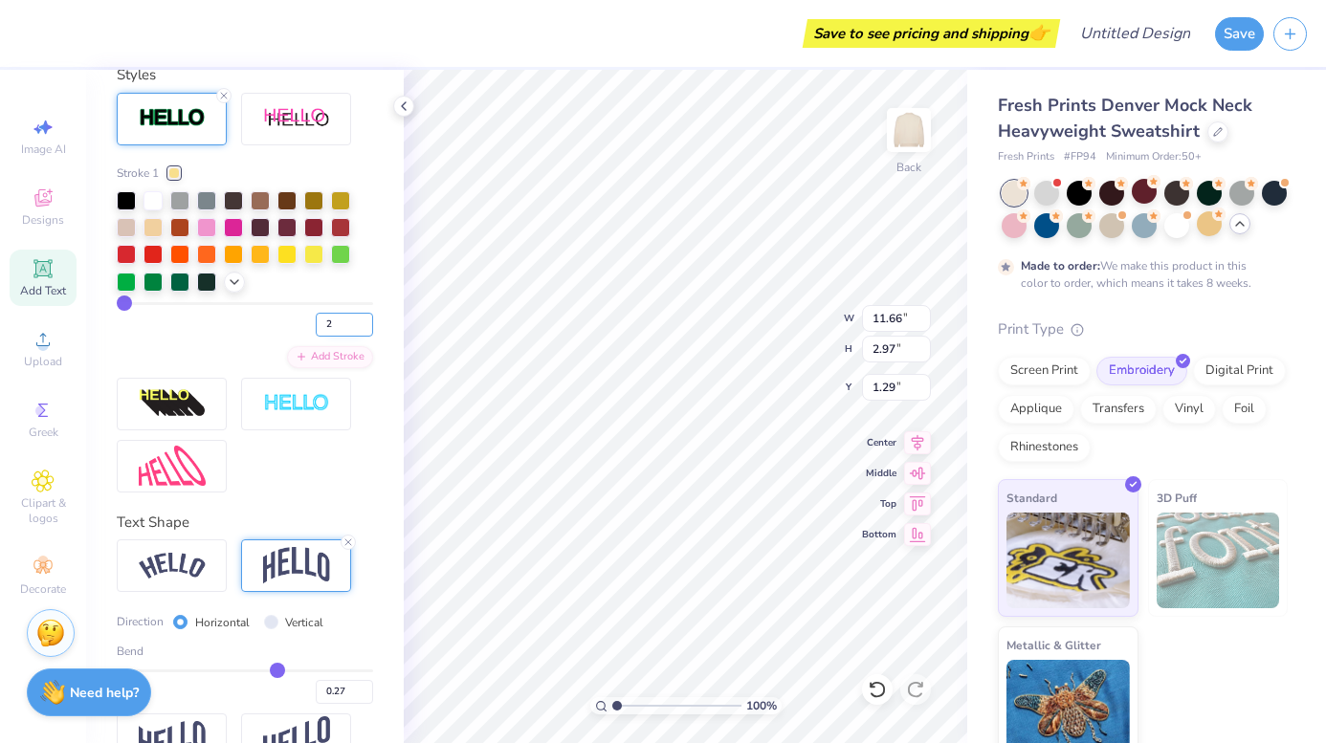
click at [361, 321] on input "2" at bounding box center [344, 325] width 57 height 24
click at [363, 319] on input "3" at bounding box center [344, 325] width 57 height 24
click at [391, 358] on div "Personalized Names Personalized Numbers Text Tool Add Font Font Octin College H…" at bounding box center [245, 407] width 318 height 674
click at [234, 283] on icon at bounding box center [234, 280] width 15 height 15
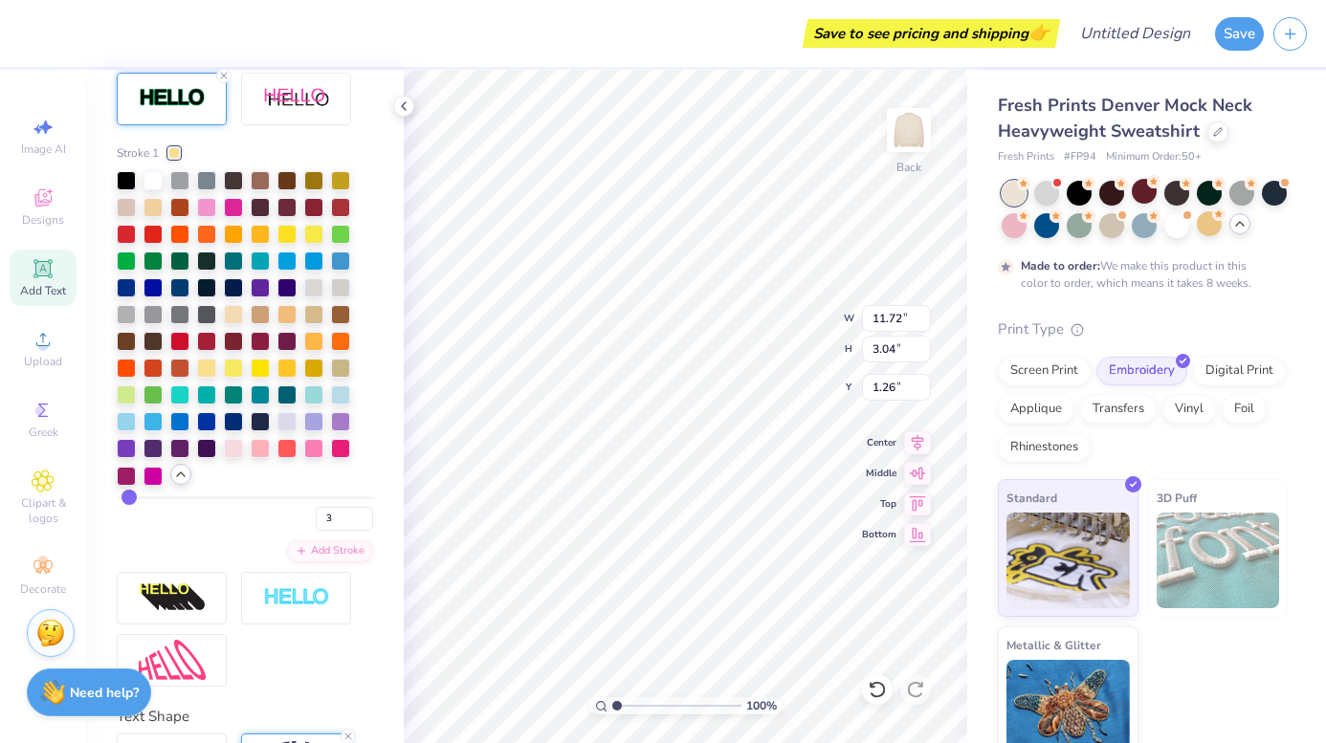
scroll to position [982, 0]
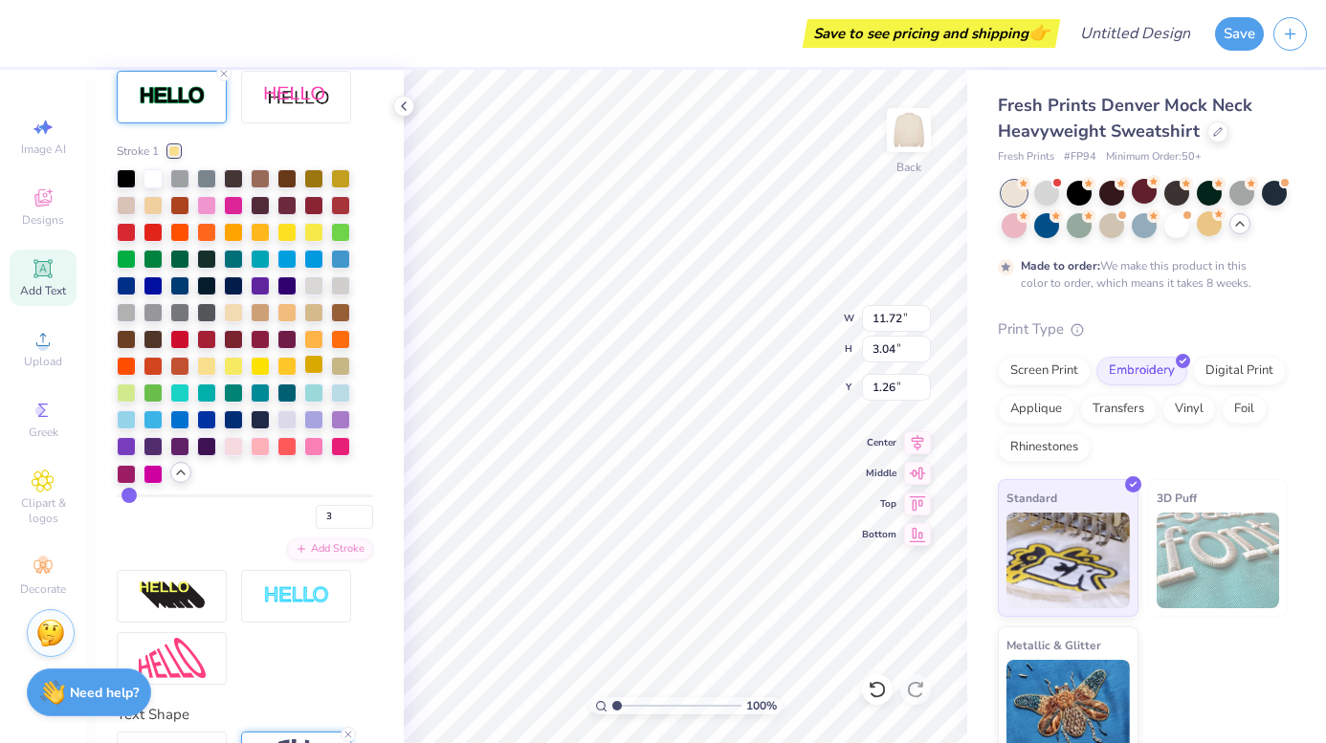
click at [320, 366] on div at bounding box center [313, 364] width 19 height 19
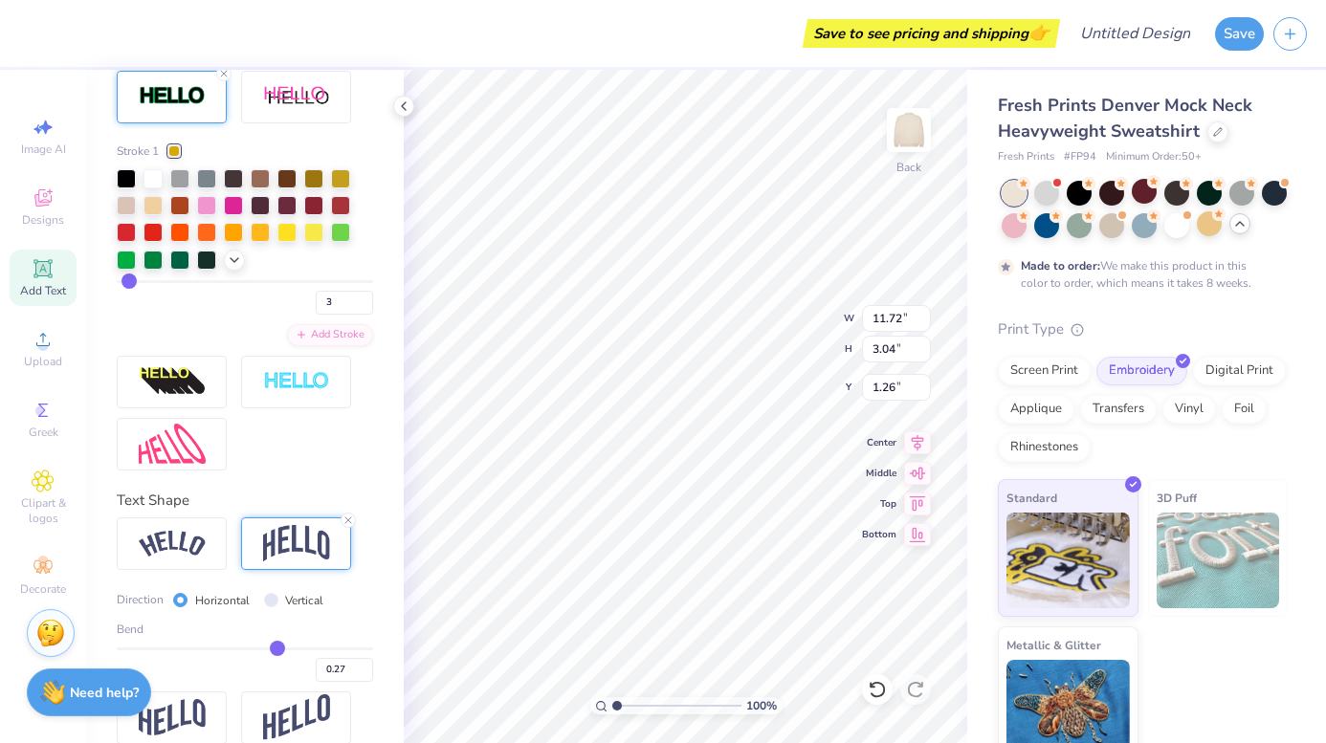
click at [400, 378] on div "Personalized Names Personalized Numbers Text Tool Add Font Font Octin College H…" at bounding box center [245, 407] width 318 height 674
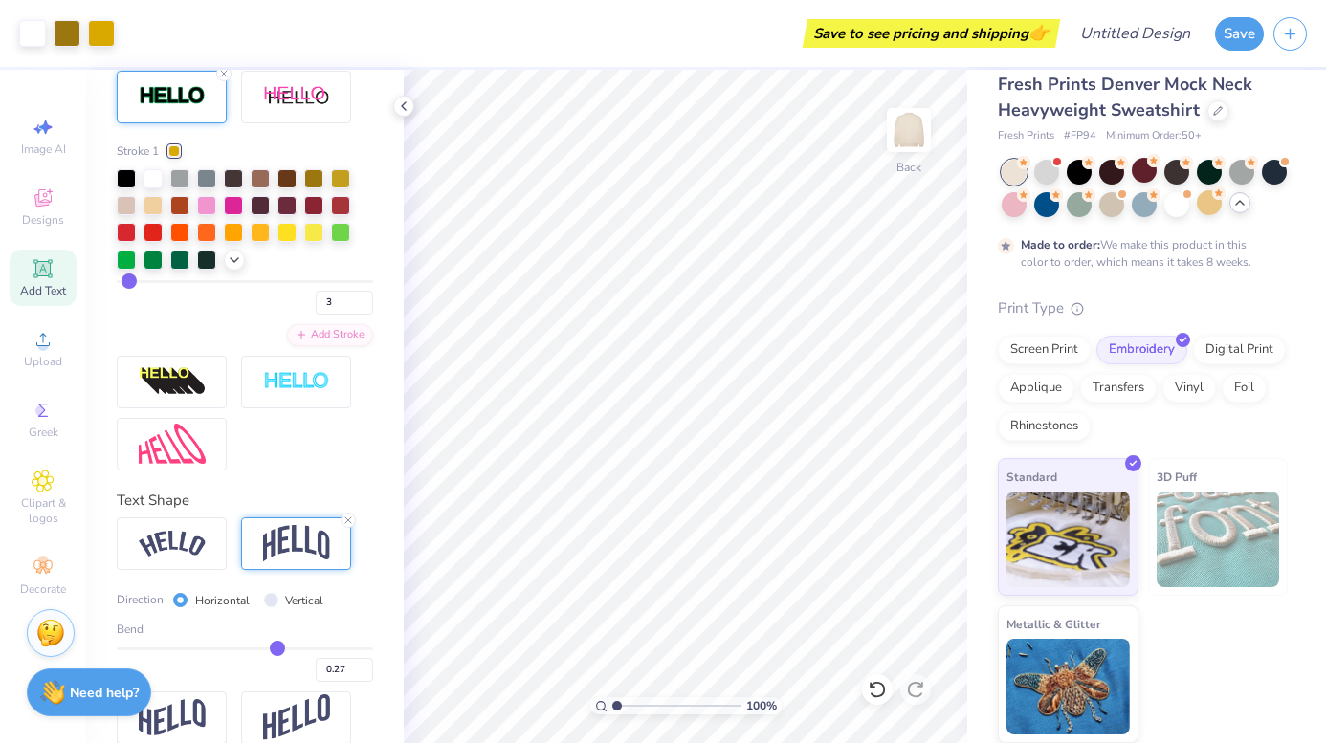
scroll to position [20, 0]
click at [1206, 33] on div "Art colors Save to see pricing and shipping 👉 Design Title Save" at bounding box center [663, 33] width 1326 height 67
click at [1159, 26] on input "Design Title" at bounding box center [1159, 33] width 94 height 38
click at [1236, 43] on button "Save" at bounding box center [1239, 30] width 49 height 33
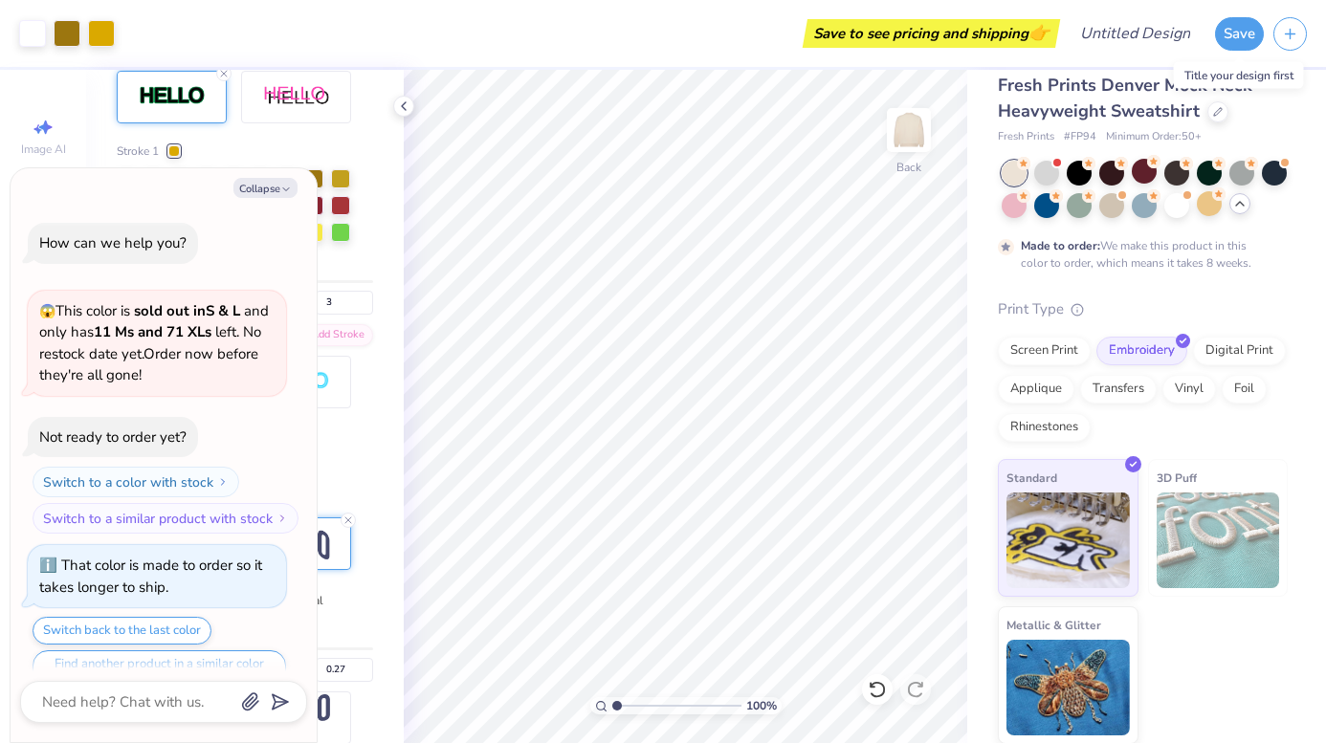
scroll to position [716, 0]
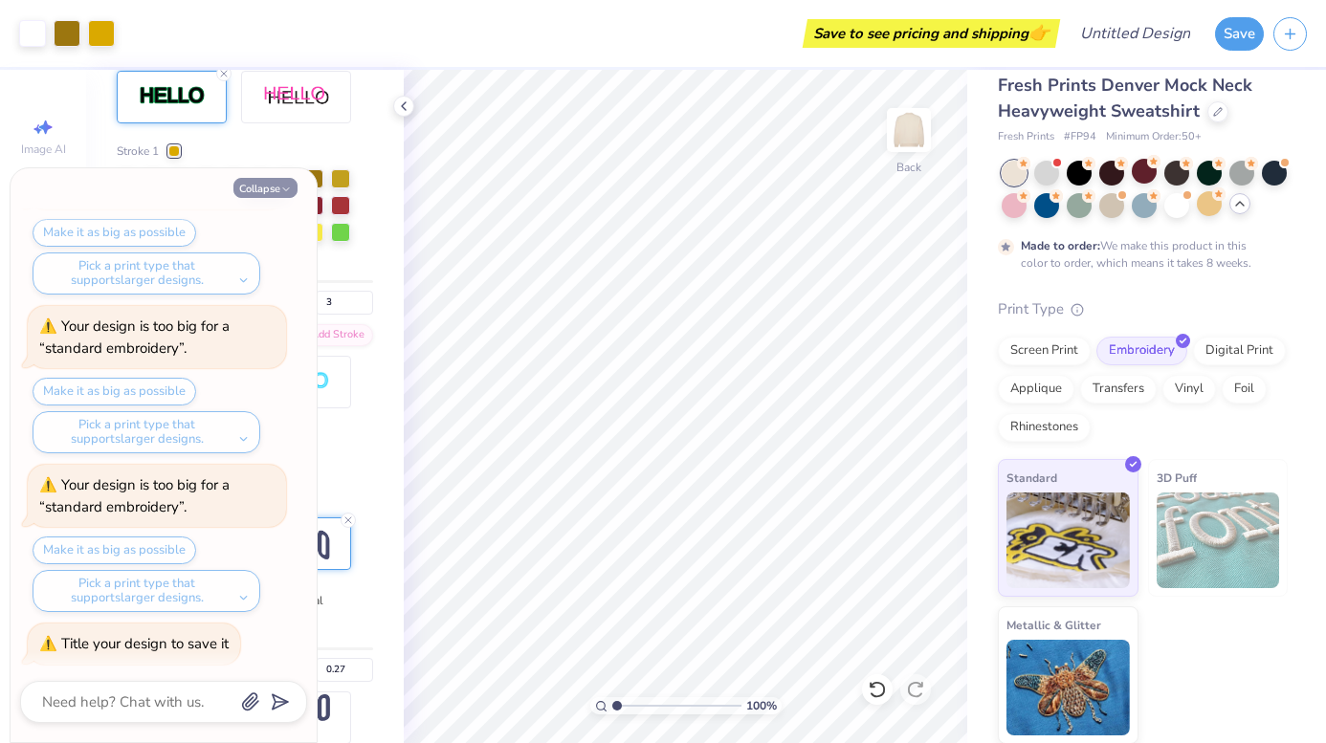
click at [262, 192] on button "Collapse" at bounding box center [265, 188] width 64 height 20
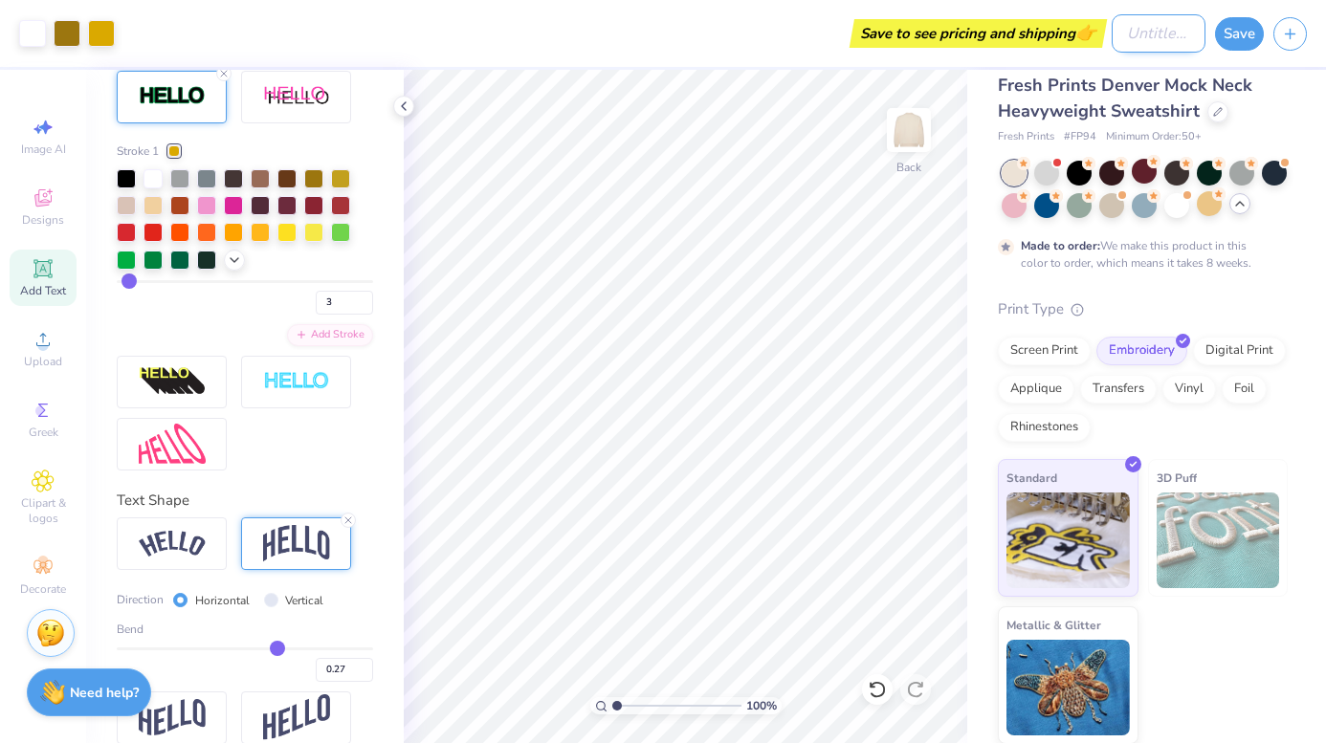
click at [1201, 27] on input "Design Title" at bounding box center [1159, 33] width 94 height 38
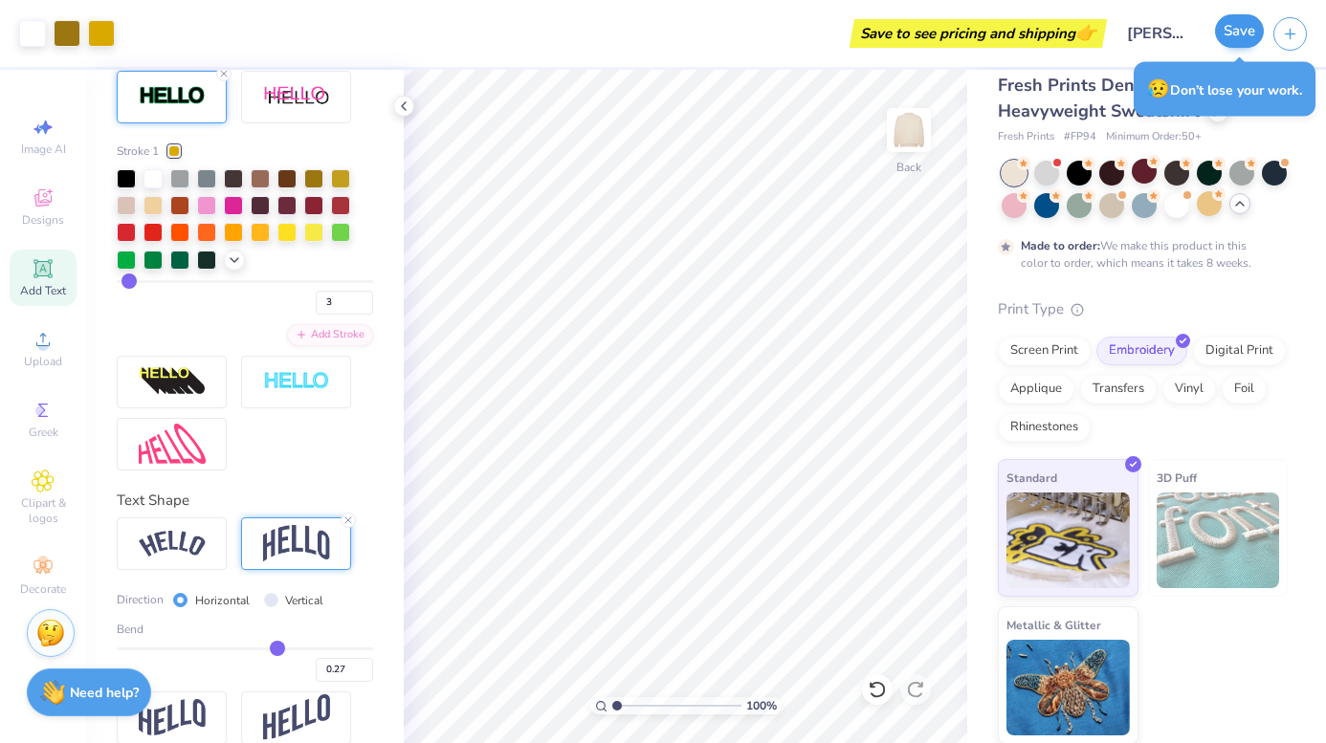
click at [1234, 35] on button "Save" at bounding box center [1239, 30] width 49 height 33
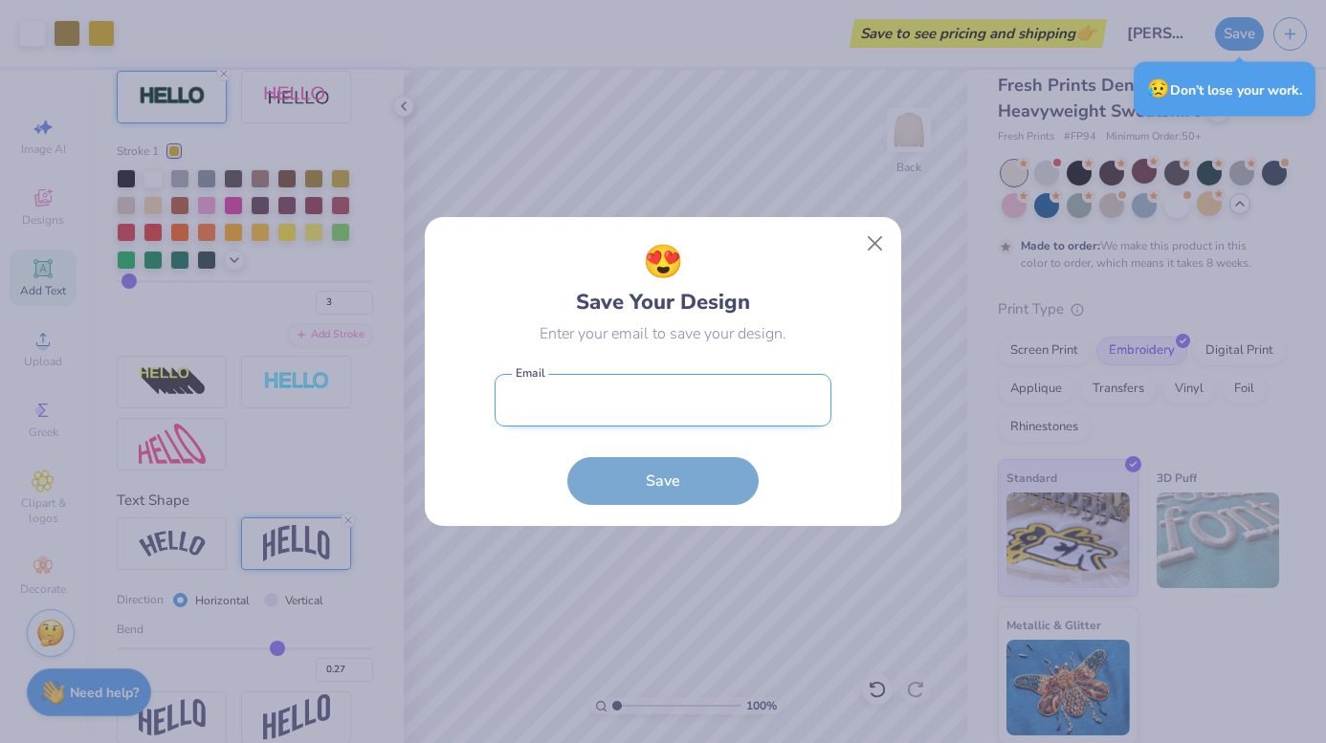
click at [739, 384] on input "email" at bounding box center [663, 400] width 337 height 53
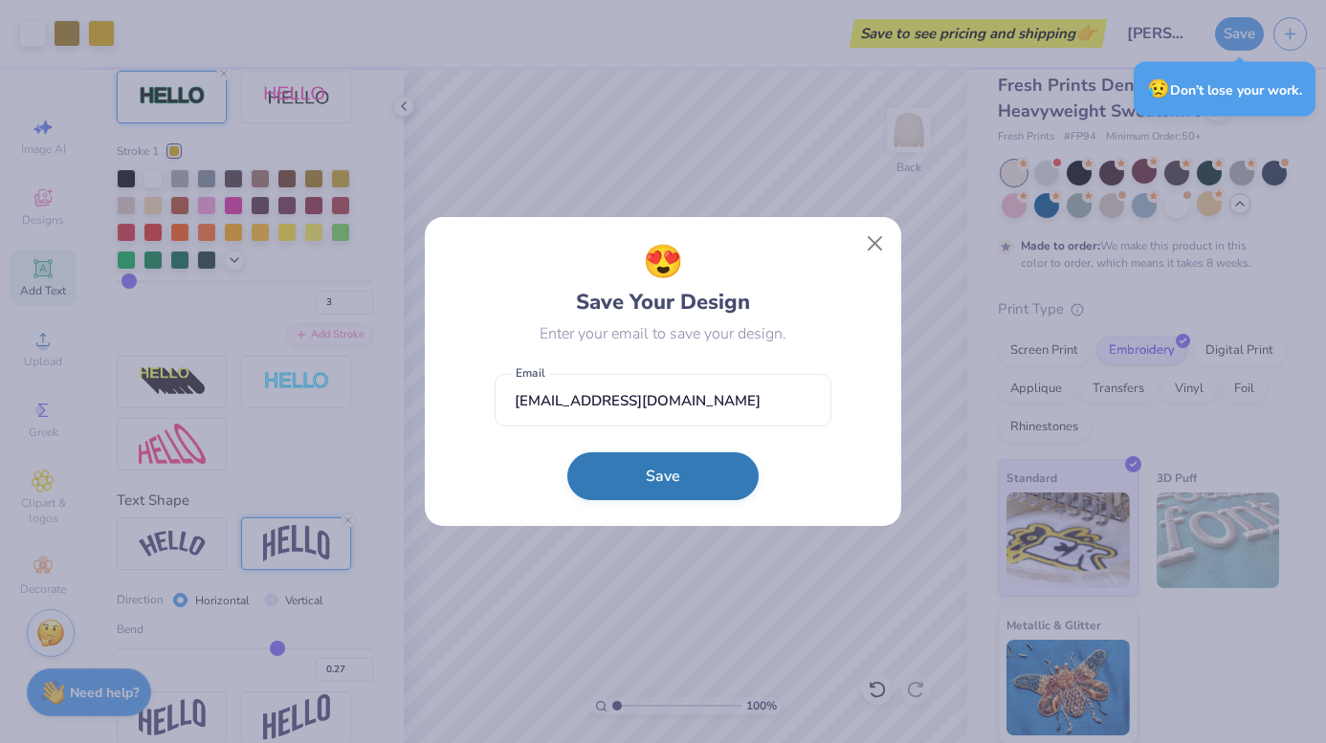
click at [667, 469] on button "Save" at bounding box center [662, 477] width 191 height 48
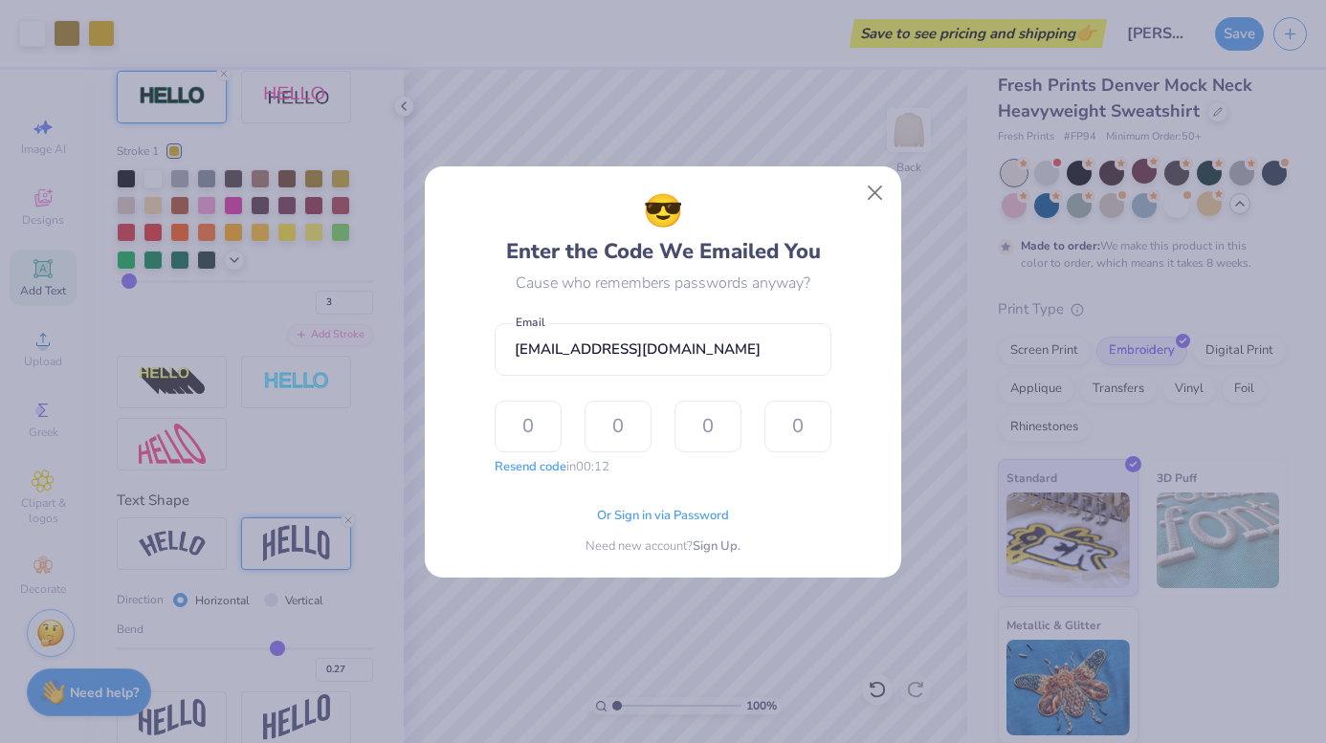
click at [852, 252] on div "😎 Enter the Code We Emailed You Cause who remembers passwords anyway? [EMAIL_AD…" at bounding box center [663, 372] width 433 height 368
click at [675, 514] on span "Or Sign in via Password" at bounding box center [663, 513] width 132 height 19
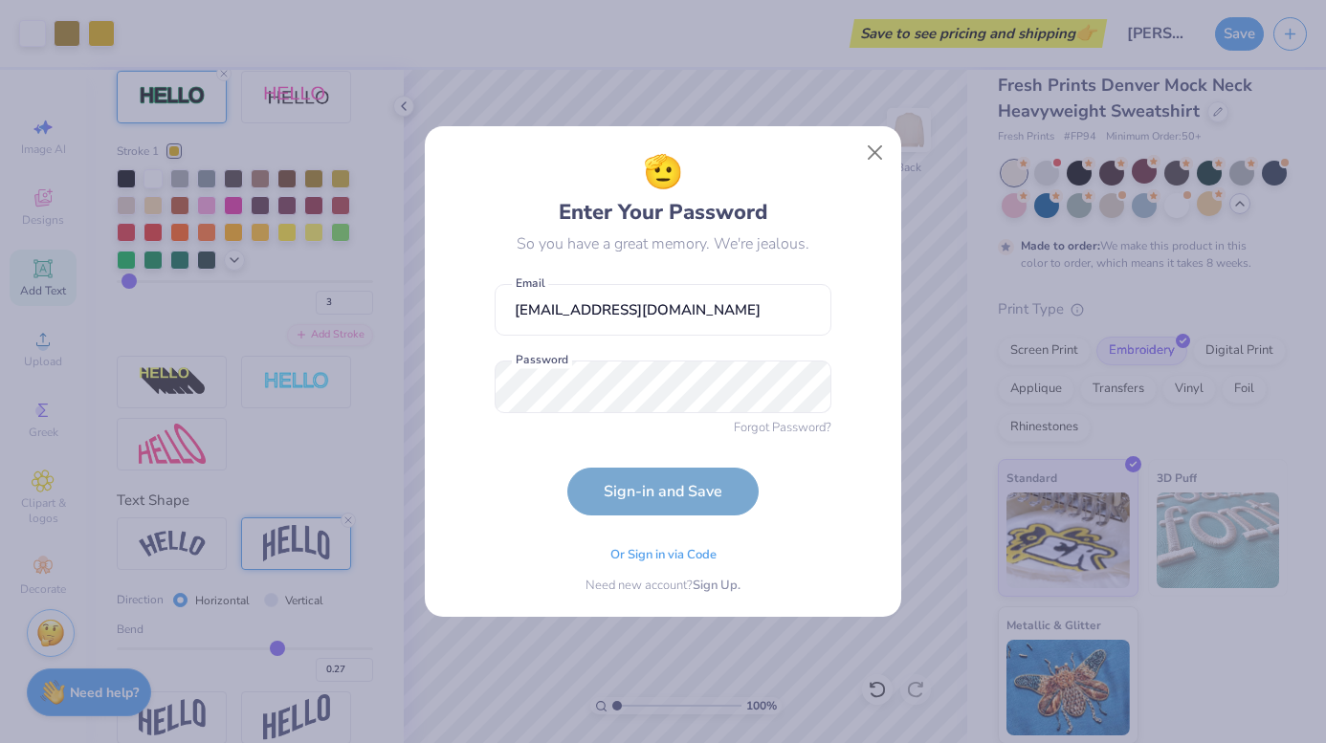
click at [663, 492] on button "Sign-in and Save" at bounding box center [662, 492] width 191 height 48
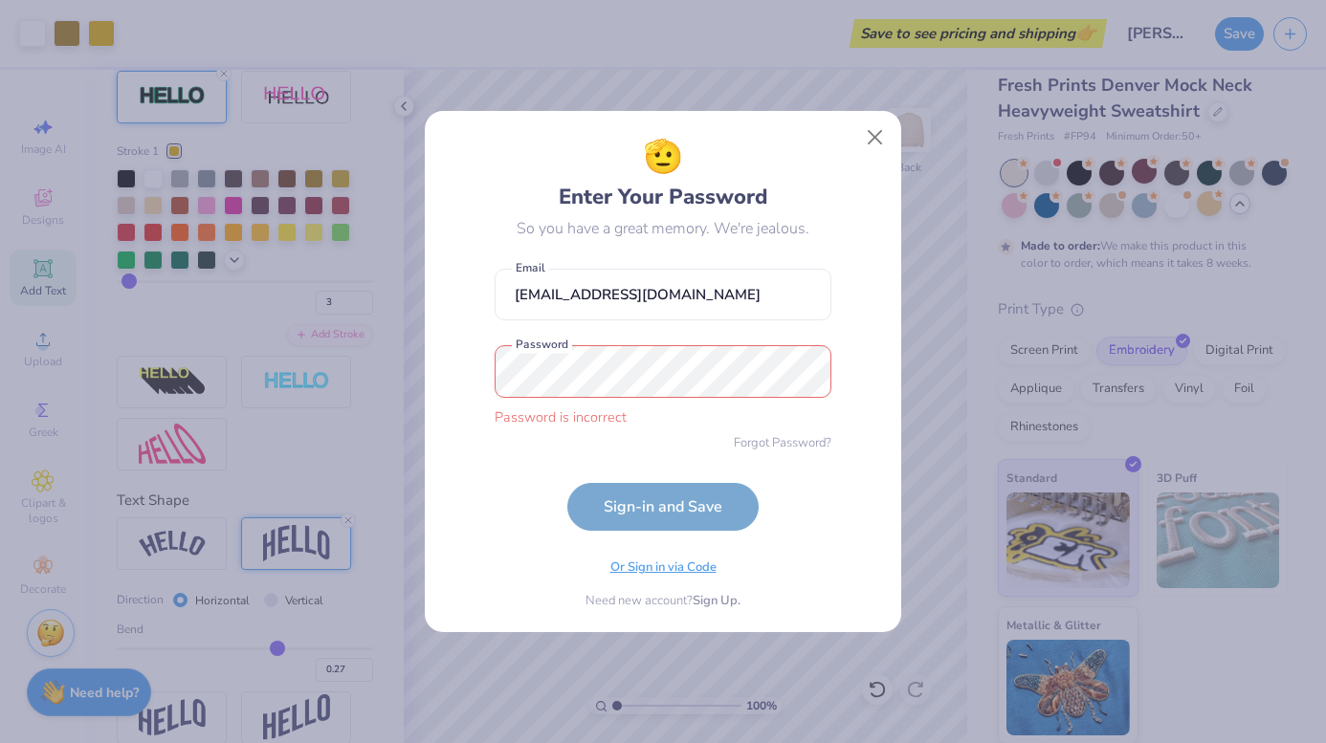
click at [679, 571] on span "Or Sign in via Code" at bounding box center [663, 568] width 106 height 19
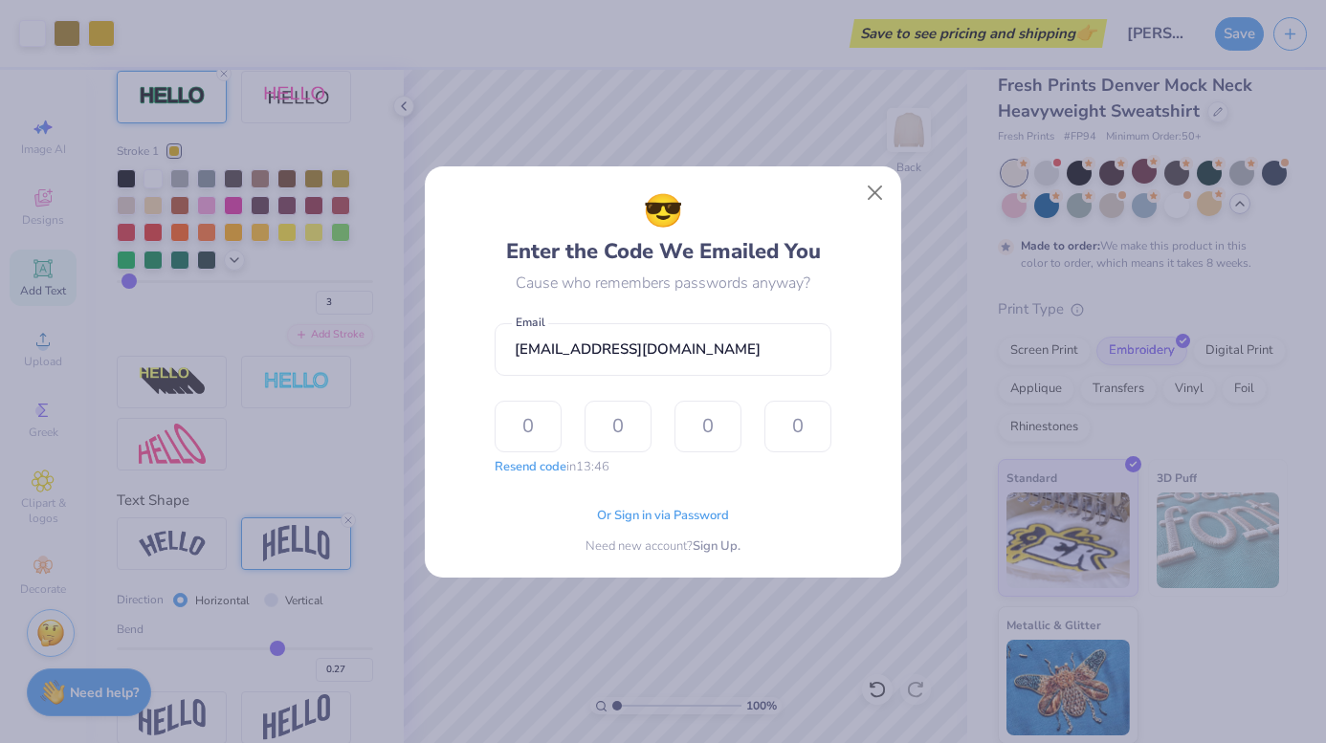
click at [855, 206] on div "😎 Enter the Code We Emailed You Cause who remembers passwords anyway? [EMAIL_AD…" at bounding box center [663, 372] width 433 height 368
click at [870, 188] on button "Close" at bounding box center [875, 192] width 36 height 36
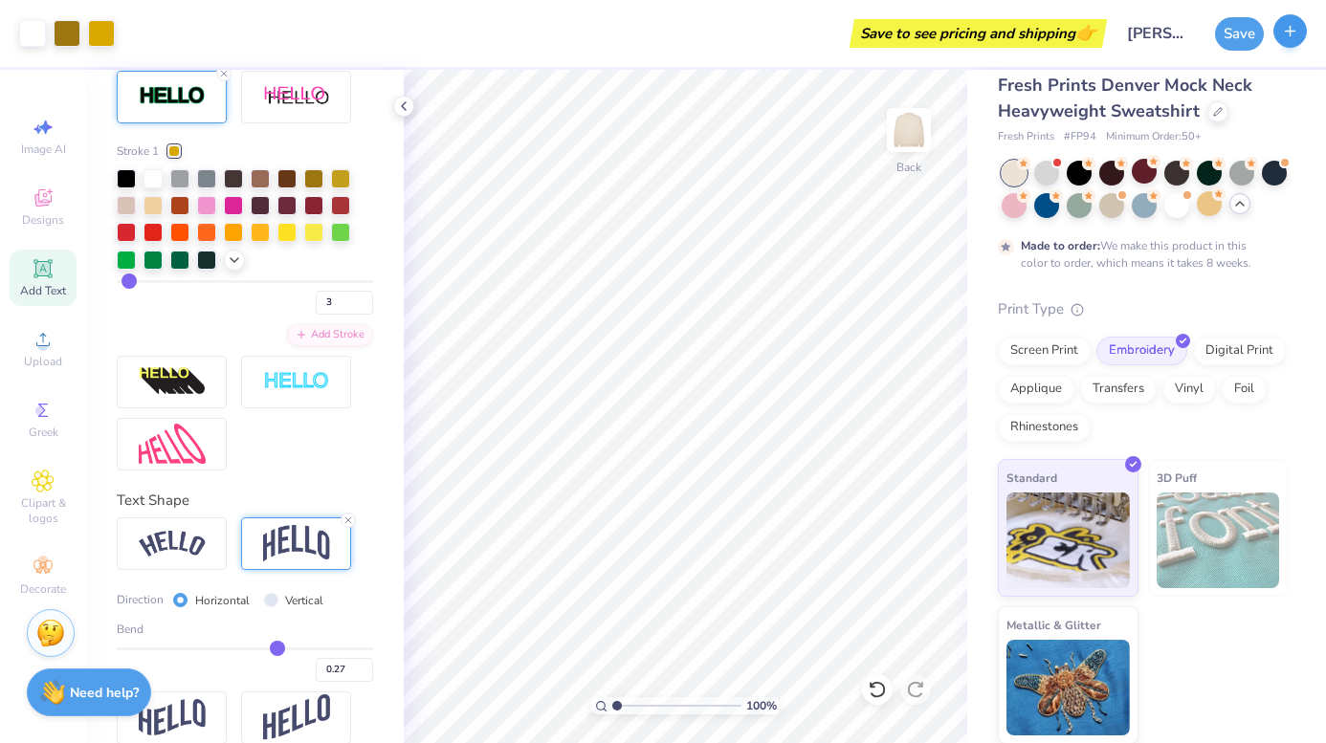
click at [1299, 32] on button "button" at bounding box center [1289, 30] width 33 height 33
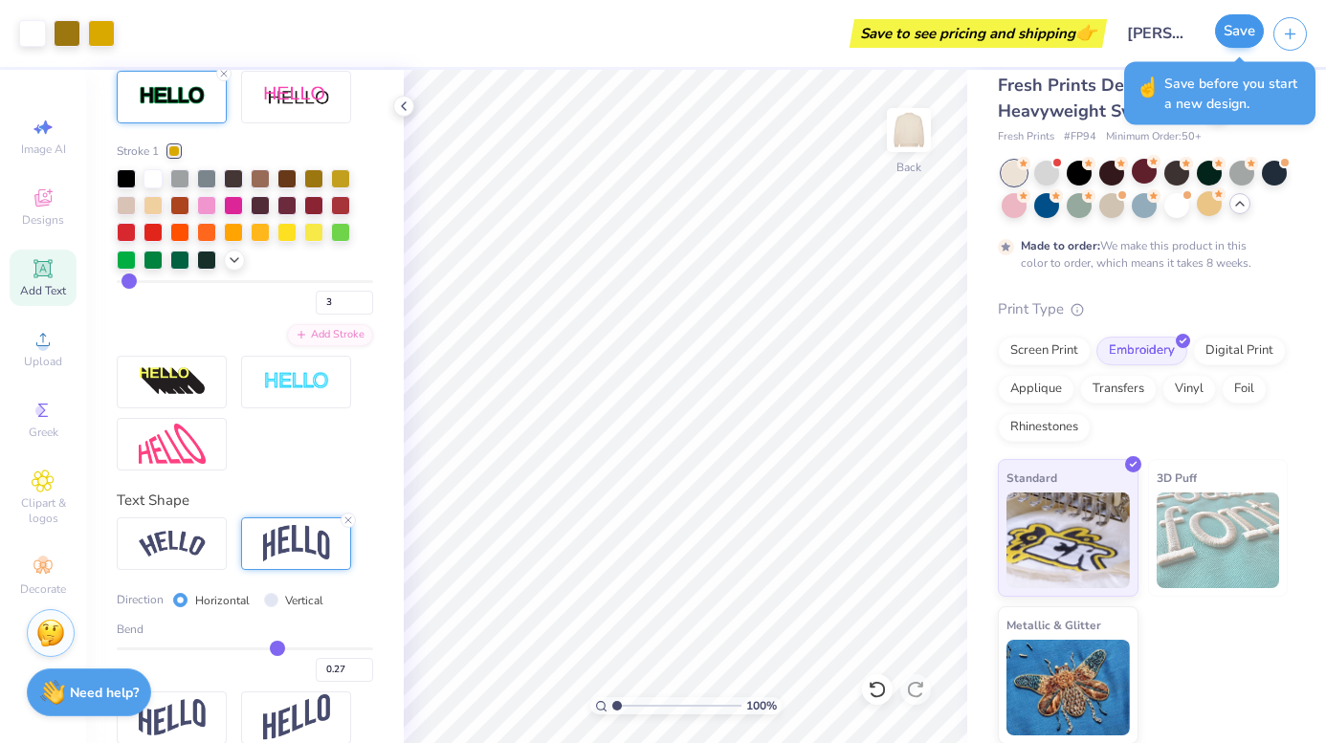
click at [1233, 43] on button "Save" at bounding box center [1239, 30] width 49 height 33
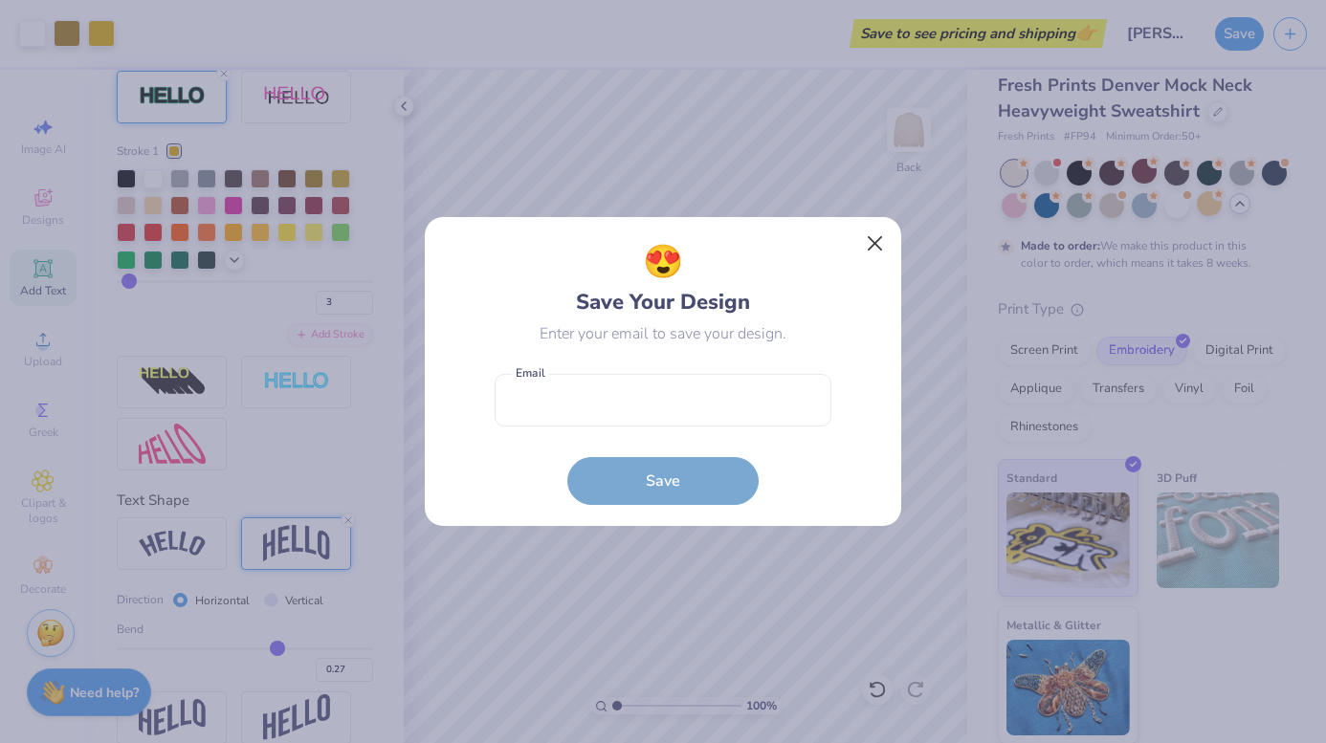
click at [875, 250] on button "Close" at bounding box center [875, 244] width 36 height 36
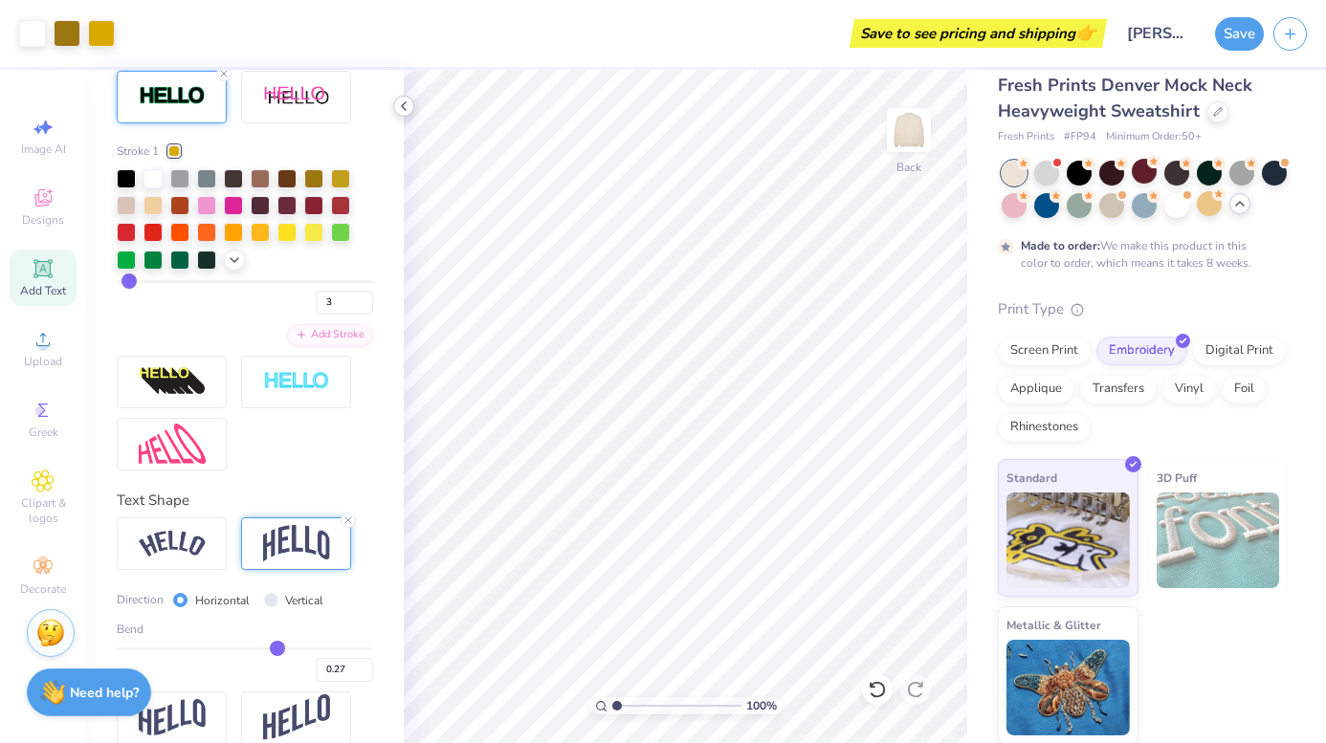
click at [405, 108] on icon at bounding box center [403, 106] width 15 height 15
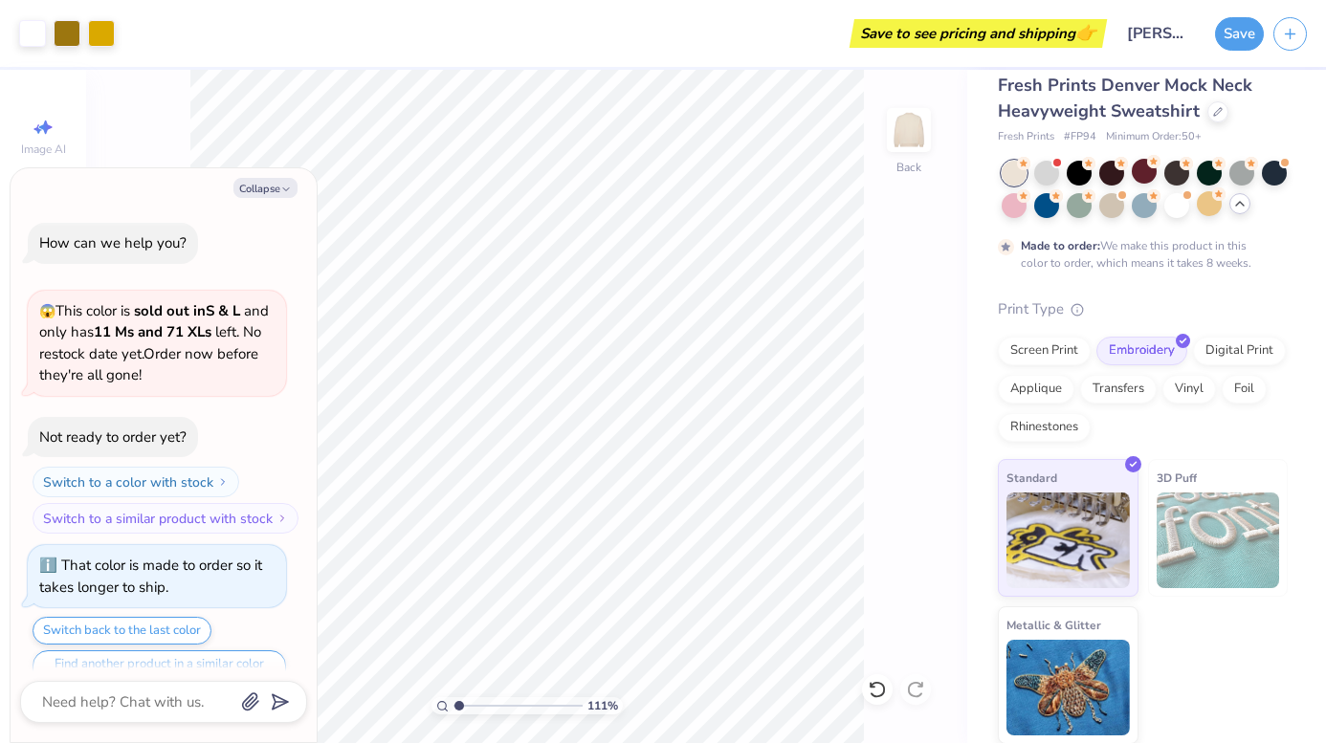
scroll to position [830, 0]
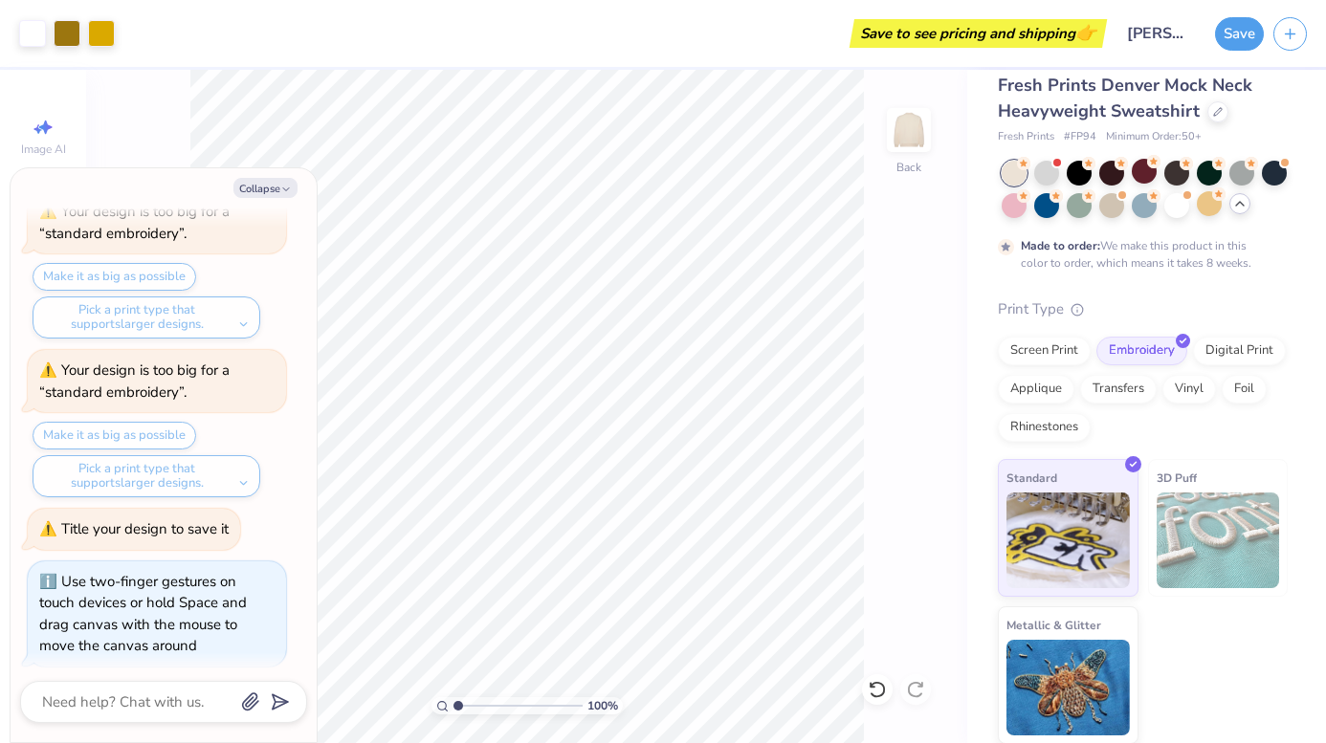
drag, startPoint x: 459, startPoint y: 704, endPoint x: 392, endPoint y: 709, distance: 67.1
click at [392, 709] on div "100 %" at bounding box center [527, 407] width 674 height 674
click at [269, 185] on button "Collapse" at bounding box center [265, 188] width 64 height 20
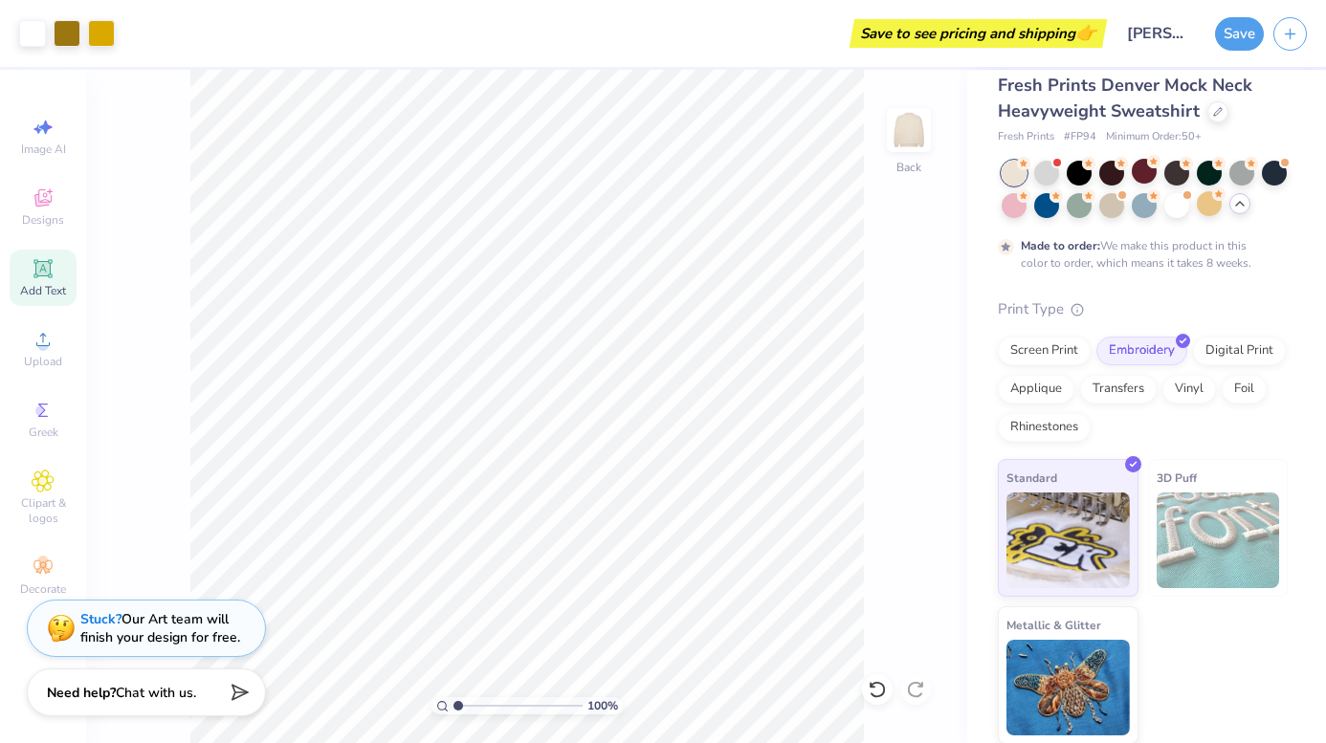
click at [444, 709] on circle at bounding box center [441, 705] width 9 height 9
drag, startPoint x: 242, startPoint y: 608, endPoint x: 779, endPoint y: 5, distance: 807.1
click at [178, 154] on div "Art colors Save to see pricing and shipping 👉 Design Title [PERSON_NAME] Save I…" at bounding box center [663, 371] width 1326 height 743
click at [34, 434] on span "Greek" at bounding box center [44, 432] width 30 height 15
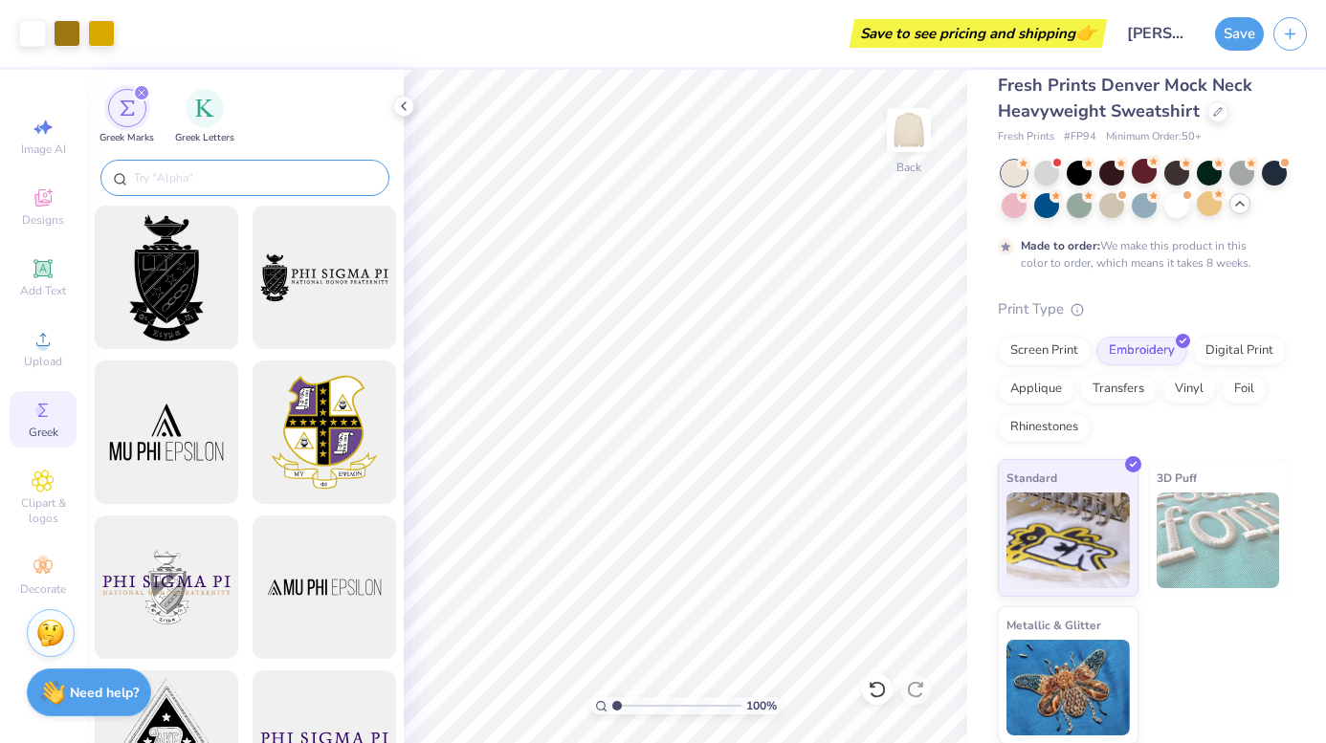
click at [205, 179] on input "text" at bounding box center [254, 177] width 245 height 19
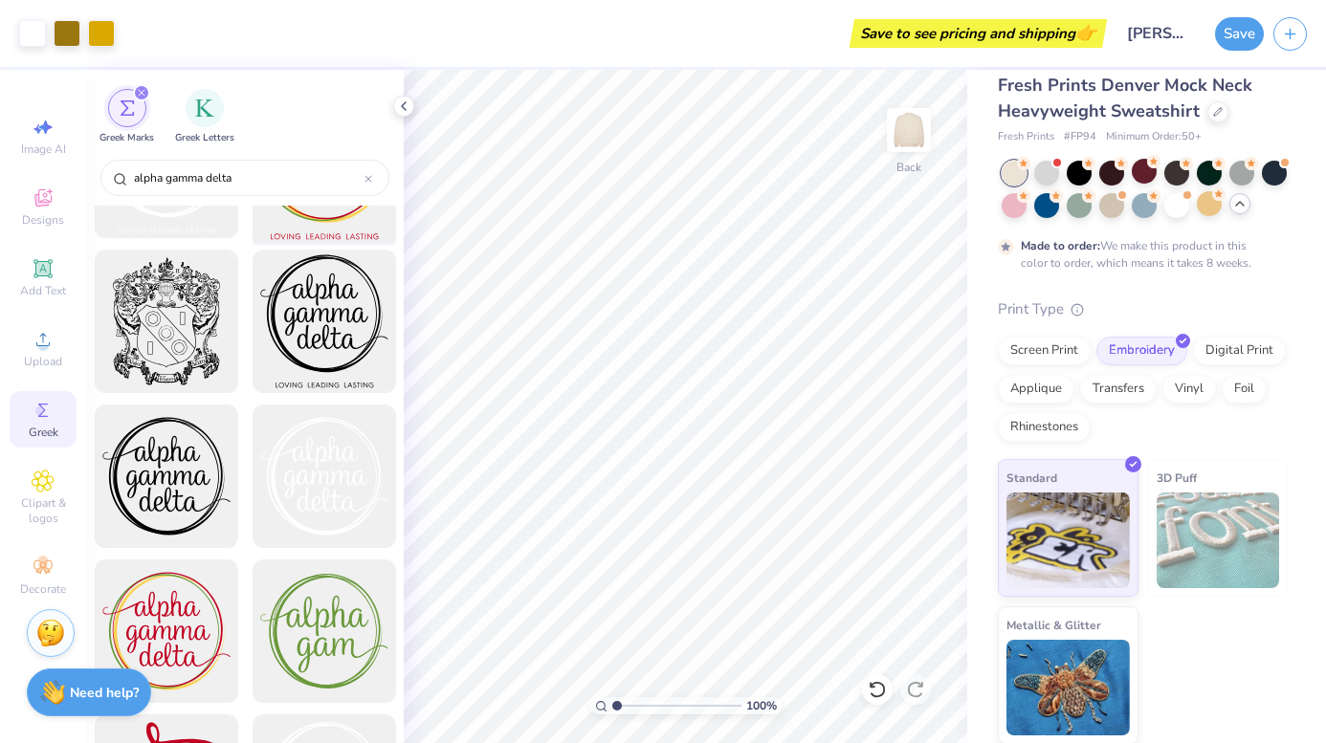
scroll to position [1043, 0]
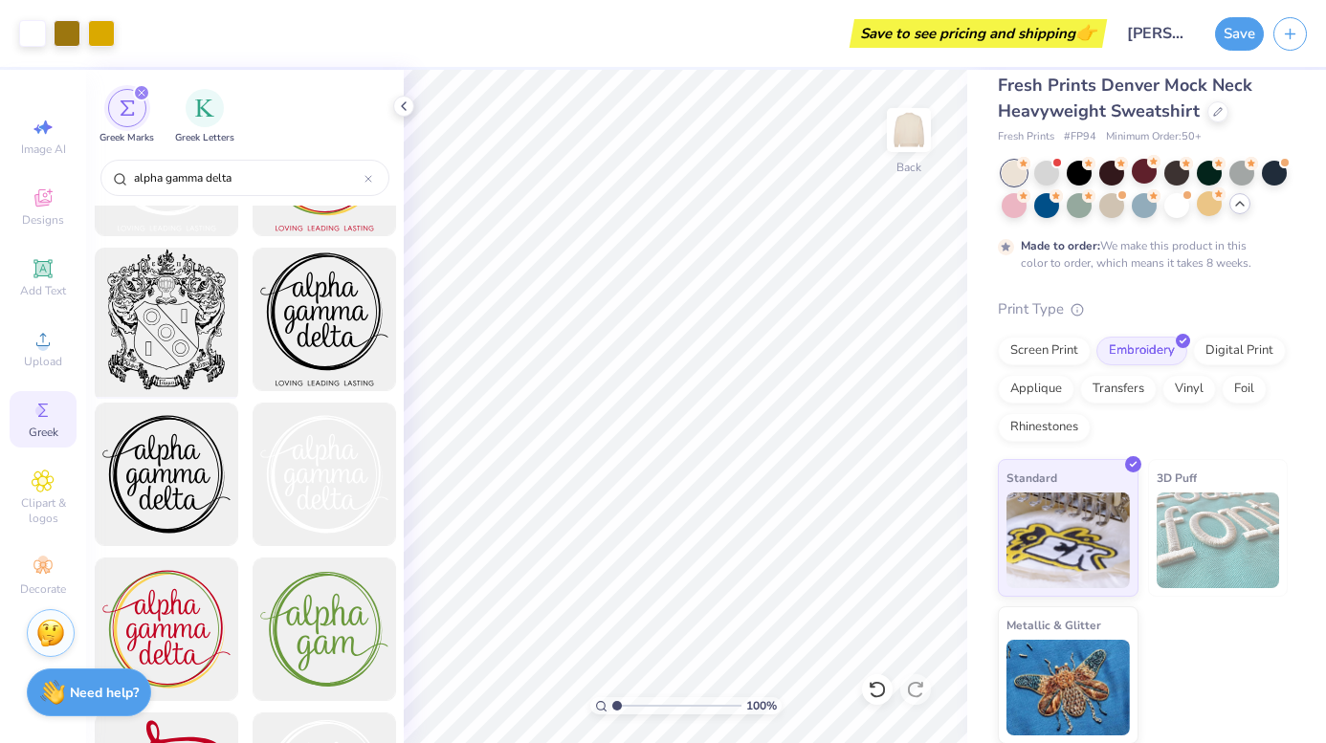
click at [210, 314] on div at bounding box center [166, 320] width 158 height 158
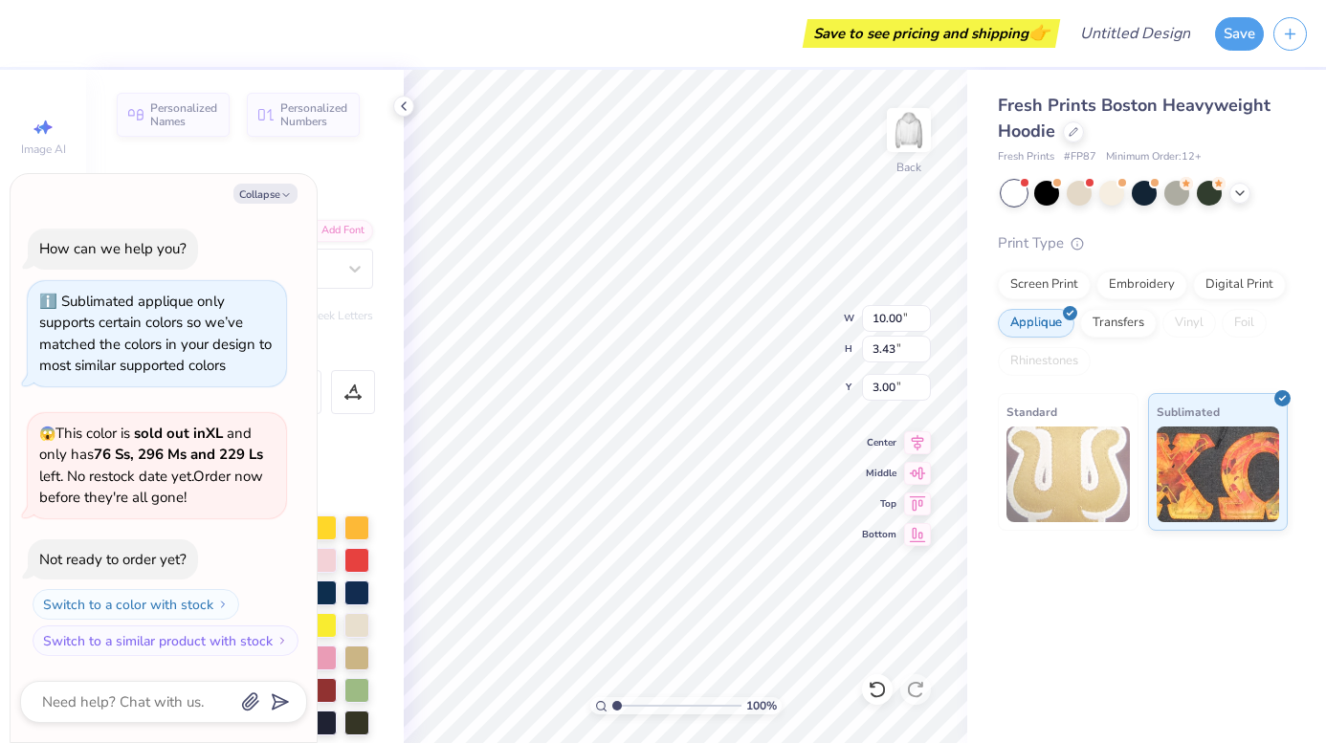
type textarea "x"
type textarea "A"
type textarea "x"
type textarea "AG"
type textarea "x"
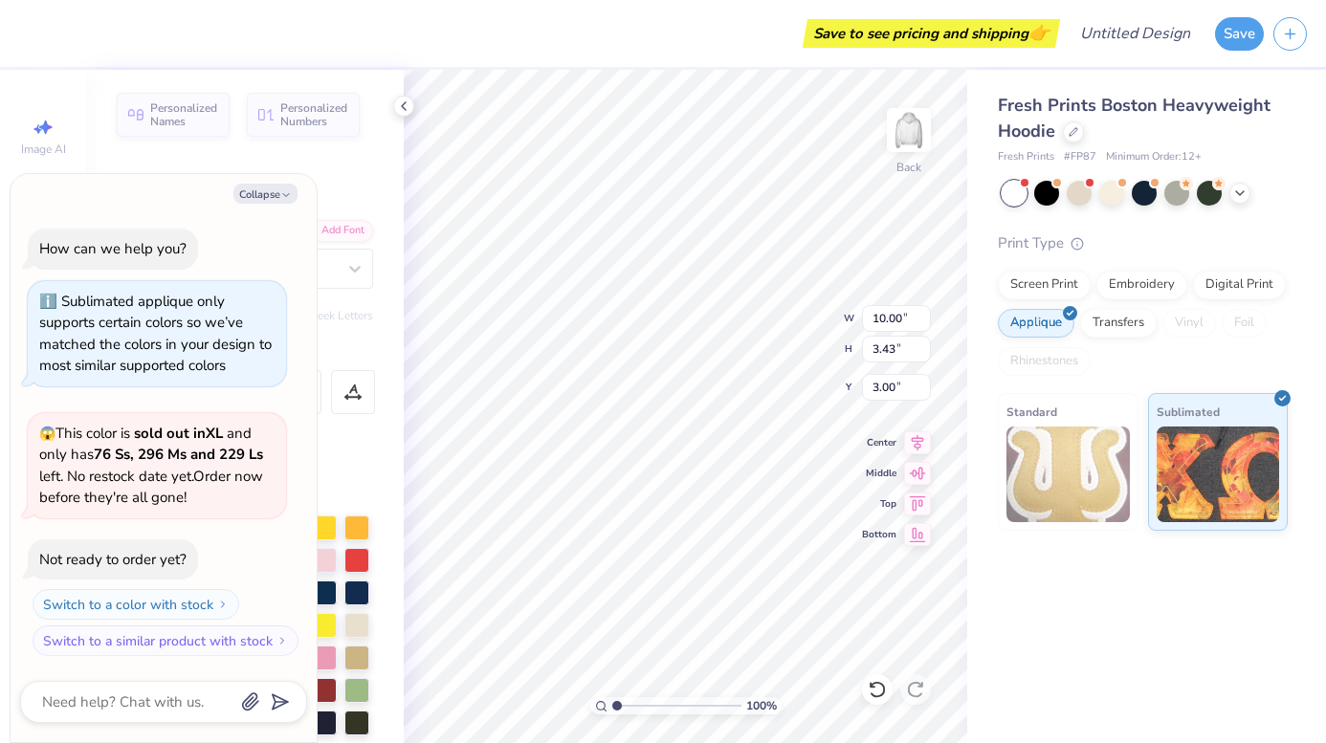
type textarea "AGD"
type textarea "x"
type textarea "A"
type textarea "x"
type textarea "AT"
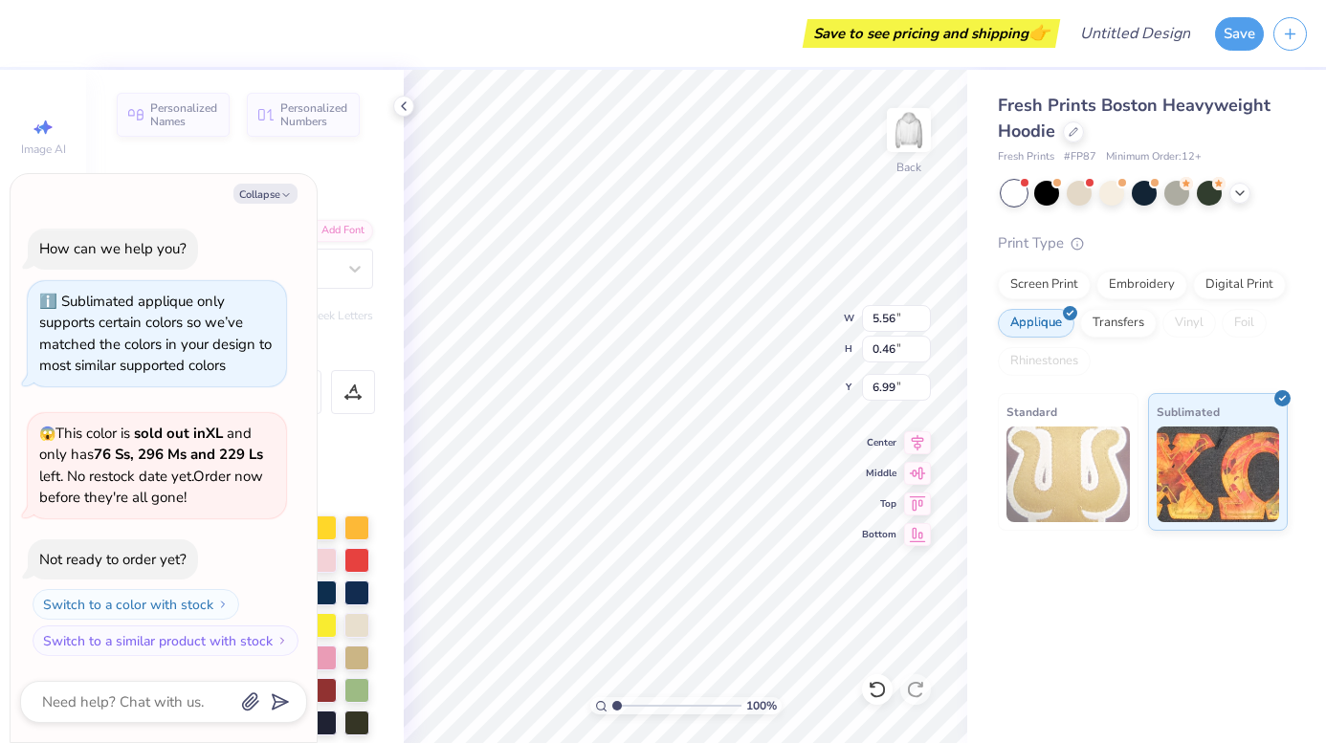
type textarea "x"
type textarea "AT"
type textarea "x"
type textarea "AT T"
type textarea "x"
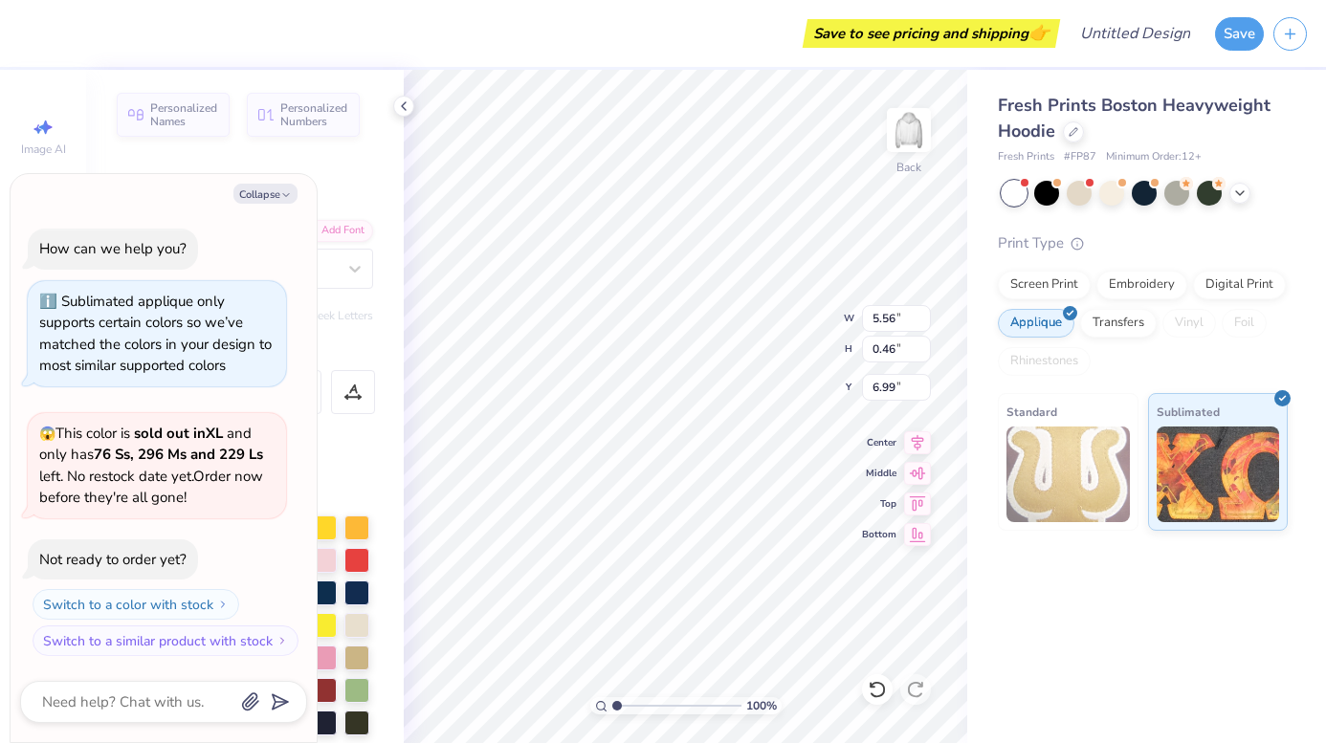
type textarea "AT TH"
type textarea "x"
type textarea "AT THE"
type textarea "x"
type textarea "AT THE"
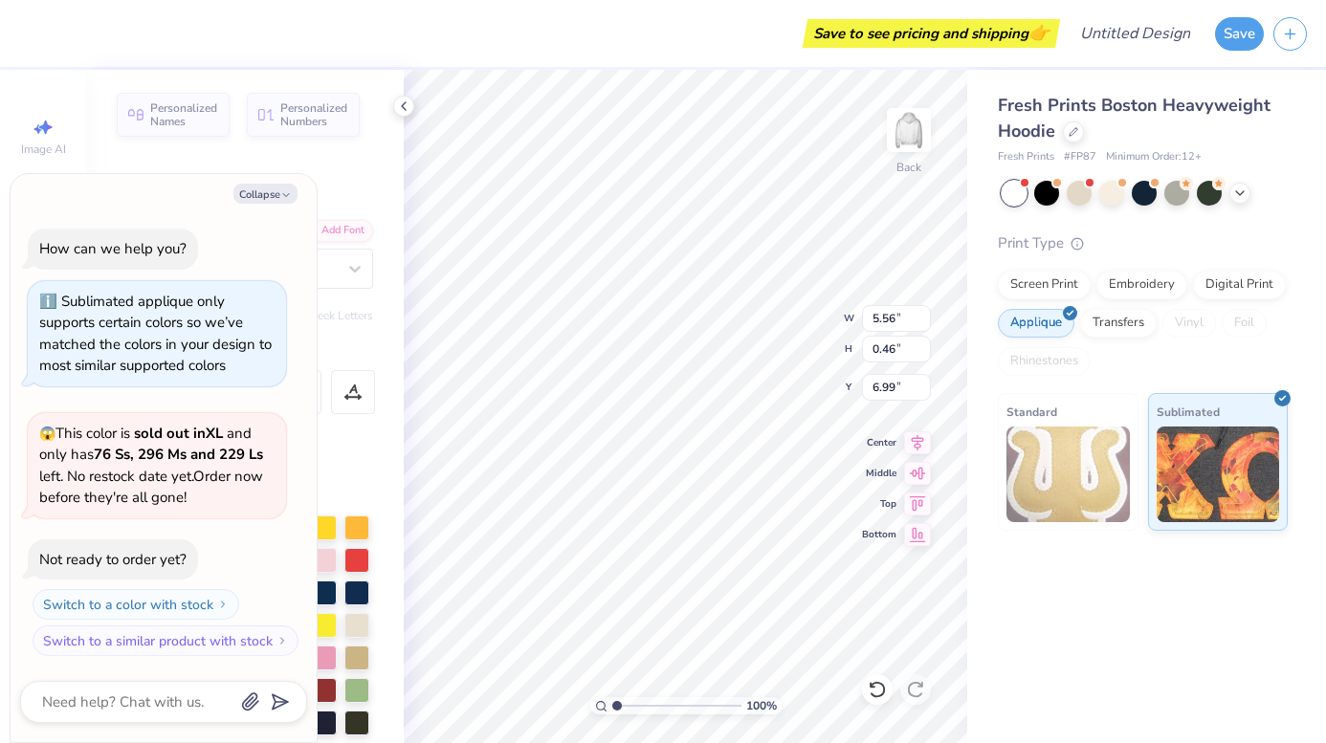
type textarea "x"
type textarea "AT THE P"
type textarea "x"
type textarea "AT THE PL"
type textarea "x"
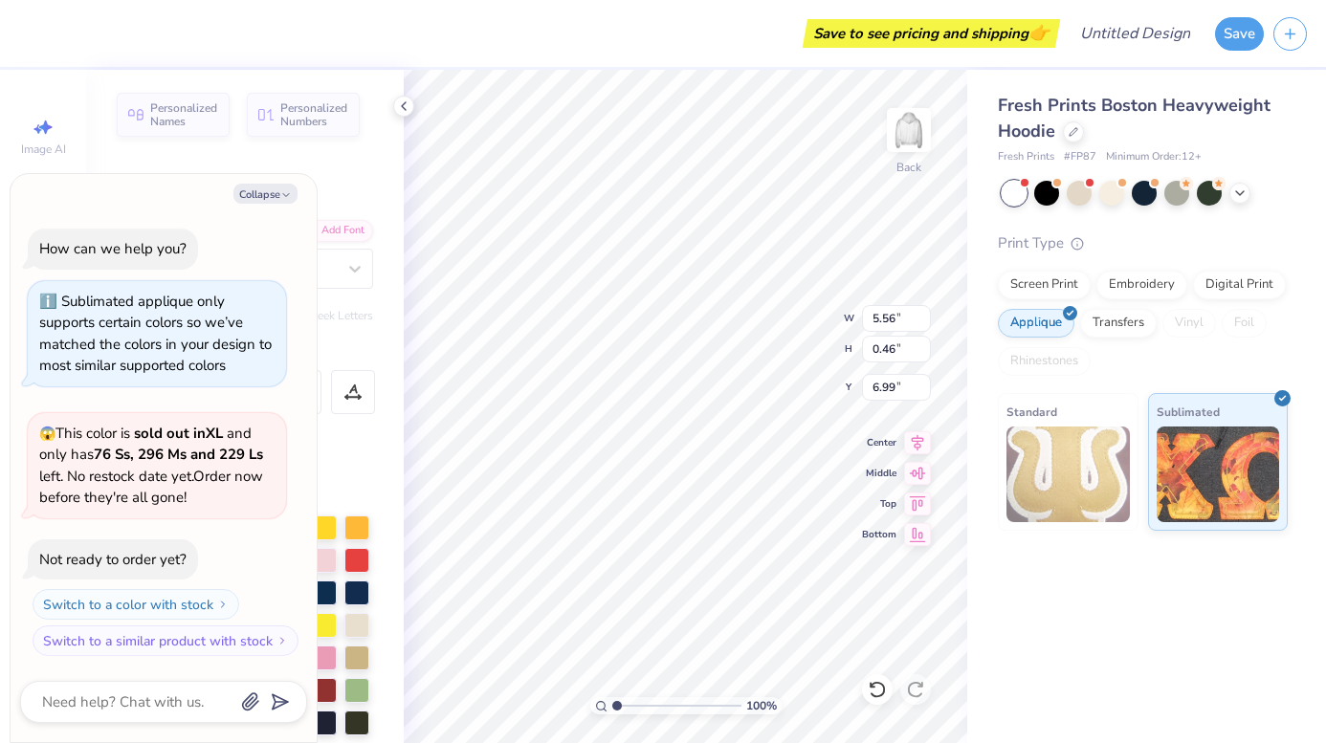
type textarea "AT THE PLA"
type textarea "x"
type textarea "AT THE PLAX"
type textarea "x"
type textarea "AT THE PLAXA"
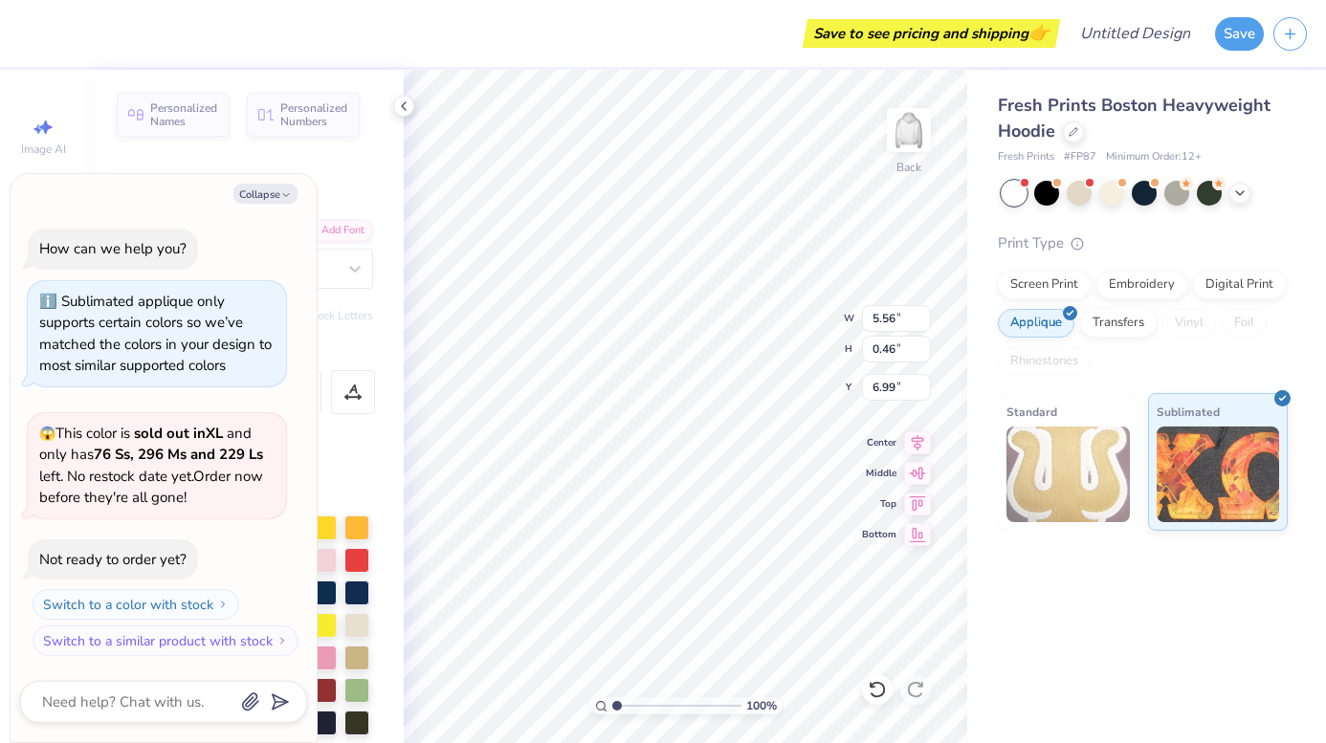
type textarea "x"
type textarea "AT THE PLAX"
type textarea "x"
type textarea "AT THE PLA"
type textarea "x"
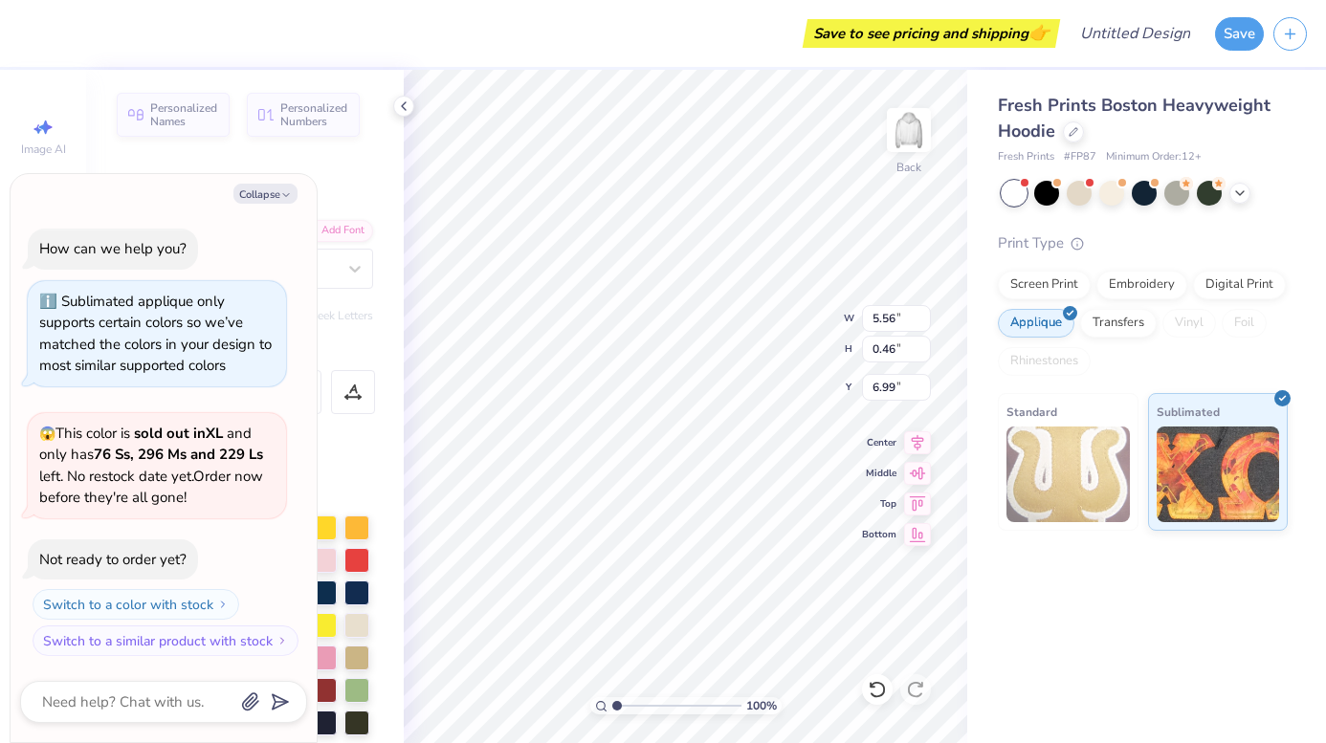
type textarea "AT THE PLAZ"
type textarea "x"
type textarea "AT THE PLAZA"
type textarea "x"
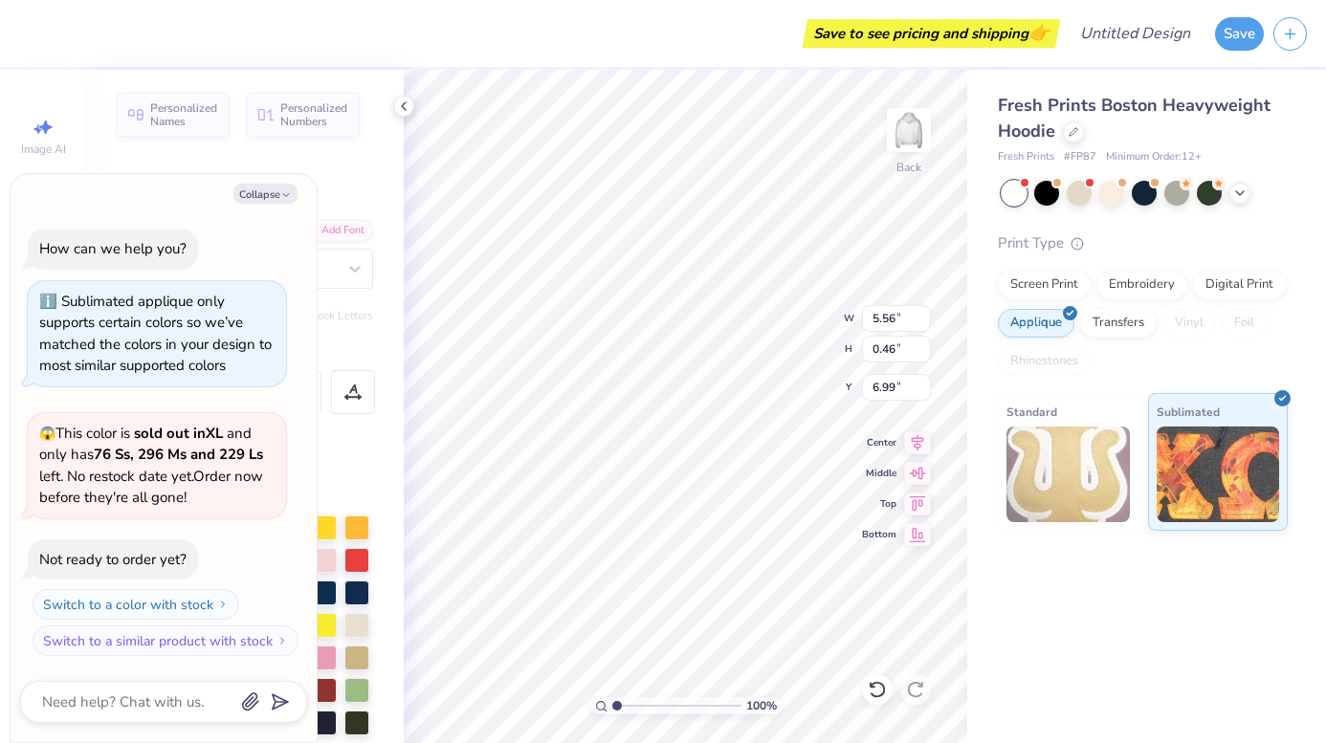
type input "10.51"
type input "3.39"
type input "3.02"
click at [1227, 192] on div at bounding box center [1145, 193] width 286 height 25
click at [1237, 199] on div at bounding box center [1239, 191] width 21 height 21
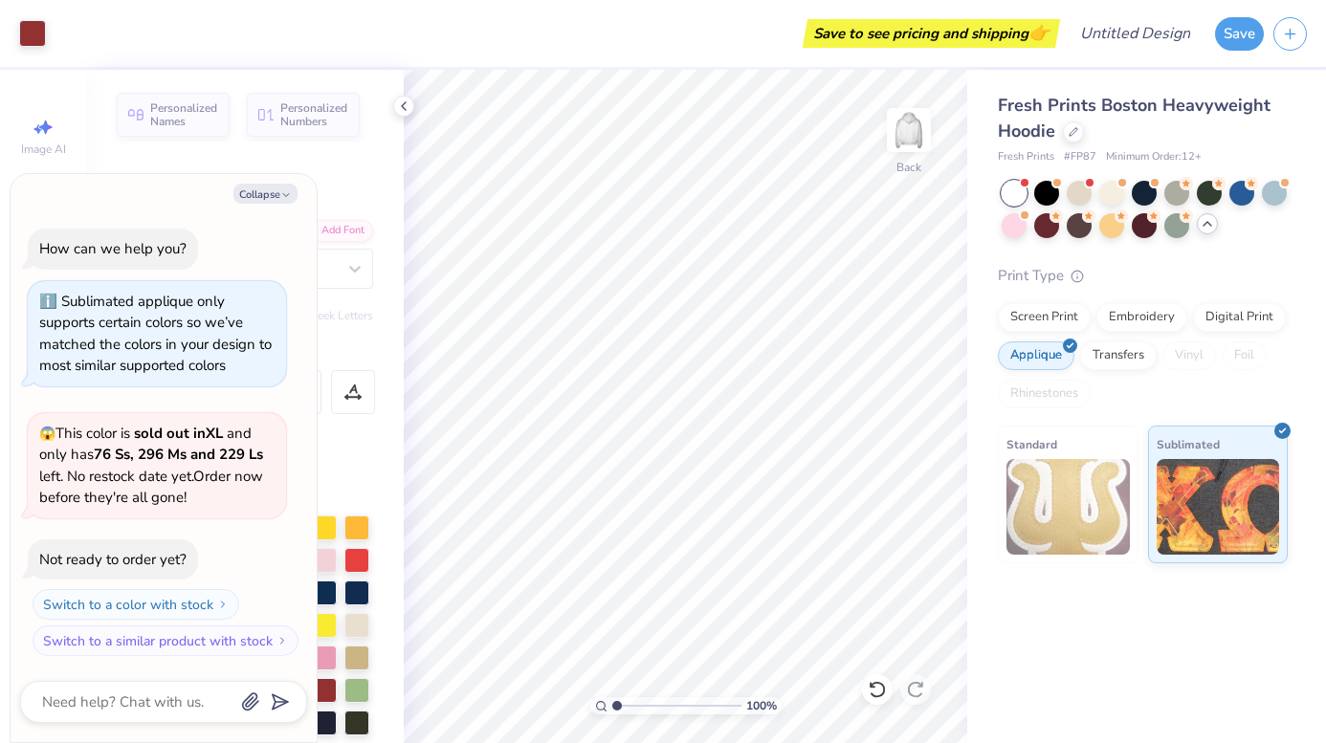
click at [1206, 224] on icon at bounding box center [1207, 223] width 15 height 15
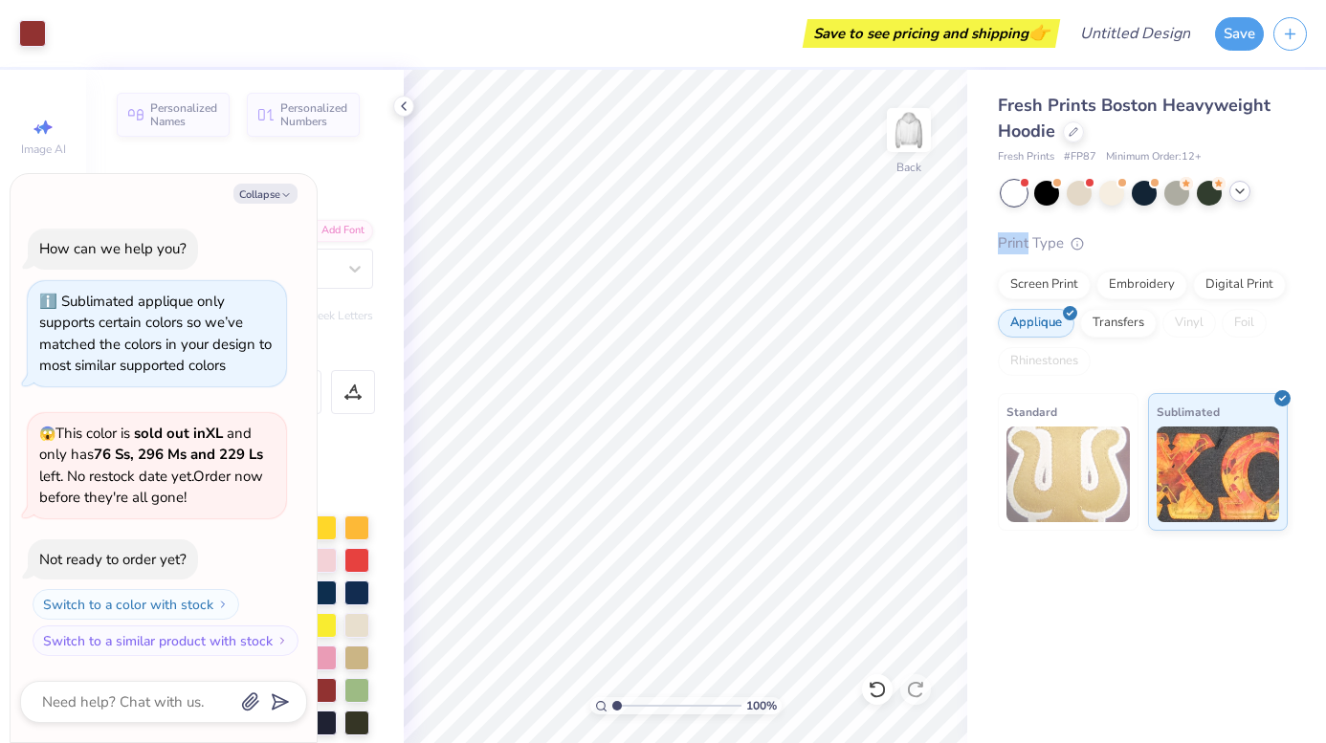
click at [1206, 224] on div "Fresh Prints Boston Heavyweight Hoodie Fresh Prints # FP87 Minimum Order: 12 + …" at bounding box center [1143, 312] width 290 height 438
click at [1243, 196] on icon at bounding box center [1239, 191] width 15 height 15
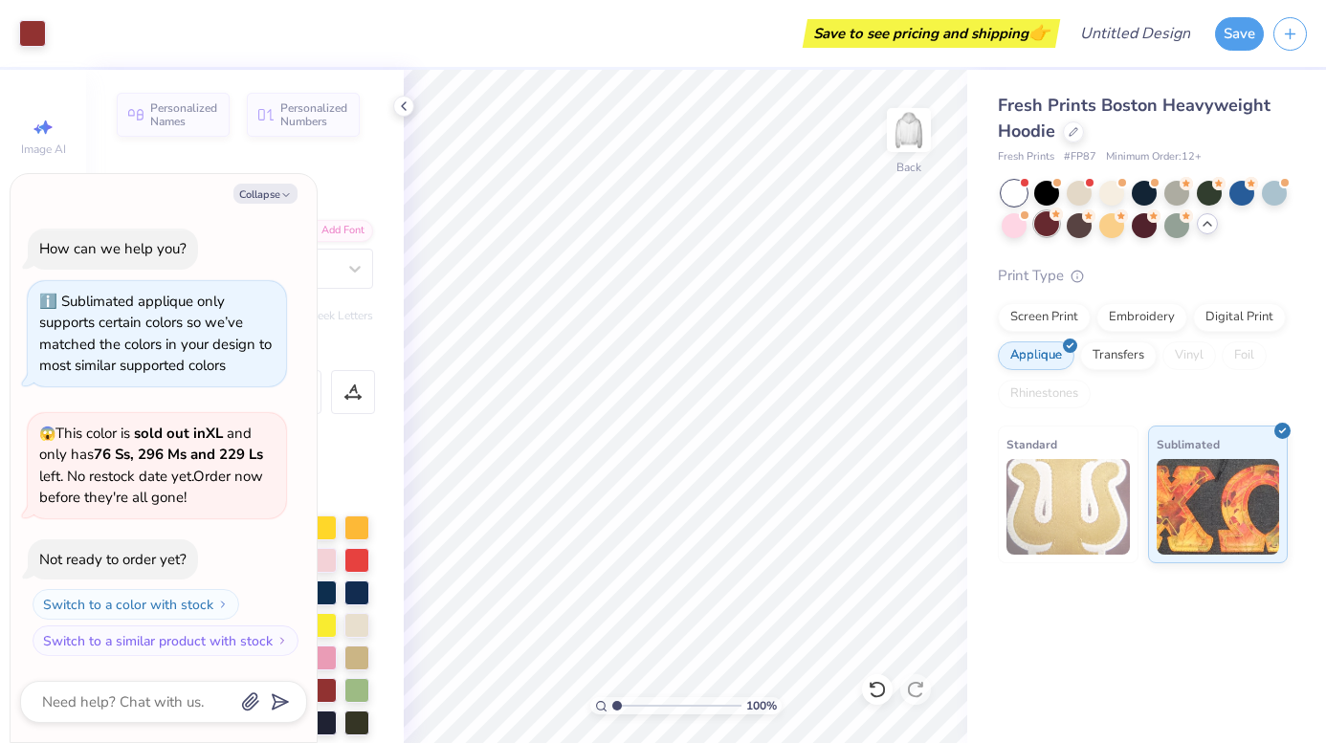
click at [1058, 222] on div at bounding box center [1046, 223] width 25 height 25
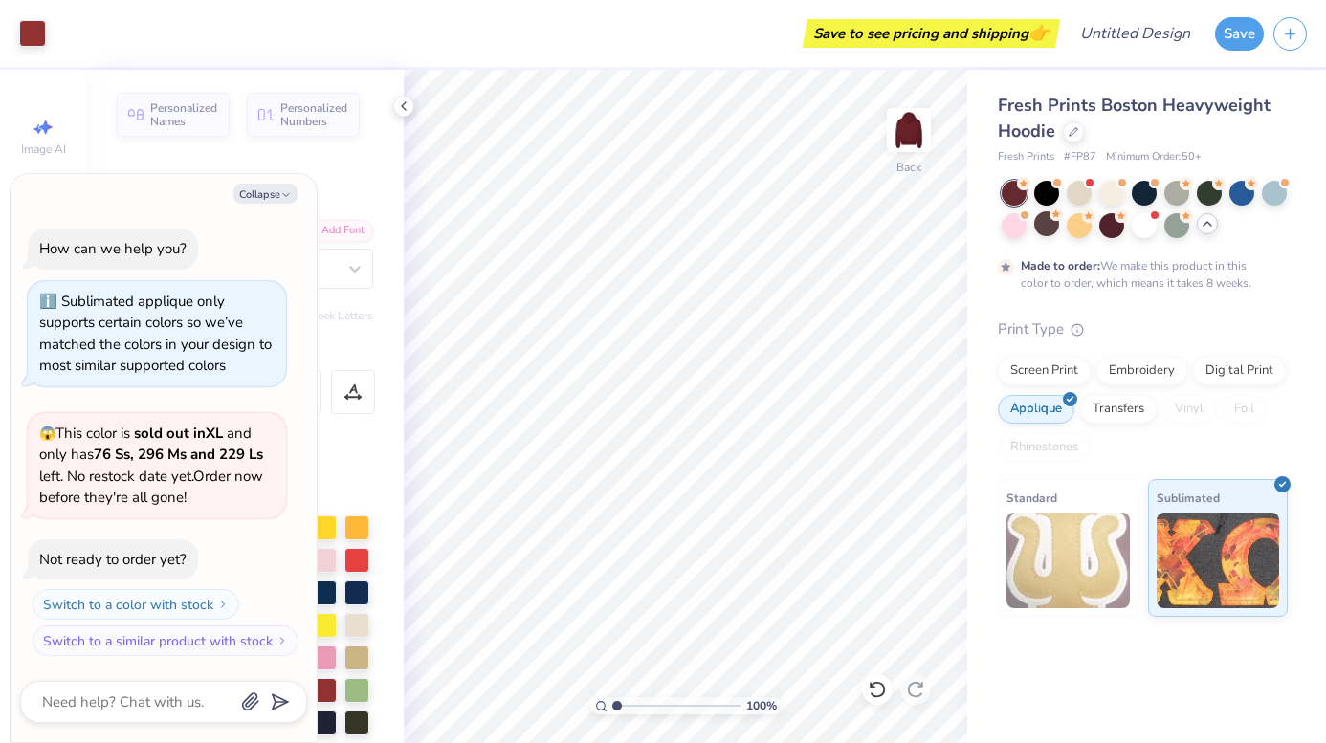
scroll to position [147, 0]
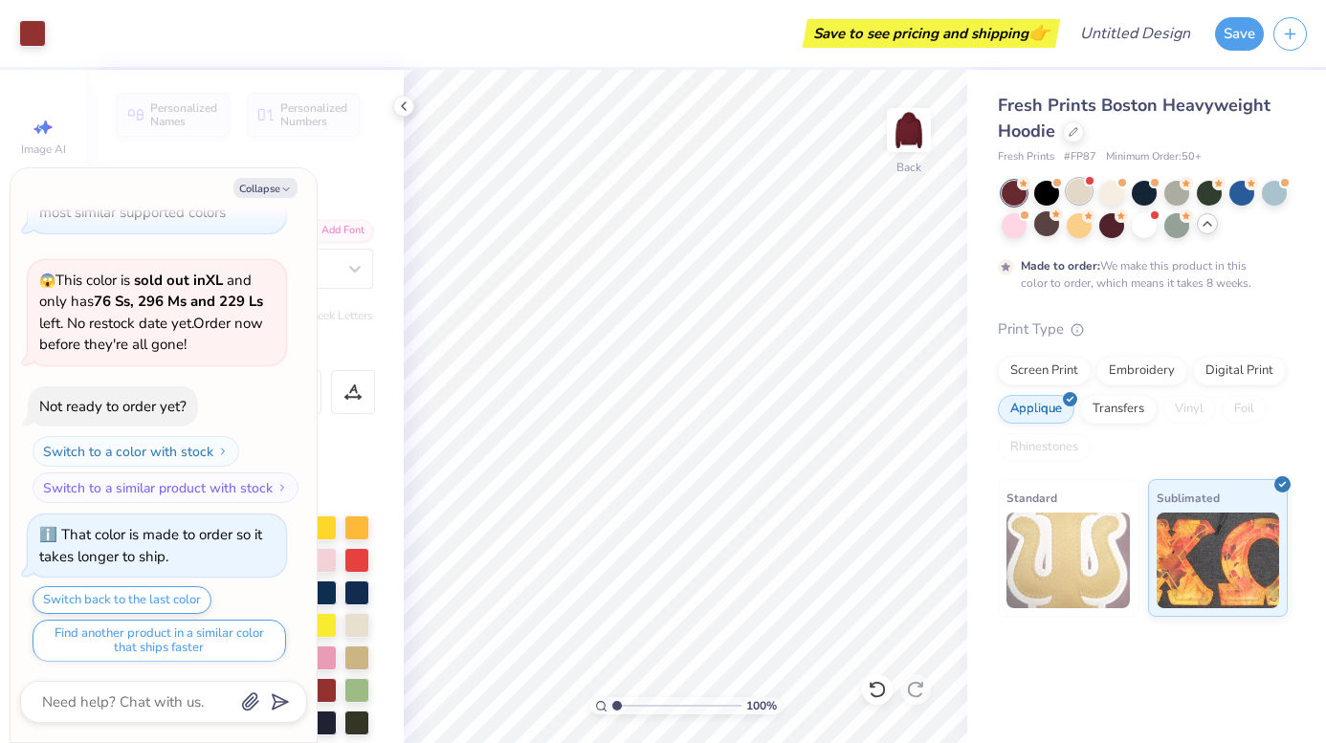
click at [1070, 200] on div at bounding box center [1079, 191] width 25 height 25
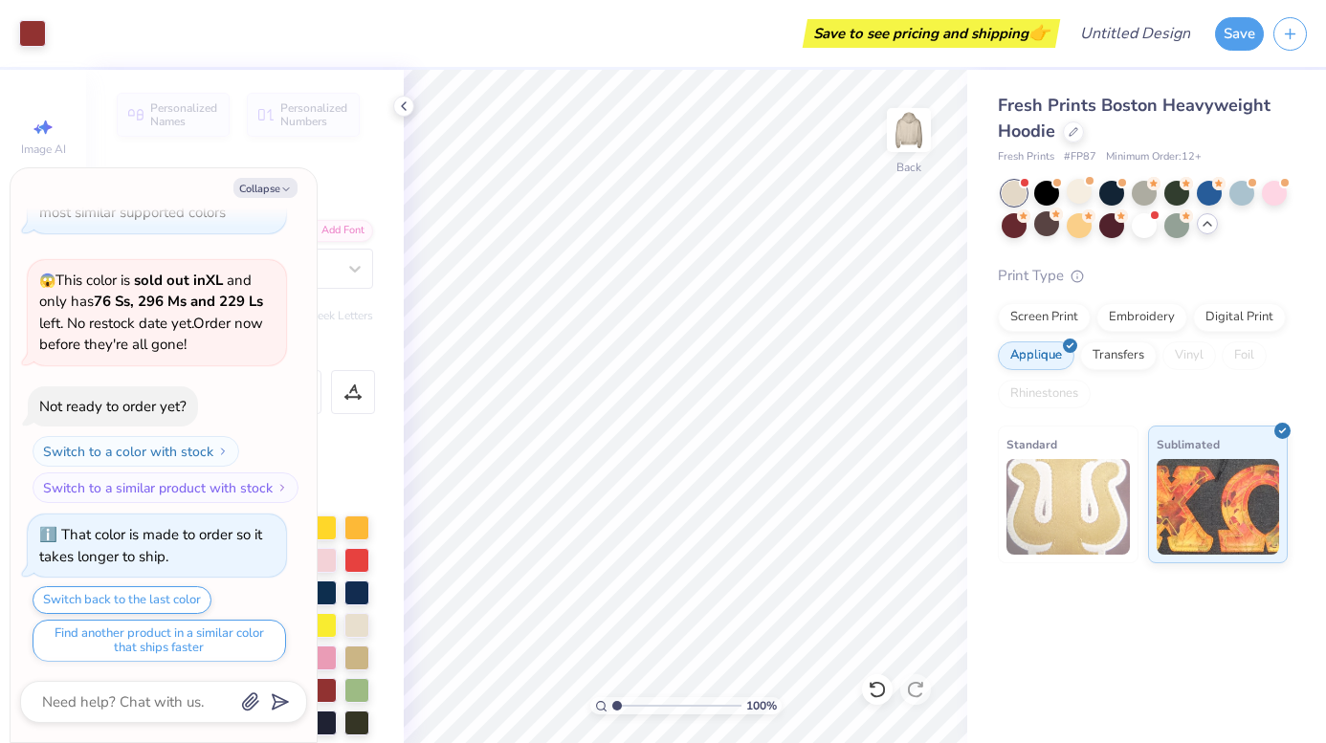
scroll to position [509, 0]
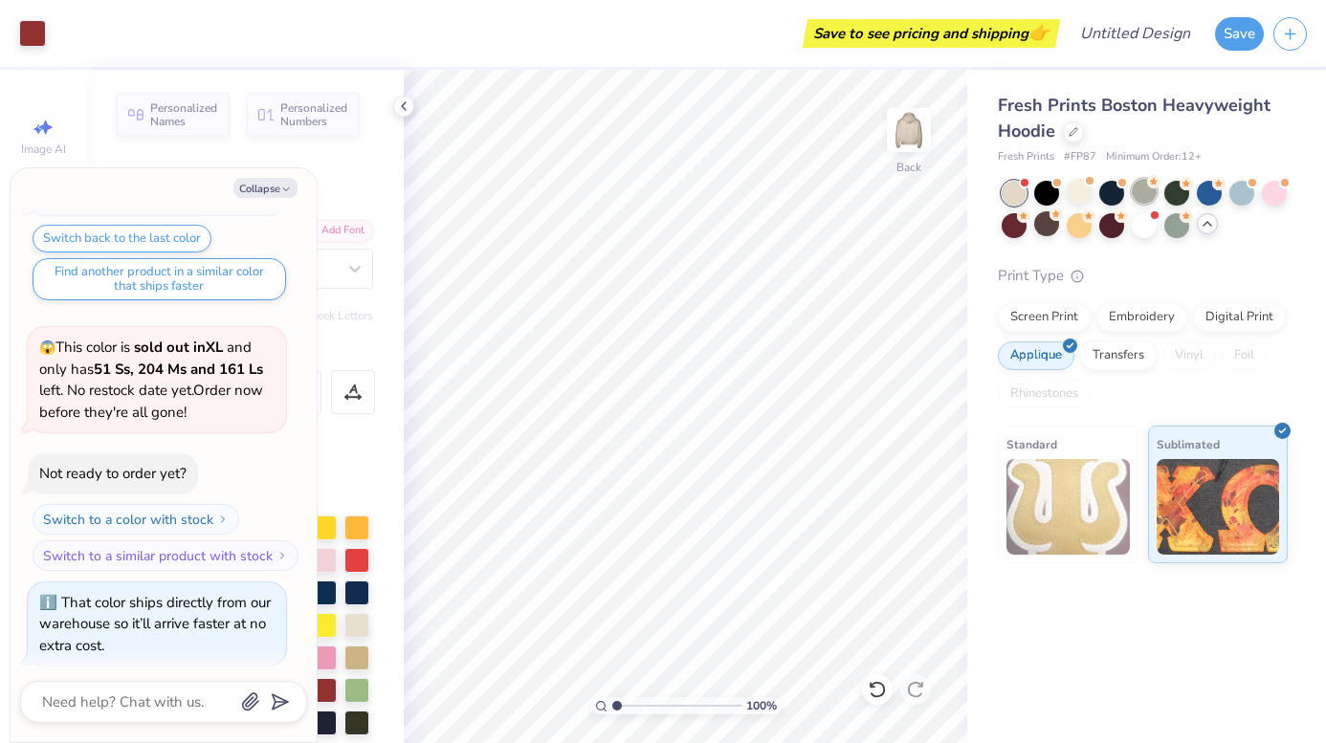
click at [1148, 192] on div at bounding box center [1144, 191] width 25 height 25
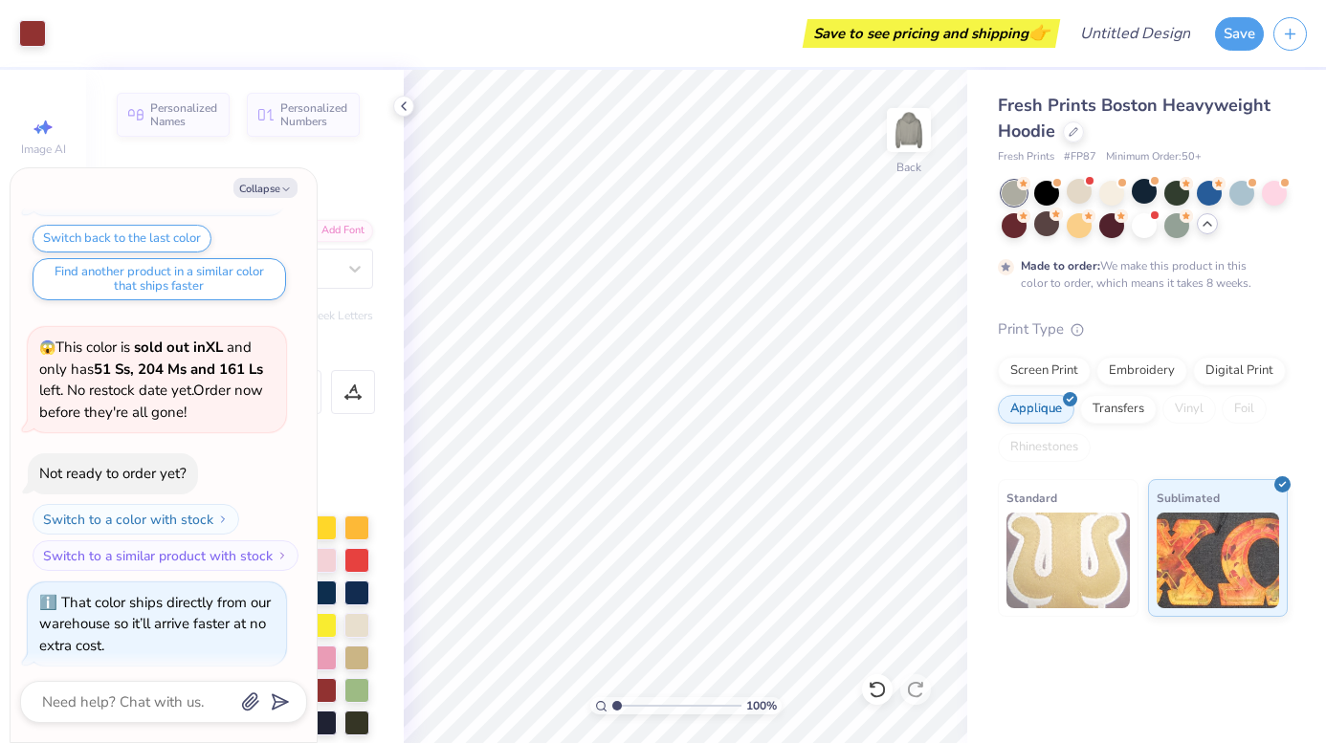
scroll to position [667, 0]
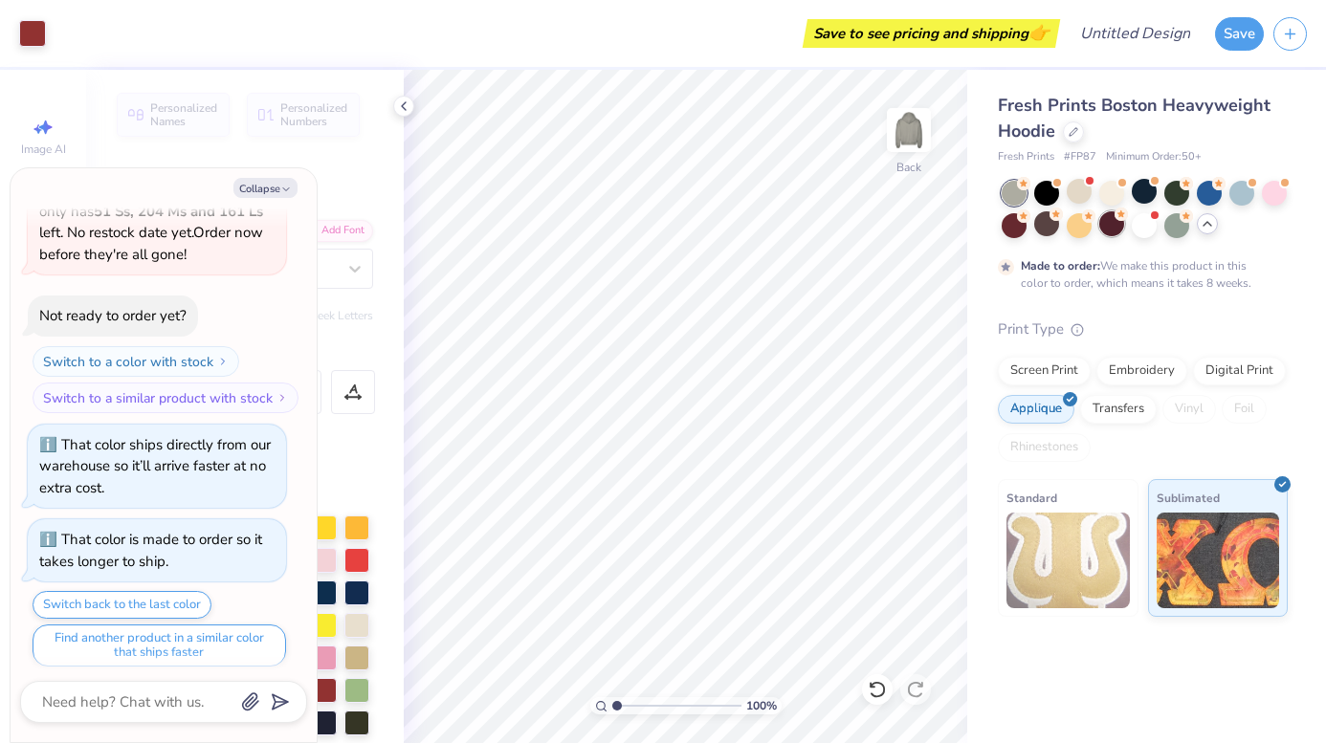
click at [1112, 224] on div at bounding box center [1111, 223] width 25 height 25
click at [1043, 232] on div at bounding box center [1046, 223] width 25 height 25
click at [1103, 204] on div at bounding box center [1145, 209] width 286 height 57
click at [1160, 245] on div "Made to order: We make this product in this color to order, which means it take…" at bounding box center [1143, 236] width 290 height 111
click at [1150, 232] on div at bounding box center [1144, 223] width 25 height 25
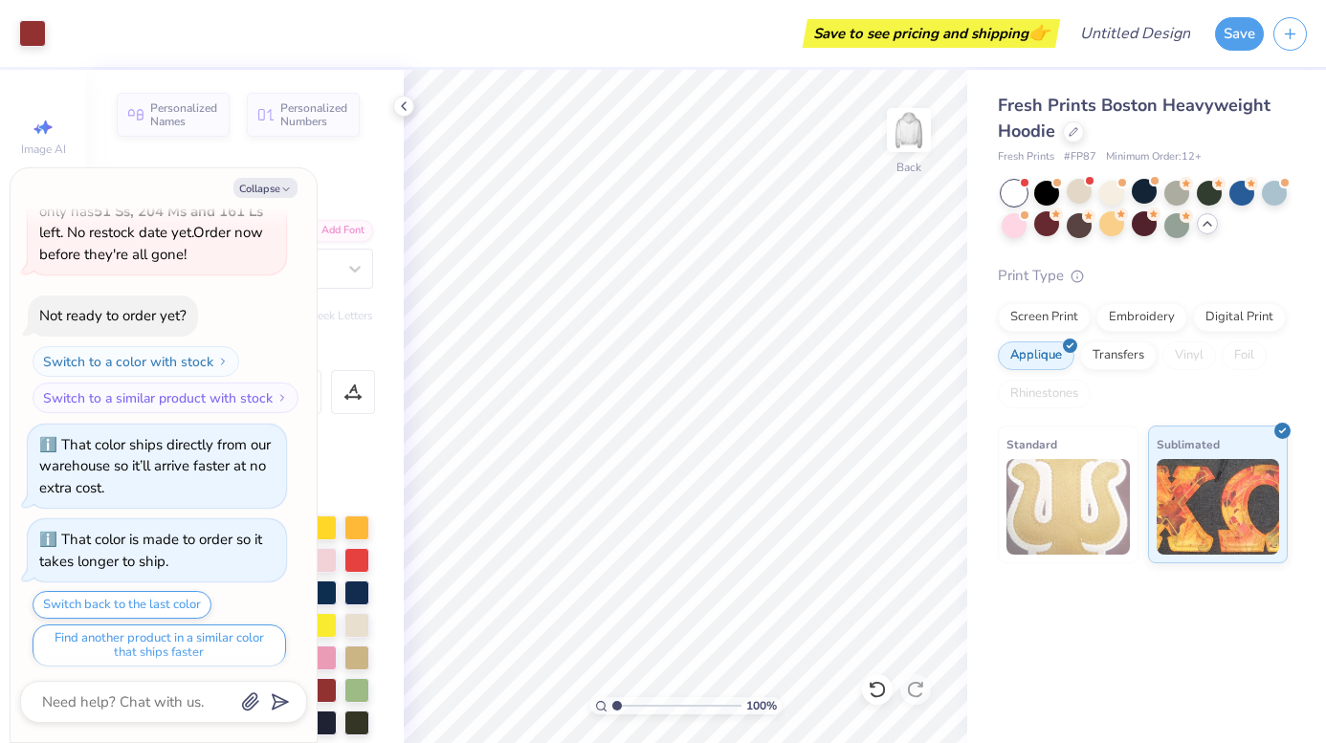
scroll to position [1029, 0]
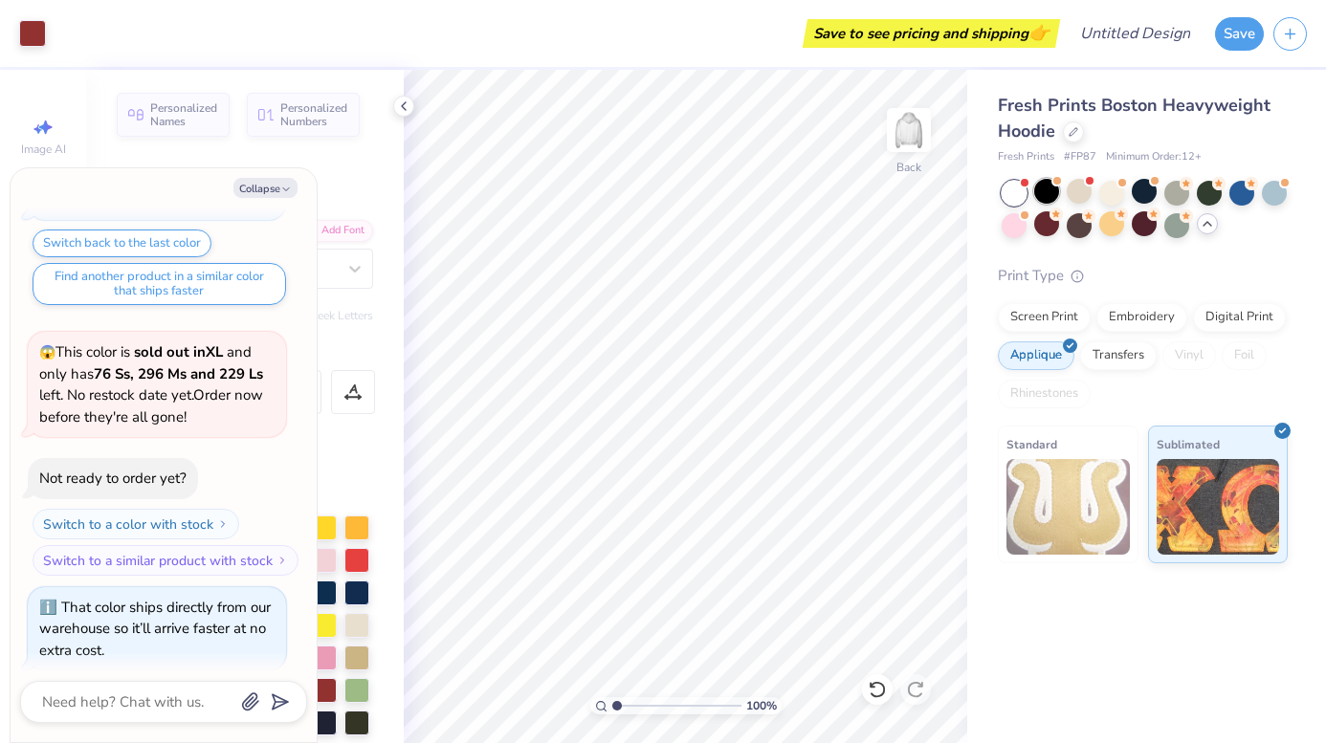
click at [1045, 195] on div at bounding box center [1046, 191] width 25 height 25
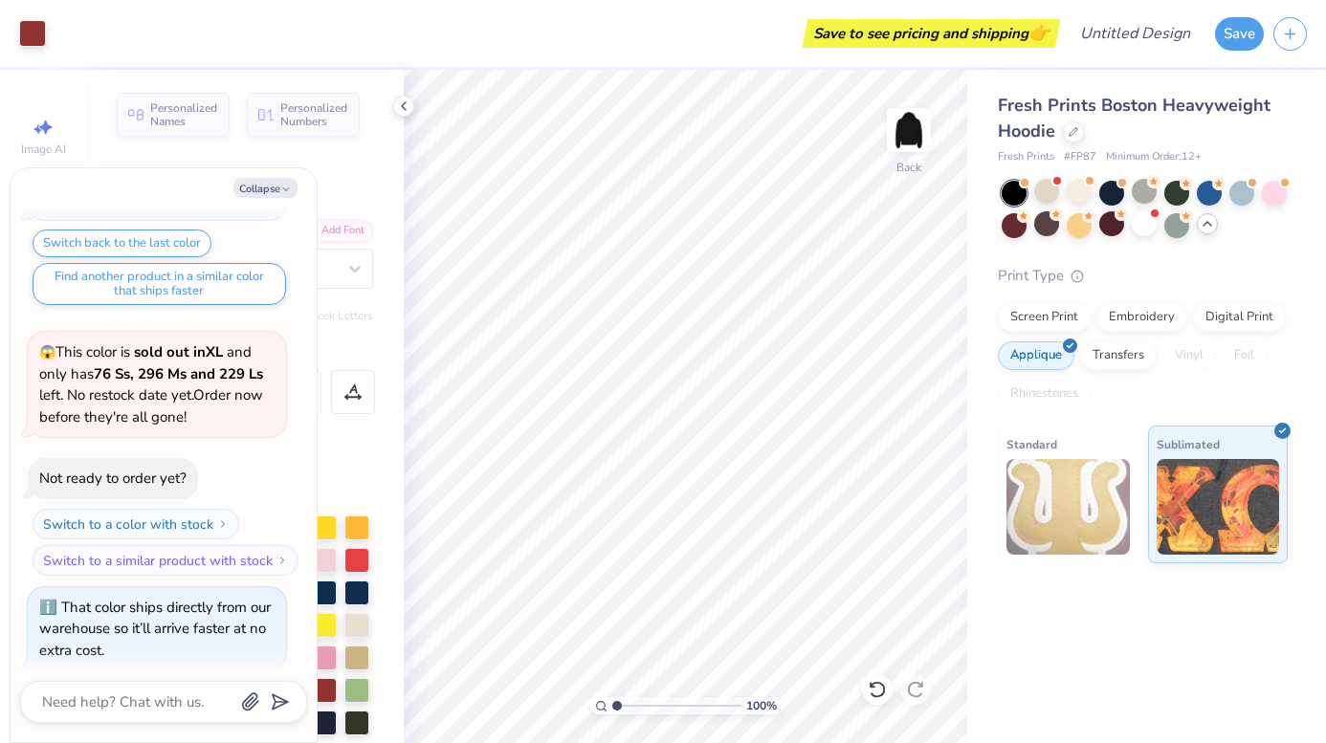
scroll to position [1275, 0]
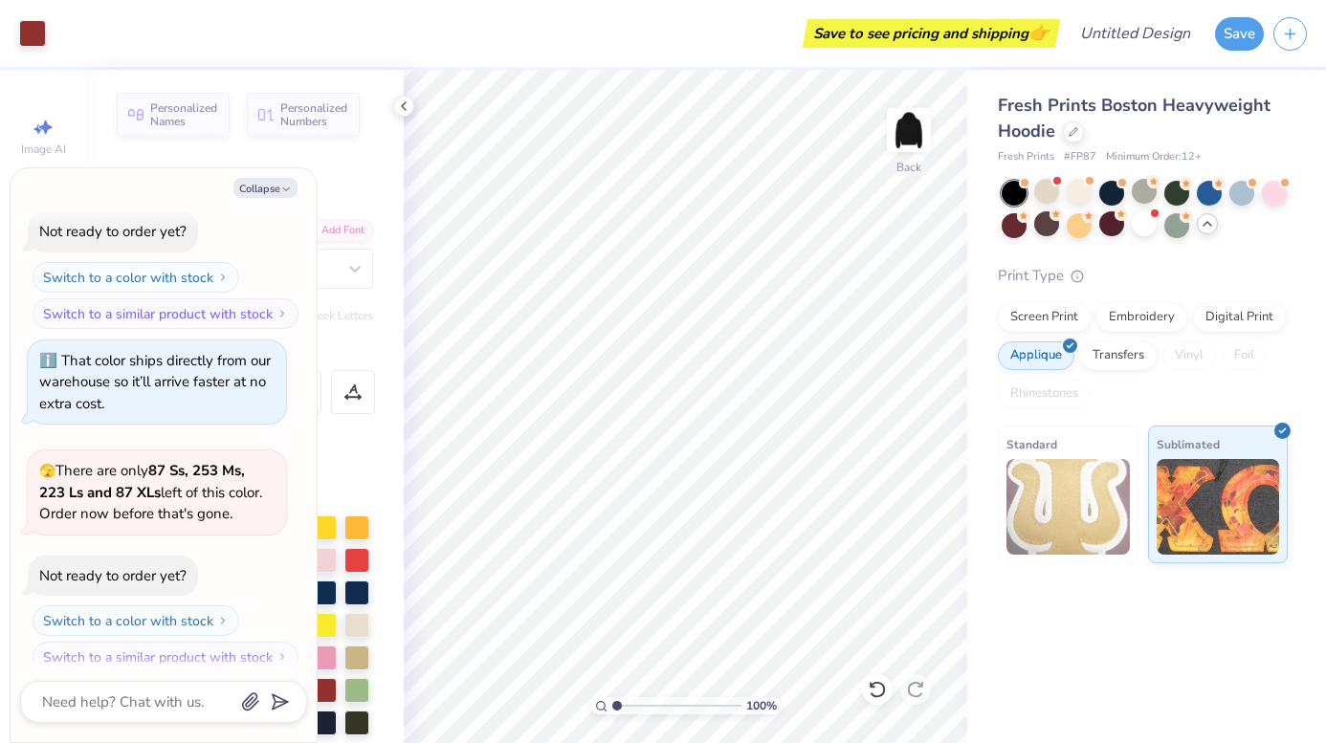
click at [1192, 195] on div at bounding box center [1145, 209] width 286 height 57
click at [1189, 195] on div at bounding box center [1176, 191] width 25 height 25
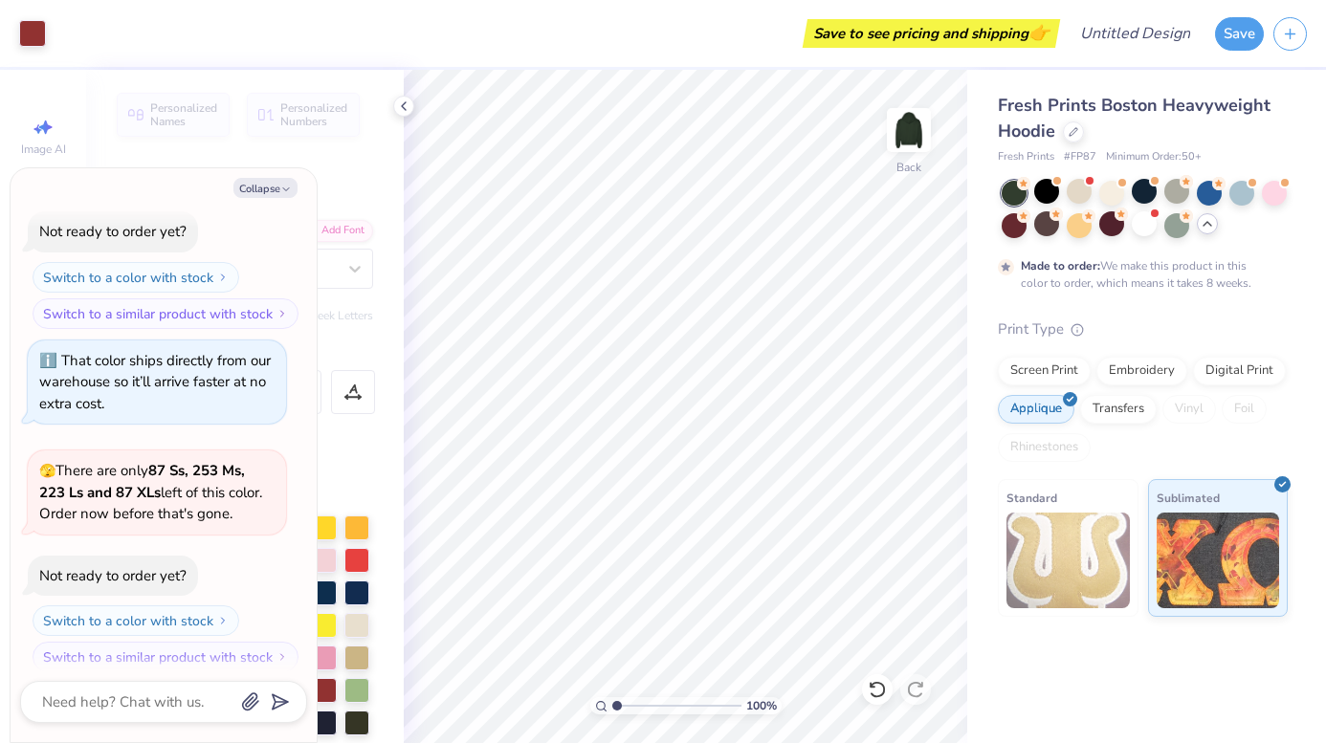
scroll to position [1433, 0]
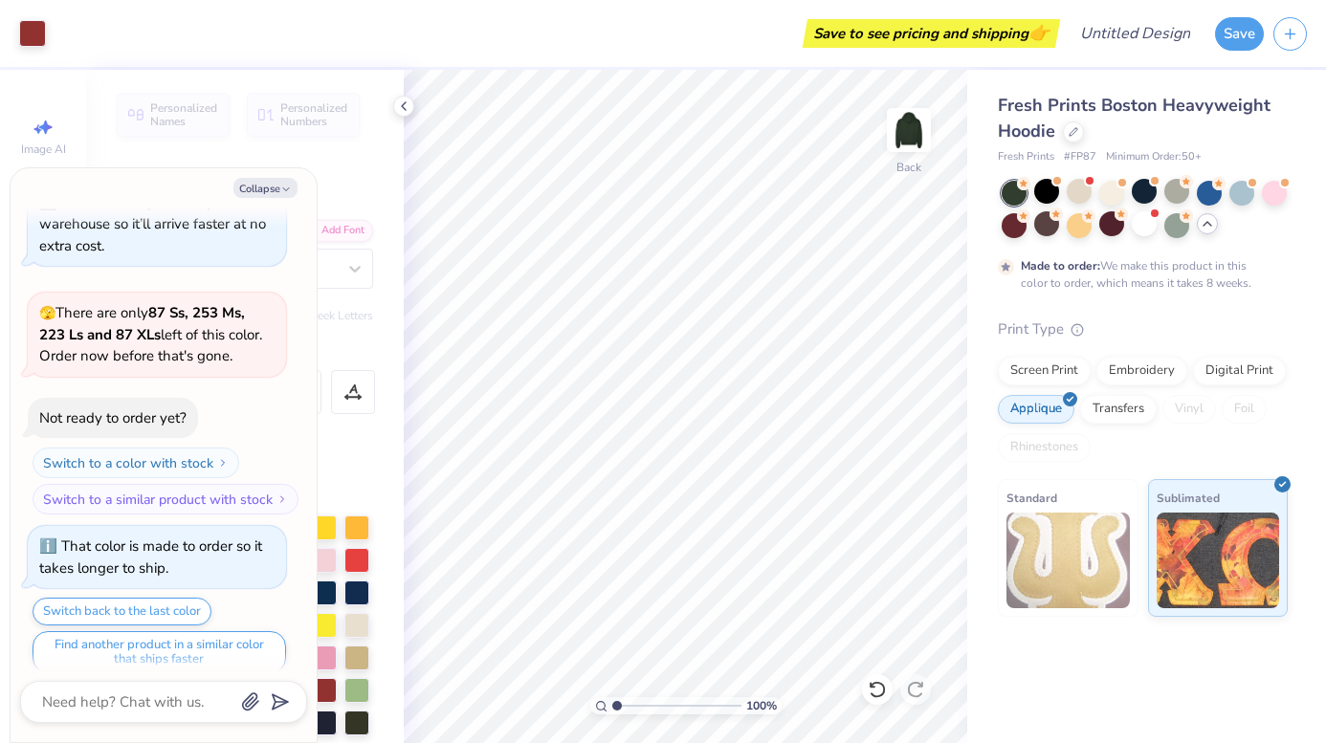
click at [1066, 211] on div at bounding box center [1145, 209] width 286 height 57
click at [1049, 231] on div at bounding box center [1046, 223] width 25 height 25
click at [200, 2] on div "Save to see pricing and shipping 👉" at bounding box center [555, 33] width 1000 height 67
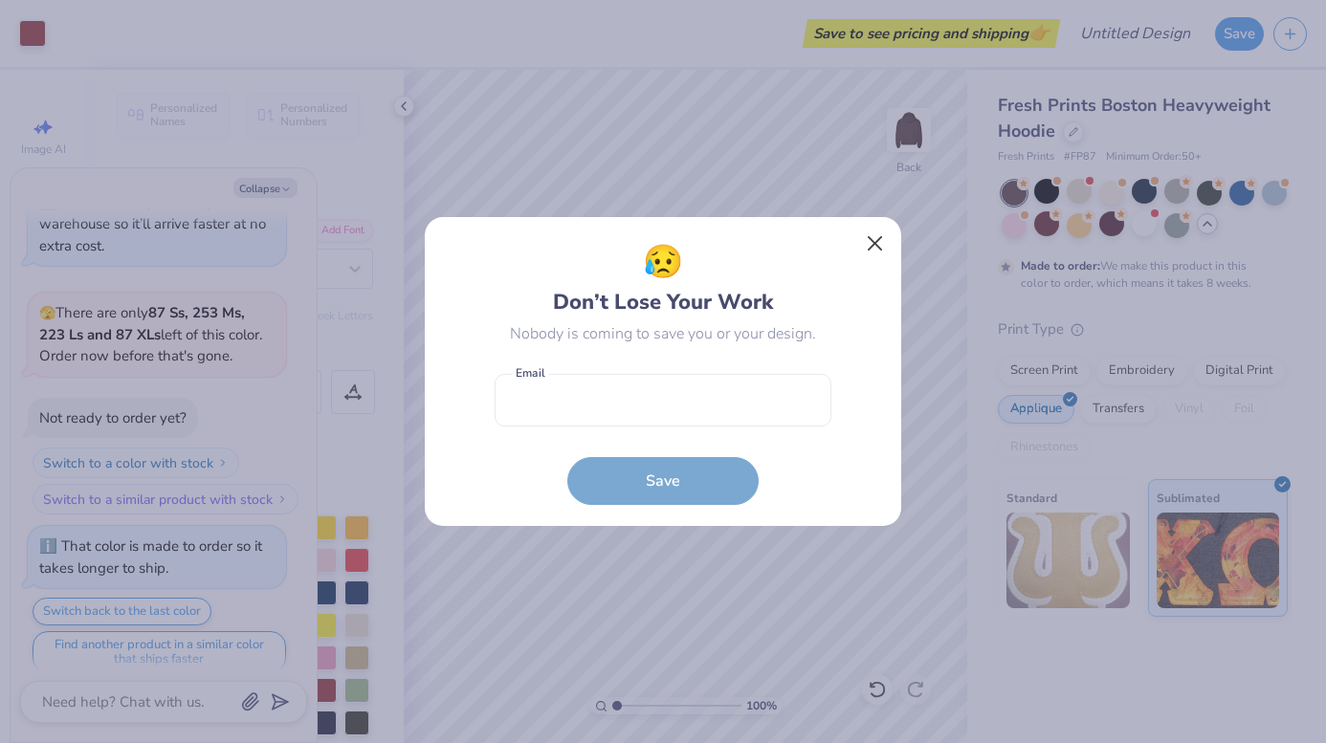
click at [881, 251] on button "Close" at bounding box center [875, 244] width 36 height 36
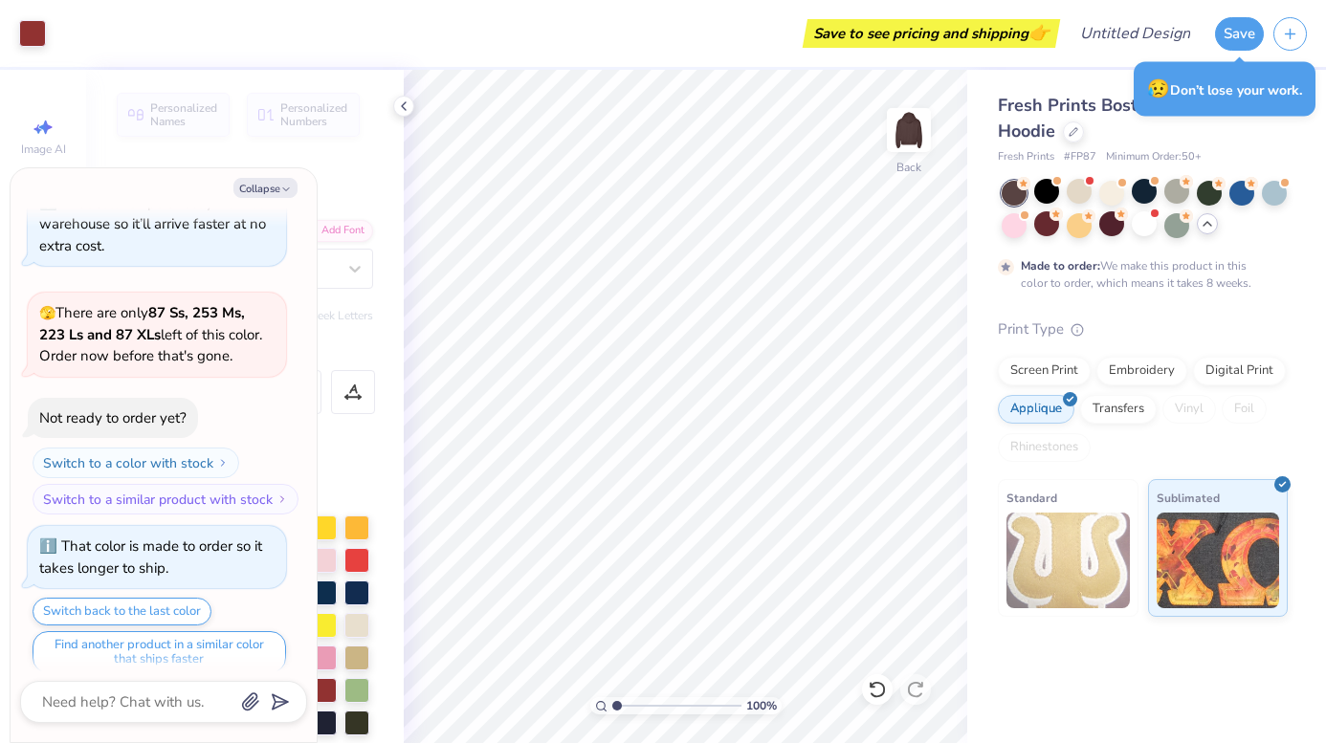
type textarea "x"
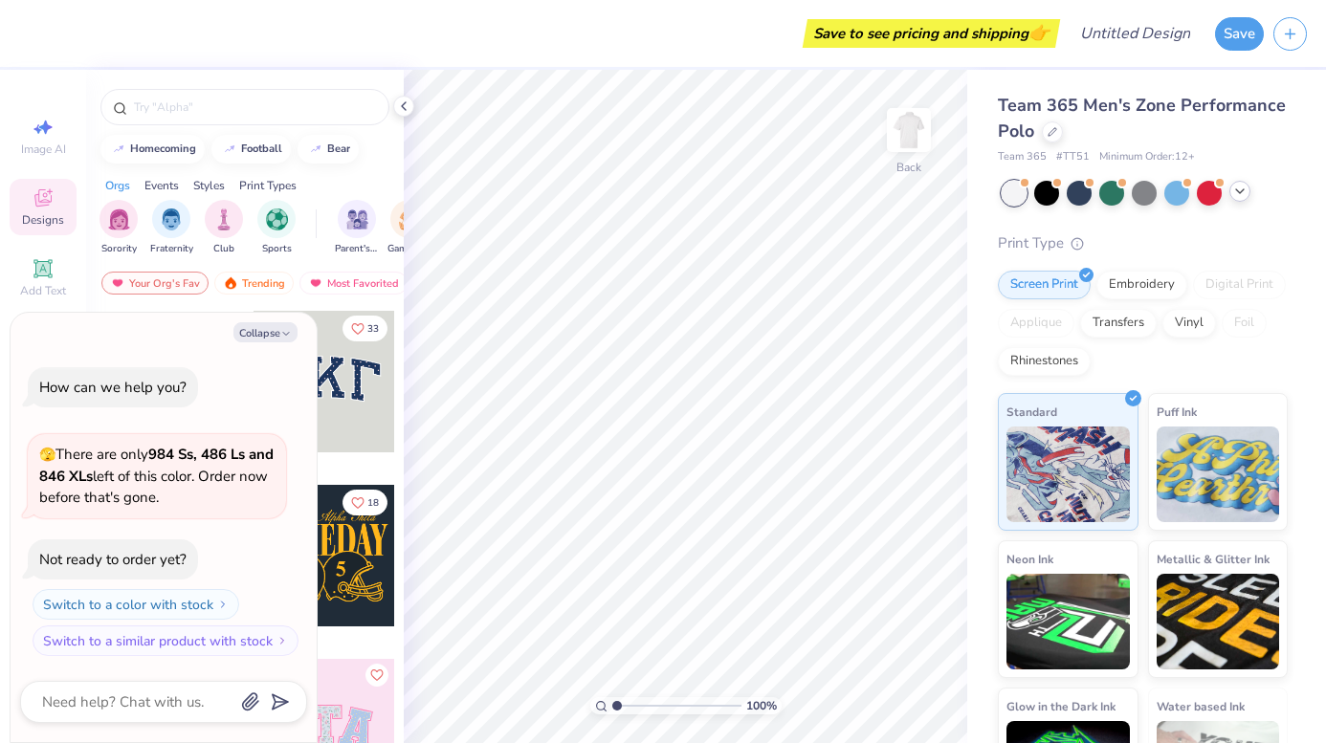
click at [1246, 190] on icon at bounding box center [1239, 191] width 15 height 15
click at [1121, 192] on div at bounding box center [1111, 191] width 25 height 25
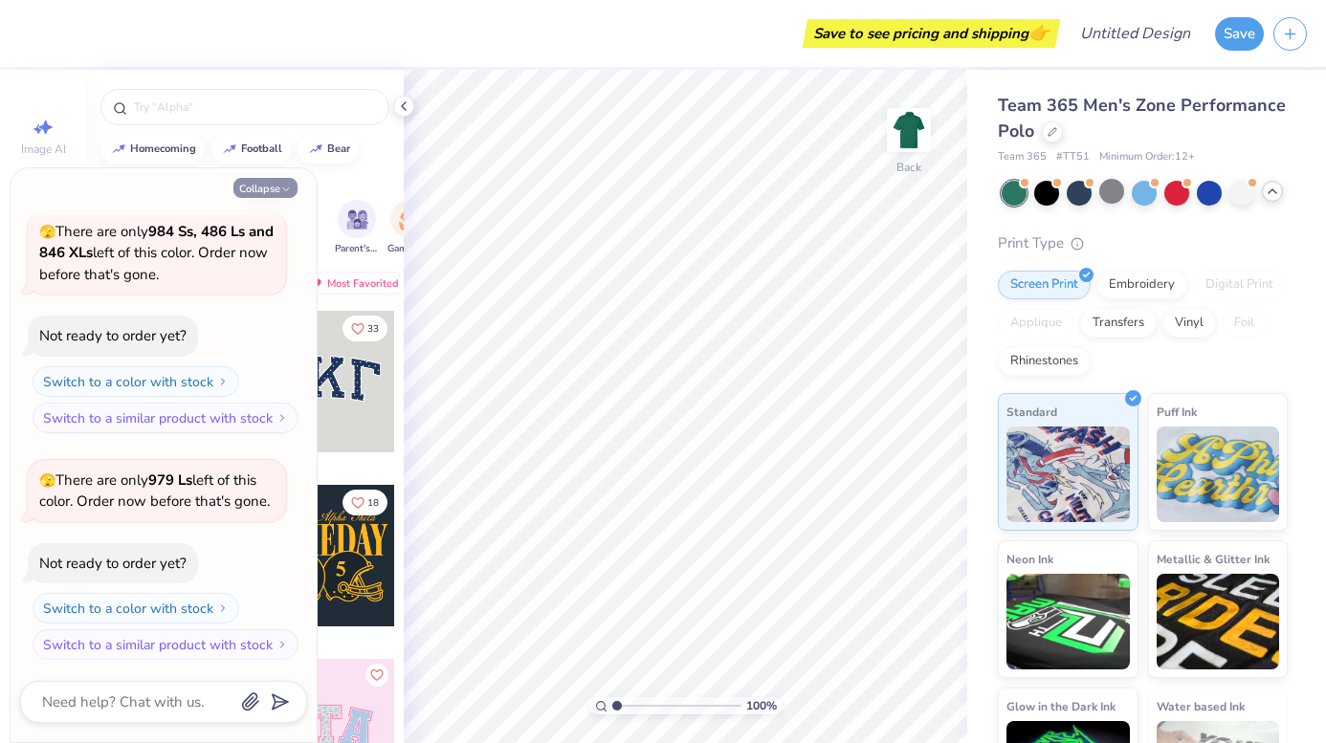
click at [277, 187] on button "Collapse" at bounding box center [265, 188] width 64 height 20
type textarea "x"
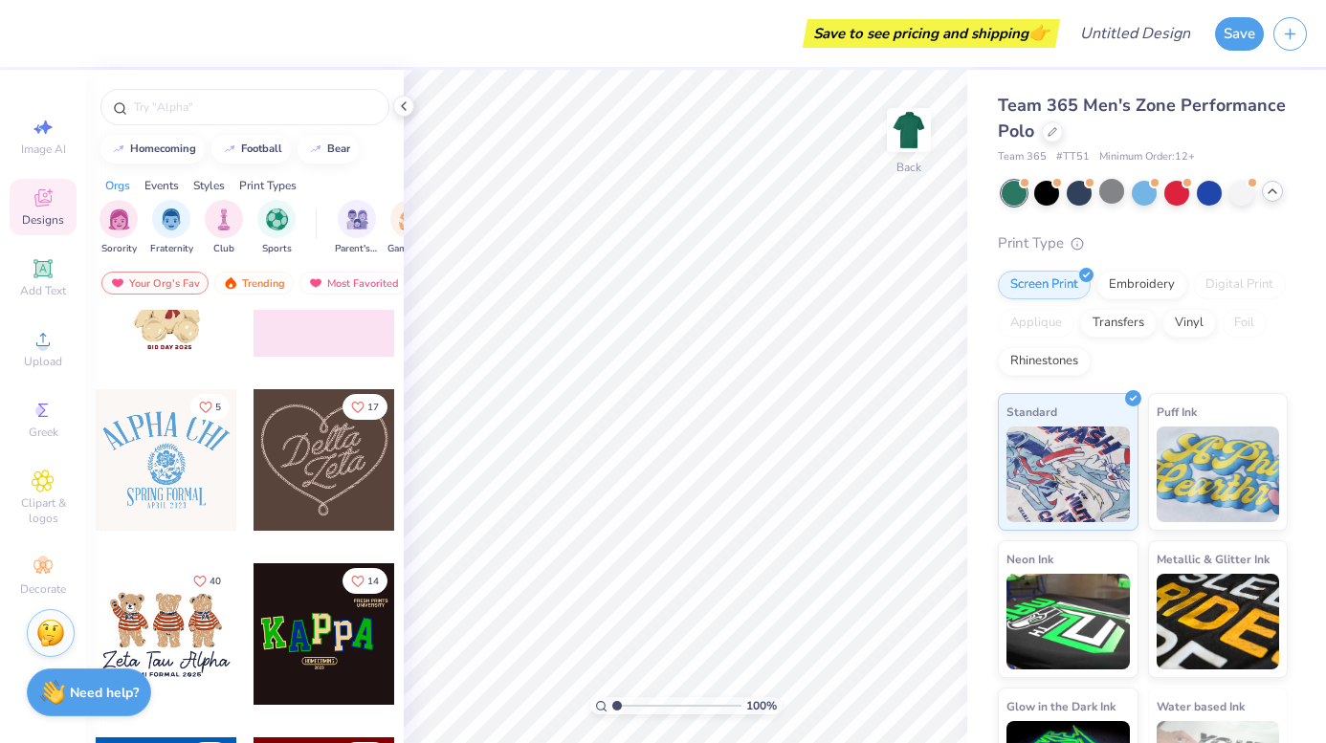
scroll to position [446, 0]
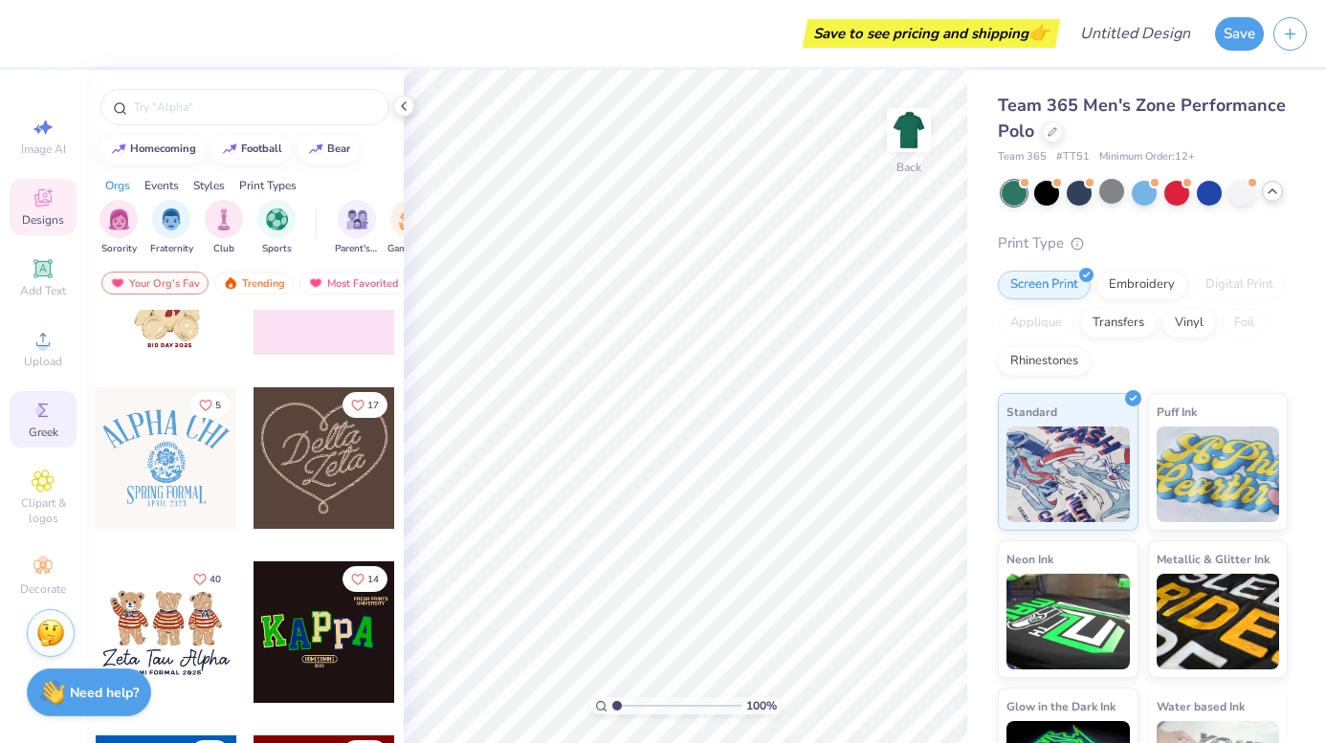
click at [56, 415] on div "Greek" at bounding box center [43, 419] width 67 height 56
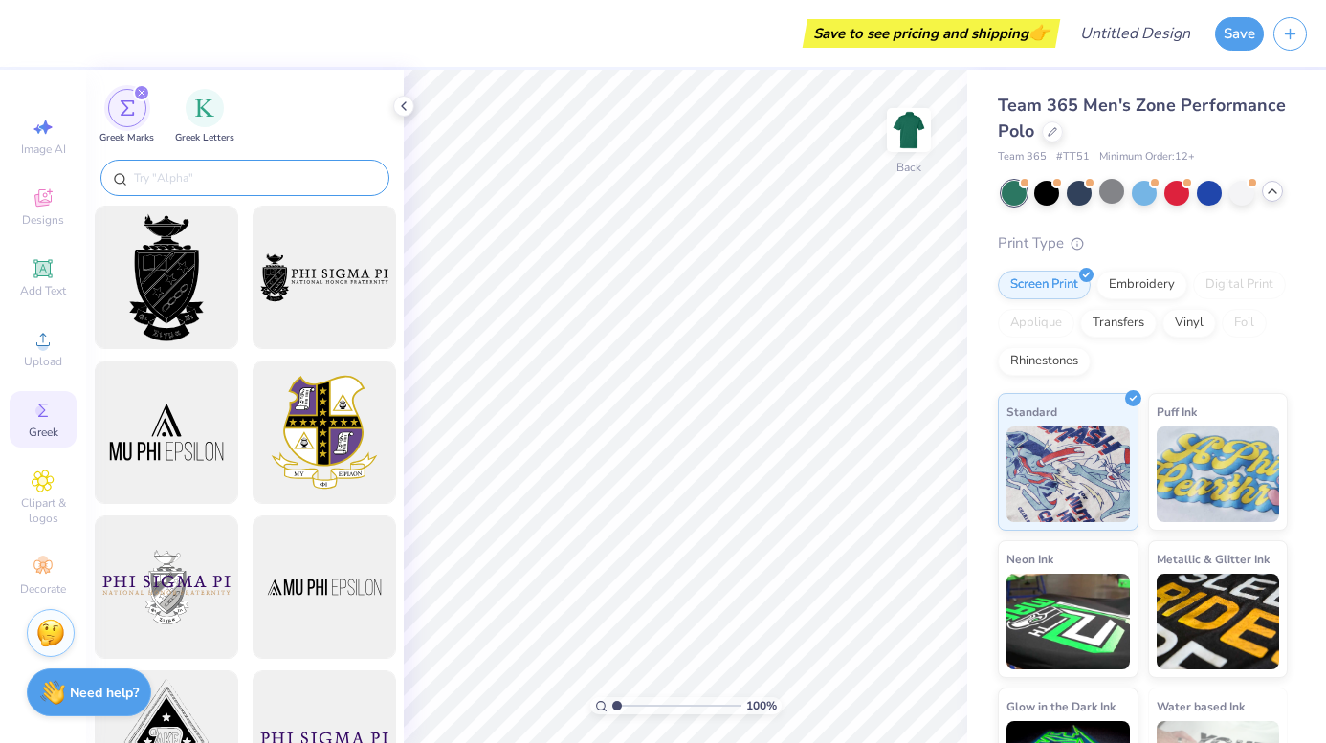
click at [205, 183] on input "text" at bounding box center [254, 177] width 245 height 19
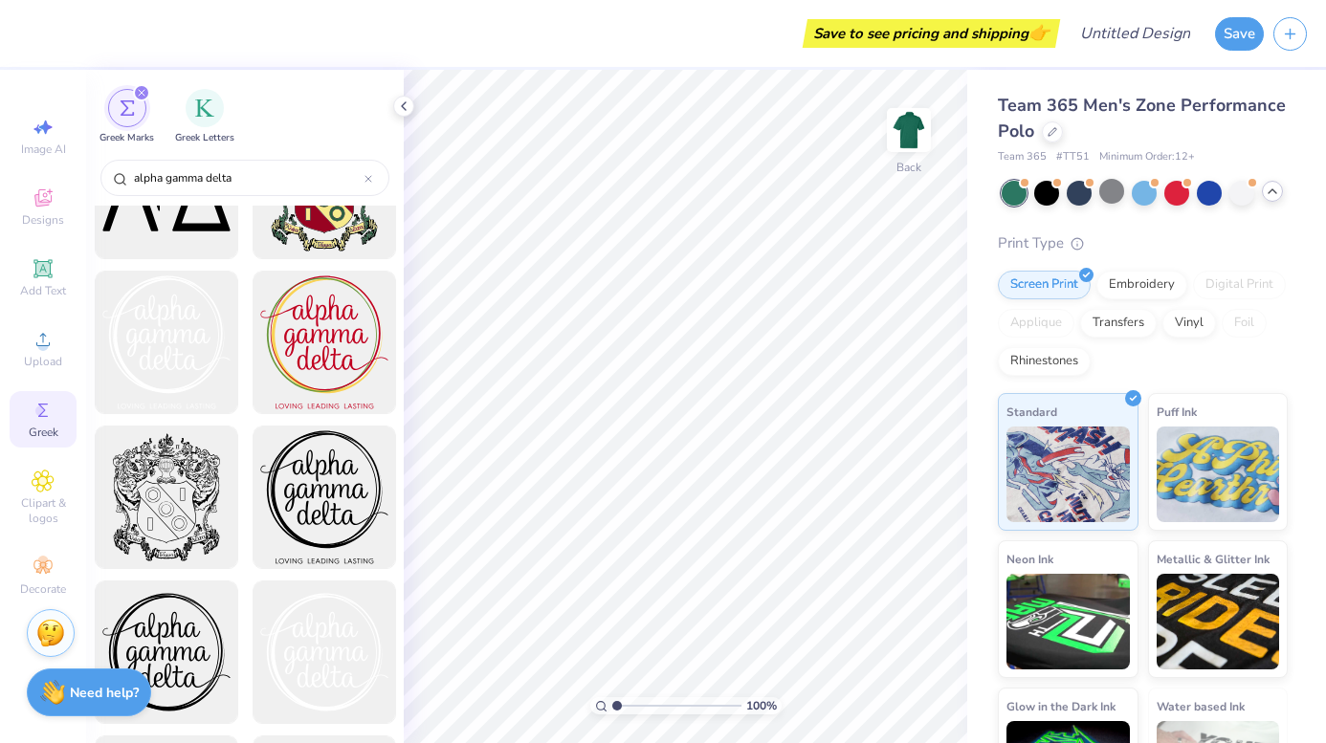
scroll to position [882, 0]
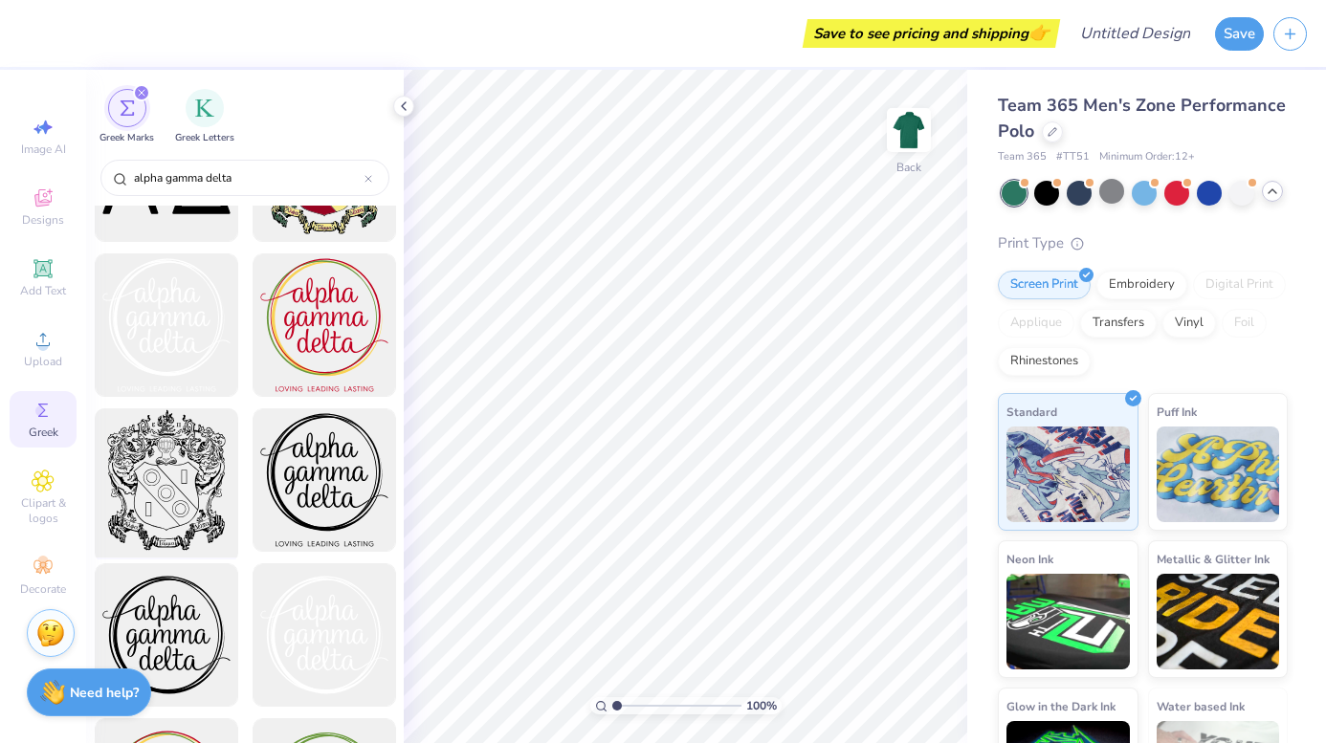
type input "alpha gamma delta"
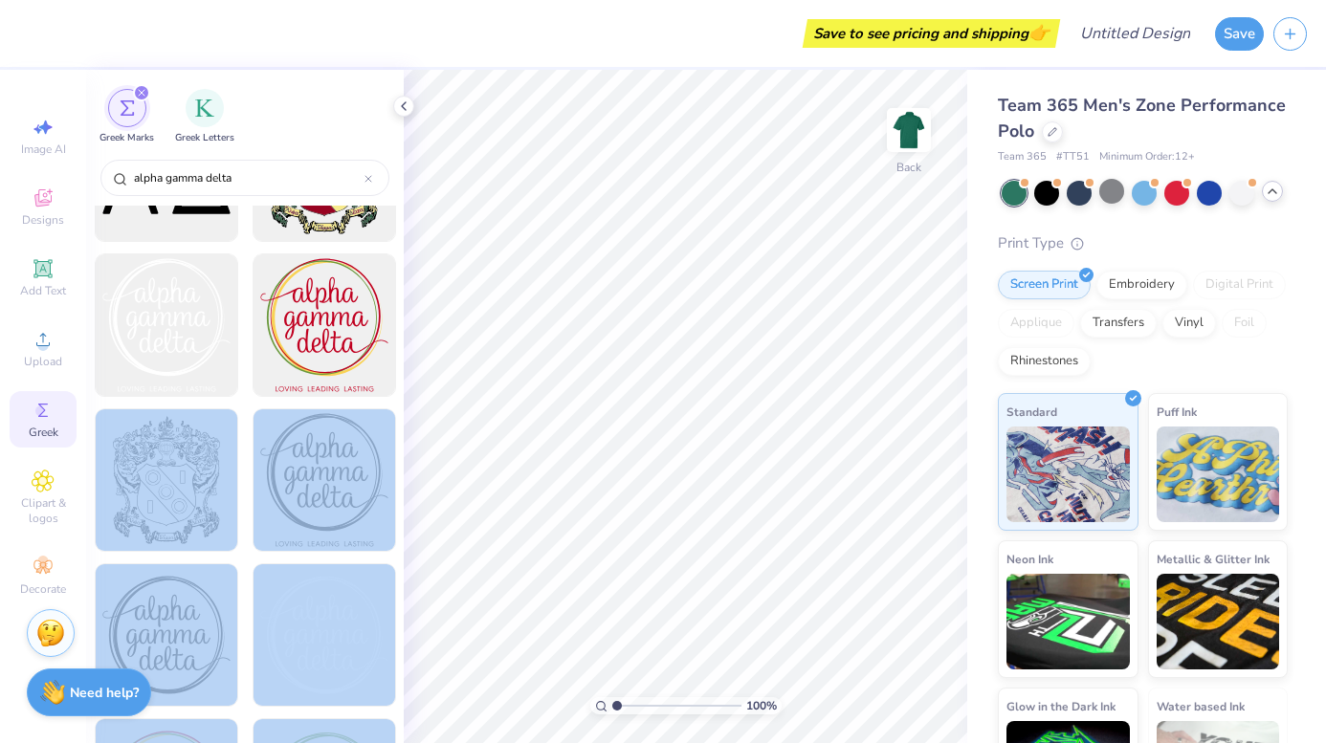
click at [695, 330] on div "Save to see pricing and shipping 👉 Design Title Save Image AI Designs Add Text …" at bounding box center [663, 371] width 1326 height 743
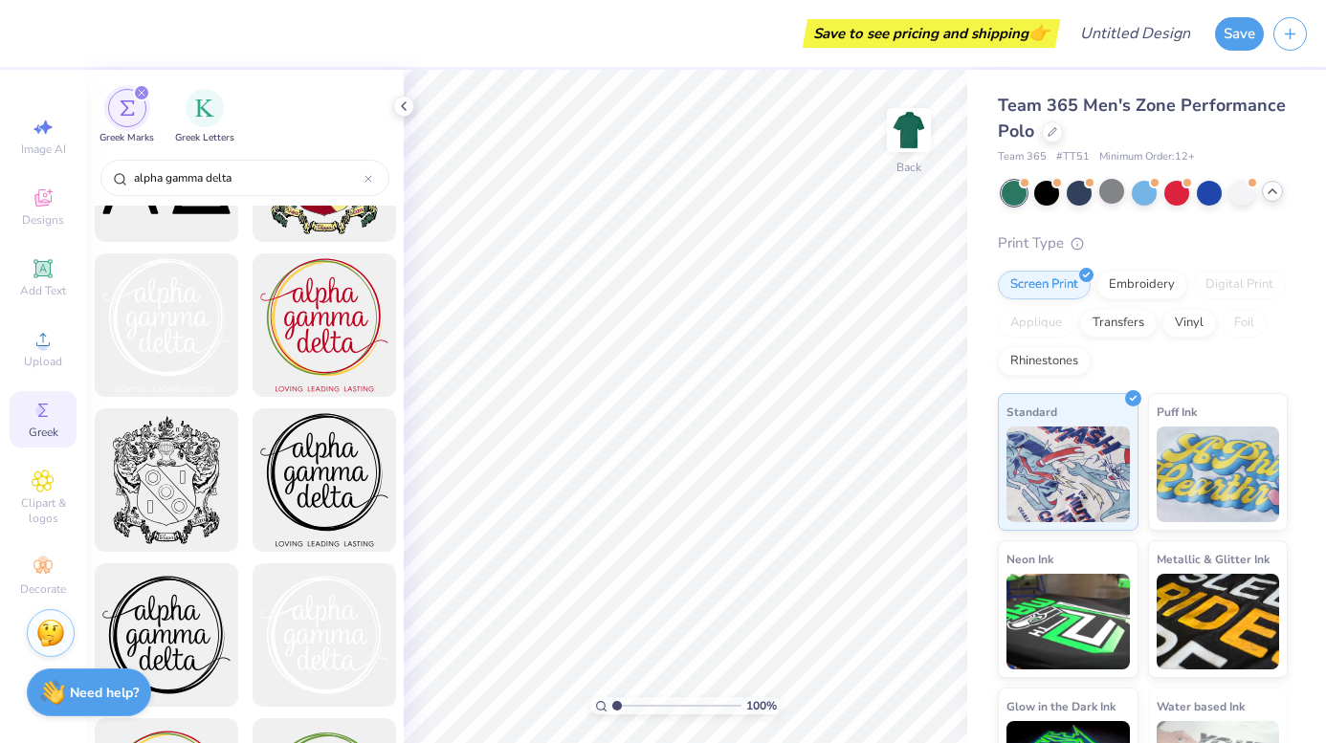
click at [194, 472] on div at bounding box center [166, 481] width 158 height 158
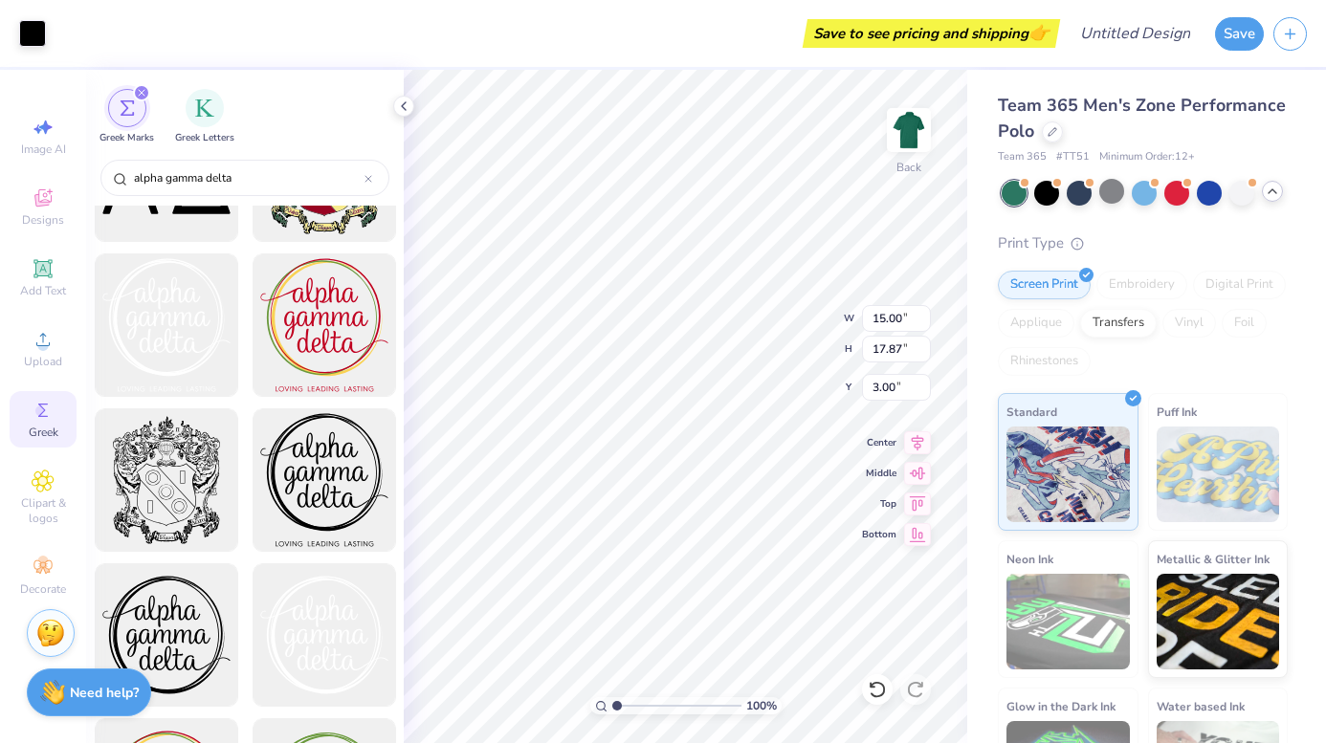
type input "4.22"
type input "5.03"
type input "4.29"
click at [56, 226] on span "Designs" at bounding box center [43, 219] width 42 height 15
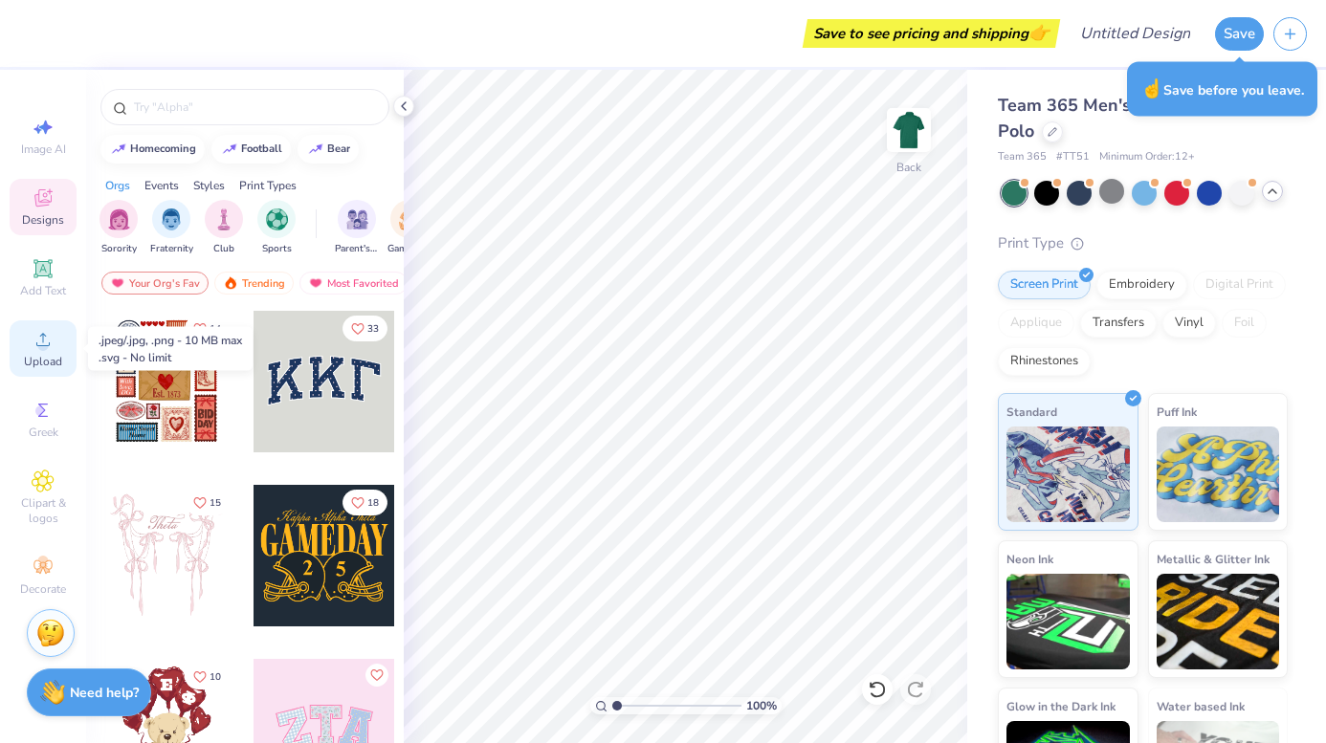
click at [55, 355] on span "Upload" at bounding box center [43, 361] width 38 height 15
click at [53, 350] on icon at bounding box center [43, 339] width 23 height 23
click at [43, 339] on icon at bounding box center [42, 339] width 13 height 13
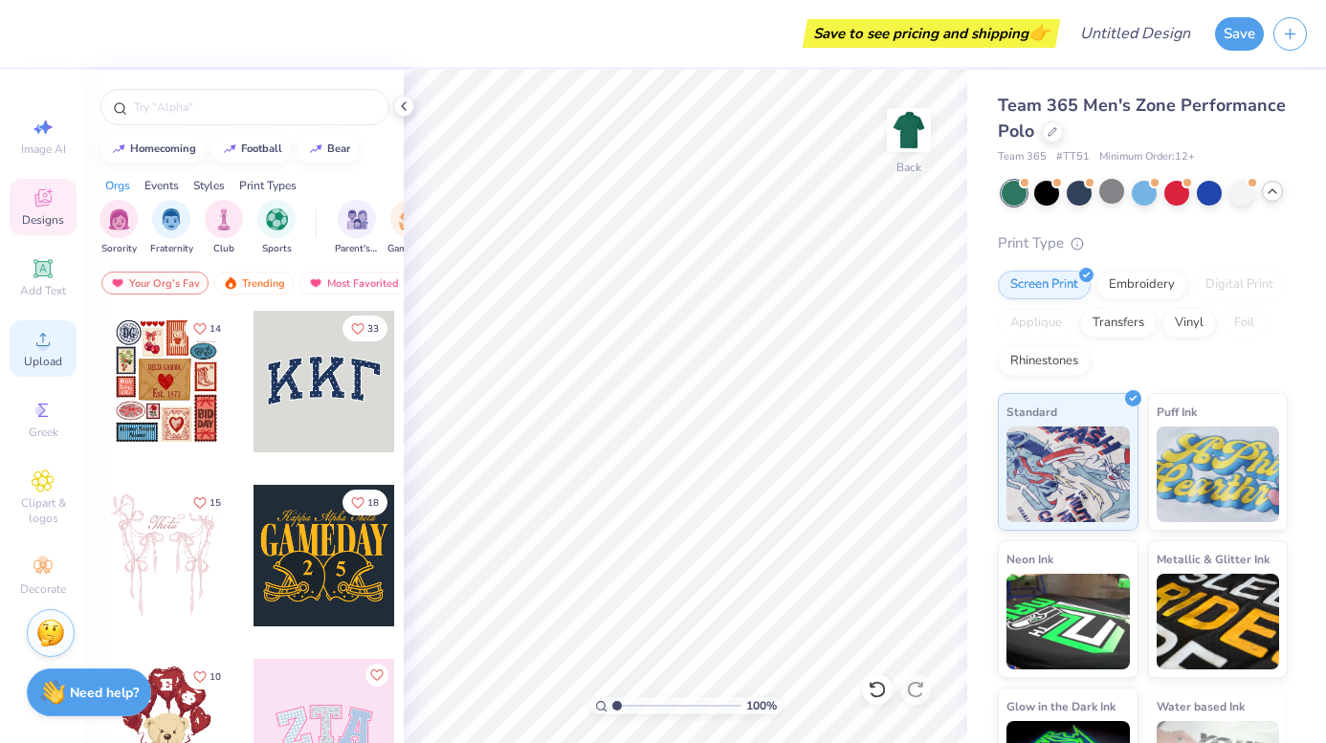
click at [48, 342] on icon at bounding box center [43, 339] width 23 height 23
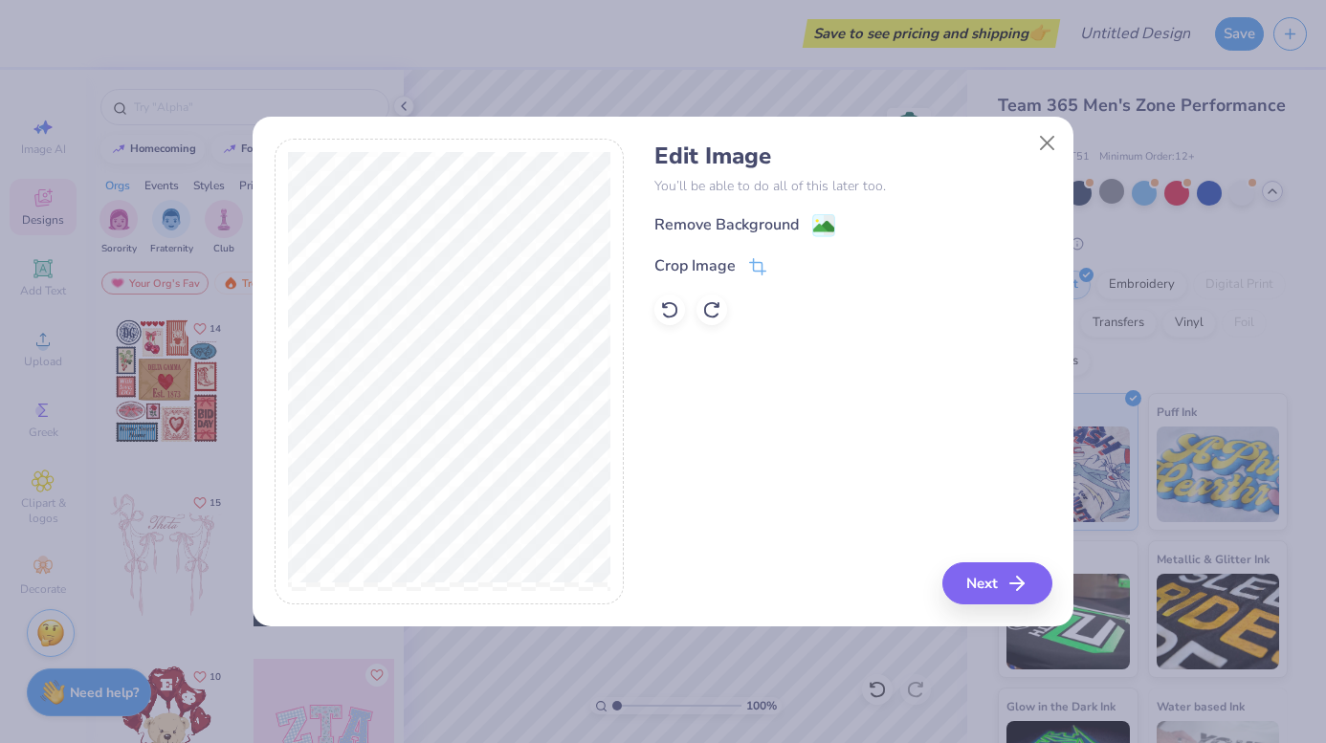
click at [987, 561] on div "Edit Image You’ll be able to do all of this later too. Remove Background Crop I…" at bounding box center [852, 372] width 397 height 467
click at [986, 576] on button "Next" at bounding box center [1000, 584] width 110 height 42
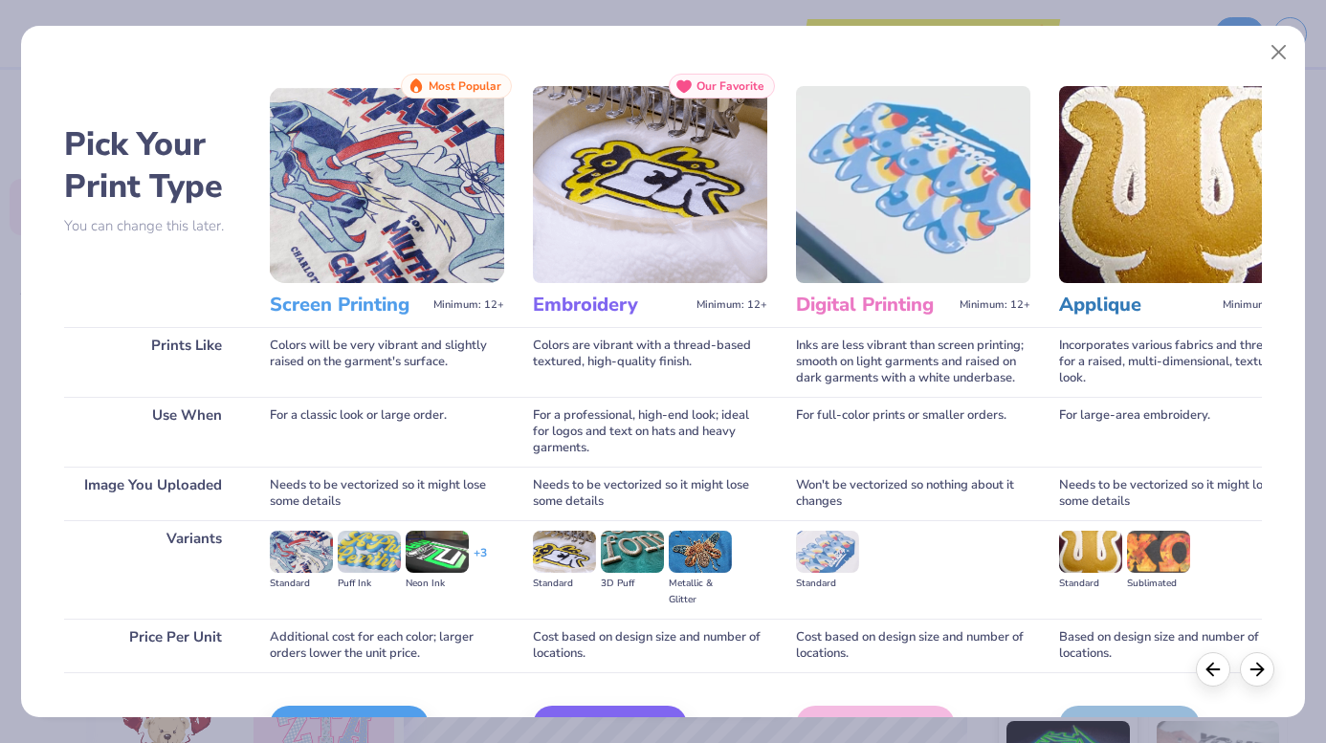
click at [1258, 60] on div "Pick Your Print Type You can change this later. Prints Like Use When Image You …" at bounding box center [663, 366] width 1284 height 701
drag, startPoint x: 1265, startPoint y: 60, endPoint x: 504, endPoint y: 240, distance: 781.6
click at [508, 240] on div "Pick Your Print Type You can change this later. Prints Like Use When Image You …" at bounding box center [663, 372] width 1286 height 694
click at [375, 219] on img at bounding box center [387, 184] width 234 height 197
click at [527, 239] on div "Pick Your Print Type You can change this later. Prints Like Use When Image You …" at bounding box center [663, 424] width 1198 height 701
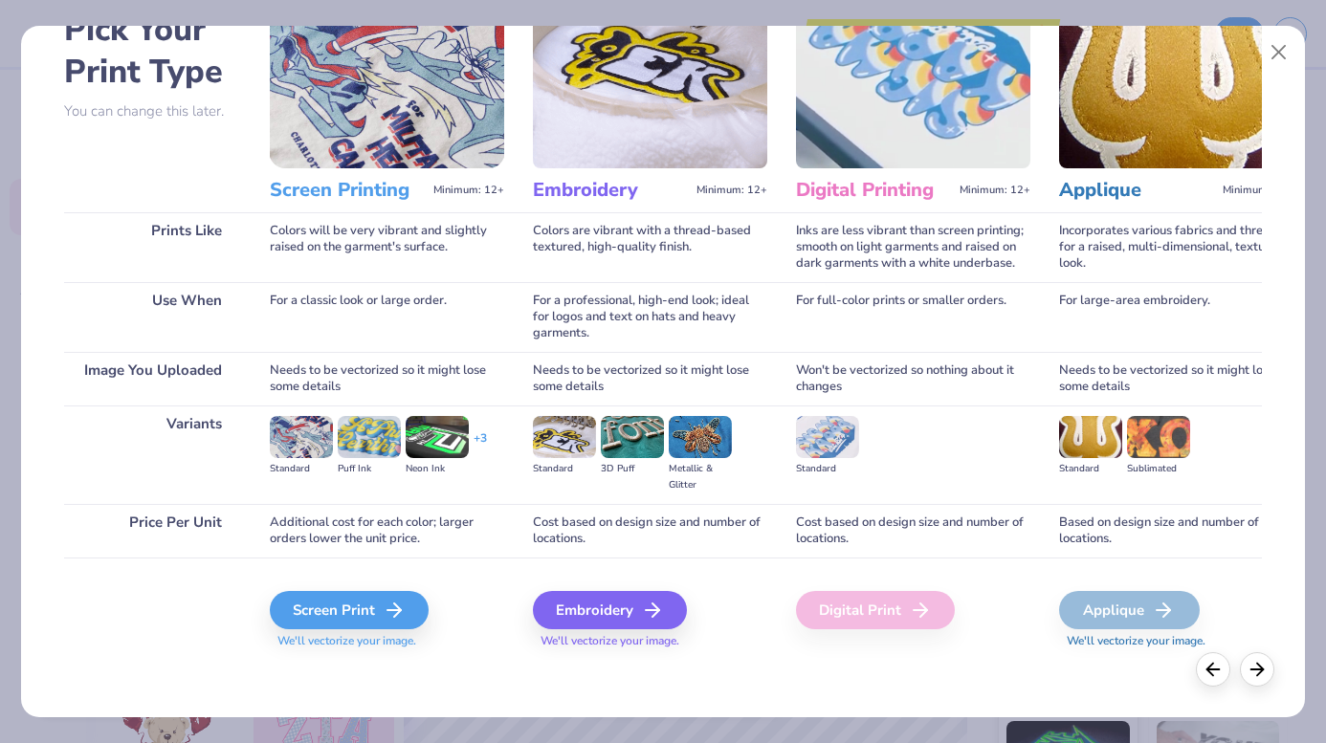
scroll to position [115, 0]
click at [531, 588] on div "Pick Your Print Type You can change this later. Prints Like Use When Image You …" at bounding box center [663, 309] width 1198 height 701
click at [536, 593] on div "Embroidery We'll vectorize your image." at bounding box center [650, 620] width 234 height 58
click at [556, 607] on div "Embroidery" at bounding box center [613, 610] width 154 height 38
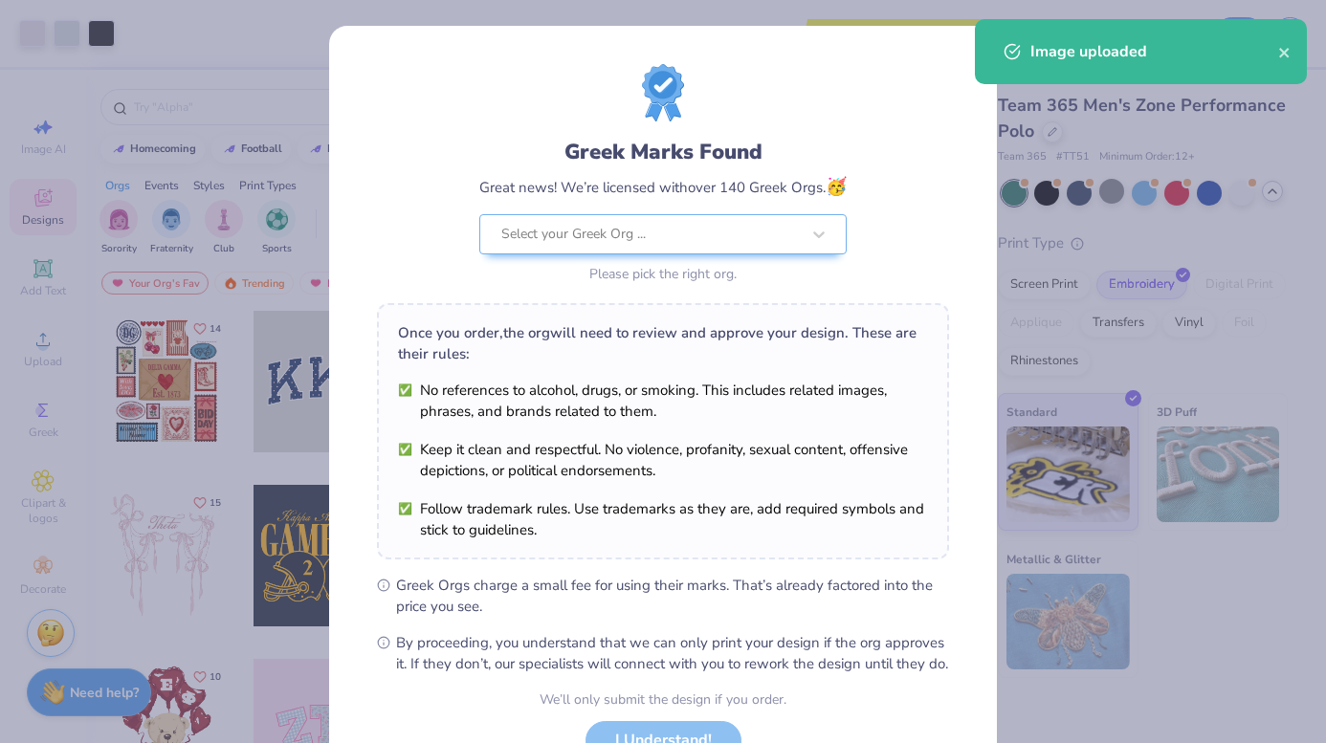
click at [723, 381] on body "Art colors Save to see pricing and shipping 👉 Design Title Save Image AI Design…" at bounding box center [663, 371] width 1326 height 743
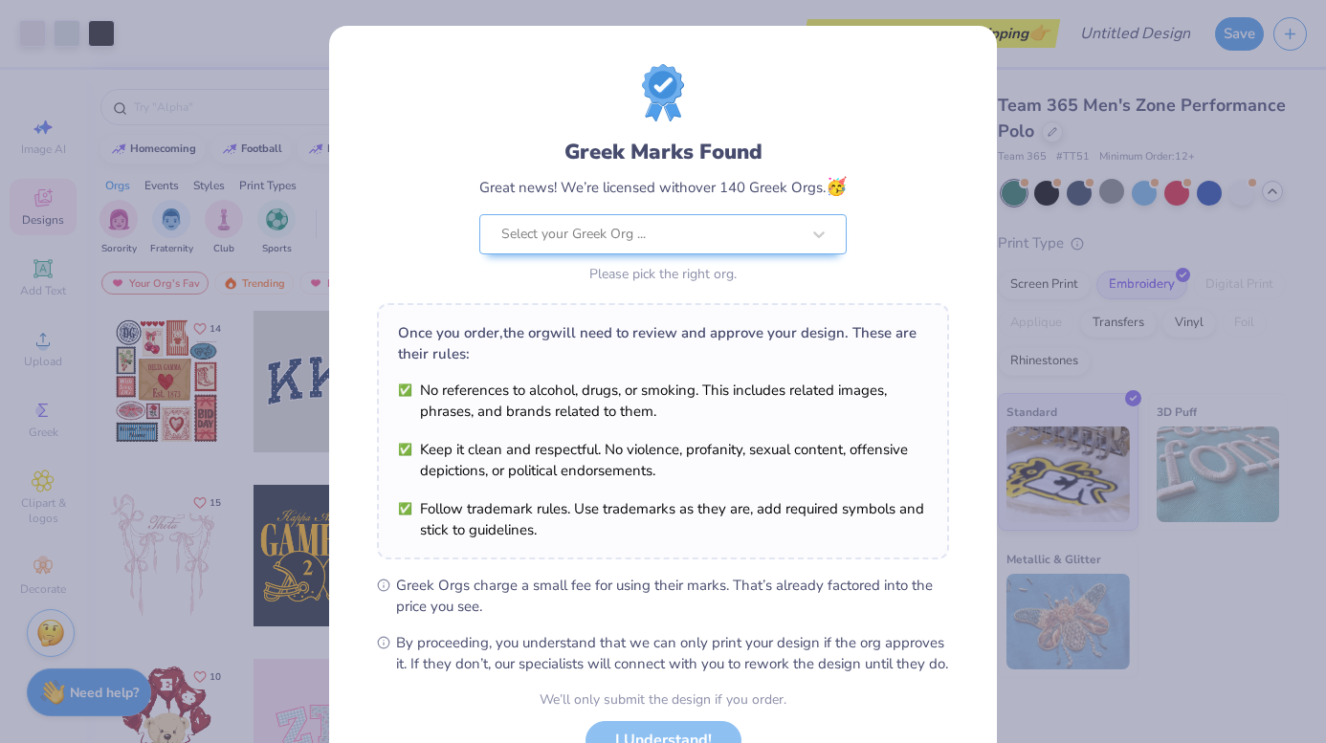
click at [988, 182] on div "Greek Marks Found Great news! We’re licensed with over 140 Greek Orgs. 🥳 Select…" at bounding box center [663, 437] width 668 height 823
click at [1078, 172] on div "Greek Marks Found Great news! We’re licensed with over 140 Greek Orgs. 🥳 Select…" at bounding box center [663, 371] width 1326 height 743
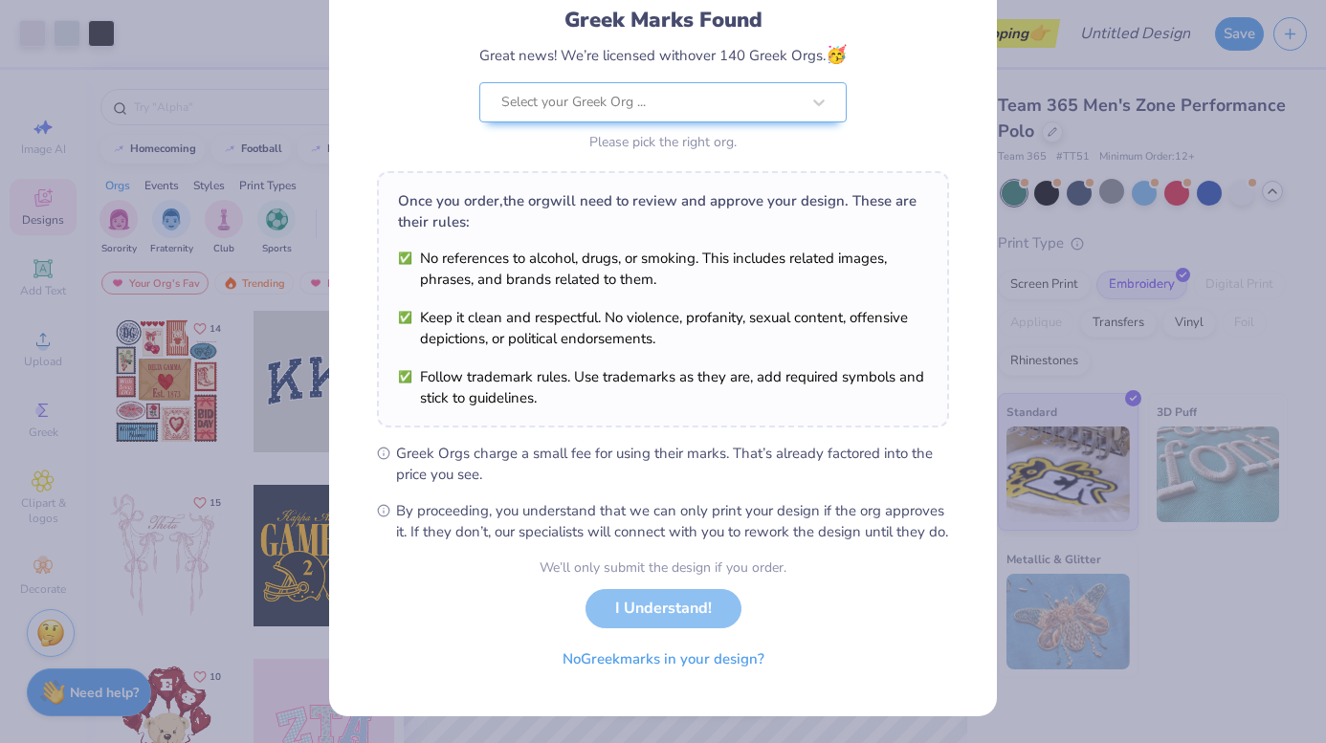
scroll to position [152, 0]
click at [674, 601] on div "We’ll only submit the design if you order. I Understand! No Greek marks in your…" at bounding box center [663, 618] width 247 height 121
click at [675, 661] on button "No Greek marks in your design?" at bounding box center [663, 654] width 234 height 39
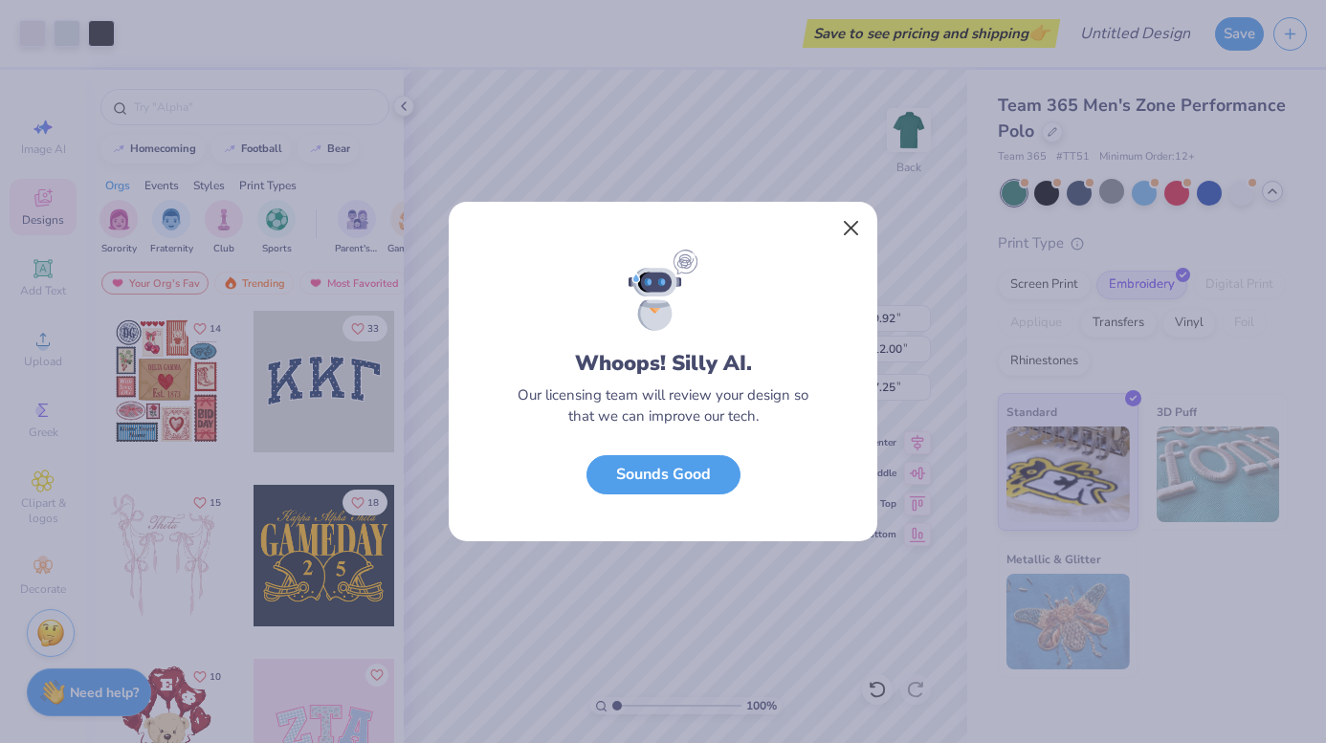
click at [844, 228] on button "Close" at bounding box center [851, 228] width 36 height 36
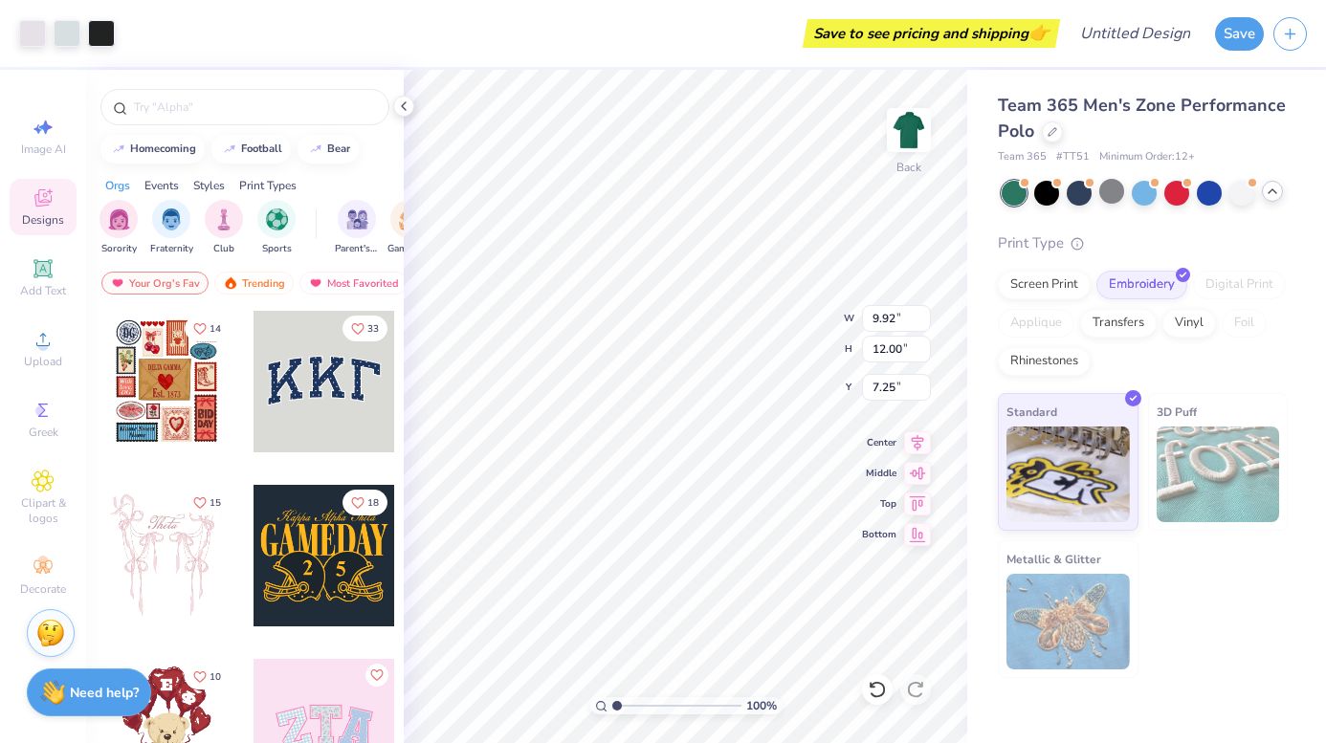
type input "3.70"
type input "4.47"
type input "4.55"
click at [1021, 365] on div "Rhinestones" at bounding box center [1044, 358] width 93 height 29
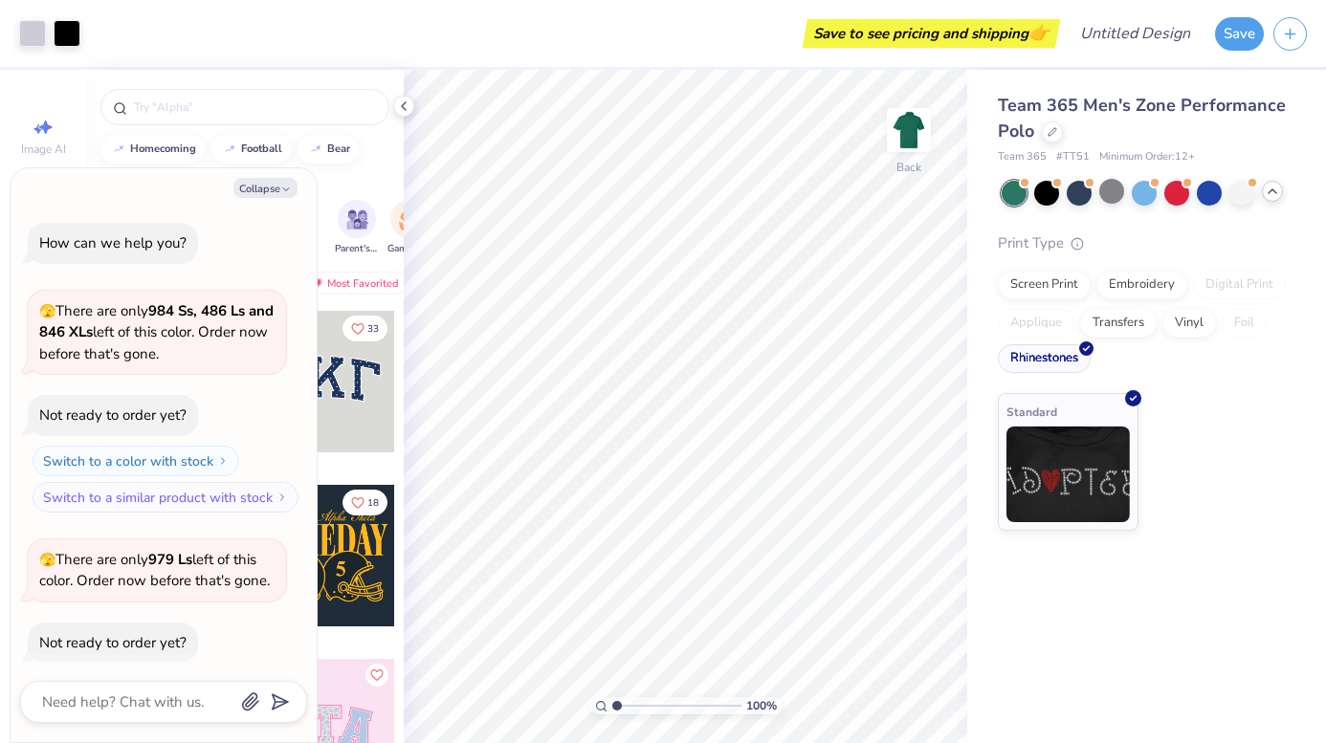
scroll to position [194, 0]
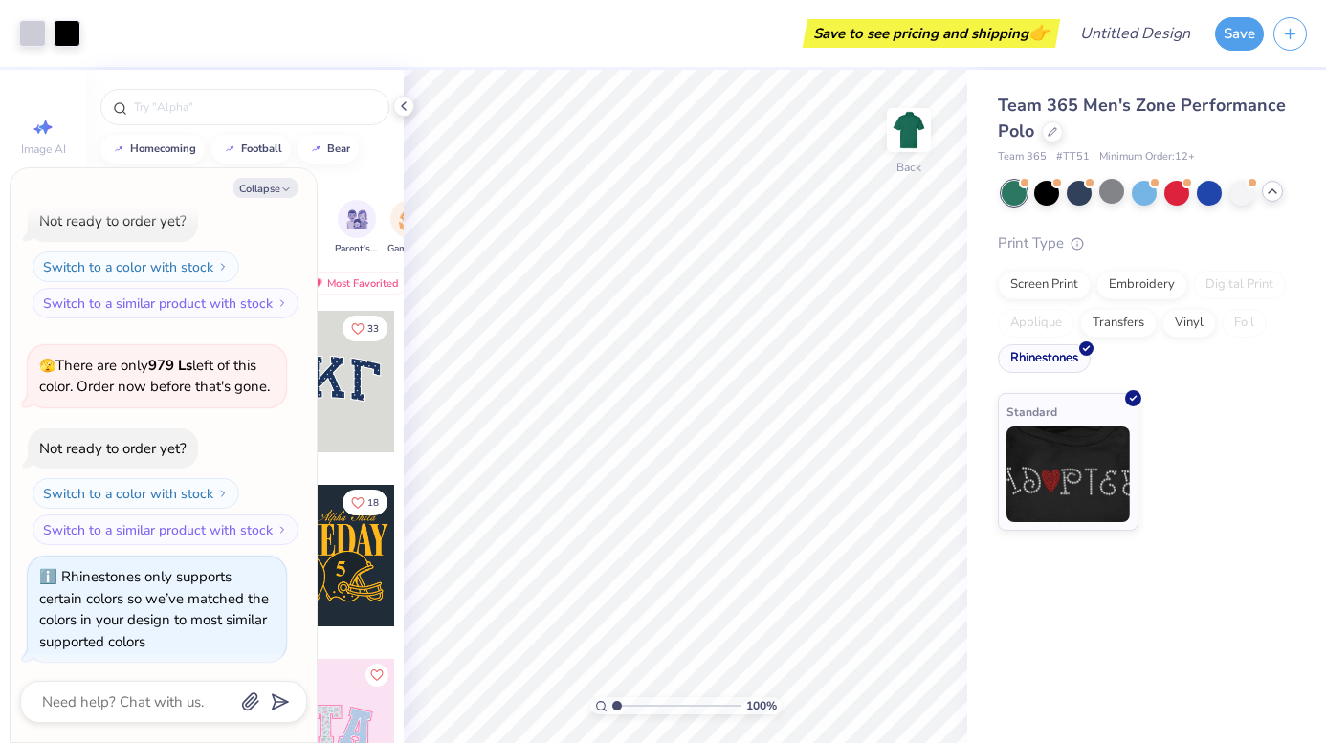
click at [1021, 365] on div "Rhinestones" at bounding box center [1044, 358] width 93 height 29
click at [1101, 285] on div "Embroidery" at bounding box center [1141, 282] width 91 height 29
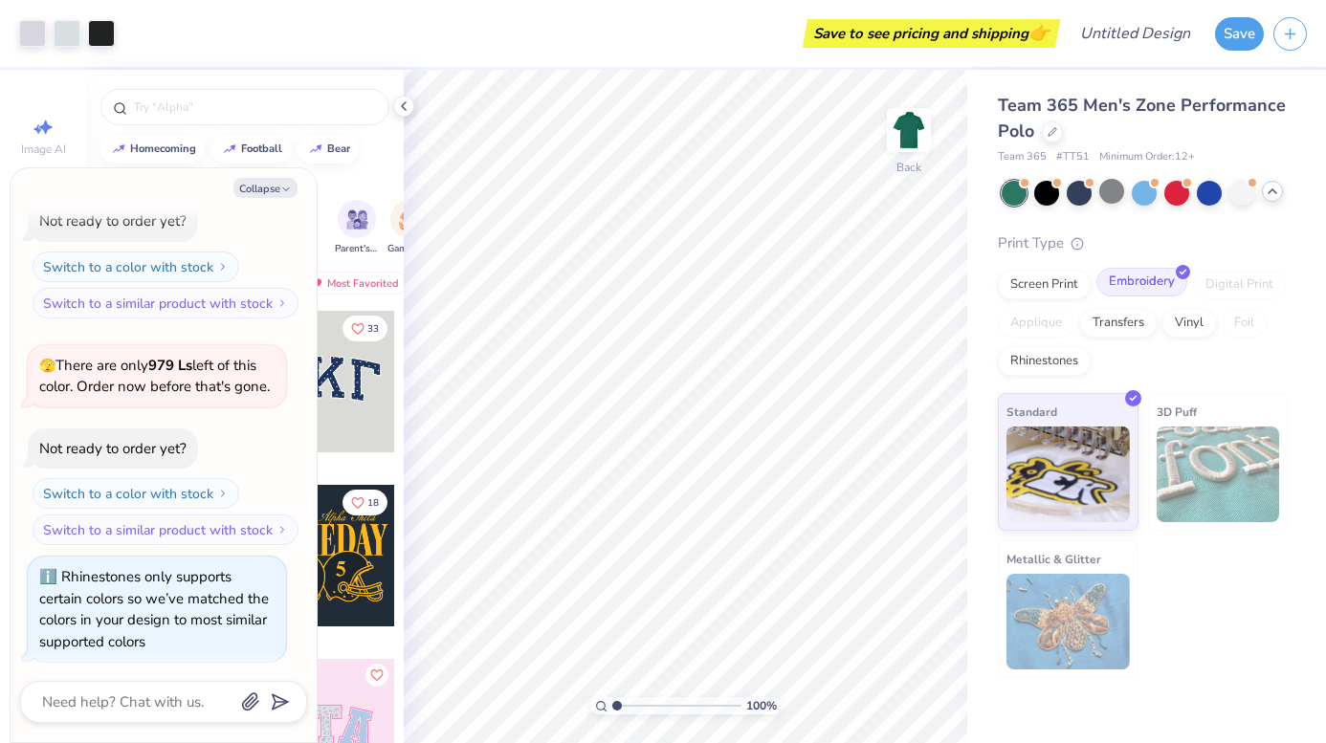
scroll to position [309, 0]
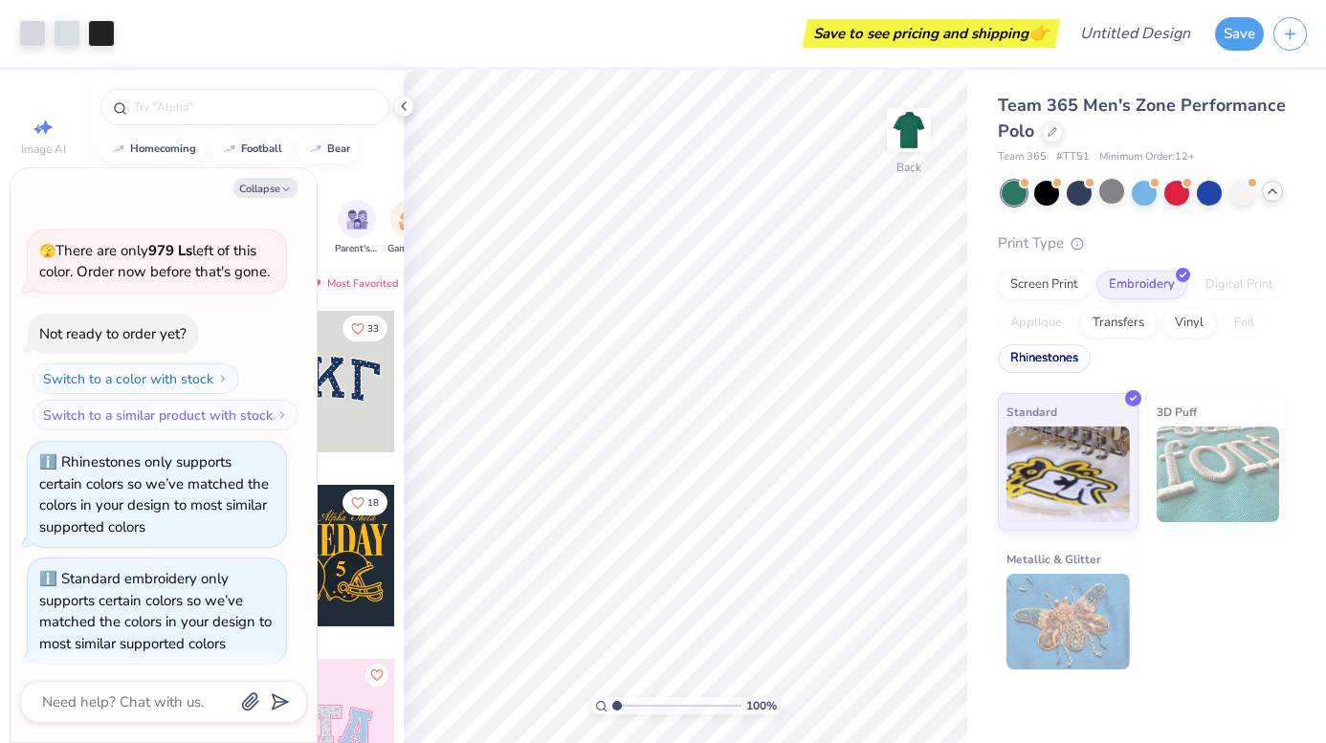
click at [1043, 360] on div "Rhinestones" at bounding box center [1044, 358] width 93 height 29
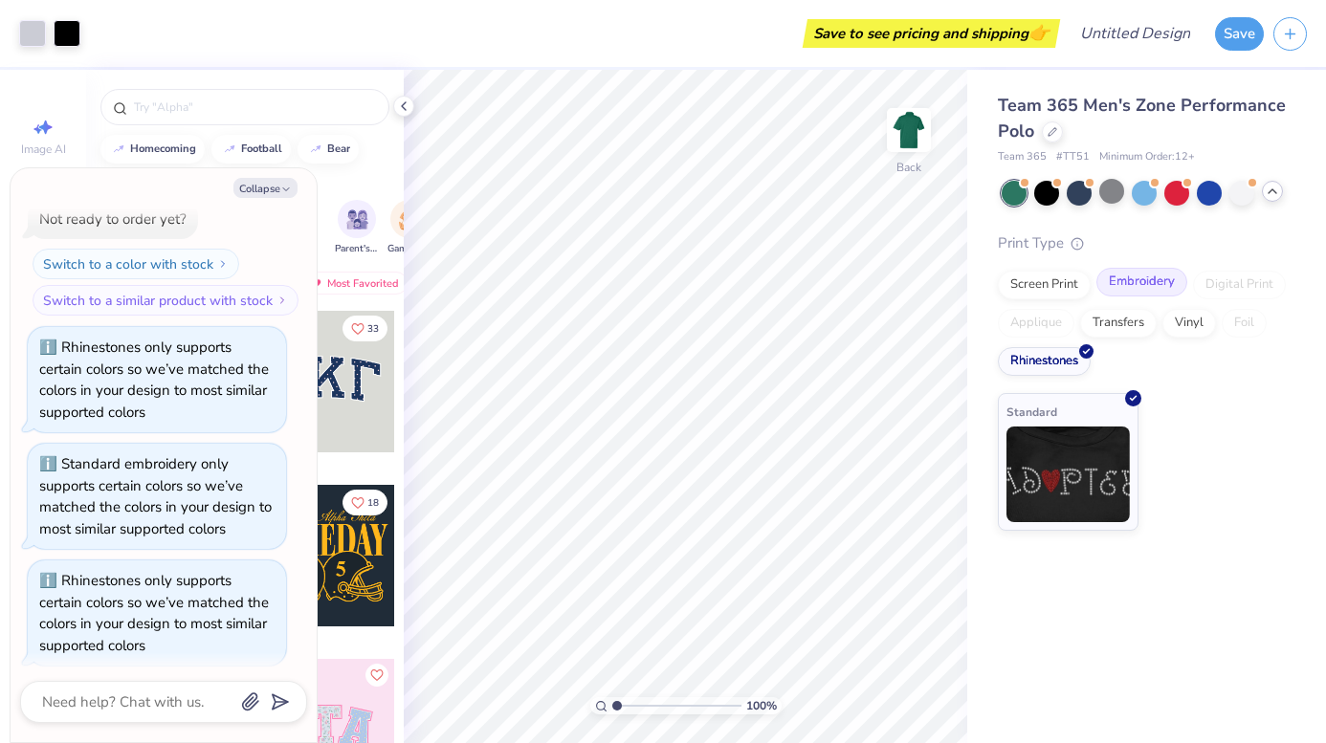
click at [1147, 279] on div "Embroidery" at bounding box center [1141, 282] width 91 height 29
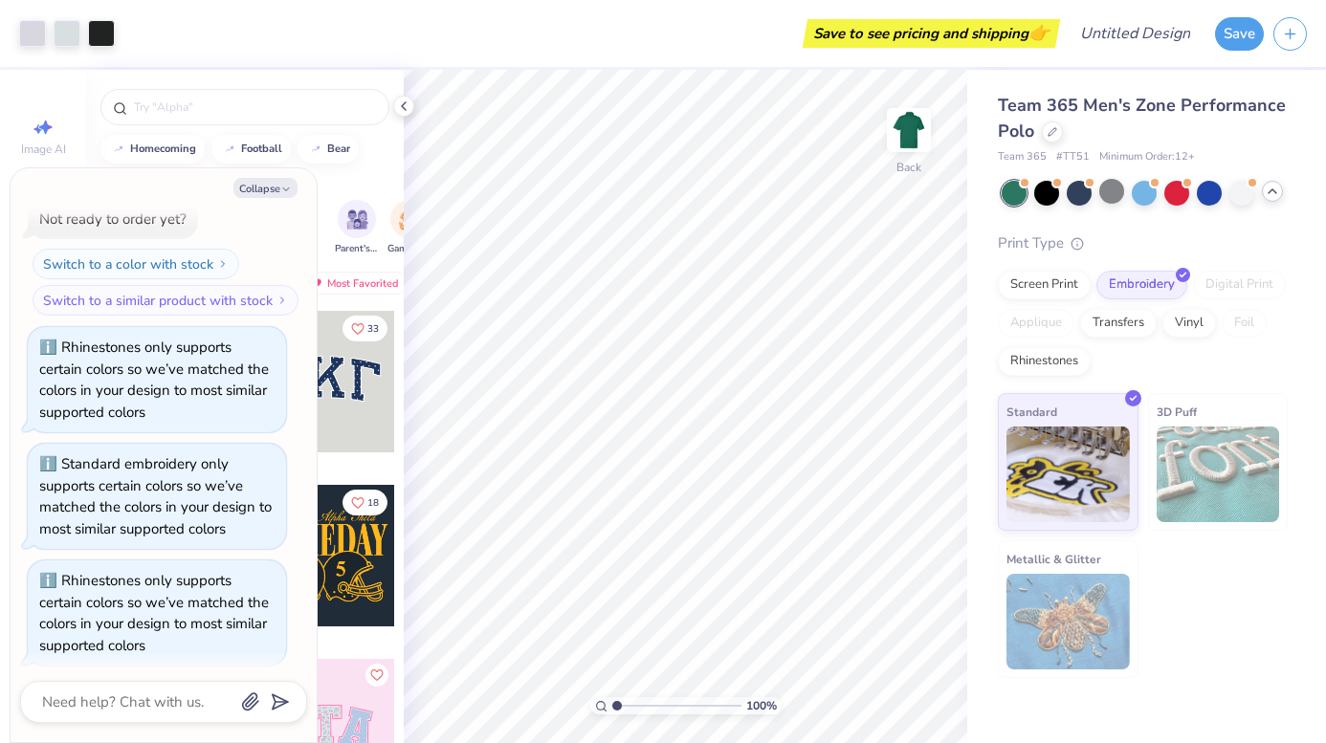
scroll to position [539, 0]
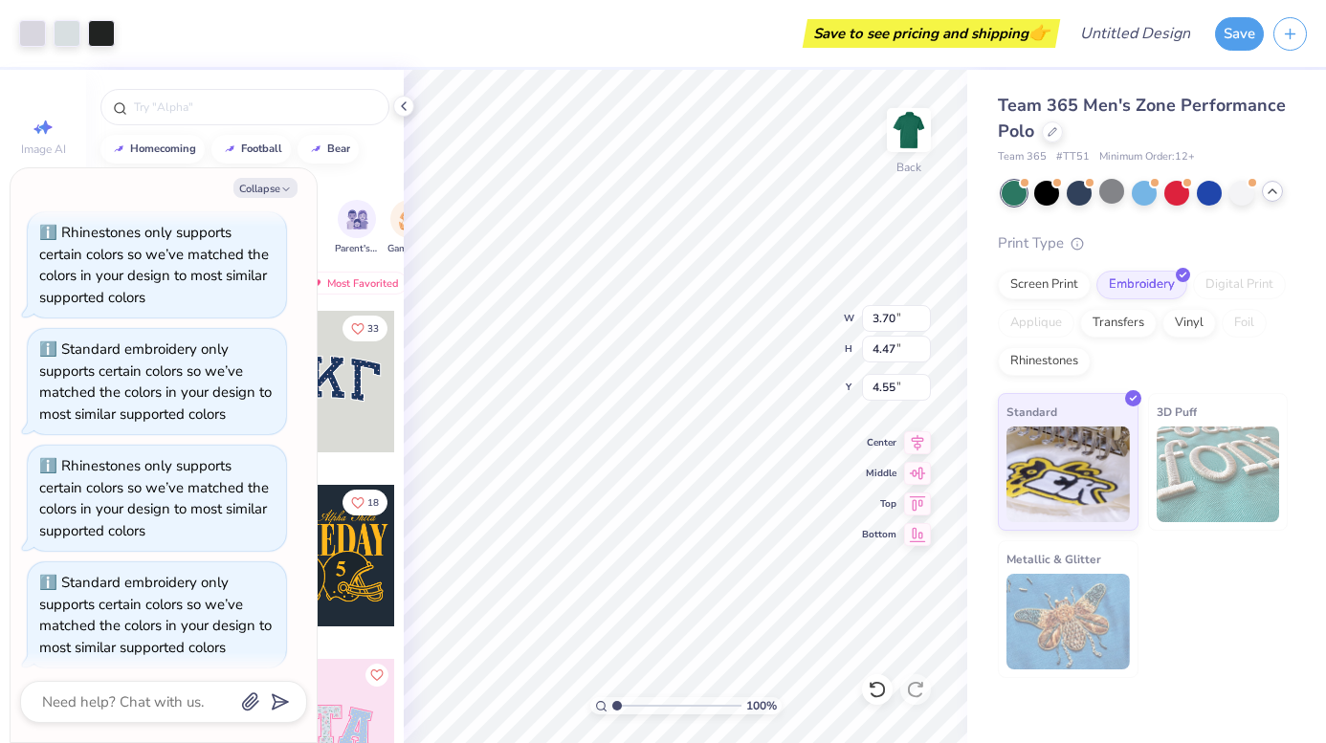
type textarea "x"
type input "4.22"
click at [276, 189] on button "Collapse" at bounding box center [265, 188] width 64 height 20
type textarea "x"
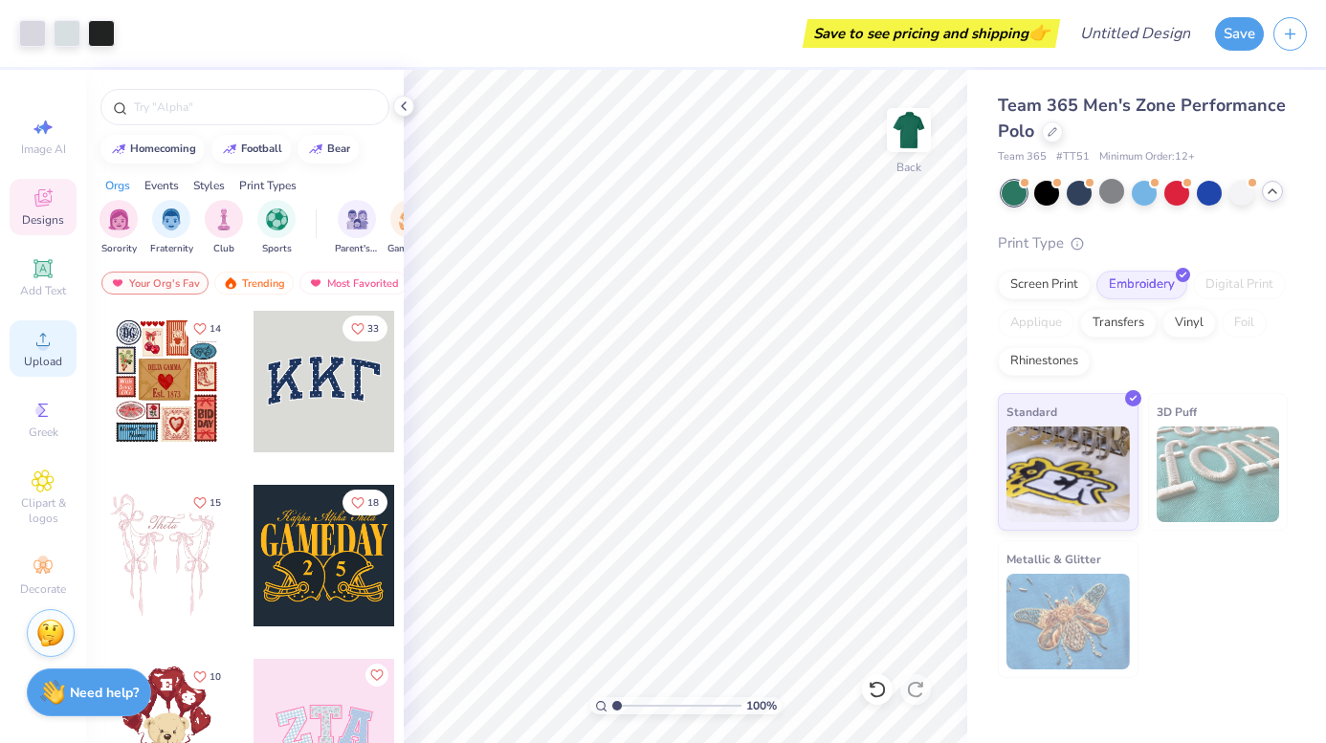
click at [55, 352] on div "Upload" at bounding box center [43, 349] width 67 height 56
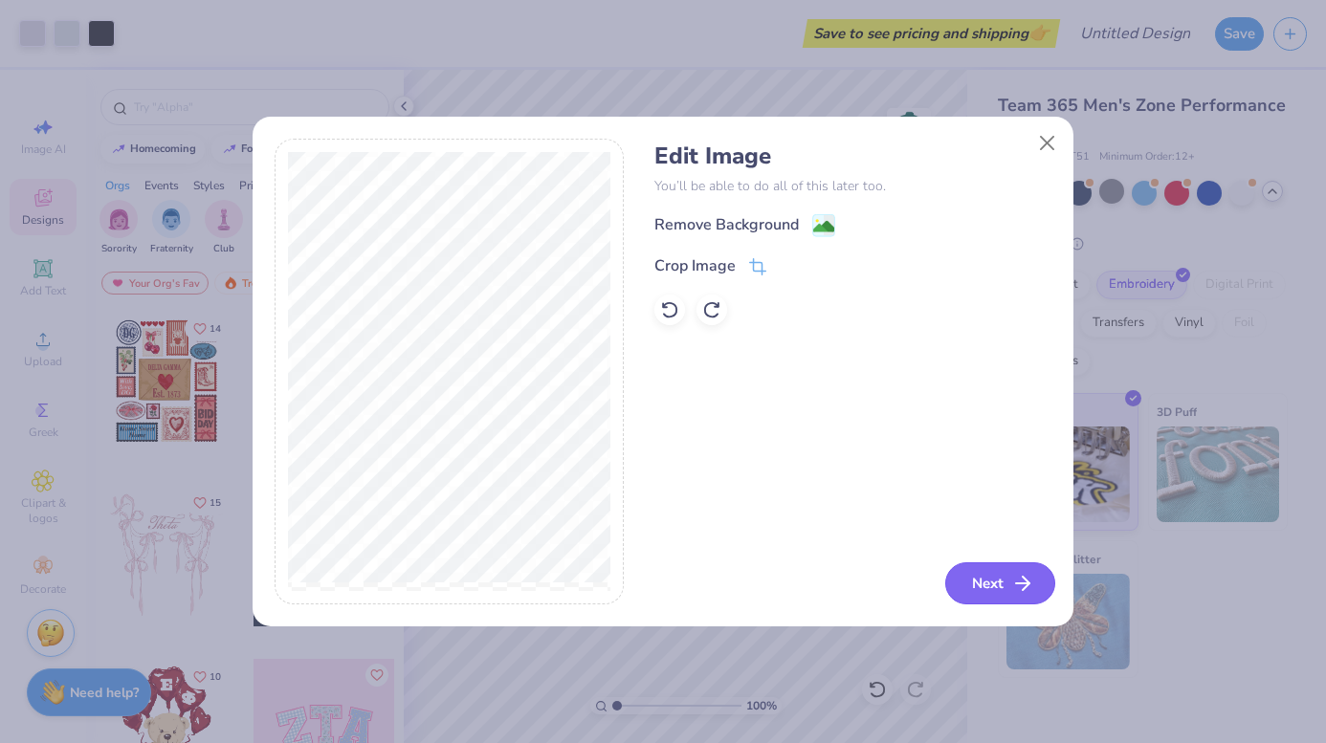
click at [993, 586] on button "Next" at bounding box center [1000, 584] width 110 height 42
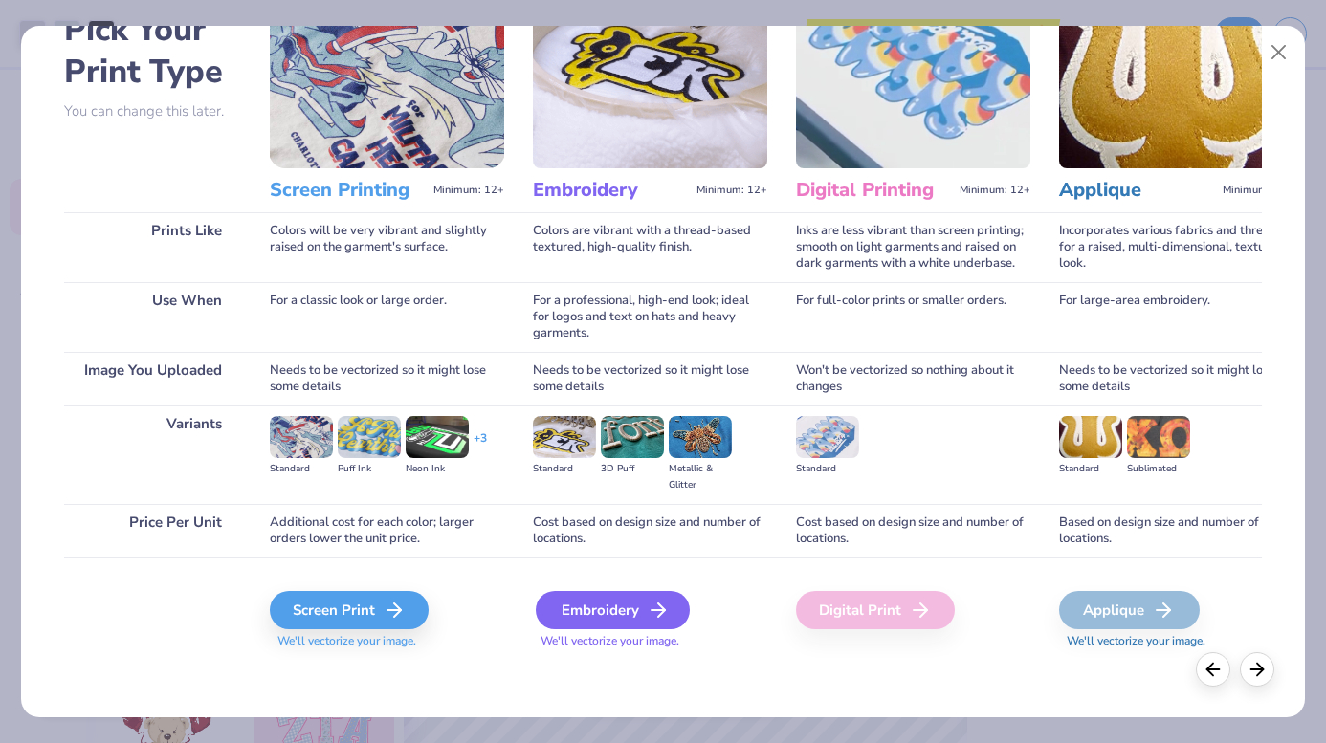
scroll to position [115, 0]
click at [566, 607] on div "Embroidery" at bounding box center [613, 610] width 154 height 38
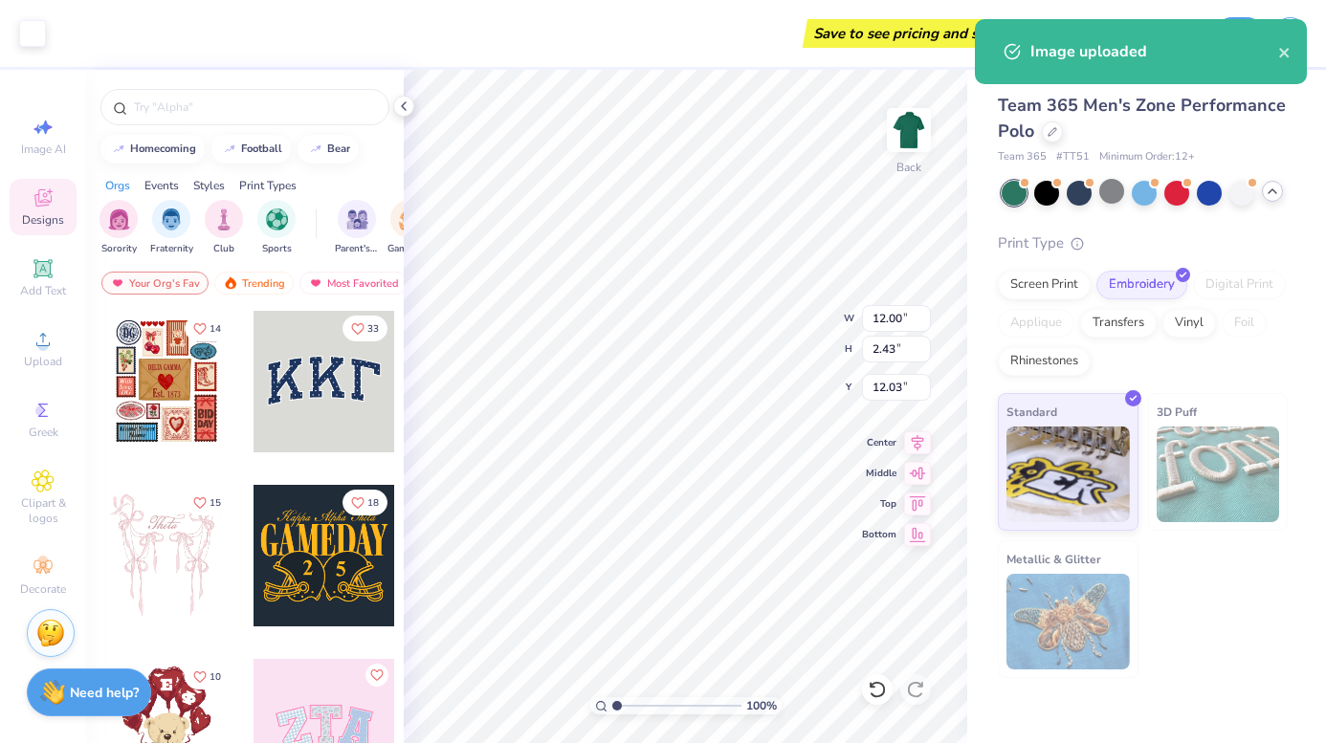
type input "6.96"
type input "1.41"
type input "3.70"
type input "4.47"
type input "6.54"
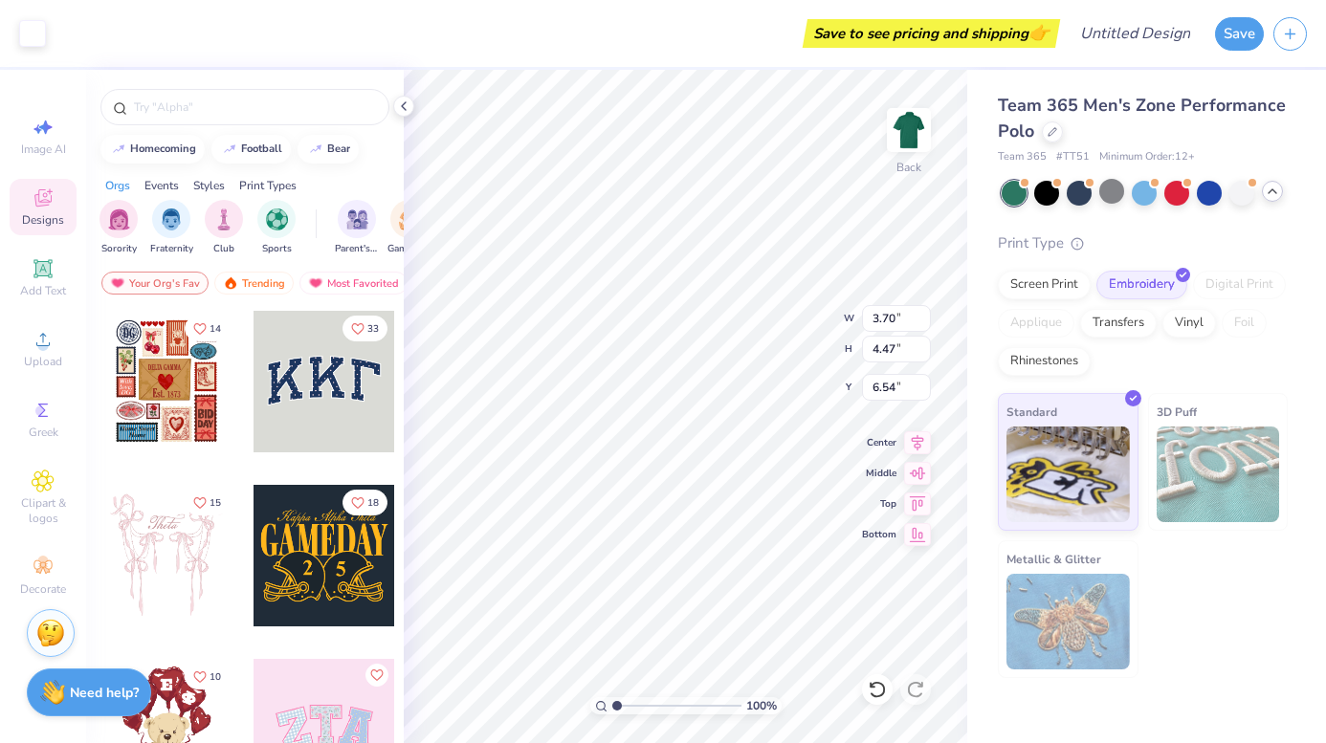
type input "6.96"
type input "1.41"
type input "4.27"
type input "3.70"
type input "4.47"
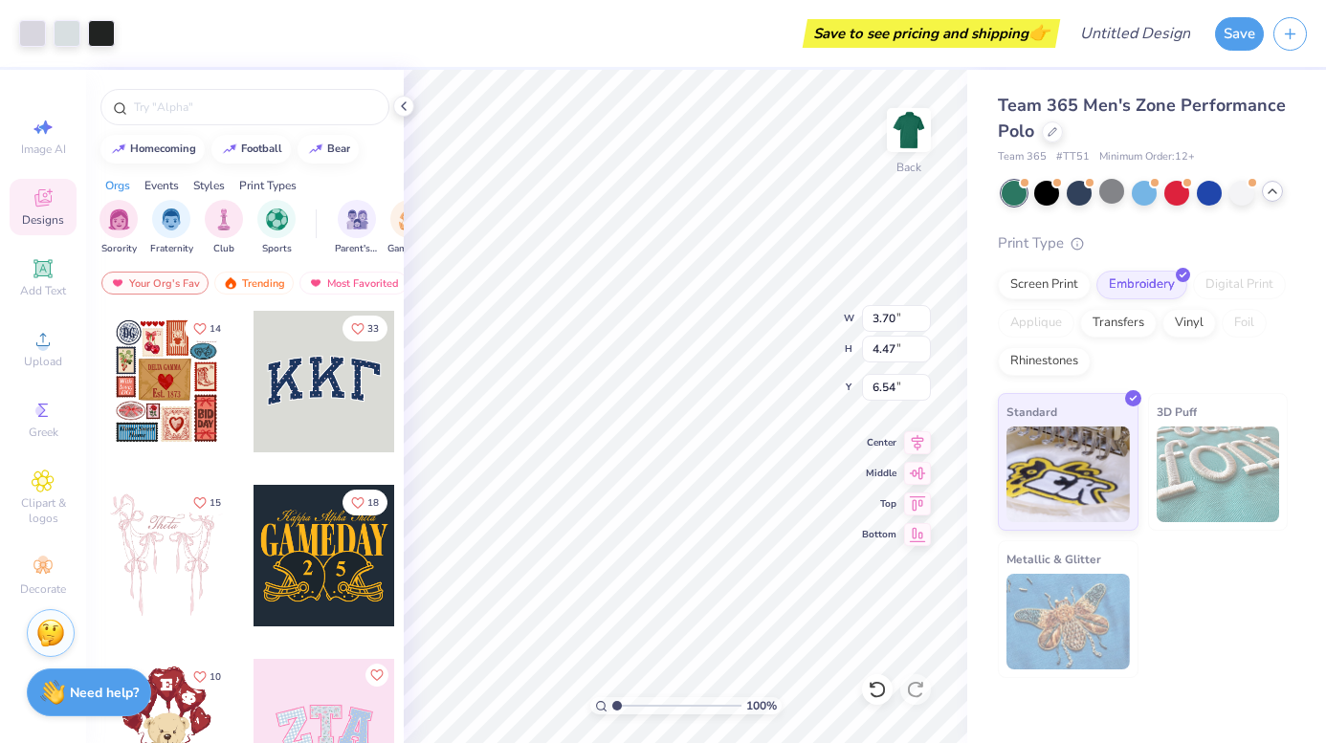
type input "5.68"
type input "2.88"
type input "3.48"
type input "6.01"
click at [411, 100] on div at bounding box center [403, 106] width 21 height 21
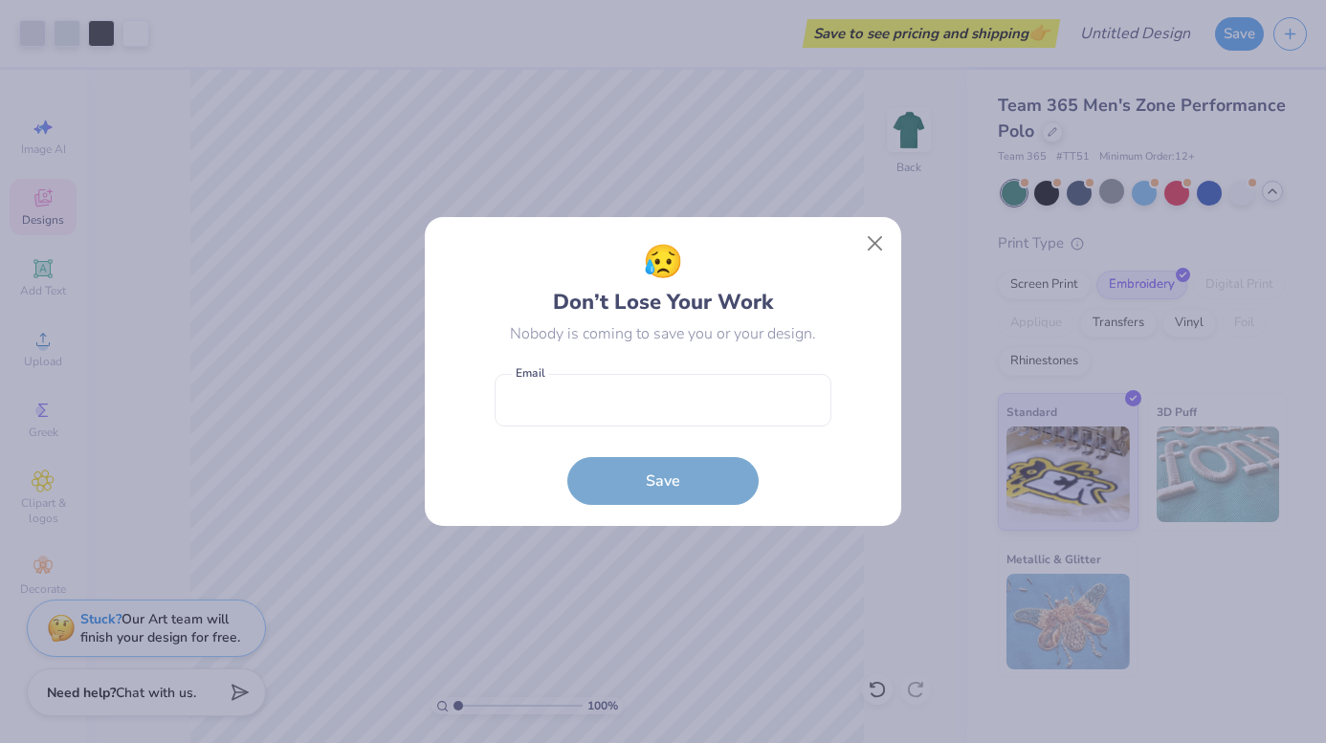
click at [880, 224] on div "😥 Don’t Lose Your Work Nobody is coming to save you or your design. Email is a …" at bounding box center [663, 372] width 476 height 310
click at [879, 244] on button "Close" at bounding box center [875, 244] width 36 height 36
